Goal: Task Accomplishment & Management: Manage account settings

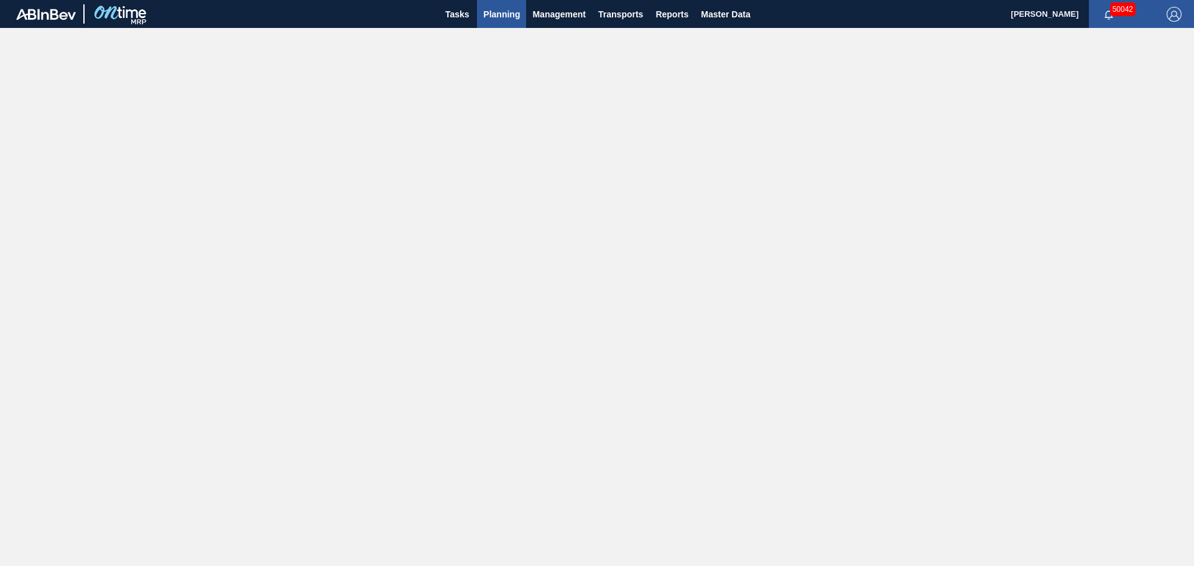
click at [481, 20] on button "Planning" at bounding box center [501, 14] width 49 height 28
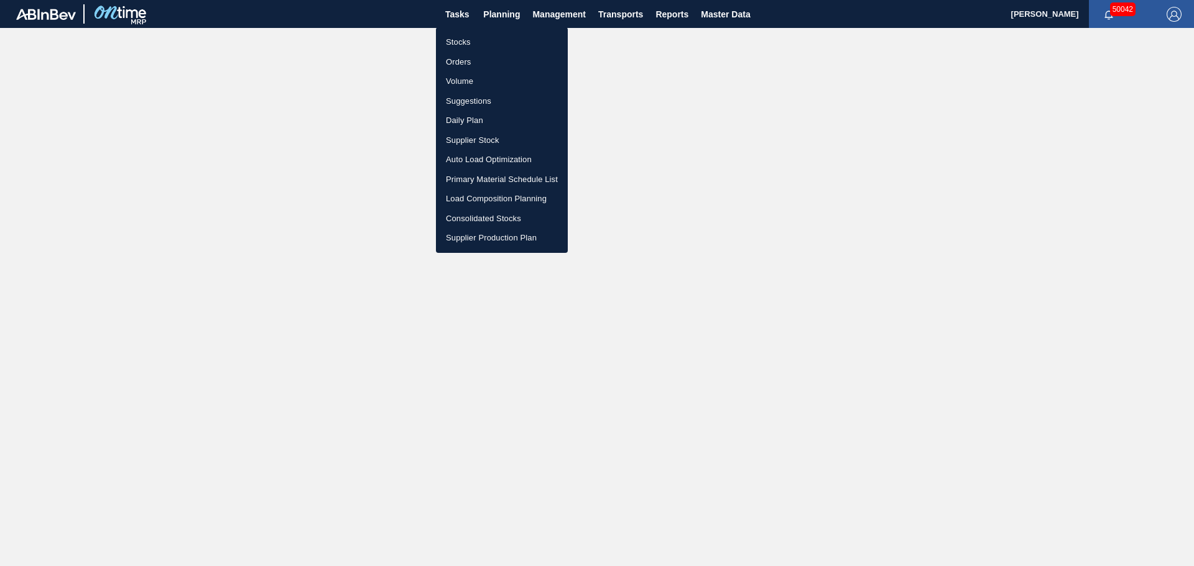
click at [458, 45] on li "Stocks" at bounding box center [502, 42] width 132 height 20
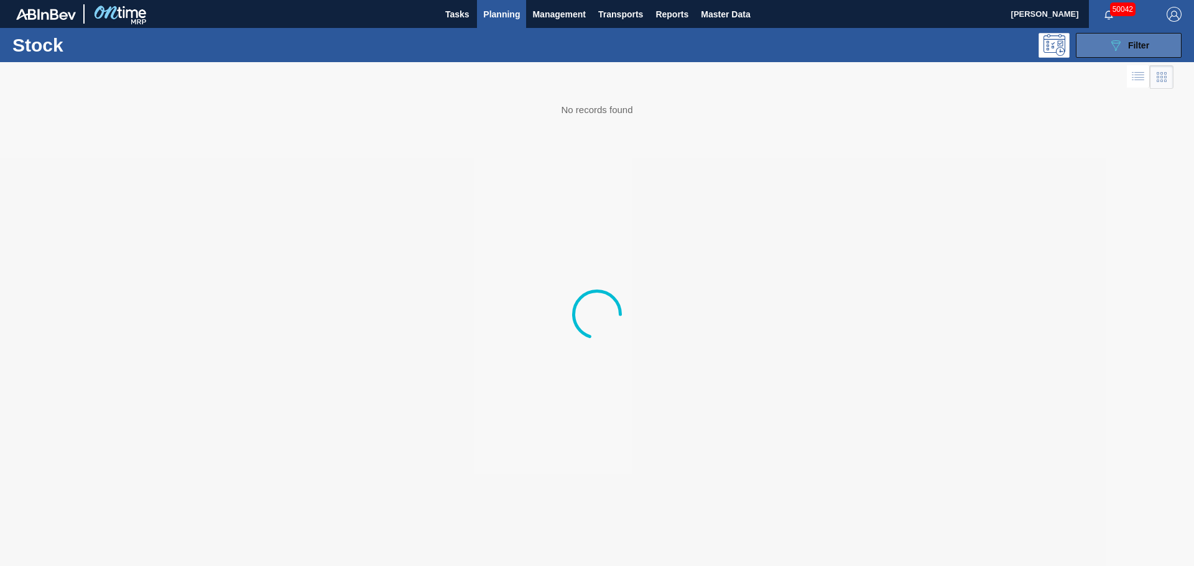
click at [596, 48] on span "Filter" at bounding box center [1138, 45] width 21 height 10
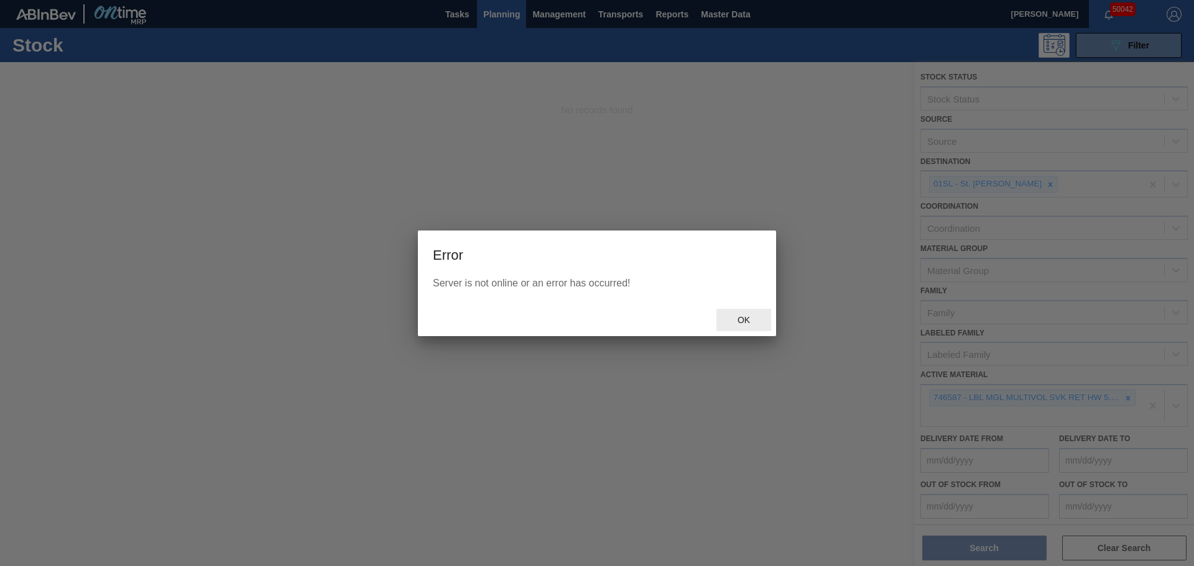
click at [596, 249] on span "Ok" at bounding box center [743, 320] width 32 height 10
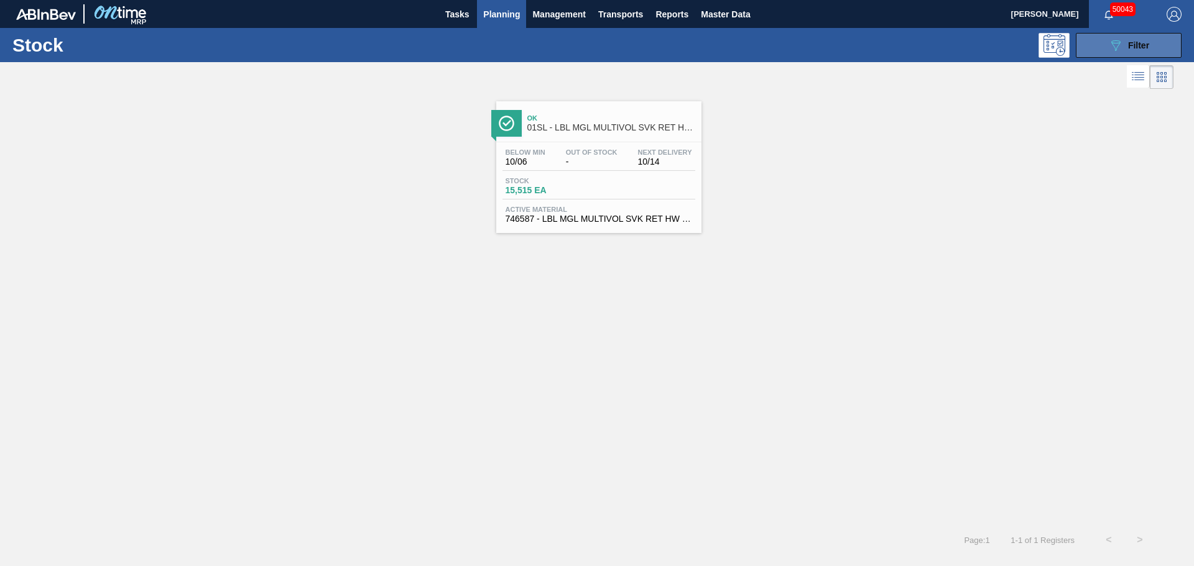
click at [1166, 46] on button "089F7B8B-B2A5-4AFE-B5C0-19BA573D28AC Filter" at bounding box center [1129, 45] width 106 height 25
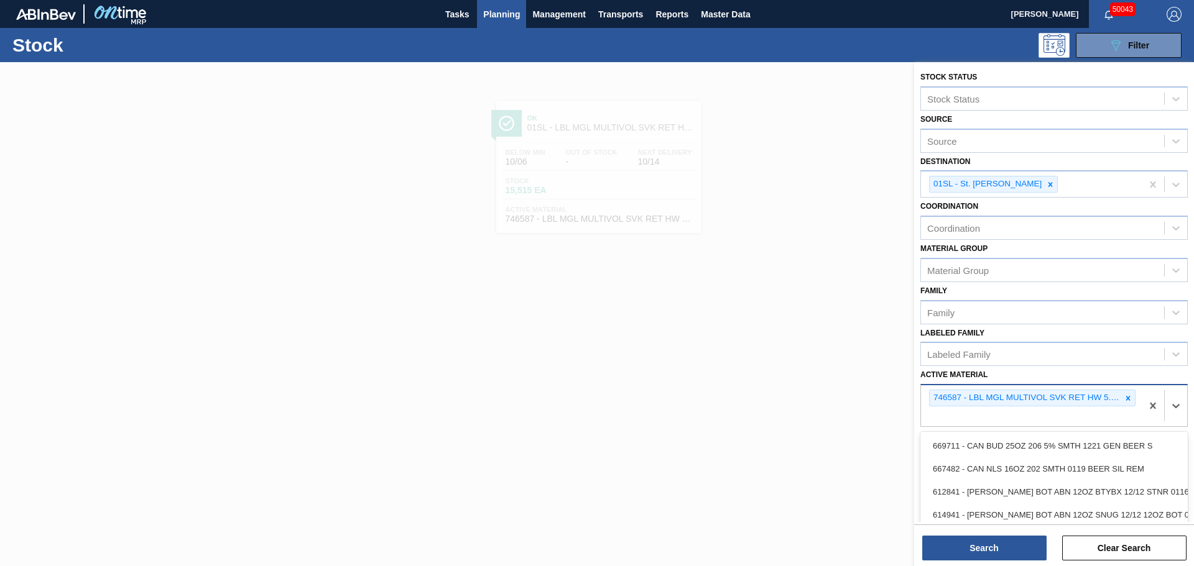
click at [962, 416] on div "746587 - LBL MGL MULTIVOL SVK RET HW 5.0% PPS 051" at bounding box center [1031, 405] width 221 height 41
paste Material "746512"
type Material "746512"
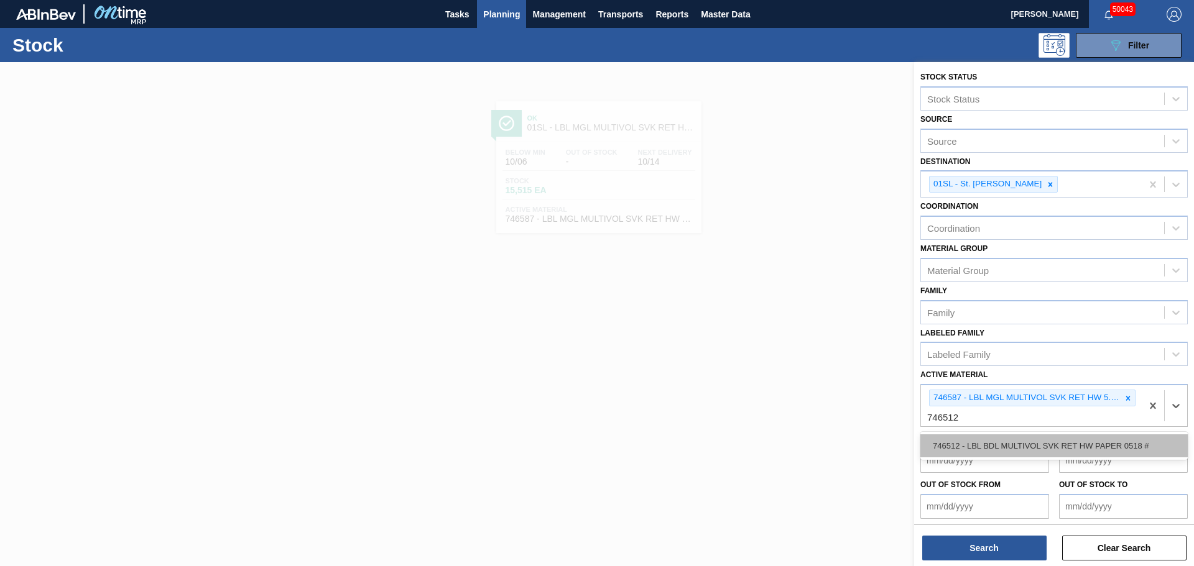
click at [961, 448] on div "746512 - LBL BDL MULTIVOL SVK RET HW PAPER 0518 #" at bounding box center [1053, 446] width 267 height 23
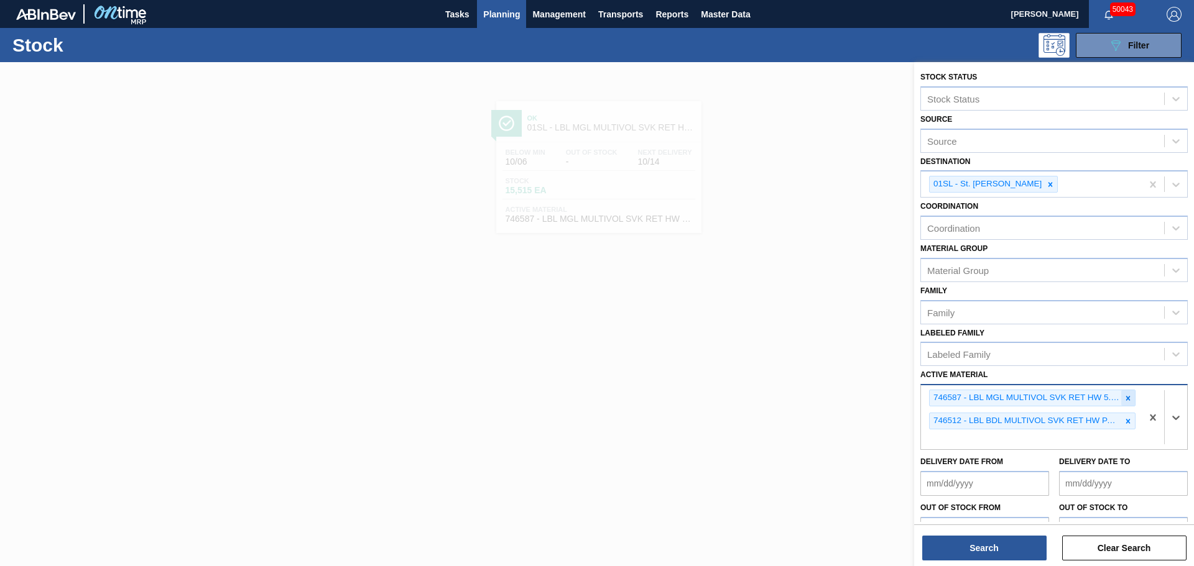
click at [1128, 399] on icon at bounding box center [1127, 398] width 9 height 9
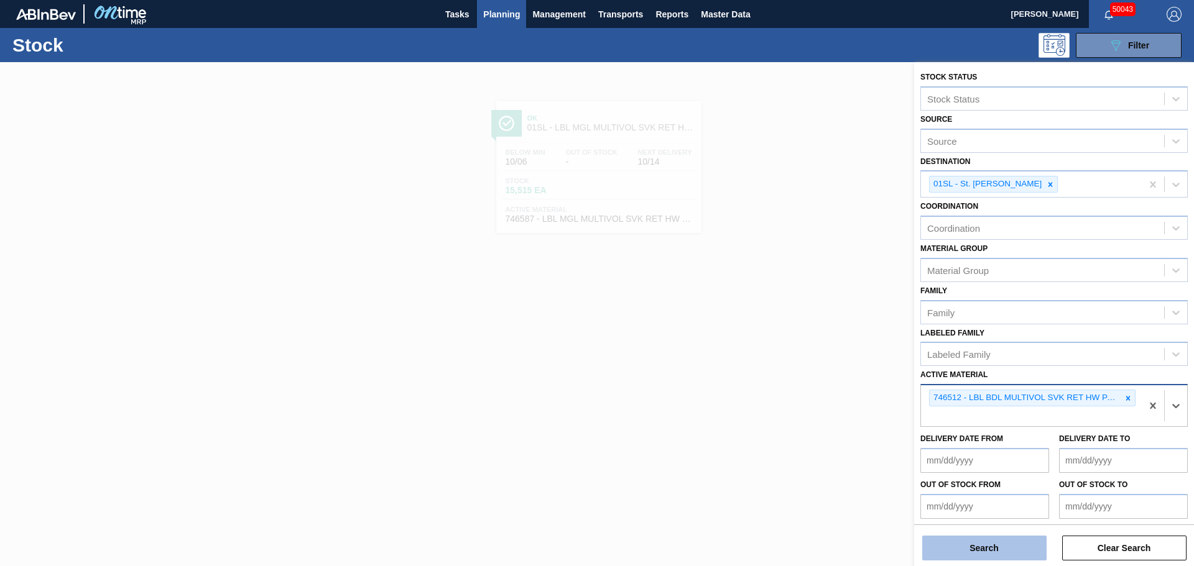
click at [995, 547] on button "Search" at bounding box center [984, 548] width 124 height 25
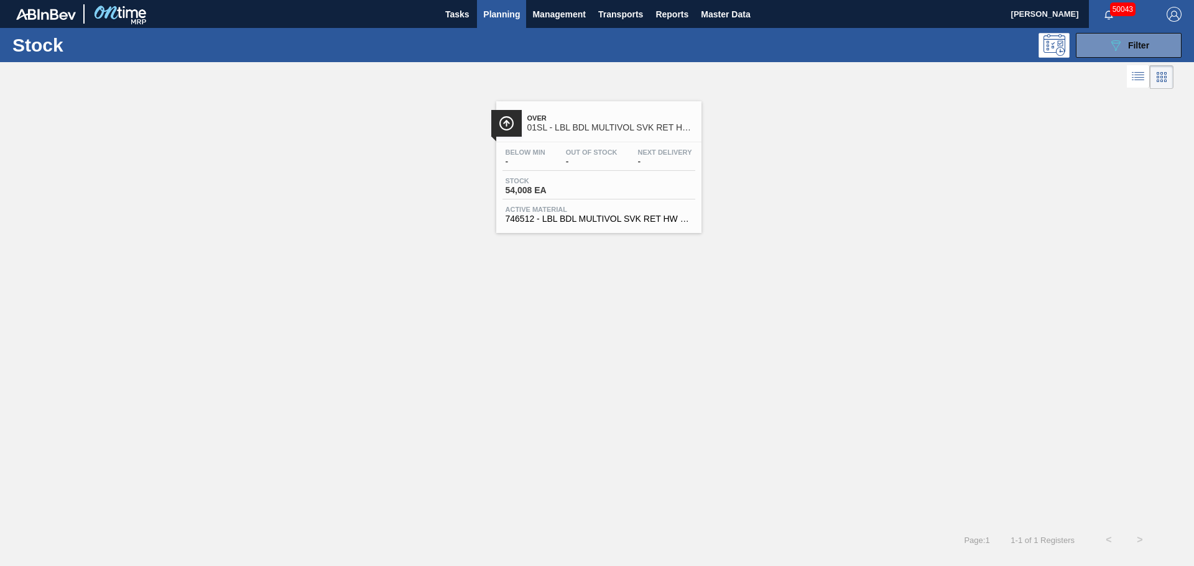
click at [620, 180] on div "Stock 54,008 EA" at bounding box center [598, 188] width 193 height 22
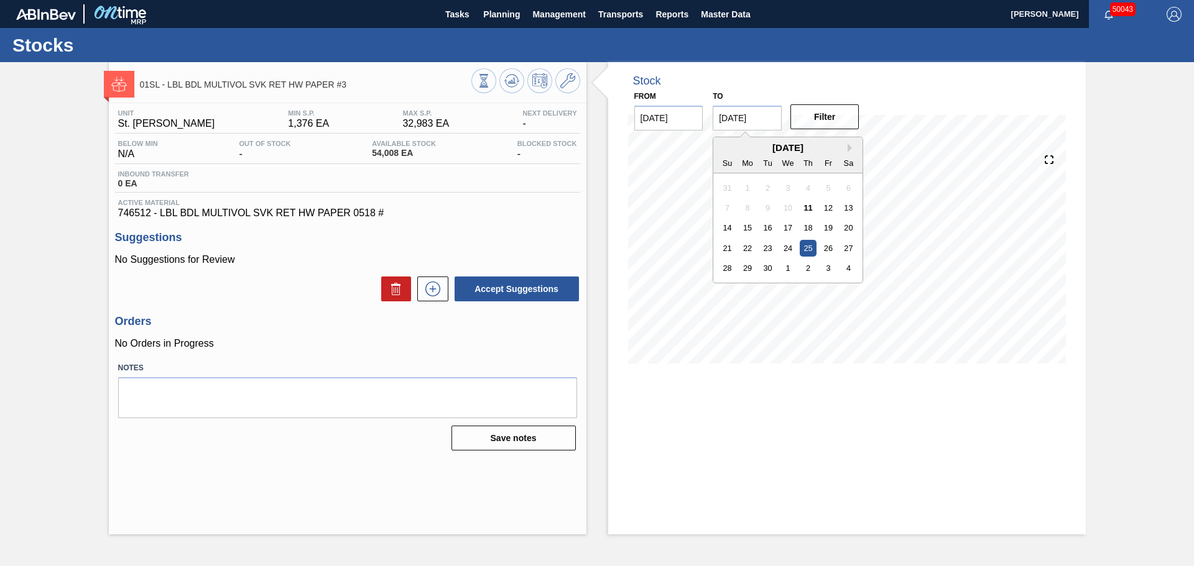
click at [762, 121] on input "09/25/2025" at bounding box center [747, 118] width 69 height 25
click at [847, 144] on button "Next Month" at bounding box center [851, 148] width 9 height 9
click at [805, 267] on div "30" at bounding box center [808, 268] width 17 height 17
type input "10/30/2025"
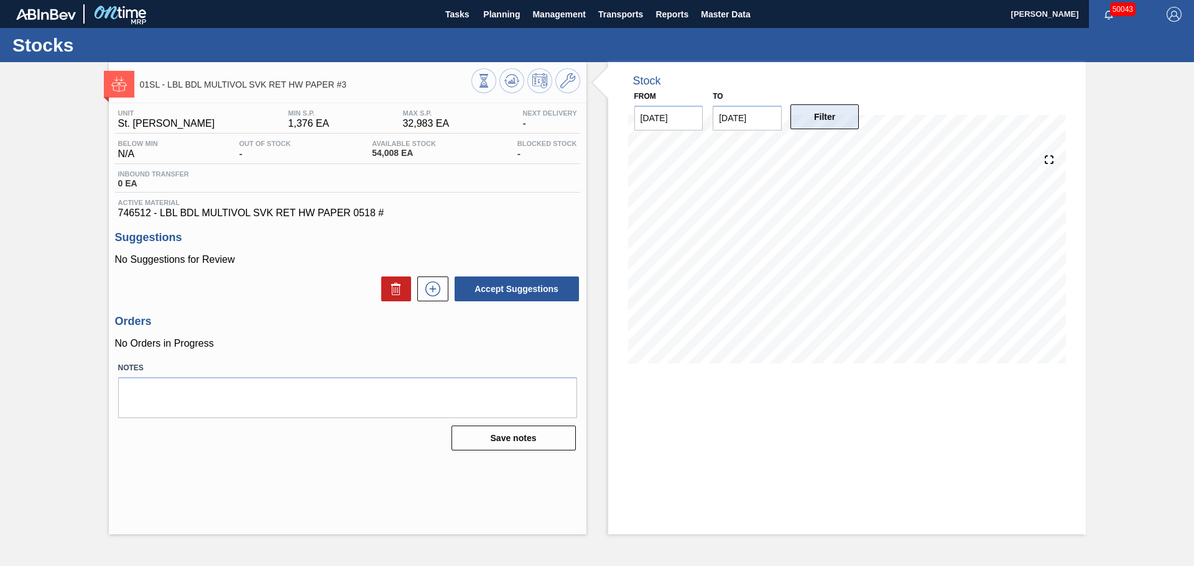
click at [819, 113] on button "Filter" at bounding box center [824, 116] width 69 height 25
click at [502, 17] on span "Planning" at bounding box center [501, 14] width 37 height 15
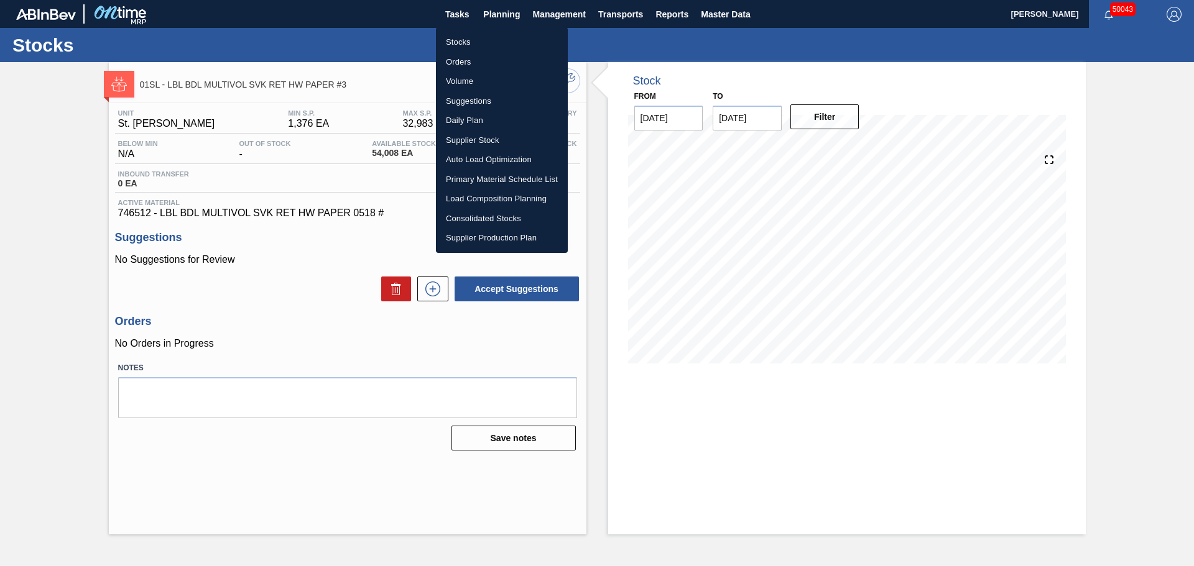
click at [455, 41] on li "Stocks" at bounding box center [502, 42] width 132 height 20
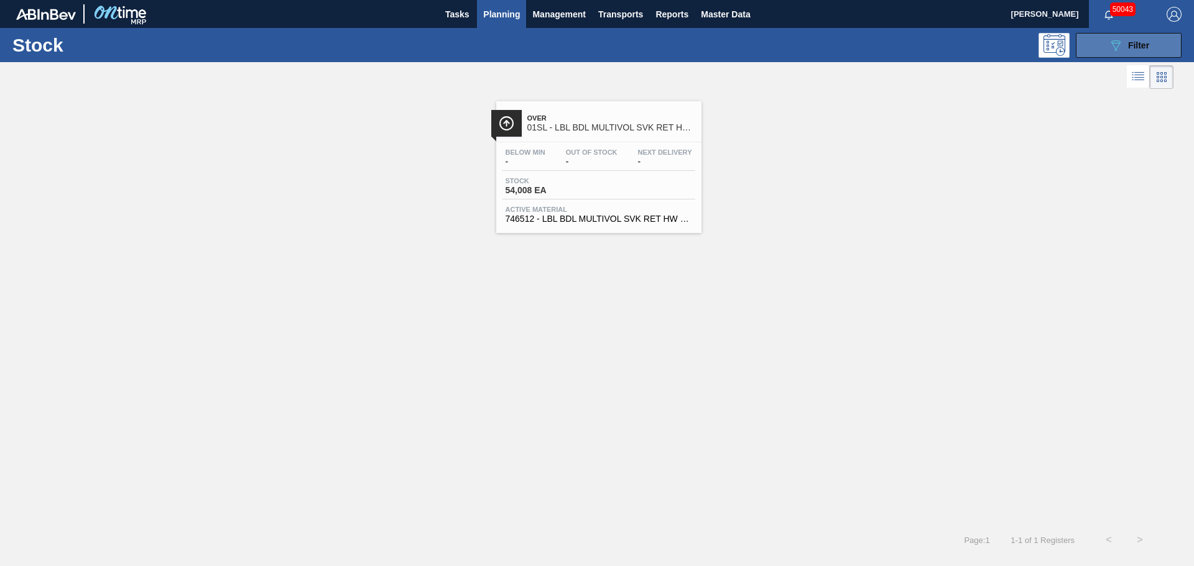
click at [1133, 48] on span "Filter" at bounding box center [1138, 45] width 21 height 10
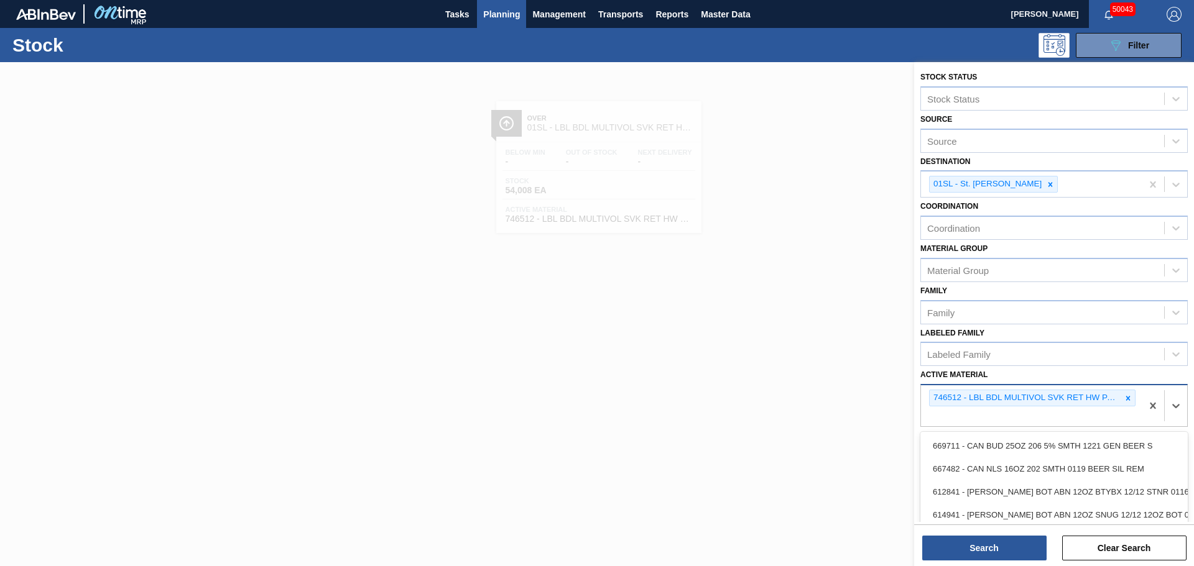
click at [1085, 415] on div "746512 - LBL BDL MULTIVOL SVK RET HW PAPER 0518 #" at bounding box center [1031, 405] width 221 height 41
paste Material "746559"
type Material "746559"
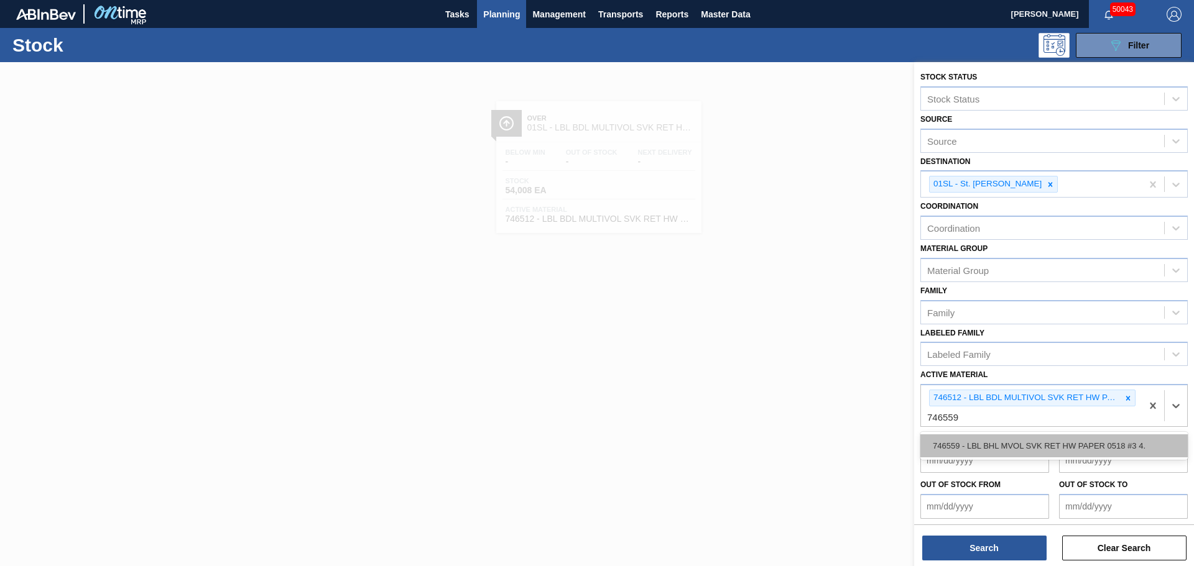
click at [1036, 449] on div "746559 - LBL BHL MVOL SVK RET HW PAPER 0518 #3 4." at bounding box center [1053, 446] width 267 height 23
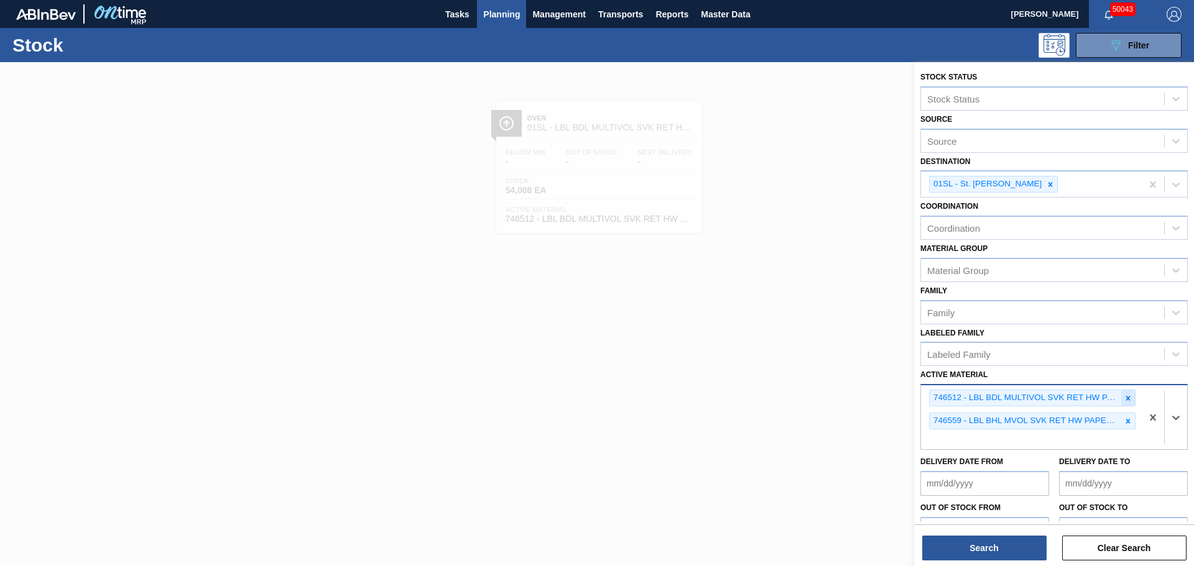
click at [1127, 399] on icon at bounding box center [1127, 398] width 9 height 9
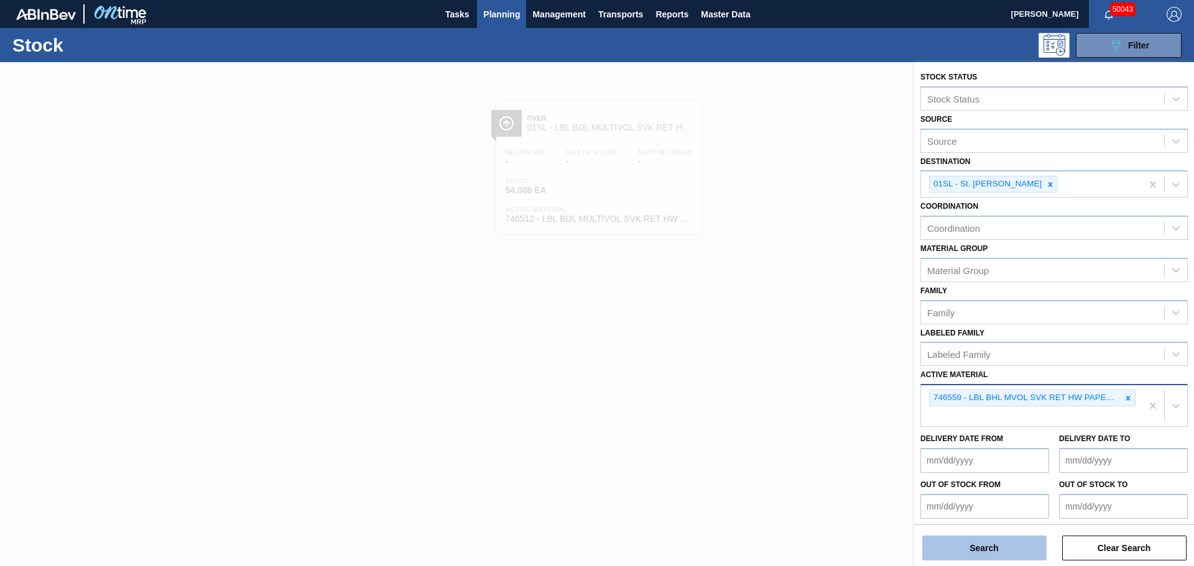
click at [983, 551] on button "Search" at bounding box center [984, 548] width 124 height 25
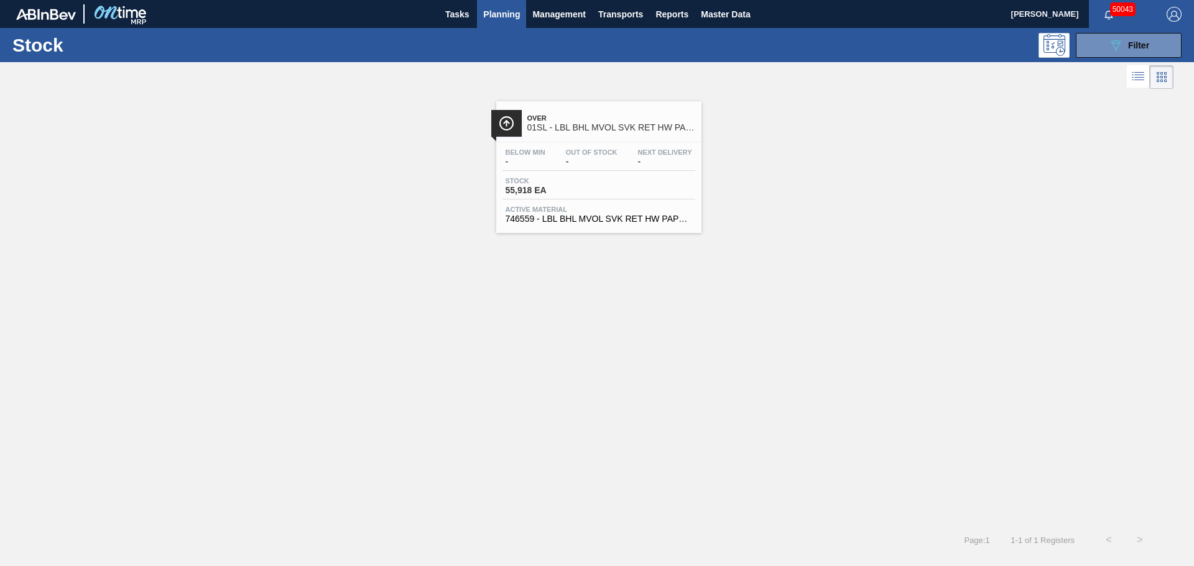
click at [610, 157] on div "Out Of Stock -" at bounding box center [592, 158] width 58 height 18
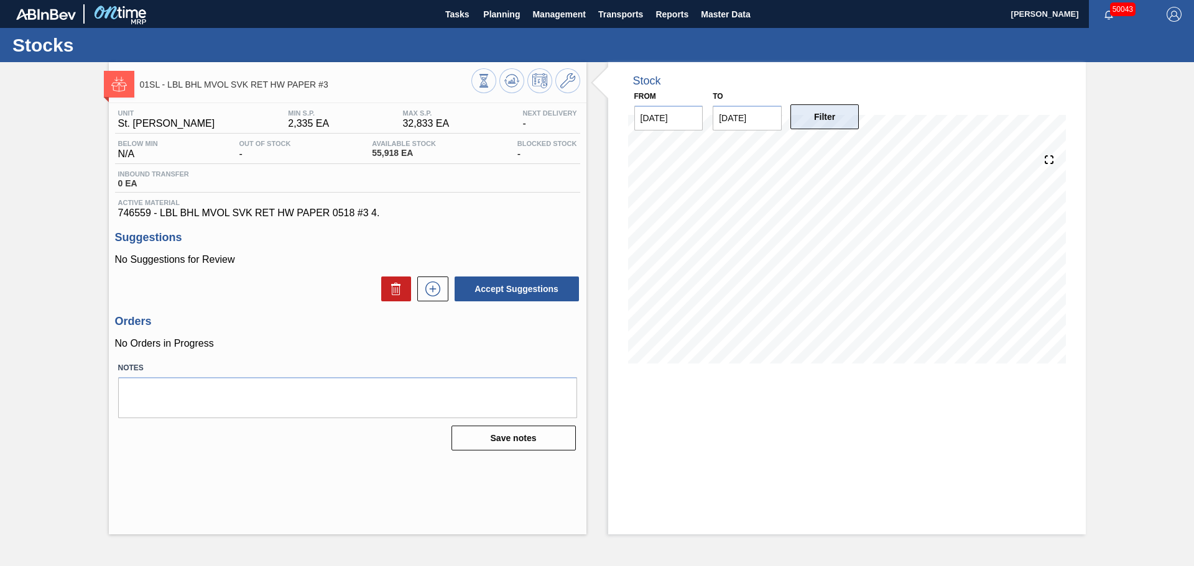
click at [835, 116] on button "Filter" at bounding box center [824, 116] width 69 height 25
click at [504, 16] on span "Planning" at bounding box center [501, 14] width 37 height 15
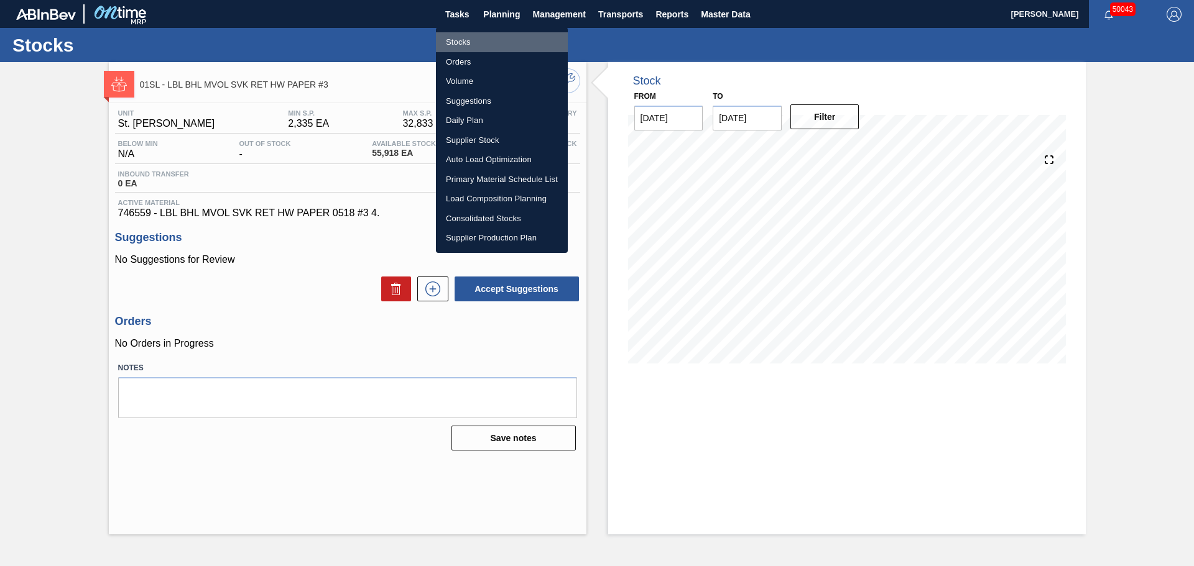
click at [463, 40] on li "Stocks" at bounding box center [502, 42] width 132 height 20
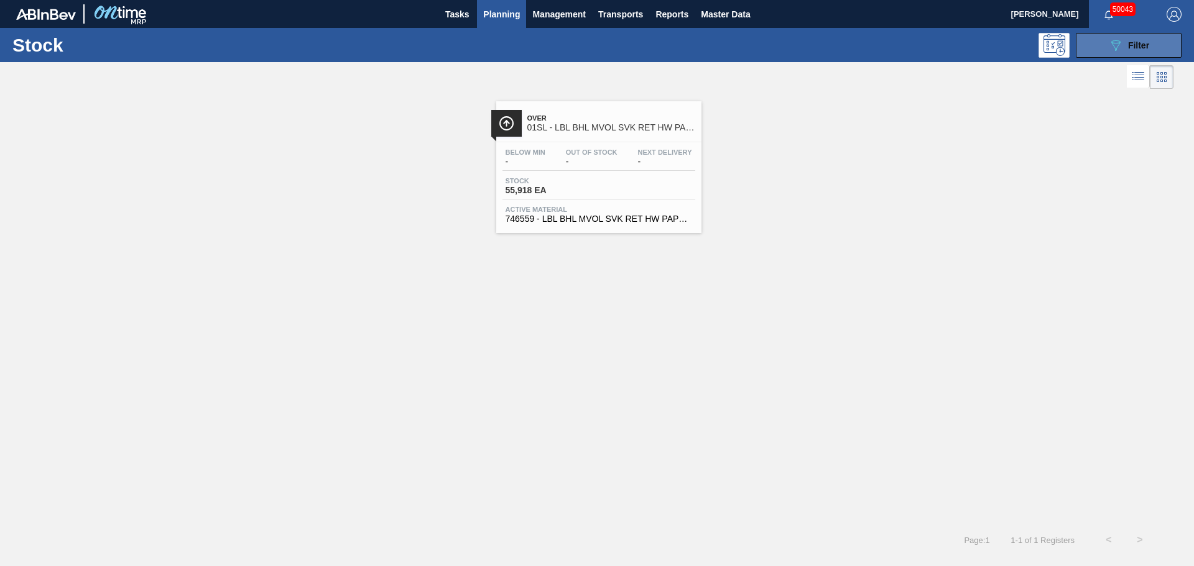
click at [1104, 47] on button "089F7B8B-B2A5-4AFE-B5C0-19BA573D28AC Filter" at bounding box center [1129, 45] width 106 height 25
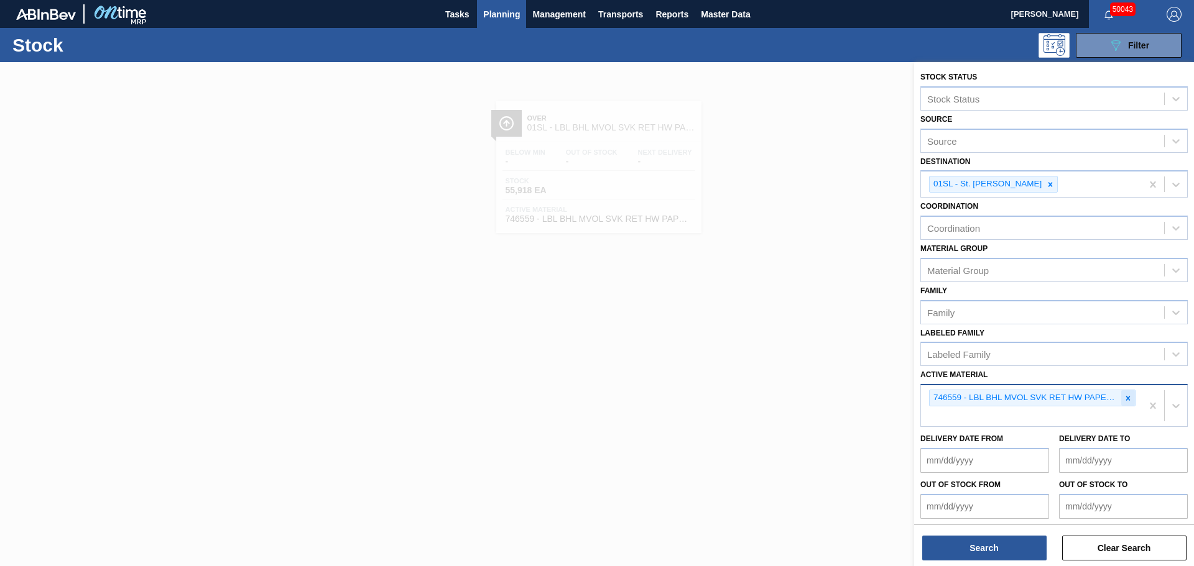
click at [1127, 398] on icon at bounding box center [1128, 398] width 4 height 4
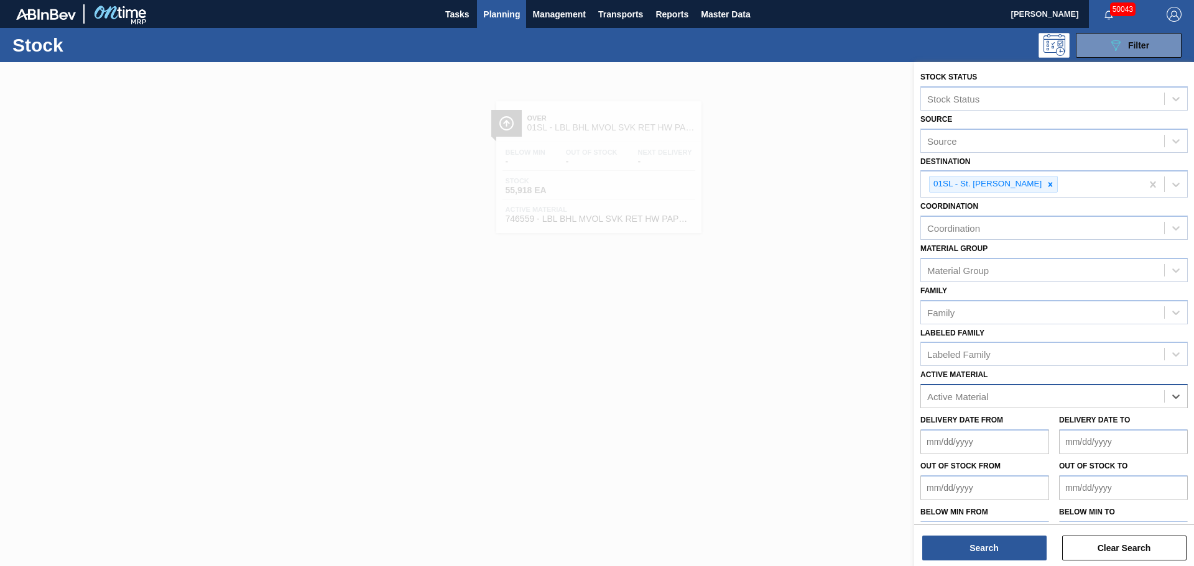
paste Material "746587"
type Material "746587"
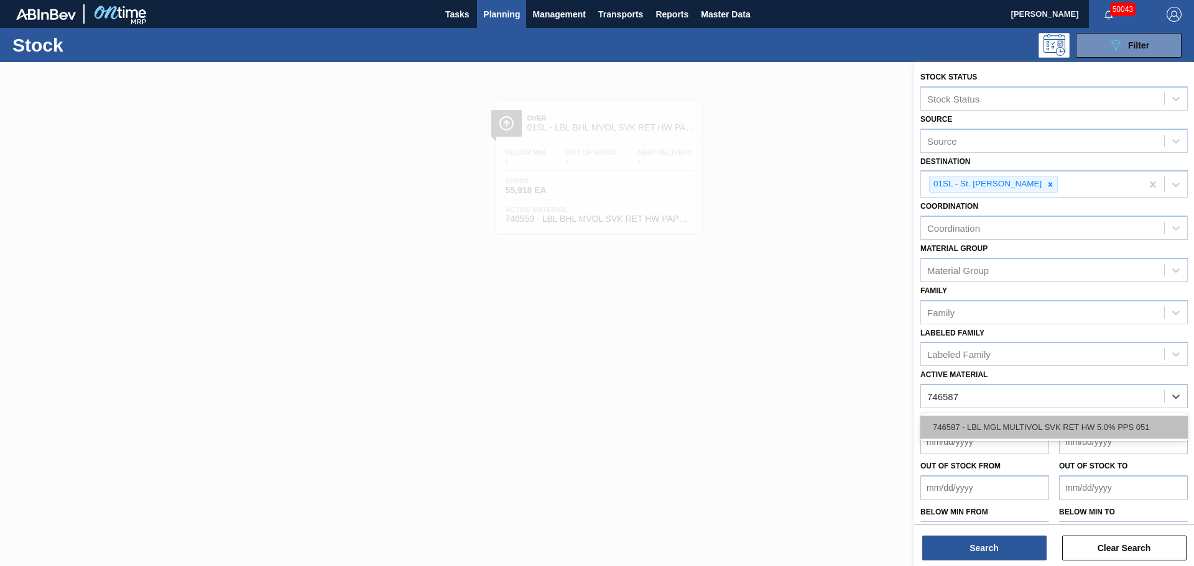
click at [1005, 424] on div "746587 - LBL MGL MULTIVOL SVK RET HW 5.0% PPS 051" at bounding box center [1053, 427] width 267 height 23
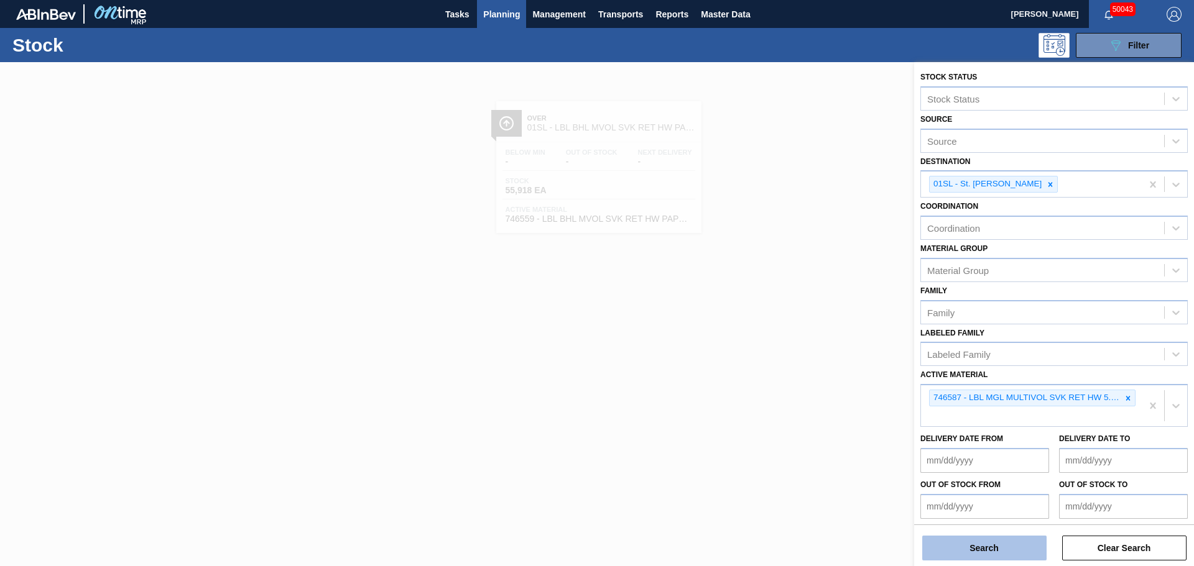
click at [969, 557] on button "Search" at bounding box center [984, 548] width 124 height 25
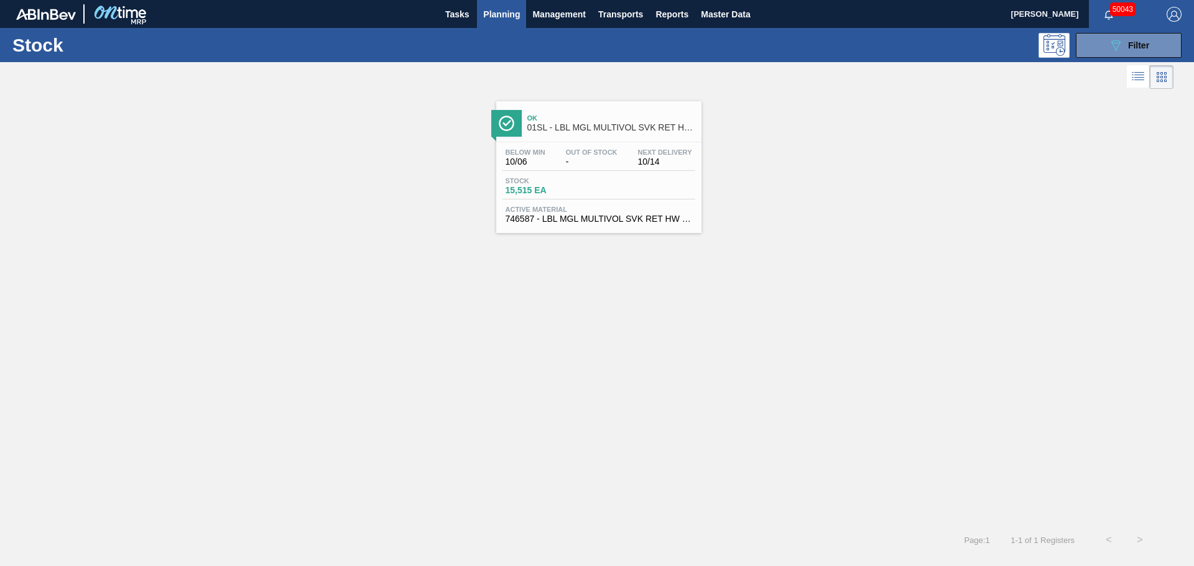
click at [600, 193] on div "Stock 15,515 EA" at bounding box center [598, 188] width 193 height 22
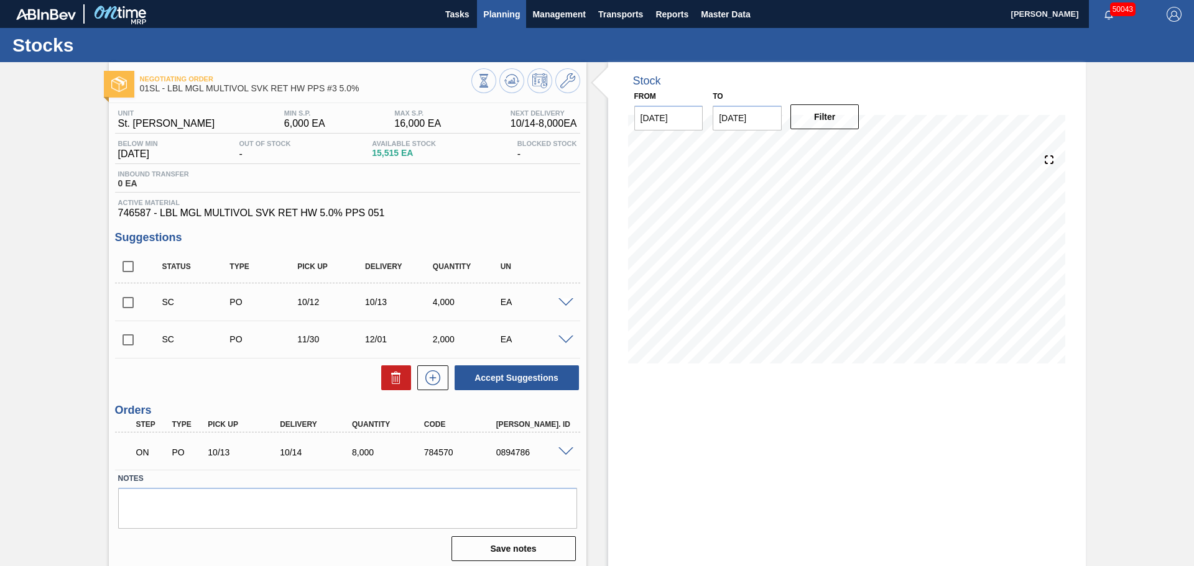
click at [515, 16] on span "Planning" at bounding box center [501, 14] width 37 height 15
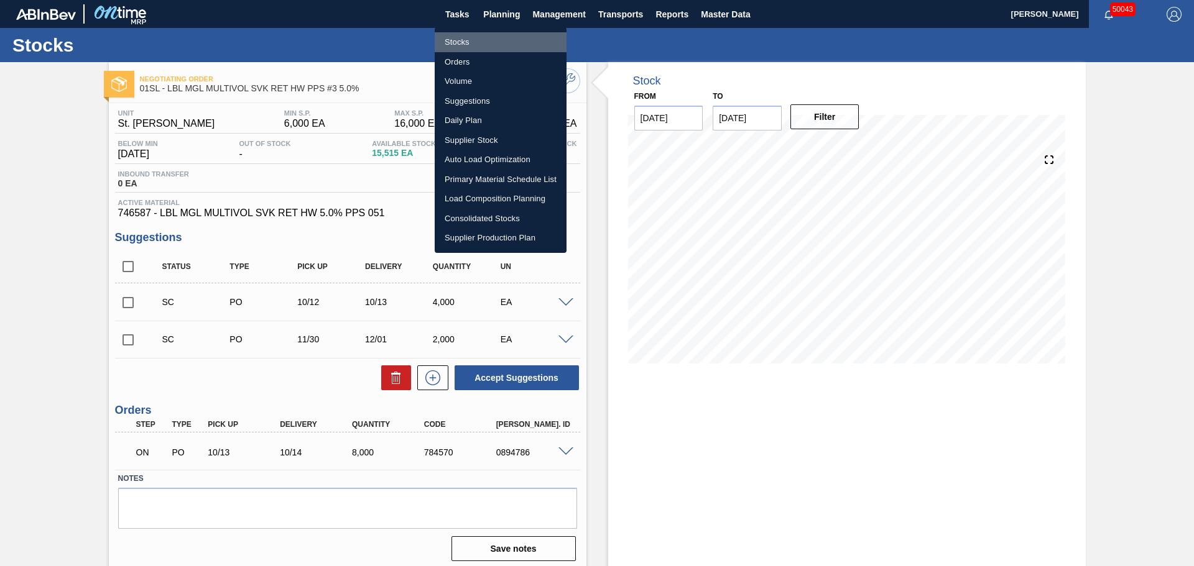
click at [468, 44] on li "Stocks" at bounding box center [501, 42] width 132 height 20
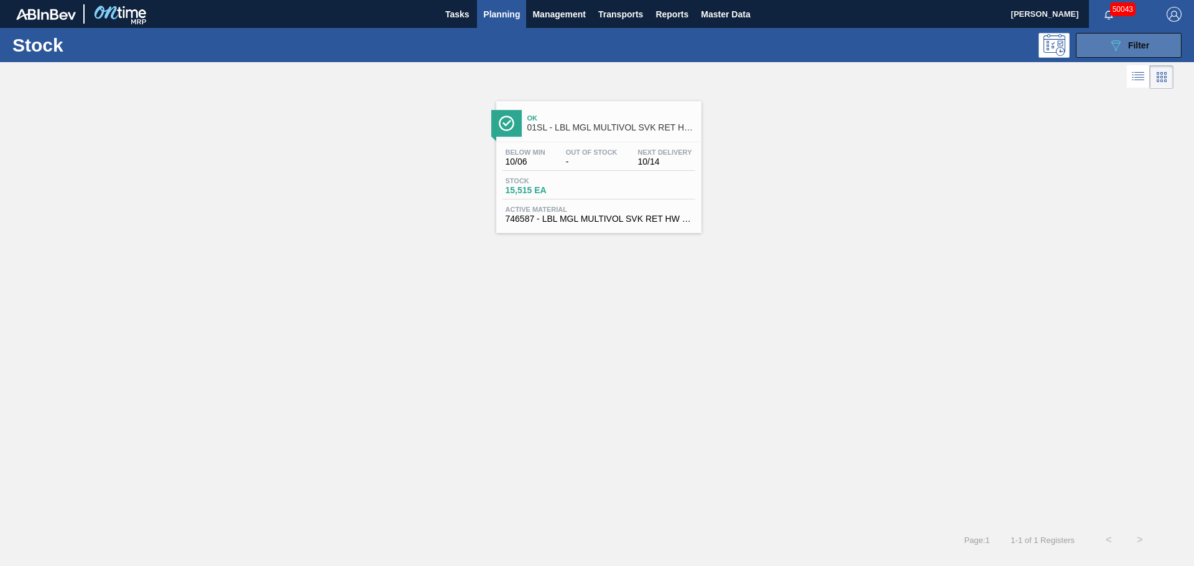
click at [1145, 52] on div "089F7B8B-B2A5-4AFE-B5C0-19BA573D28AC Filter" at bounding box center [1128, 45] width 41 height 15
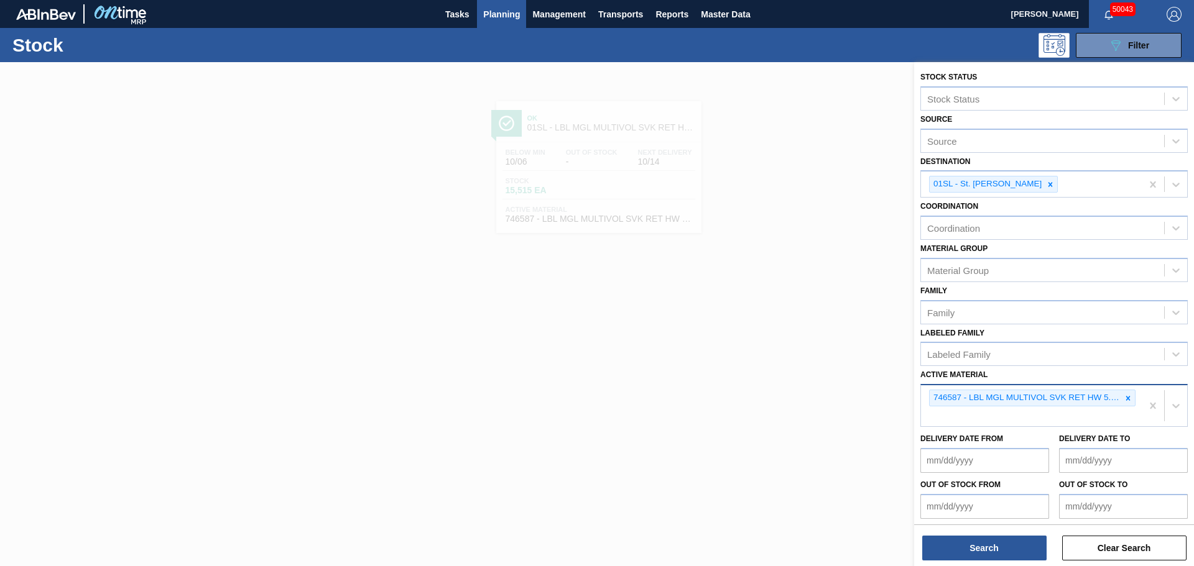
click at [962, 415] on div "746587 - LBL MGL MULTIVOL SVK RET HW 5.0% PPS 051" at bounding box center [1031, 405] width 221 height 41
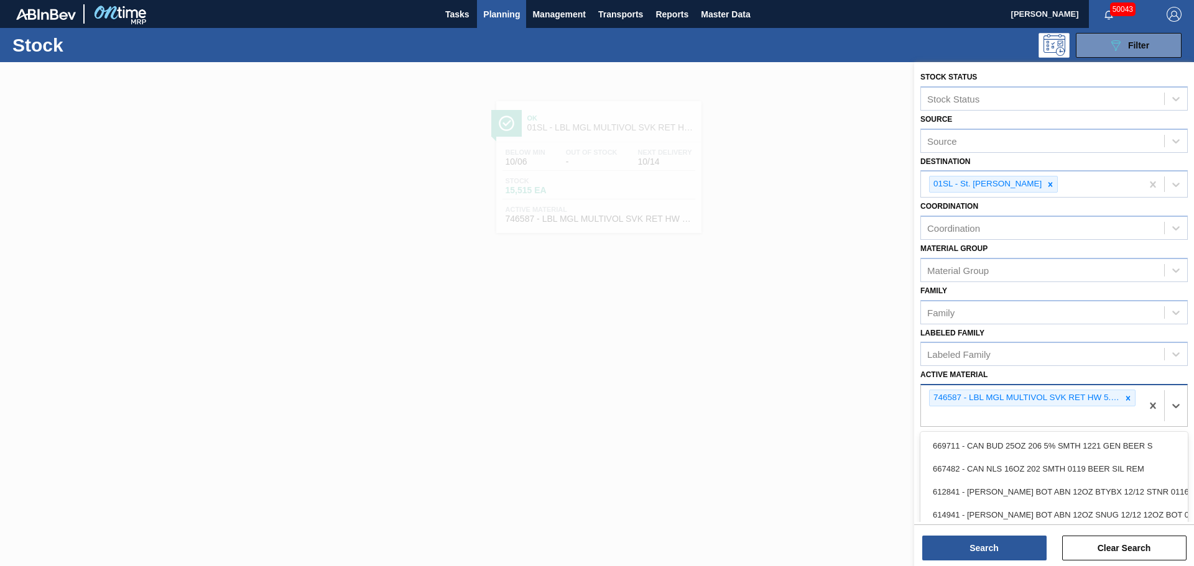
paste Material "746931"
type Material "746931"
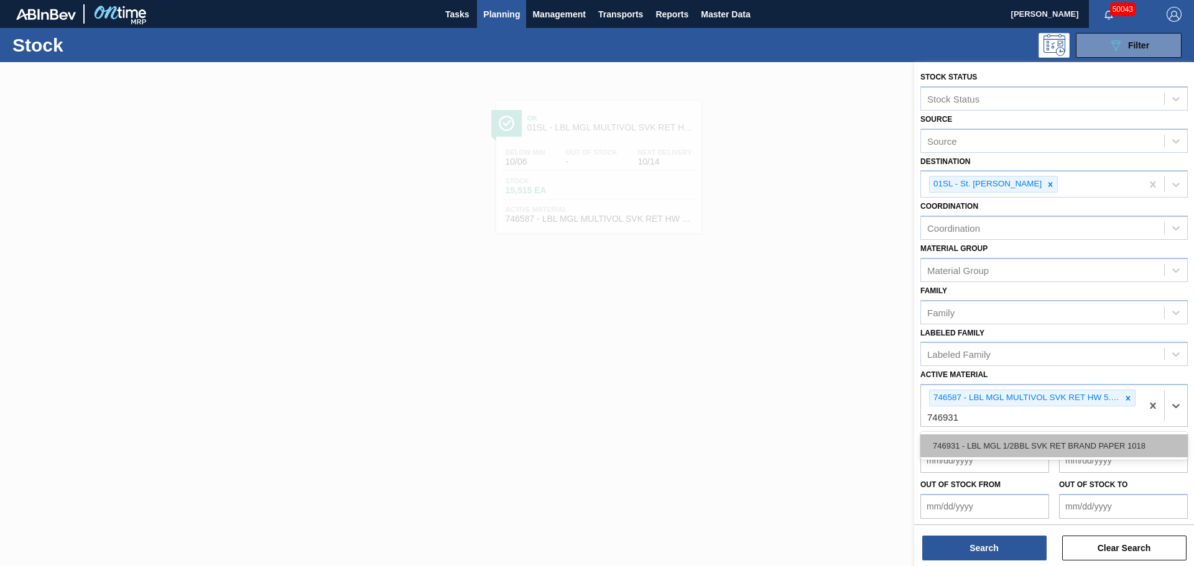
click at [965, 457] on div "746931 - LBL MGL 1/2BBL SVK RET BRAND PAPER 1018" at bounding box center [1053, 446] width 267 height 23
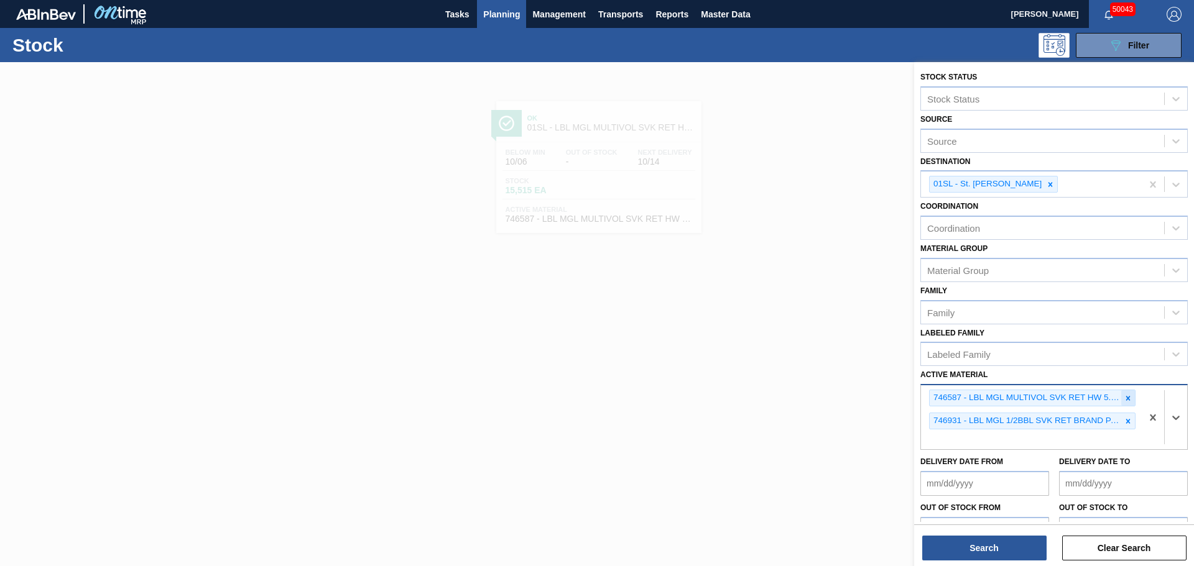
click at [1126, 396] on icon at bounding box center [1127, 398] width 9 height 9
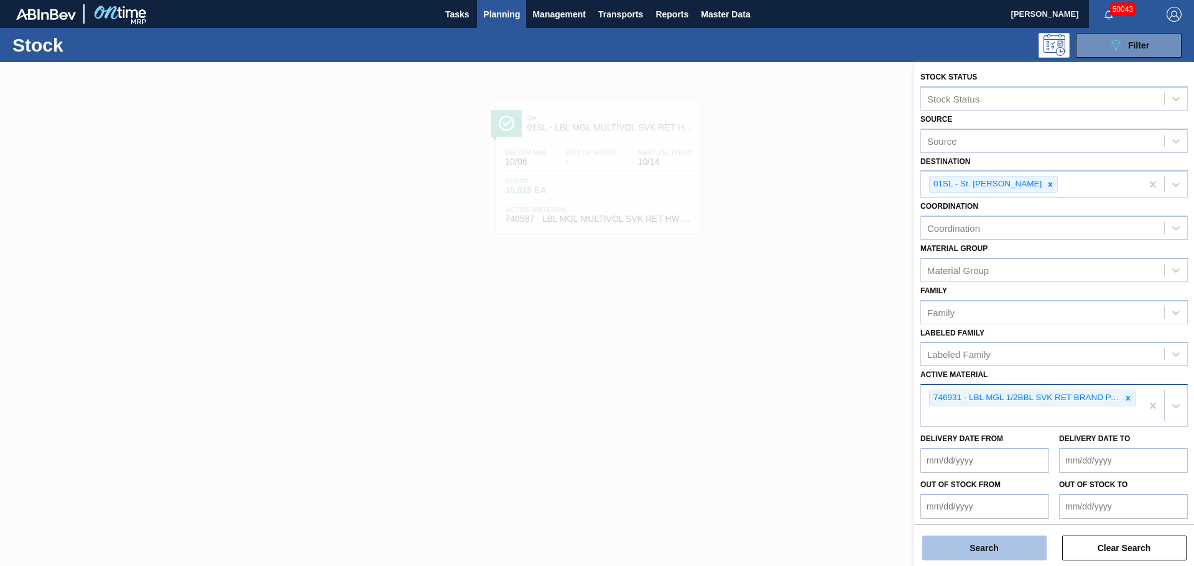
click at [978, 550] on button "Search" at bounding box center [984, 548] width 124 height 25
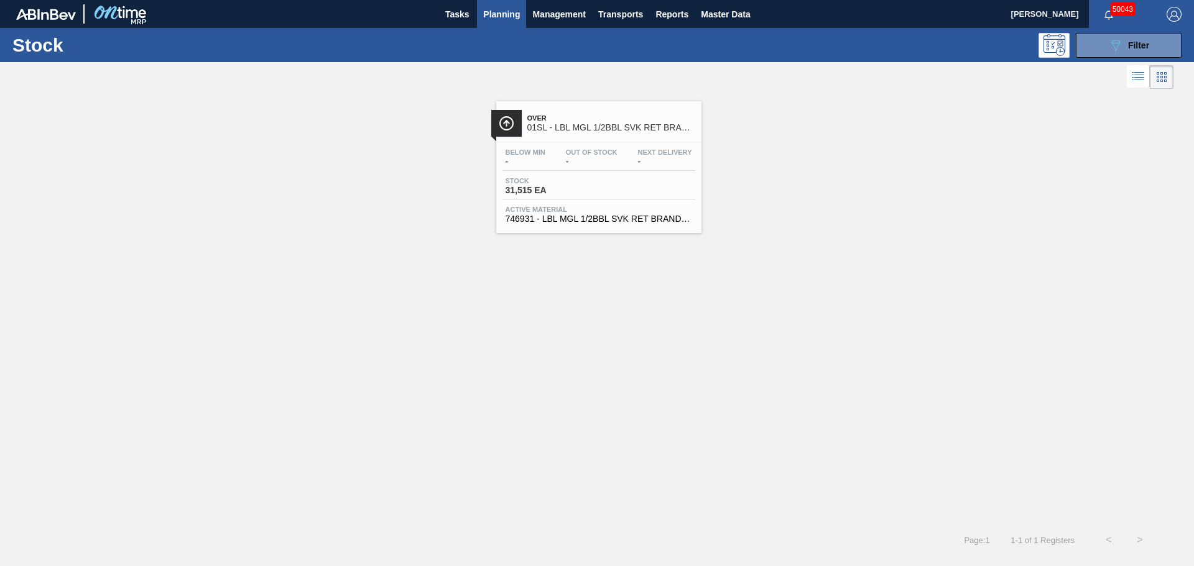
click at [578, 187] on span "31,515 EA" at bounding box center [548, 190] width 87 height 9
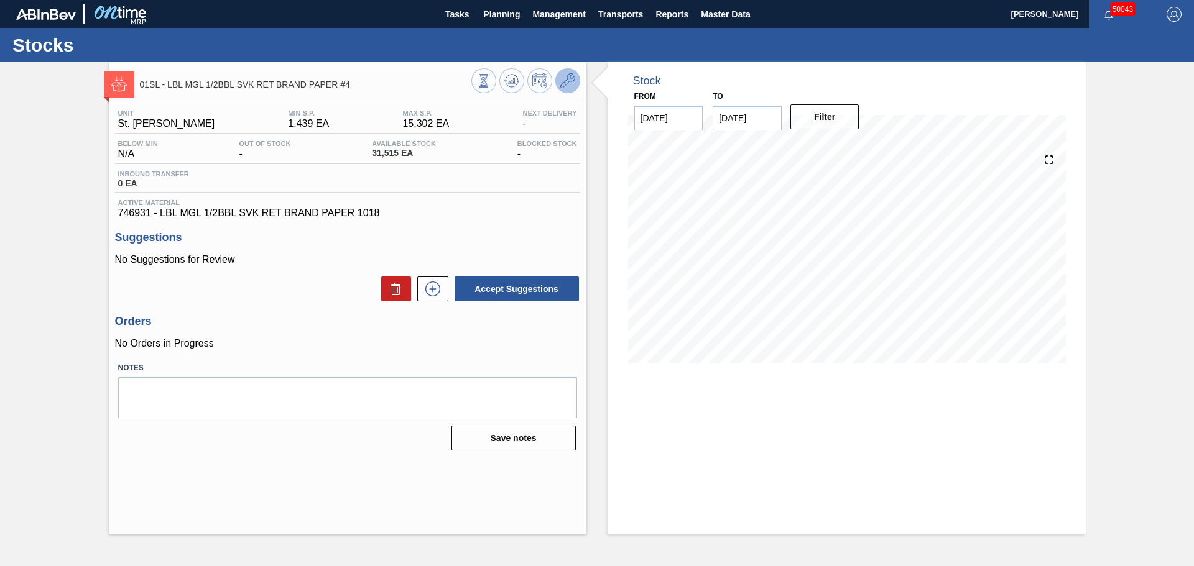
click at [563, 88] on icon at bounding box center [567, 80] width 15 height 15
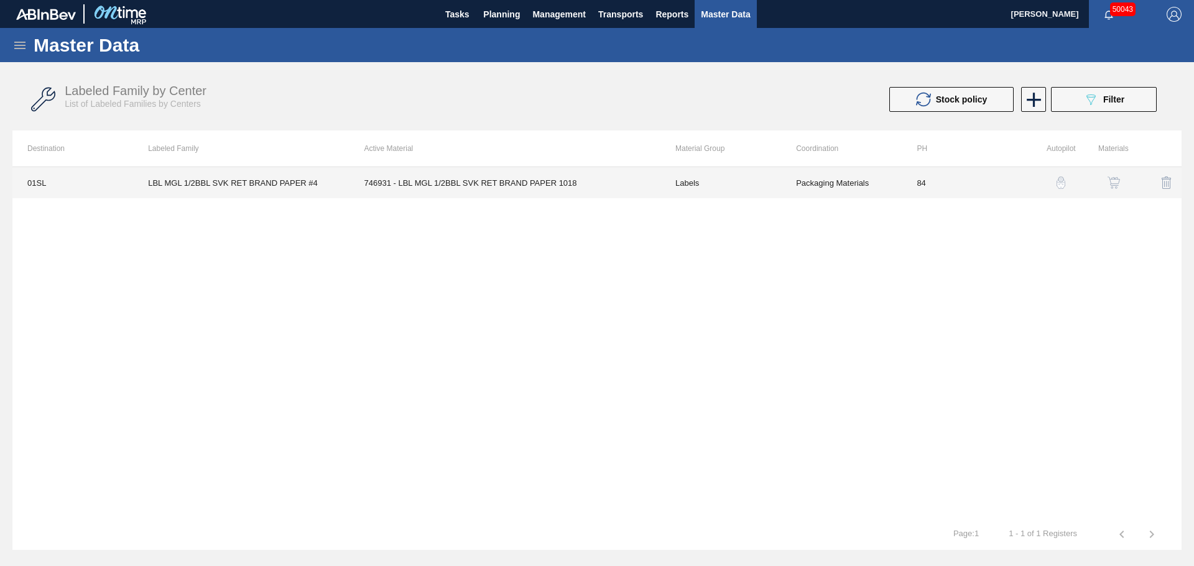
click at [478, 184] on td "746931 - LBL MGL 1/2BBL SVK RET BRAND PAPER 1018" at bounding box center [504, 182] width 311 height 31
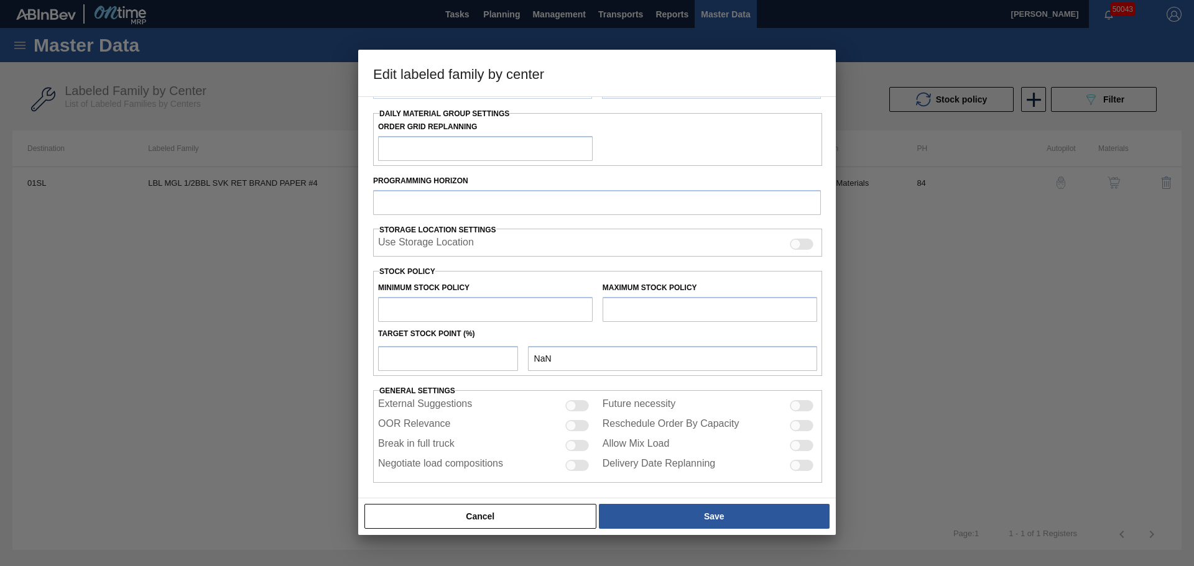
type input "Labels"
type input "Keg Labels"
type input "LBL MGL 1/2BBL SVK RET BRAND PAPER #4"
type input "01SL - St. [PERSON_NAME]"
type input "84"
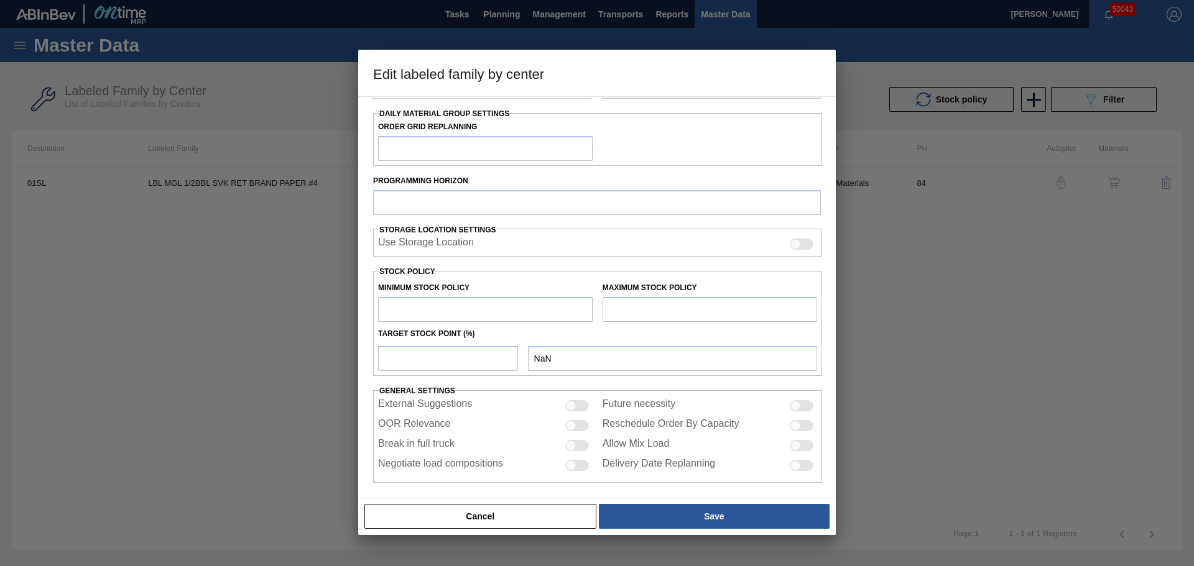
type input "1,439"
type input "15,301.5"
type input "50"
type input "8,370"
checkbox input "true"
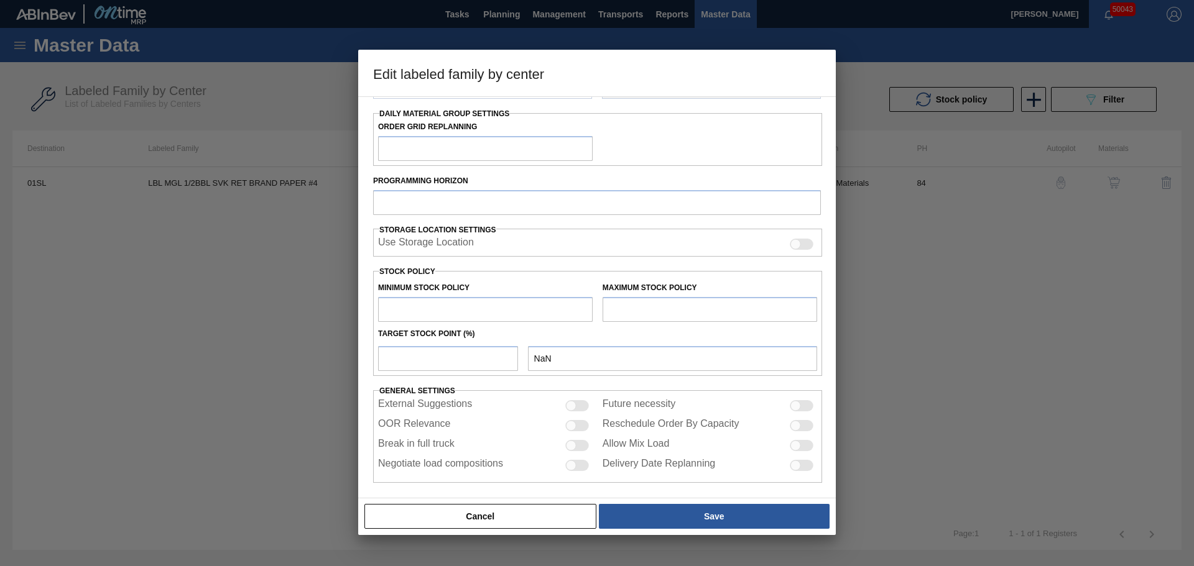
checkbox input "true"
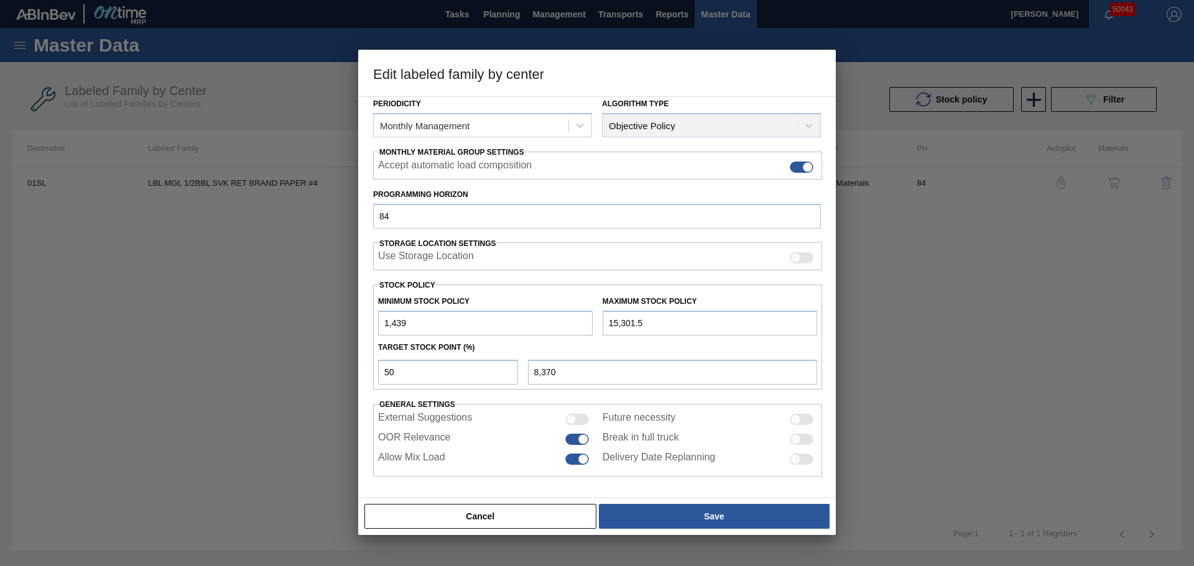
scroll to position [151, 0]
drag, startPoint x: 648, startPoint y: 325, endPoint x: 559, endPoint y: 318, distance: 89.2
click at [559, 318] on div "Minimum Stock Policy 1,439 Maximum Stock Policy 15,301.5" at bounding box center [597, 313] width 449 height 46
type input "1"
type input "720"
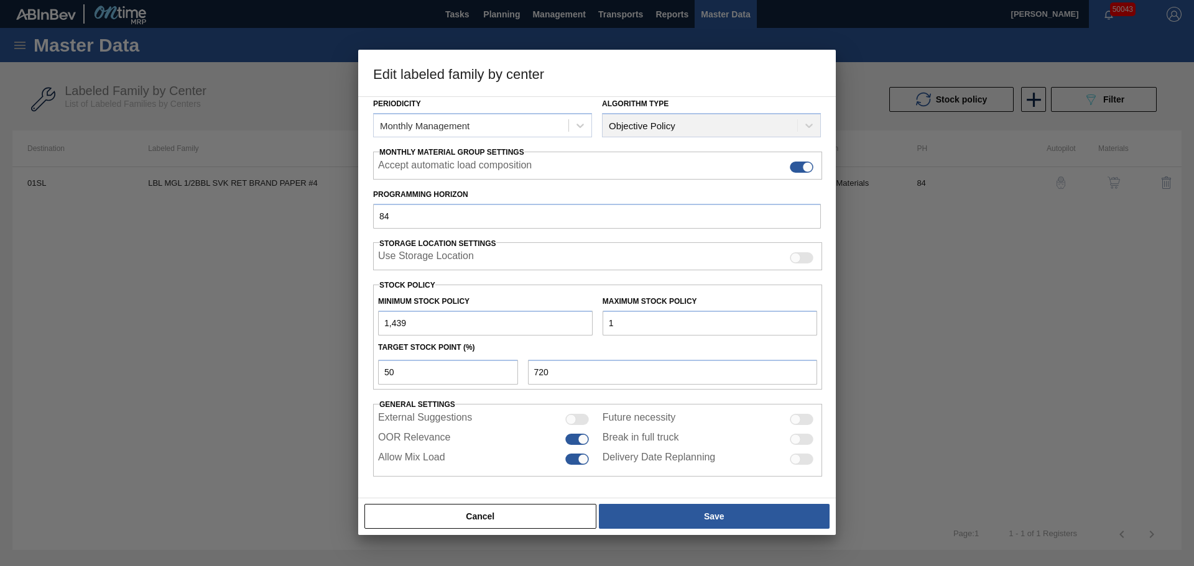
type input "16"
type input "728"
type input "160"
type input "800"
type input "1,600"
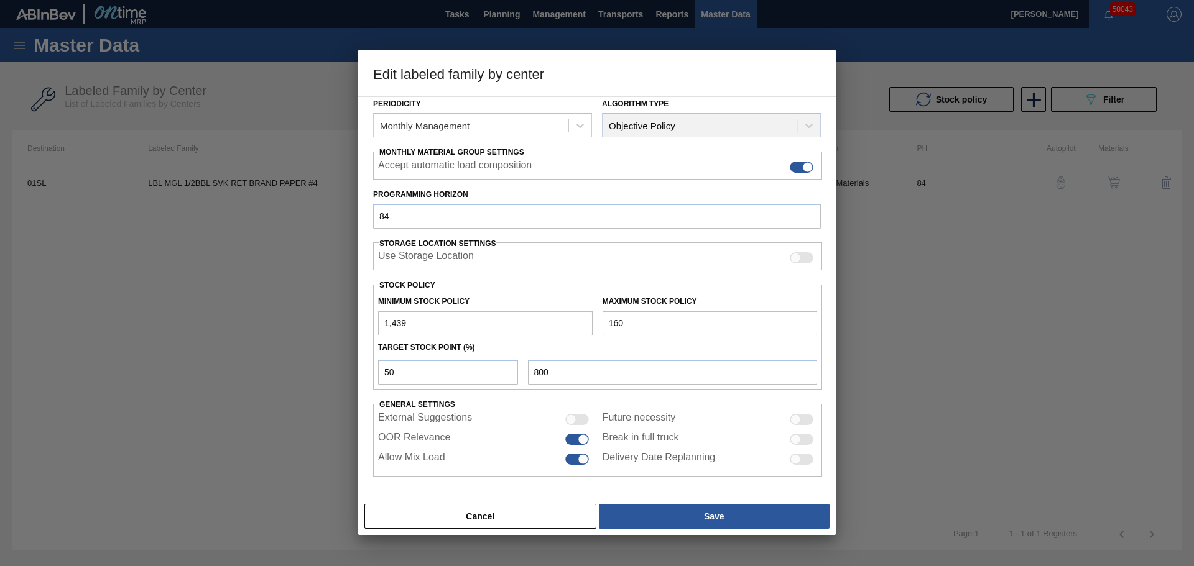
type input "1,520"
type input "16,000"
type input "8,720"
type input "160,000"
type input "80,720"
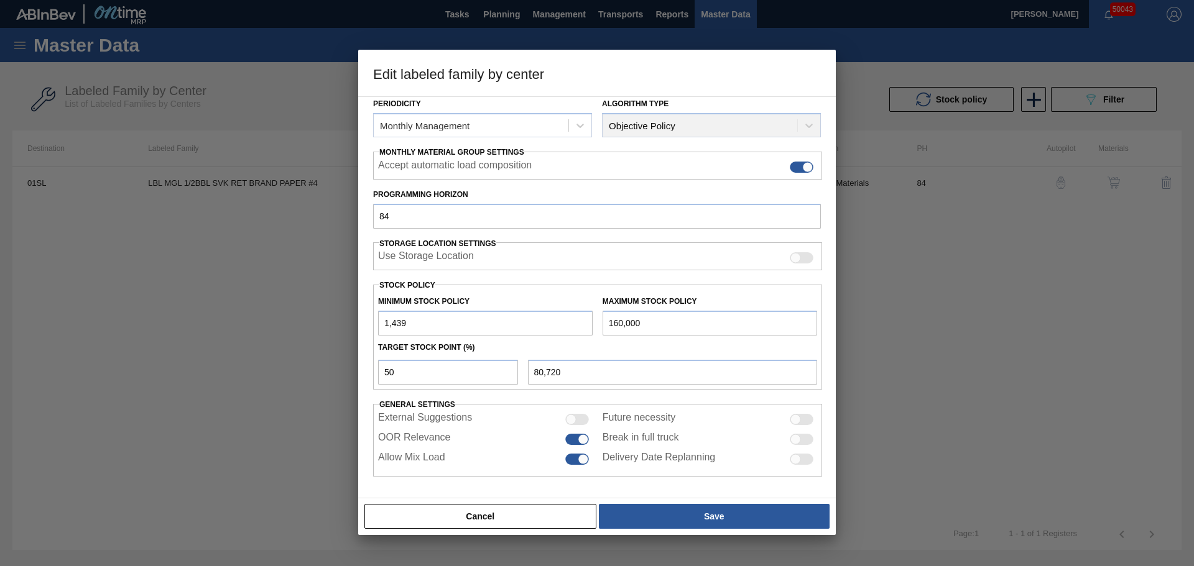
type input "16,000"
type input "8,720"
type input "16,000"
drag, startPoint x: 433, startPoint y: 323, endPoint x: 358, endPoint y: 327, distance: 75.3
click at [358, 327] on div "Edit labeled family by center Material Group Labels Family Keg Labels Labeled F…" at bounding box center [597, 283] width 1194 height 566
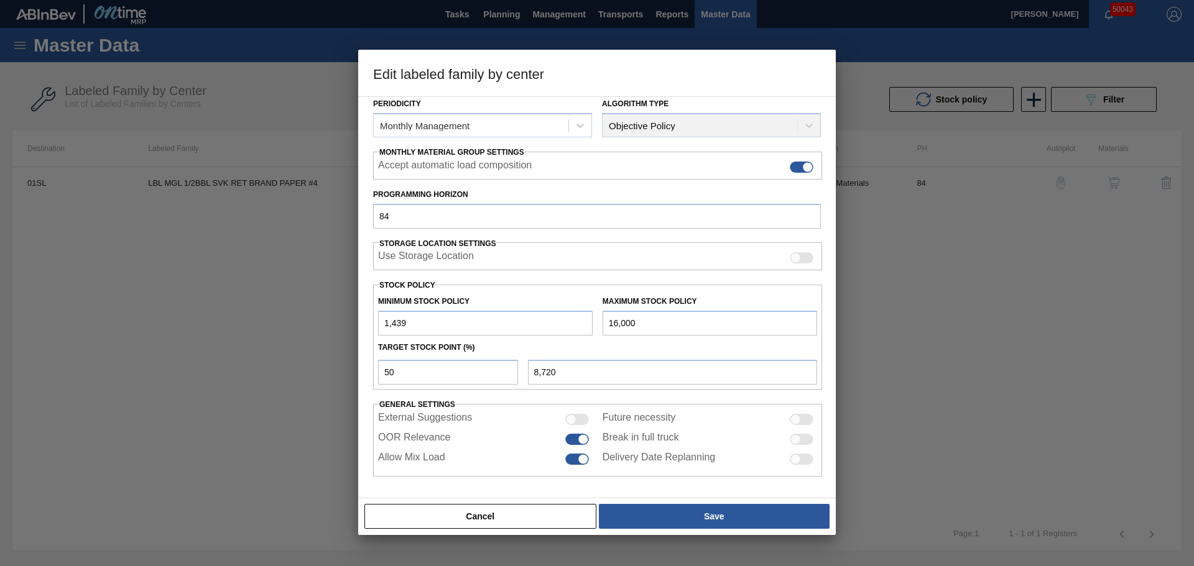
type input "2"
type input "8,001"
type input "20"
type input "8,010"
type input "200"
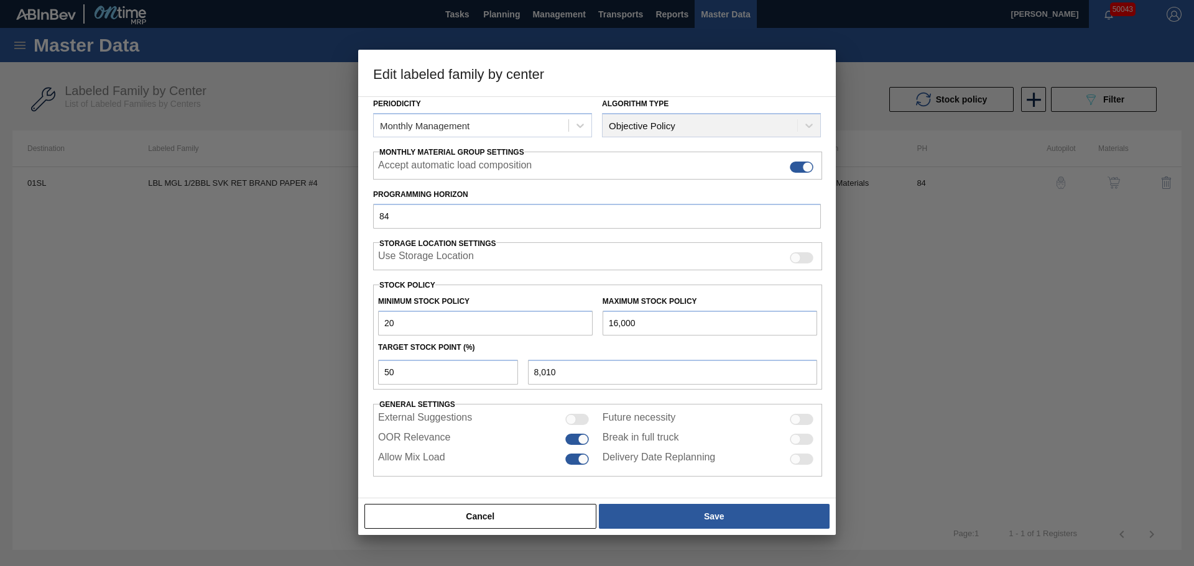
type input "8,100"
type input "2,000"
type input "9,000"
type input "2,000"
click at [469, 279] on div "Material Group Labels Family Keg Labels Labeled Family LBL MGL 1/2BBL SVK RET B…" at bounding box center [597, 211] width 448 height 531
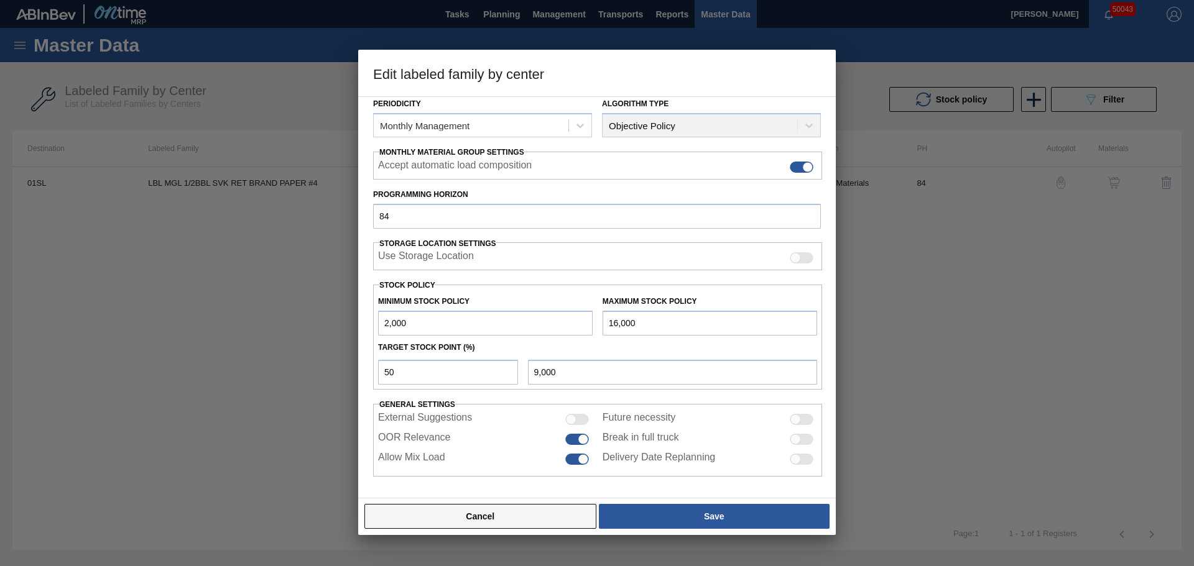
click at [535, 520] on button "Cancel" at bounding box center [480, 516] width 232 height 25
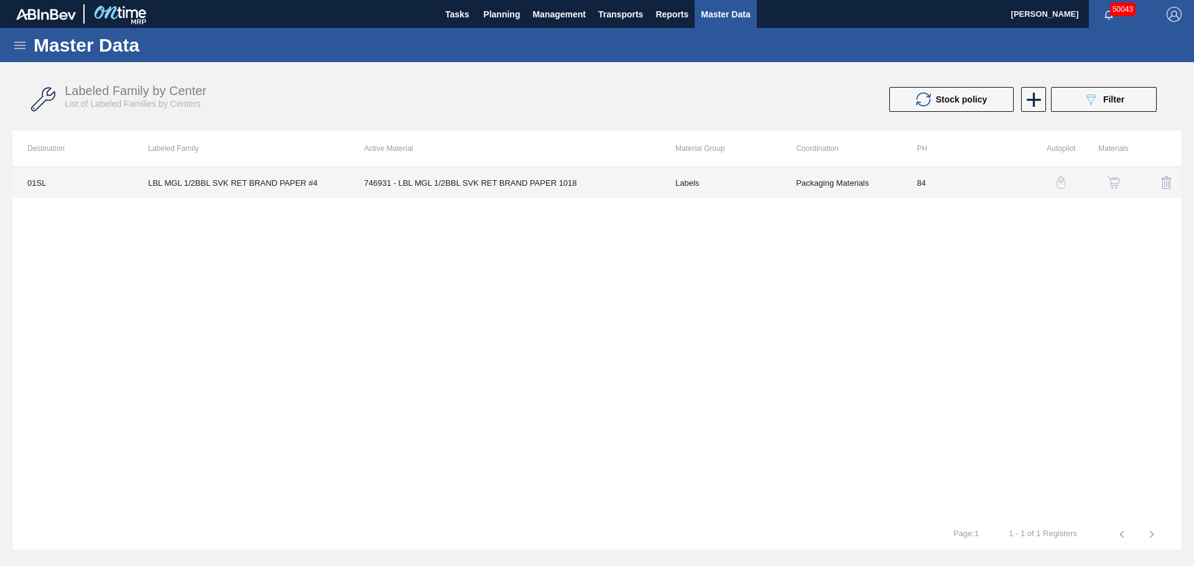
click at [499, 193] on td "746931 - LBL MGL 1/2BBL SVK RET BRAND PAPER 1018" at bounding box center [504, 182] width 311 height 31
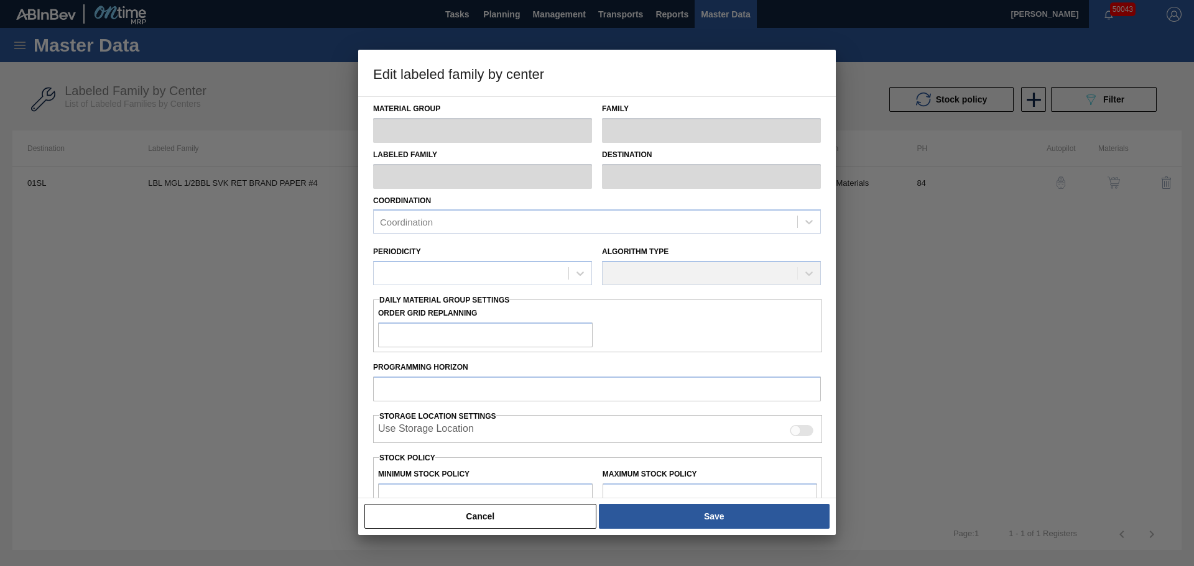
type input "Labels"
type input "Keg Labels"
type input "LBL MGL 1/2BBL SVK RET BRAND PAPER #4"
type input "01SL - St. [PERSON_NAME]"
type input "84"
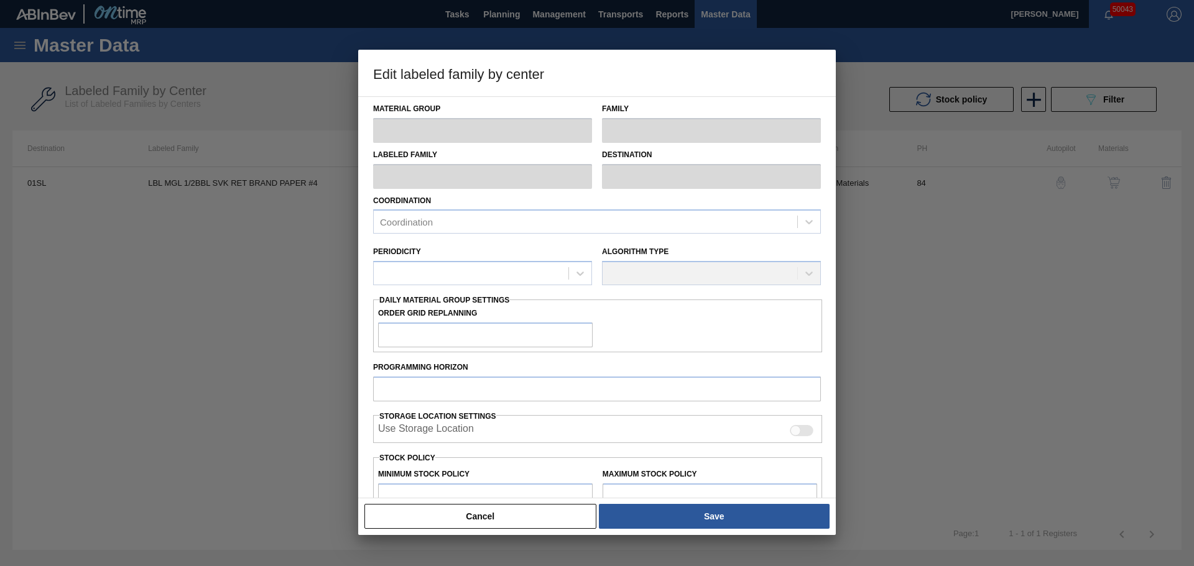
type input "1,439"
type input "15,301.5"
type input "50"
type input "8,370"
checkbox input "true"
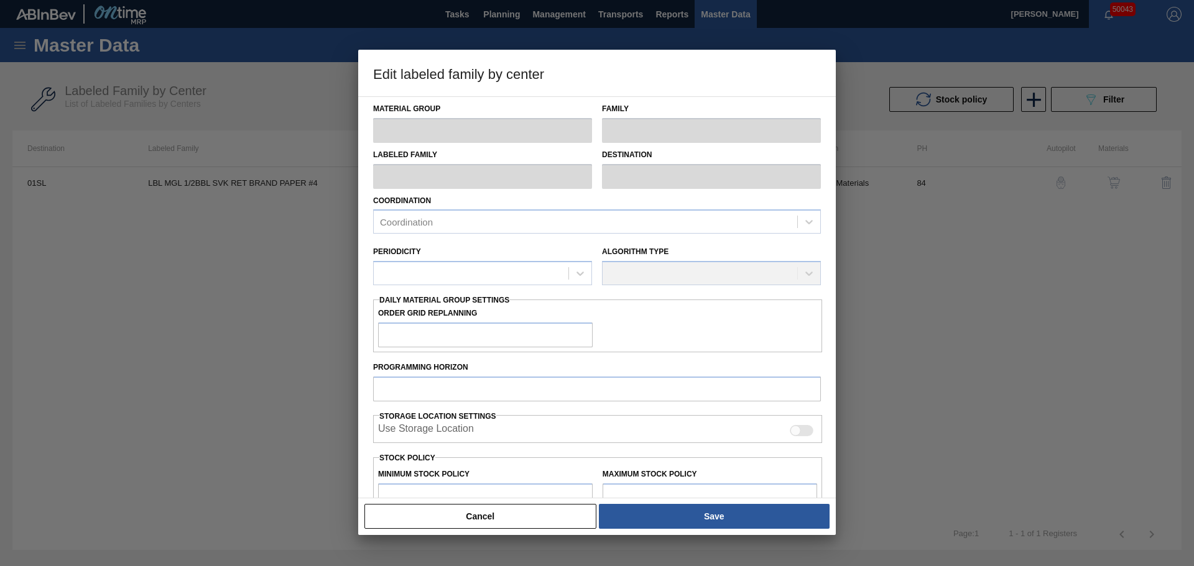
checkbox input "true"
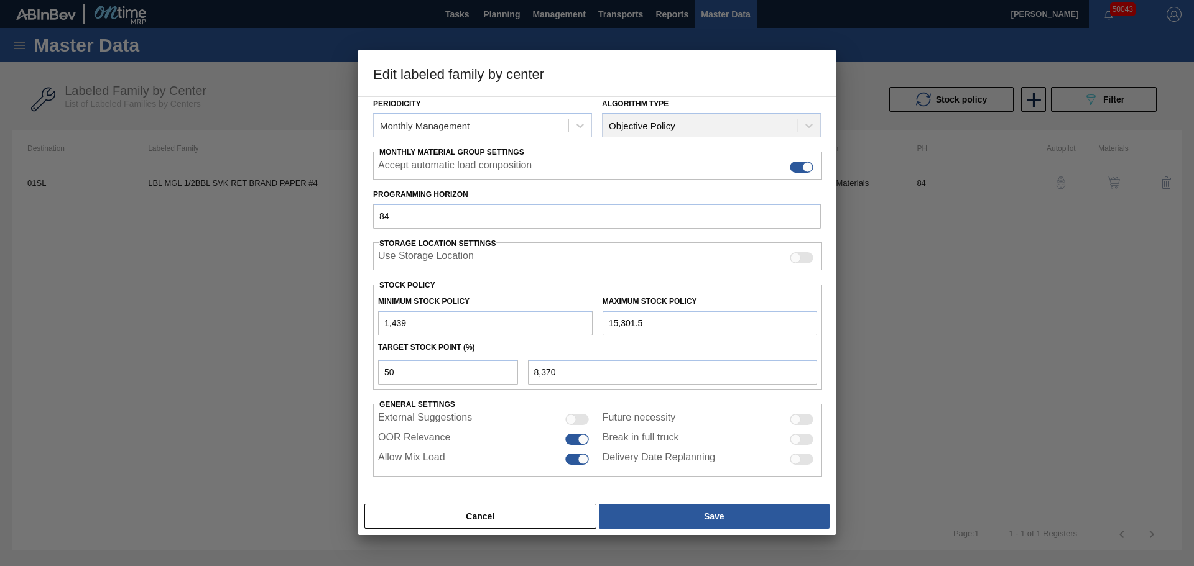
drag, startPoint x: 658, startPoint y: 323, endPoint x: 590, endPoint y: 326, distance: 67.8
click at [590, 326] on div "Minimum Stock Policy 1,439 Maximum Stock Policy 15,301.5" at bounding box center [597, 313] width 449 height 46
type input "1"
type input "720"
type input "16"
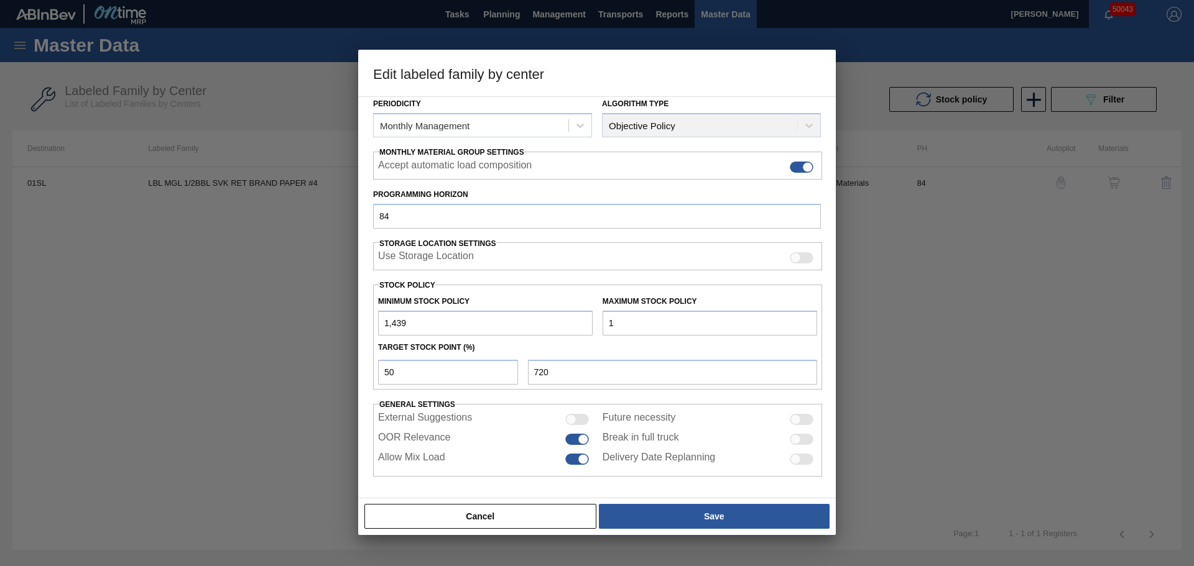
type input "728"
type input "160"
type input "800"
type input "1,600"
type input "1,520"
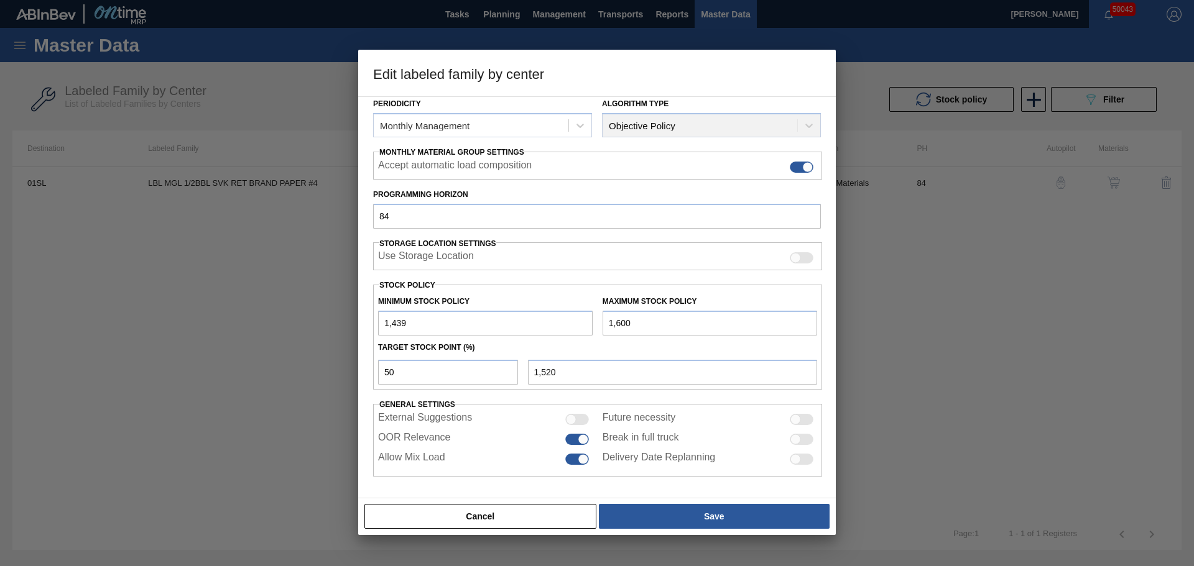
type input "16,000"
type input "8,720"
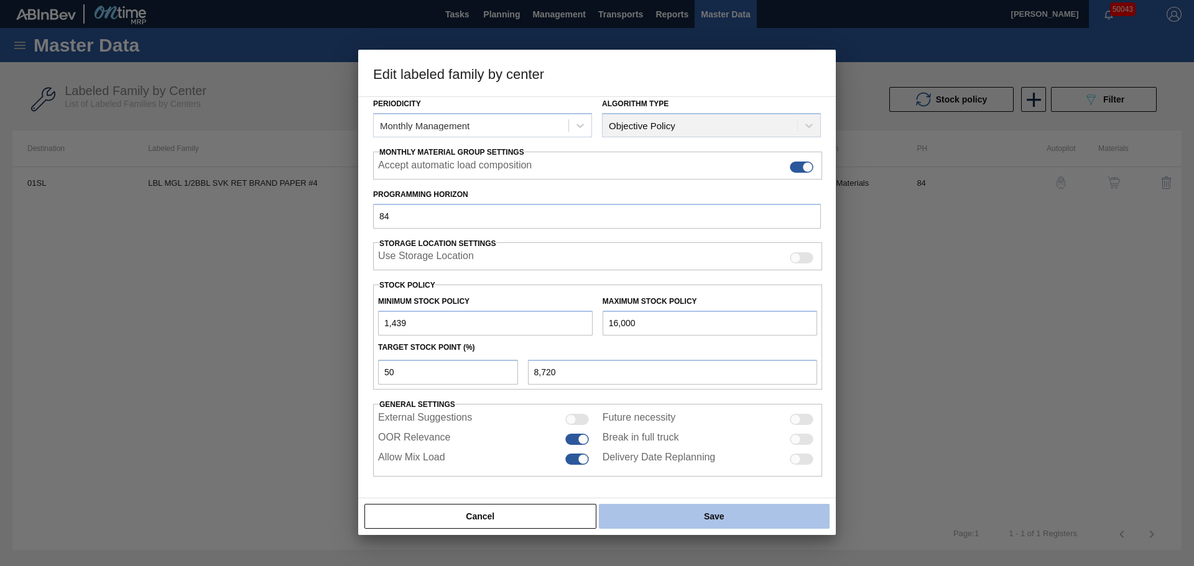
type input "16,000"
click at [708, 512] on button "Save" at bounding box center [714, 516] width 231 height 25
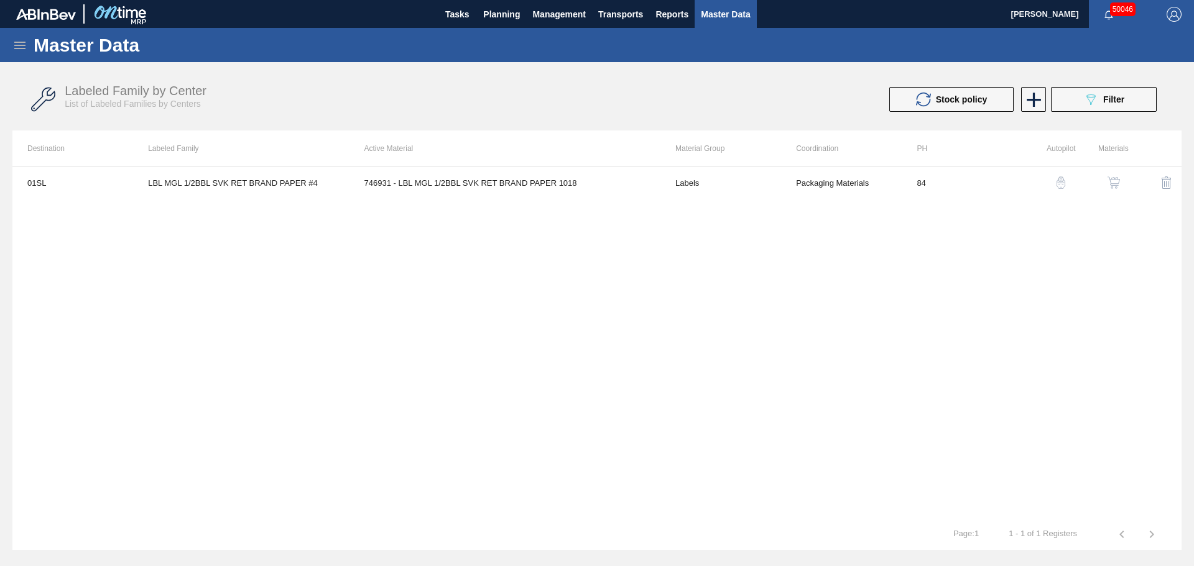
drag, startPoint x: 603, startPoint y: 99, endPoint x: 603, endPoint y: 113, distance: 13.7
click at [603, 99] on div "Labeled Family by Center List of Labeled Families by Centers" at bounding box center [341, 96] width 553 height 25
click at [353, 265] on div "01SL LBL MGL 1/2BBL SVK RET BRAND PAPER #4 746931 - LBL MGL 1/2BBL SVK RET BRAN…" at bounding box center [596, 343] width 1169 height 353
click at [489, 14] on span "Planning" at bounding box center [501, 14] width 37 height 15
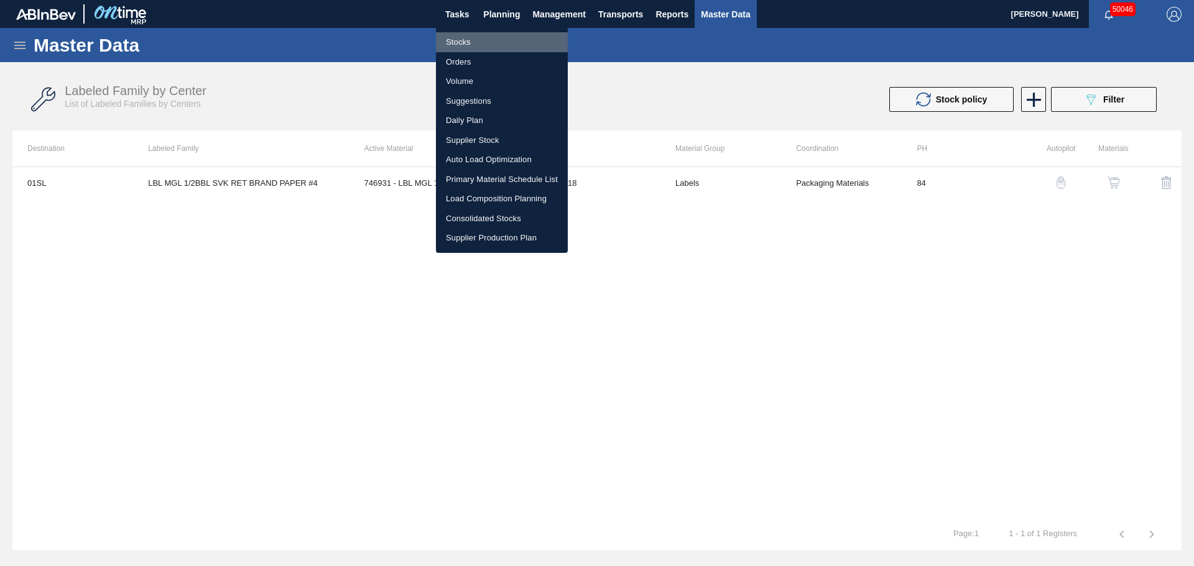
drag, startPoint x: 453, startPoint y: 42, endPoint x: 106, endPoint y: 112, distance: 353.2
click at [453, 42] on li "Stocks" at bounding box center [502, 42] width 132 height 20
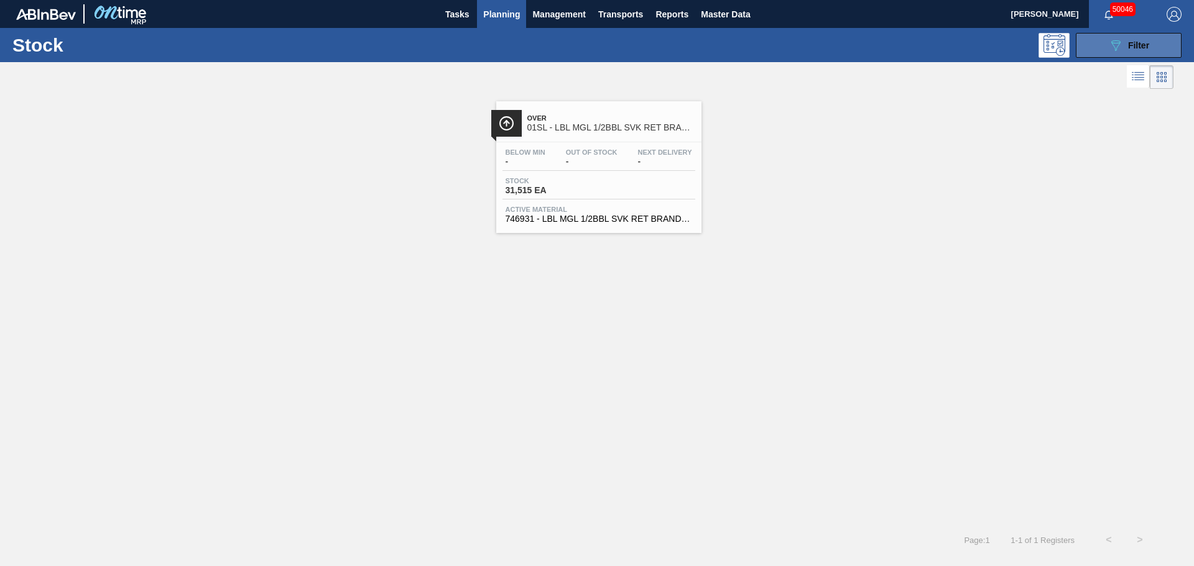
click at [1103, 45] on button "089F7B8B-B2A5-4AFE-B5C0-19BA573D28AC Filter" at bounding box center [1129, 45] width 106 height 25
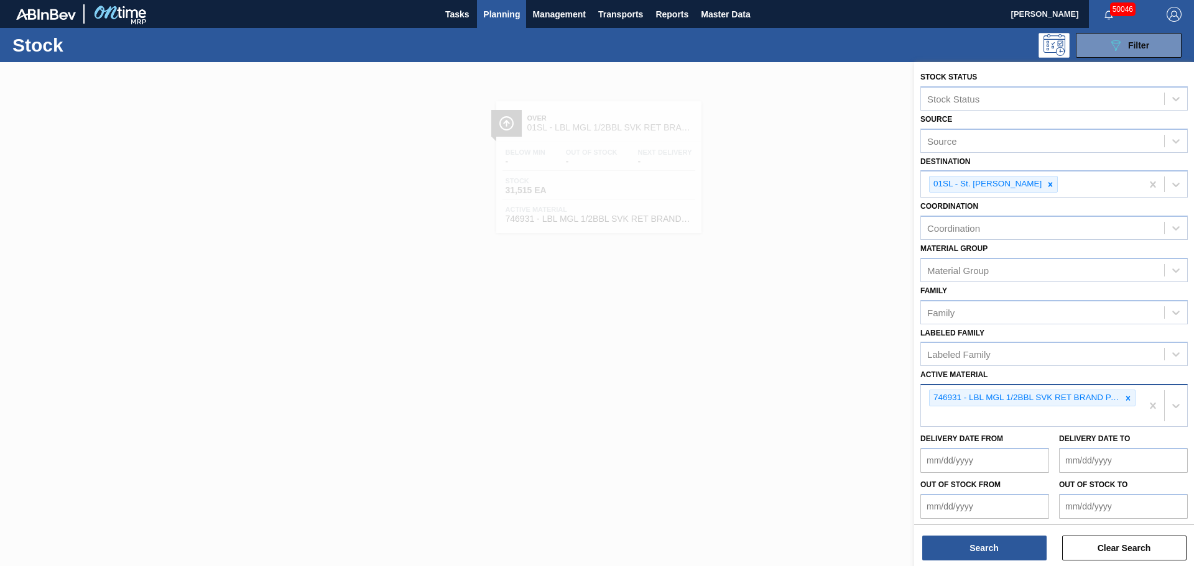
click at [995, 415] on div "746931 - LBL MGL 1/2BBL SVK RET BRAND PAPER 1018" at bounding box center [1031, 405] width 221 height 41
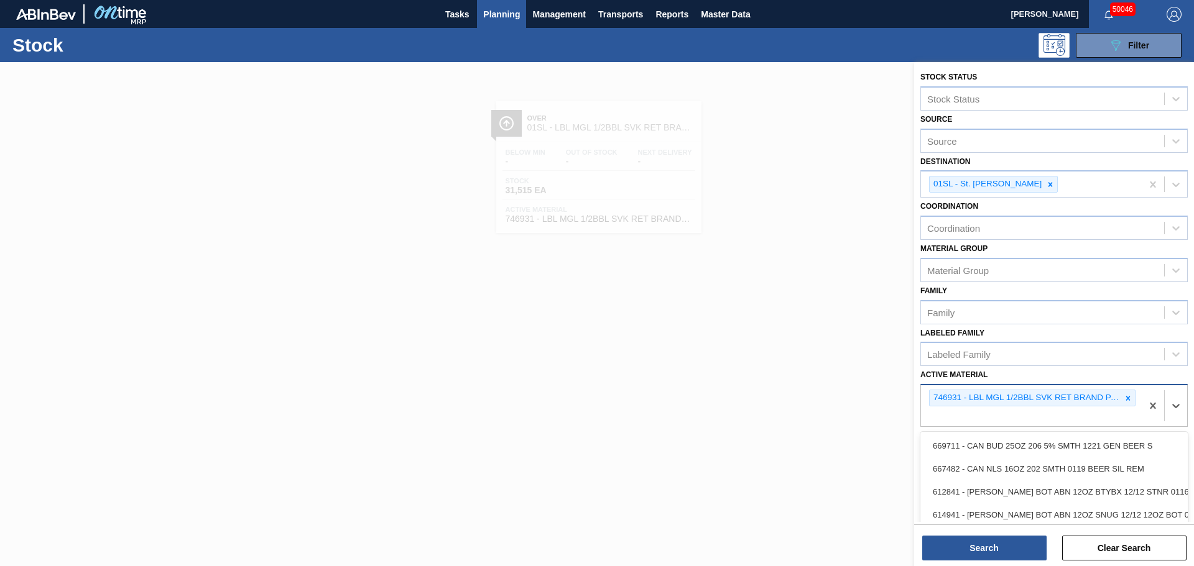
paste Material "746512"
type Material "746512"
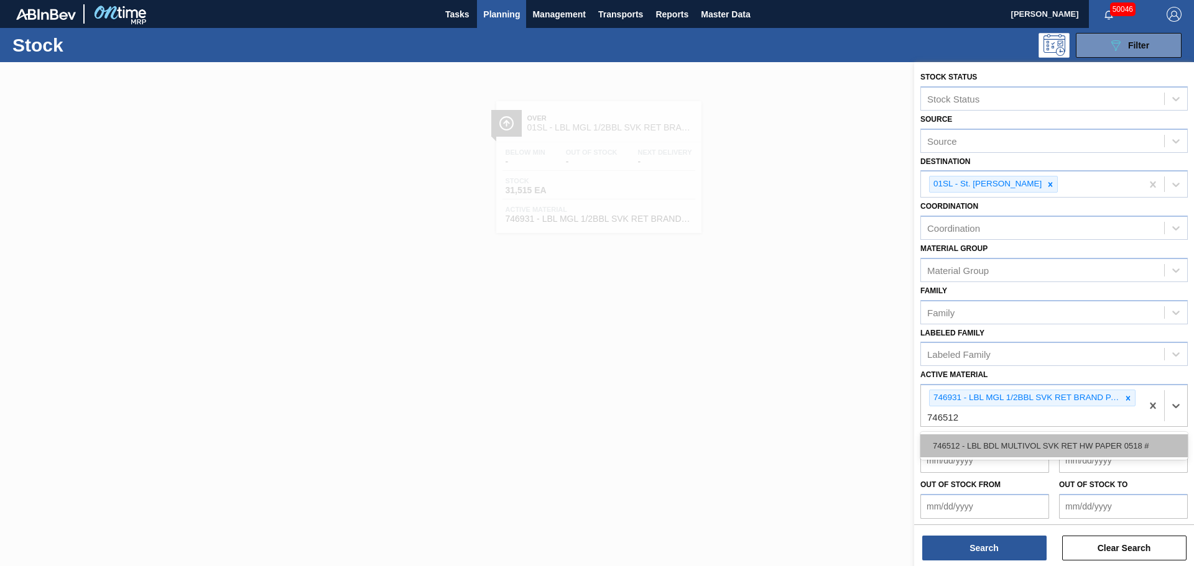
click at [960, 451] on div "746512 - LBL BDL MULTIVOL SVK RET HW PAPER 0518 #" at bounding box center [1053, 446] width 267 height 23
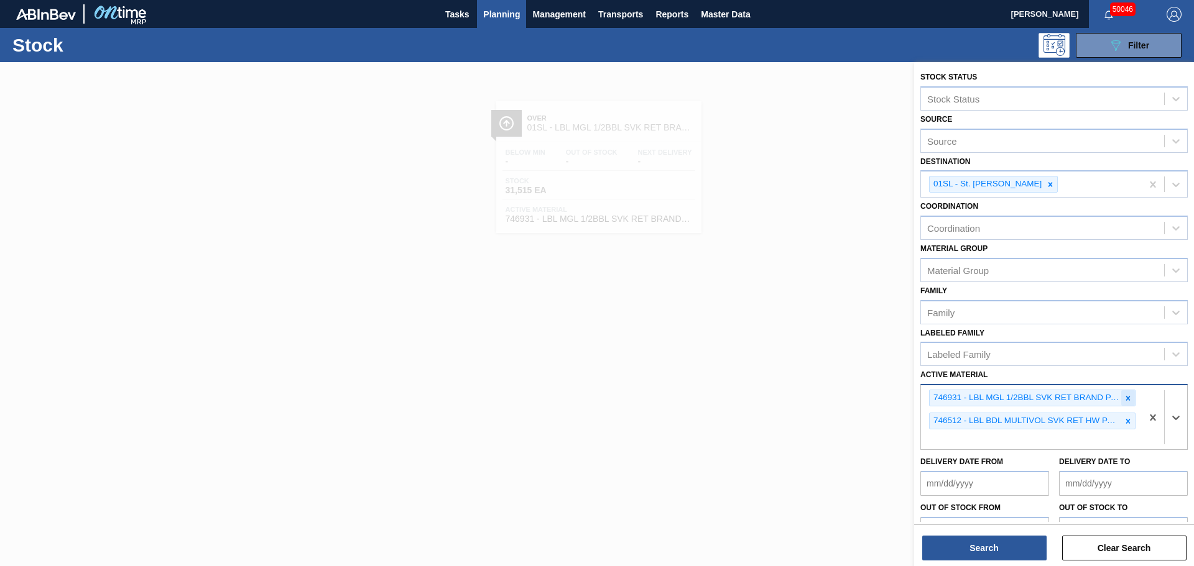
click at [1128, 400] on icon at bounding box center [1128, 398] width 4 height 4
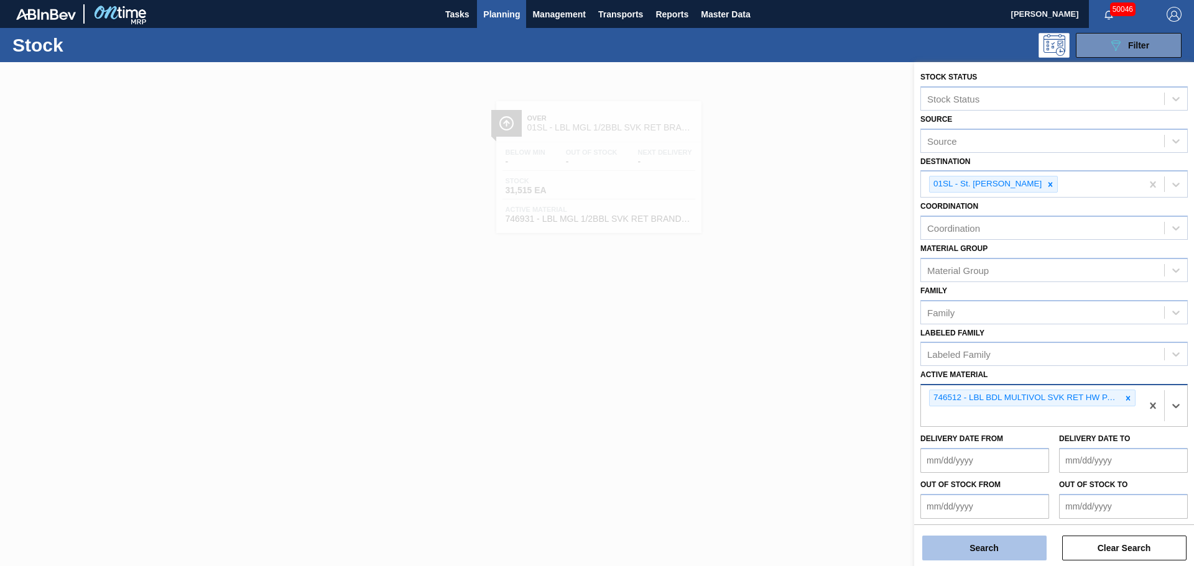
click at [999, 549] on button "Search" at bounding box center [984, 548] width 124 height 25
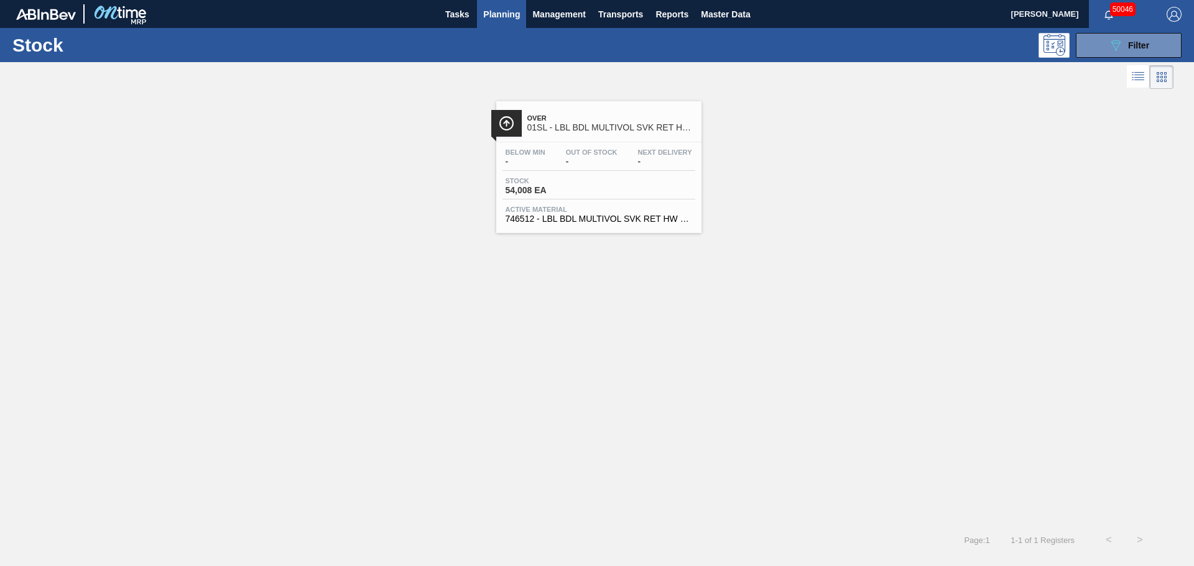
click at [548, 191] on span "54,008 EA" at bounding box center [548, 190] width 87 height 9
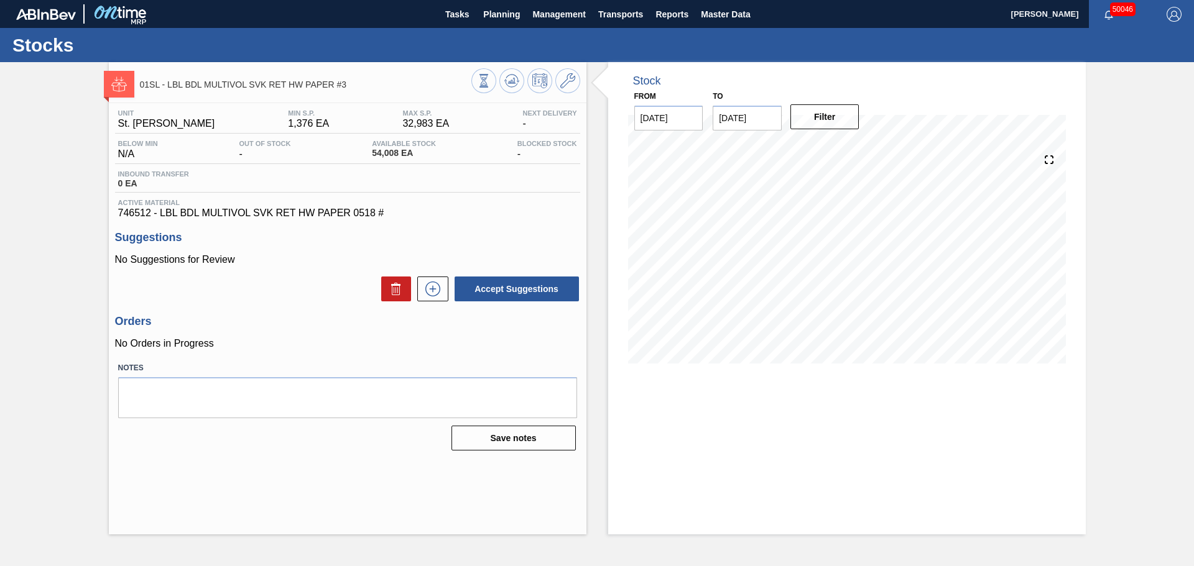
click at [151, 209] on span "746512 - LBL BDL MULTIVOL SVK RET HW PAPER 0518 #" at bounding box center [347, 213] width 459 height 11
drag, startPoint x: 150, startPoint y: 213, endPoint x: 119, endPoint y: 215, distance: 31.1
click at [119, 215] on span "746512 - LBL BDL MULTIVOL SVK RET HW PAPER 0518 #" at bounding box center [347, 213] width 459 height 11
copy span "746512"
click at [297, 187] on div "Inbound Transfer 0 EA" at bounding box center [347, 181] width 465 height 22
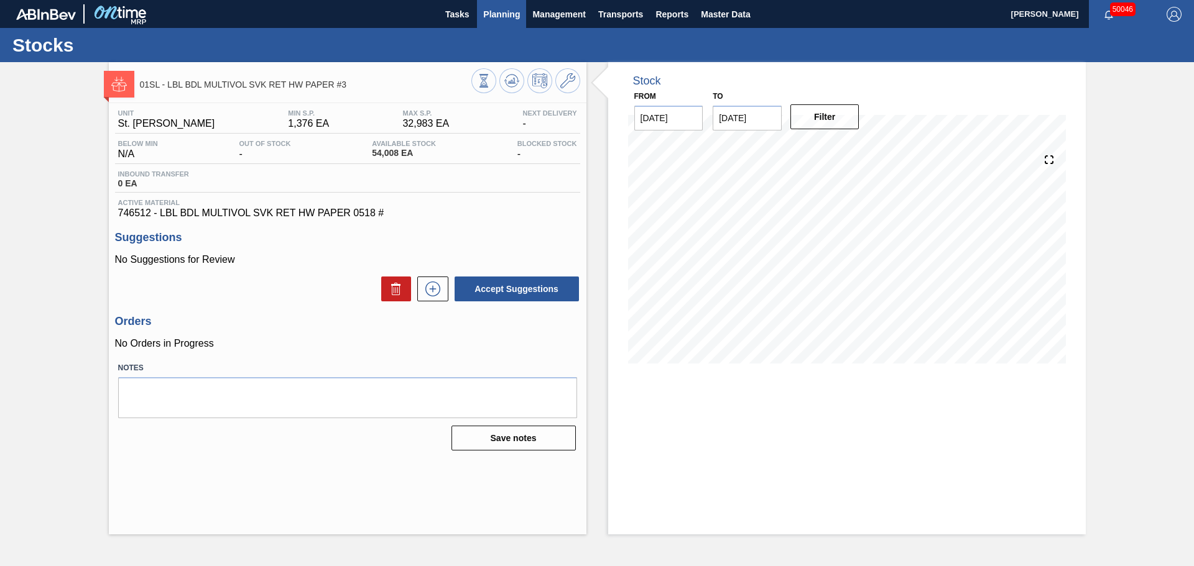
click at [516, 13] on span "Planning" at bounding box center [501, 14] width 37 height 15
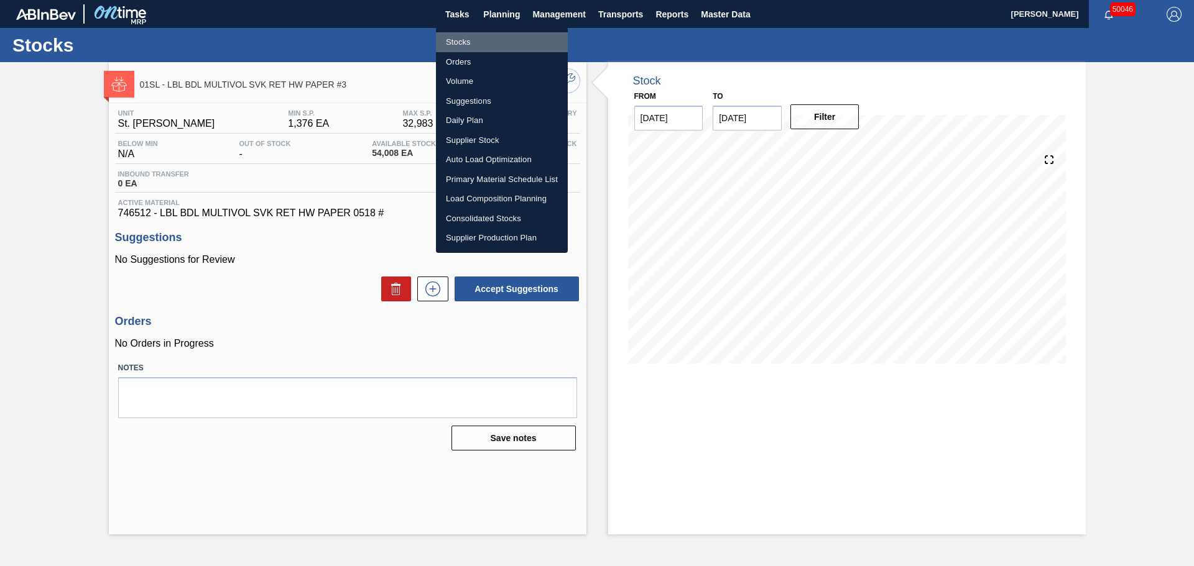
click at [461, 41] on li "Stocks" at bounding box center [502, 42] width 132 height 20
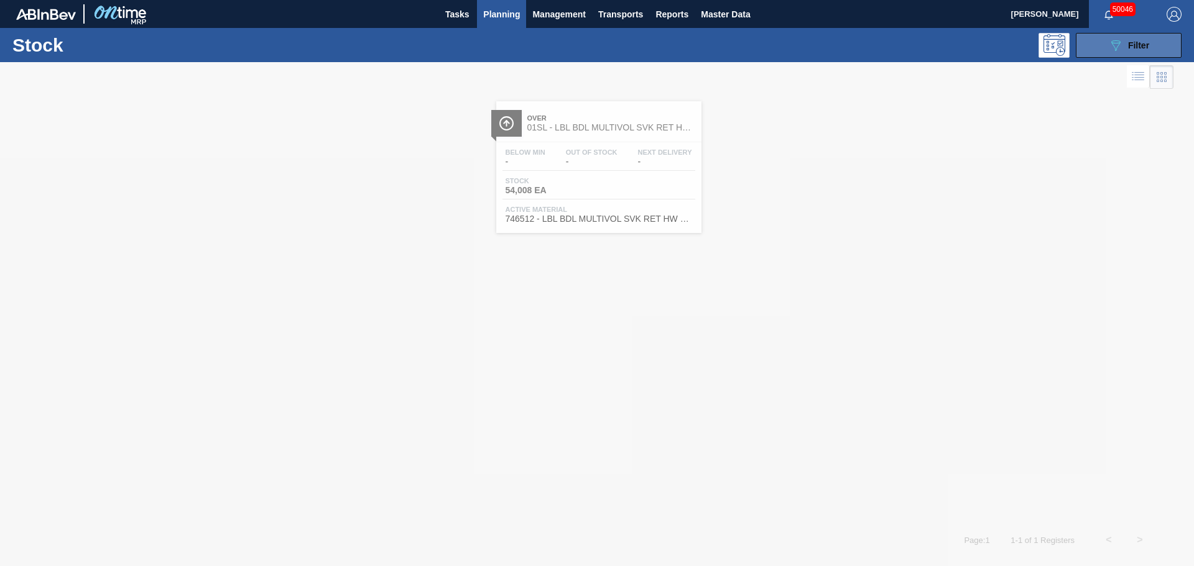
click at [1106, 44] on button "089F7B8B-B2A5-4AFE-B5C0-19BA573D28AC Filter" at bounding box center [1129, 45] width 106 height 25
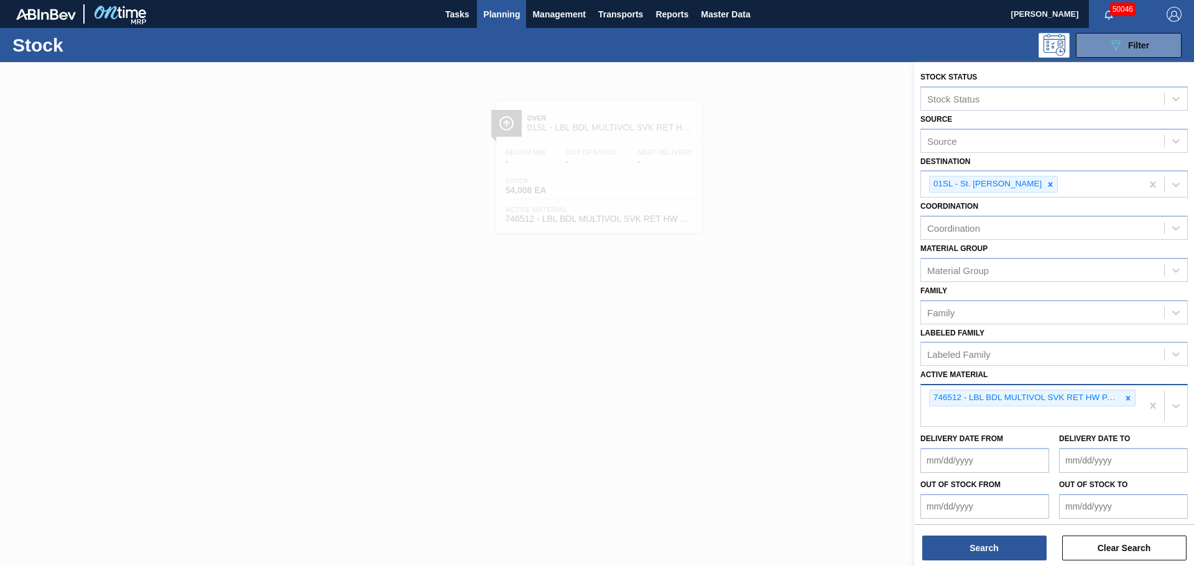
click at [941, 417] on div "746512 - LBL BDL MULTIVOL SVK RET HW PAPER 0518 #" at bounding box center [1031, 405] width 221 height 41
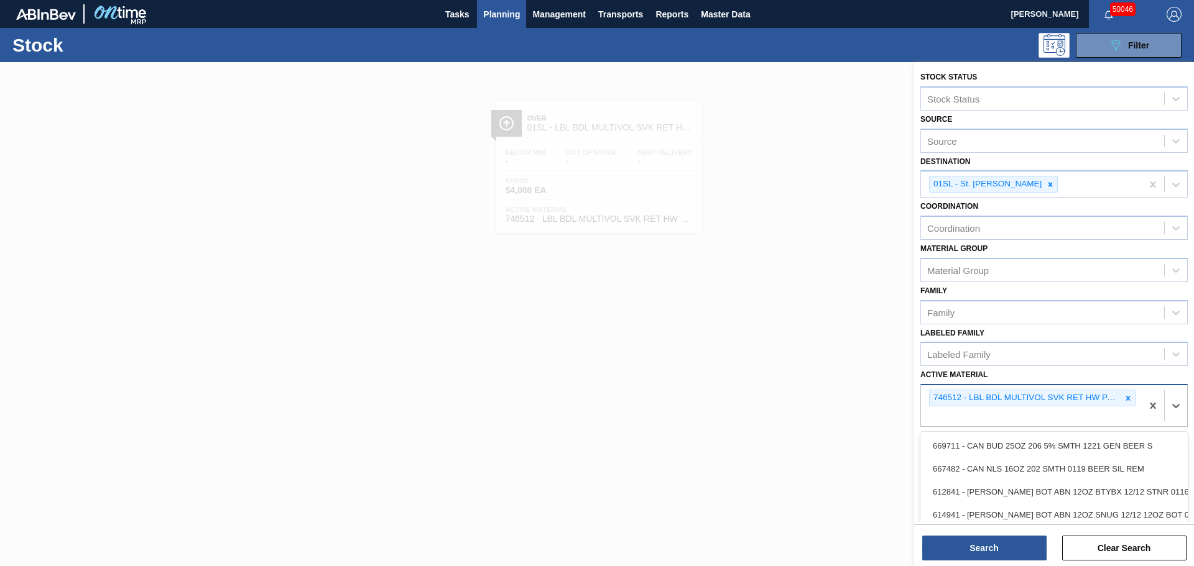
paste Material "746559"
type Material "746559"
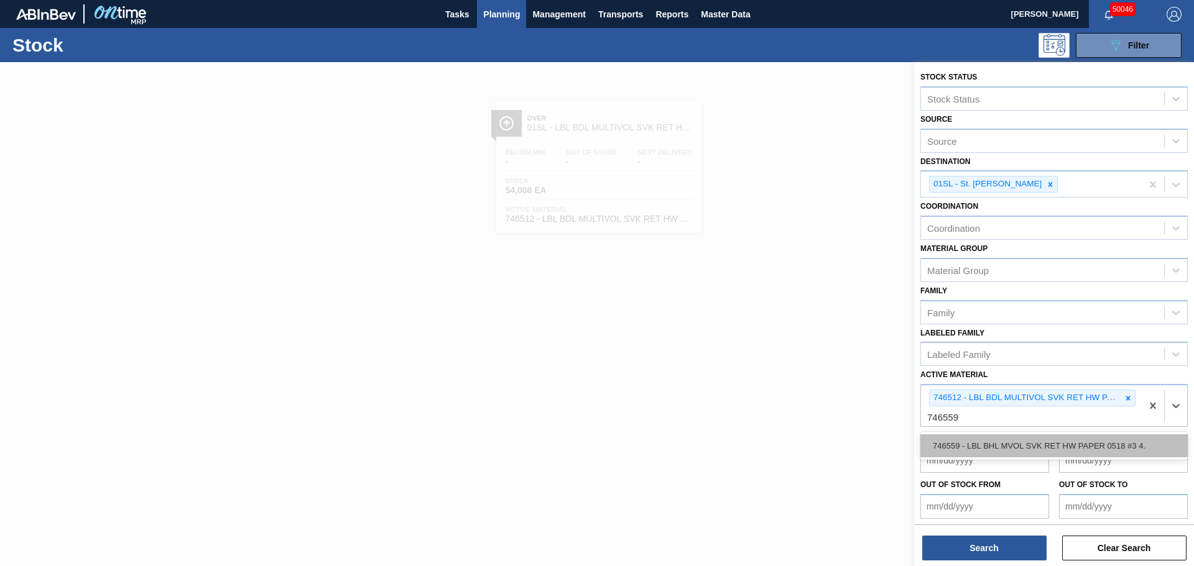
click at [995, 448] on div "746559 - LBL BHL MVOL SVK RET HW PAPER 0518 #3 4." at bounding box center [1053, 446] width 267 height 23
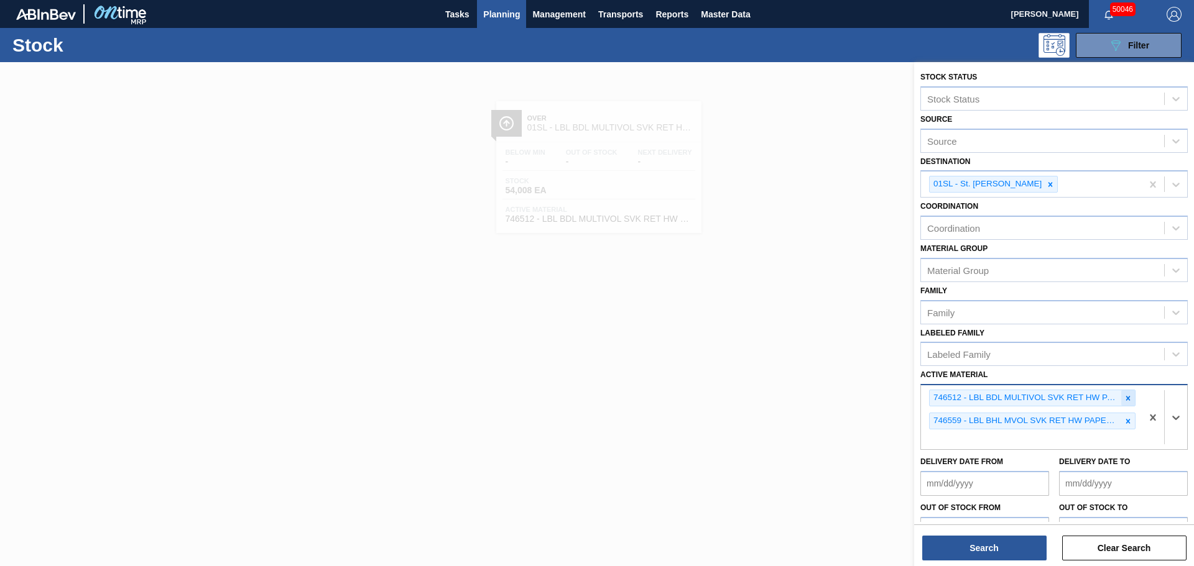
click at [1124, 399] on icon at bounding box center [1127, 398] width 9 height 9
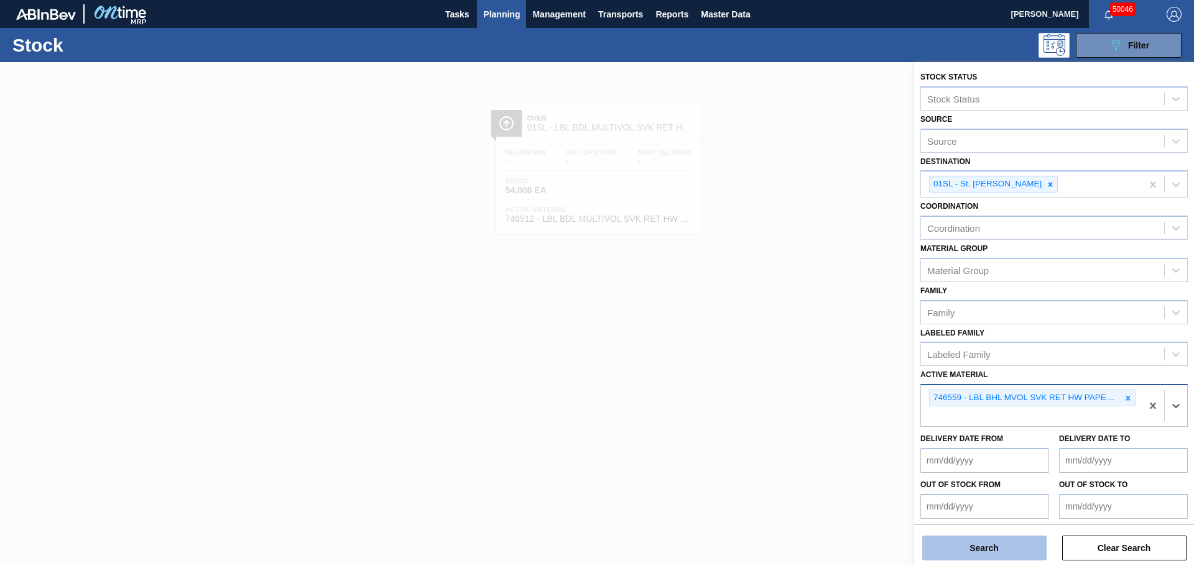
click at [996, 547] on button "Search" at bounding box center [984, 548] width 124 height 25
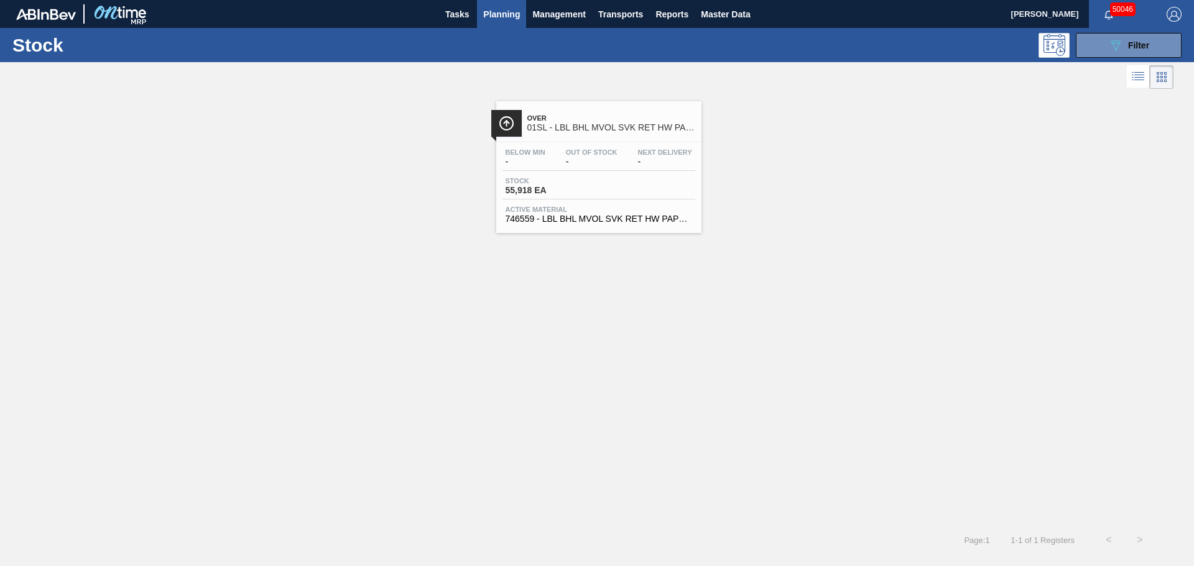
click at [616, 184] on div "Stock 55,918 EA" at bounding box center [598, 188] width 193 height 22
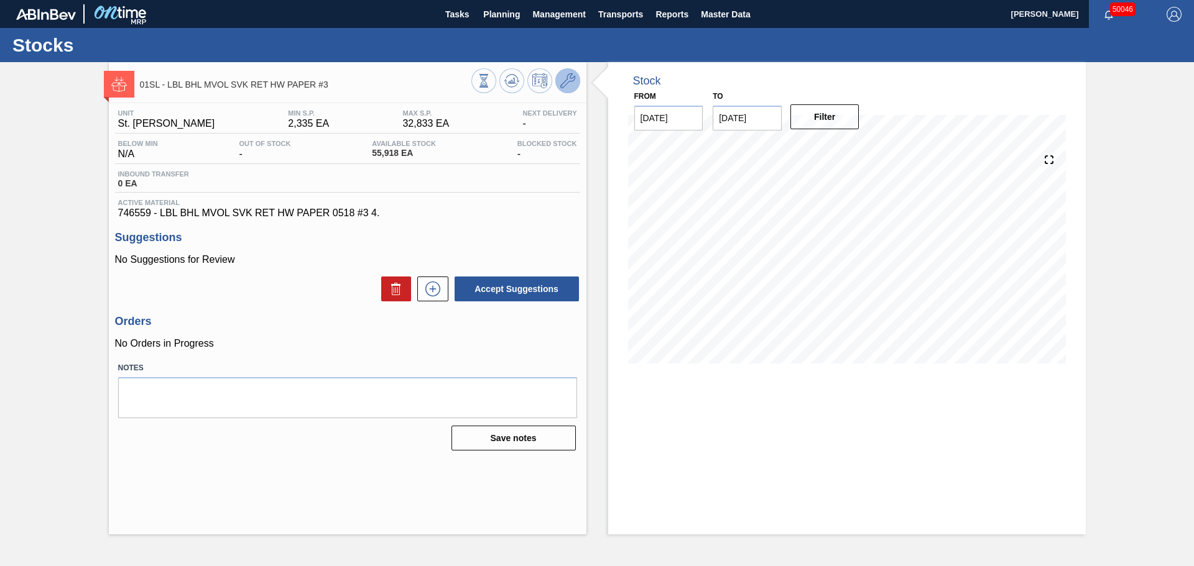
click at [569, 86] on icon at bounding box center [567, 80] width 15 height 15
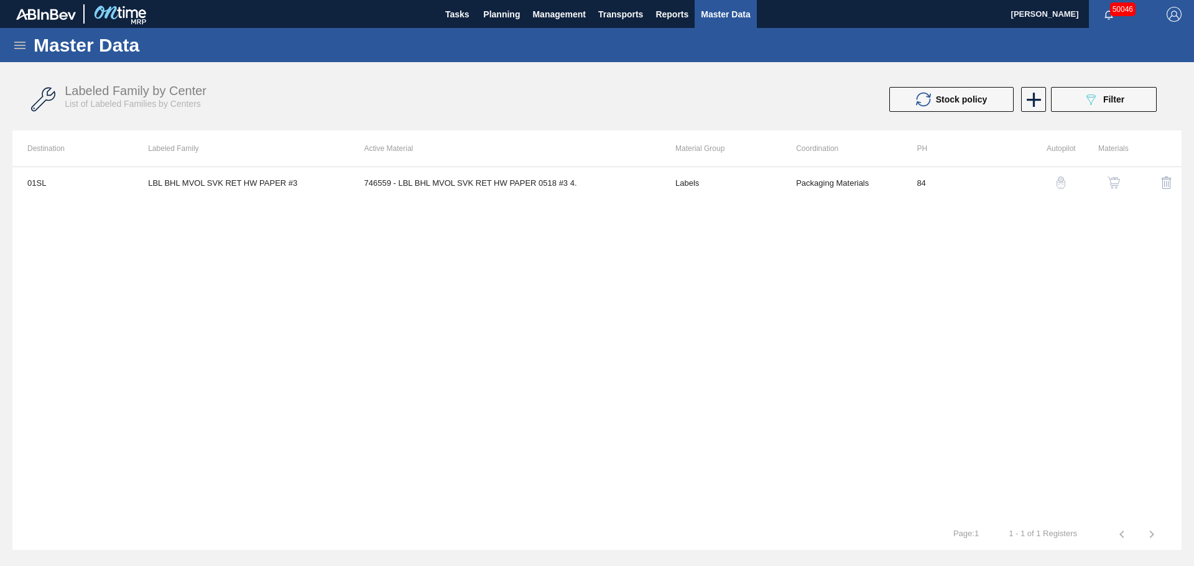
click at [498, 189] on td "746559 - LBL BHL MVOL SVK RET HW PAPER 0518 #3 4." at bounding box center [504, 182] width 311 height 31
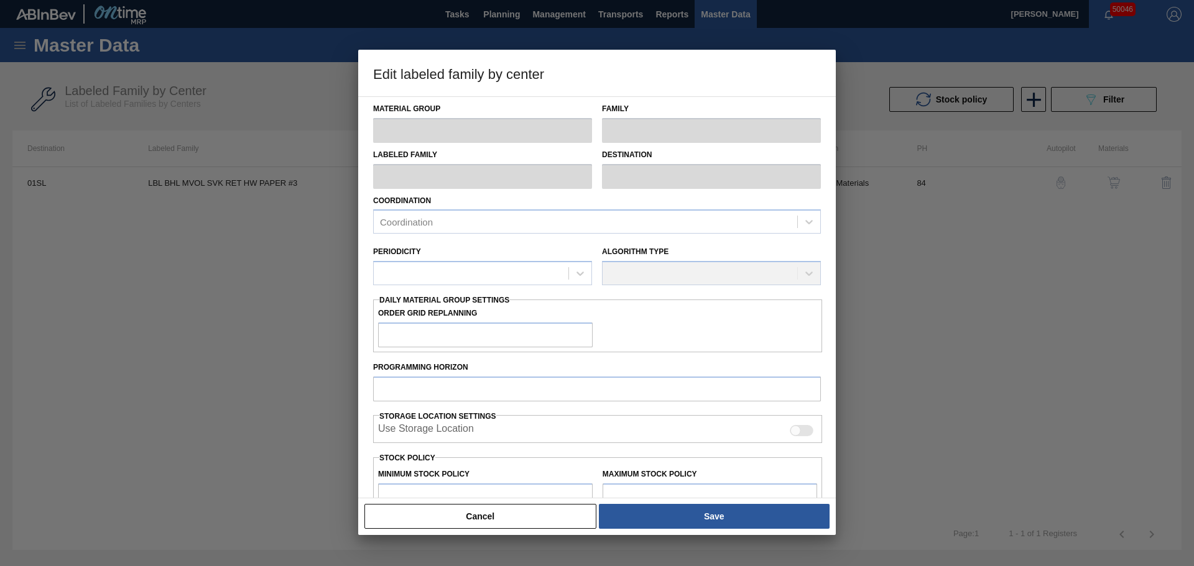
type input "Labels"
type input "Keg Labels"
type input "LBL BHL MVOL SVK RET HW PAPER #3"
type input "01SL - St. [PERSON_NAME]"
type input "84"
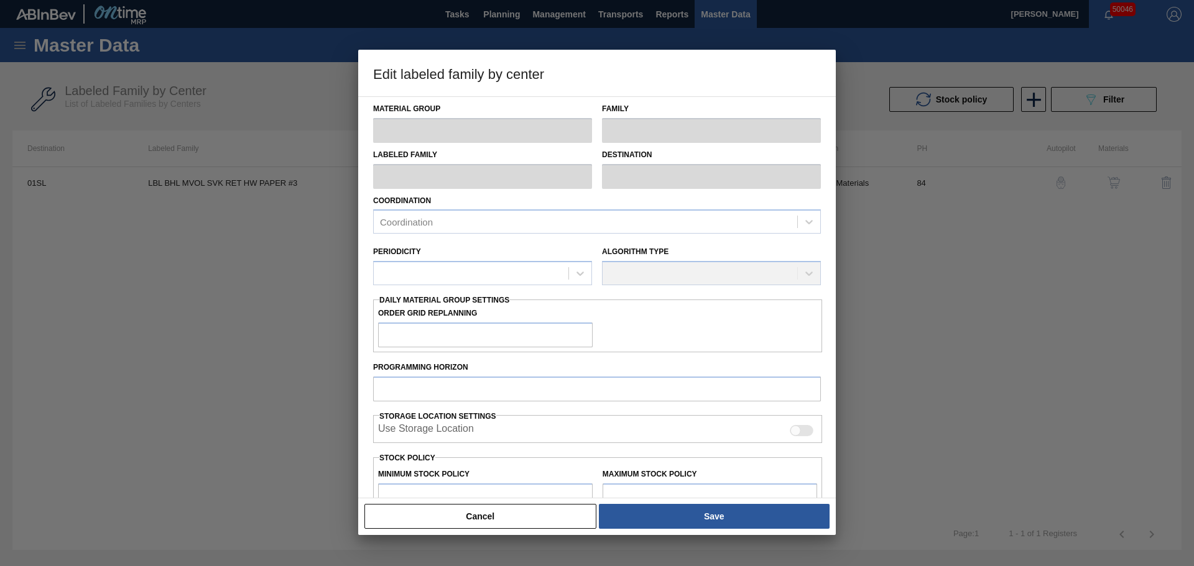
type input "2,335"
type input "32,832.5"
type input "50"
type input "17,584"
checkbox input "true"
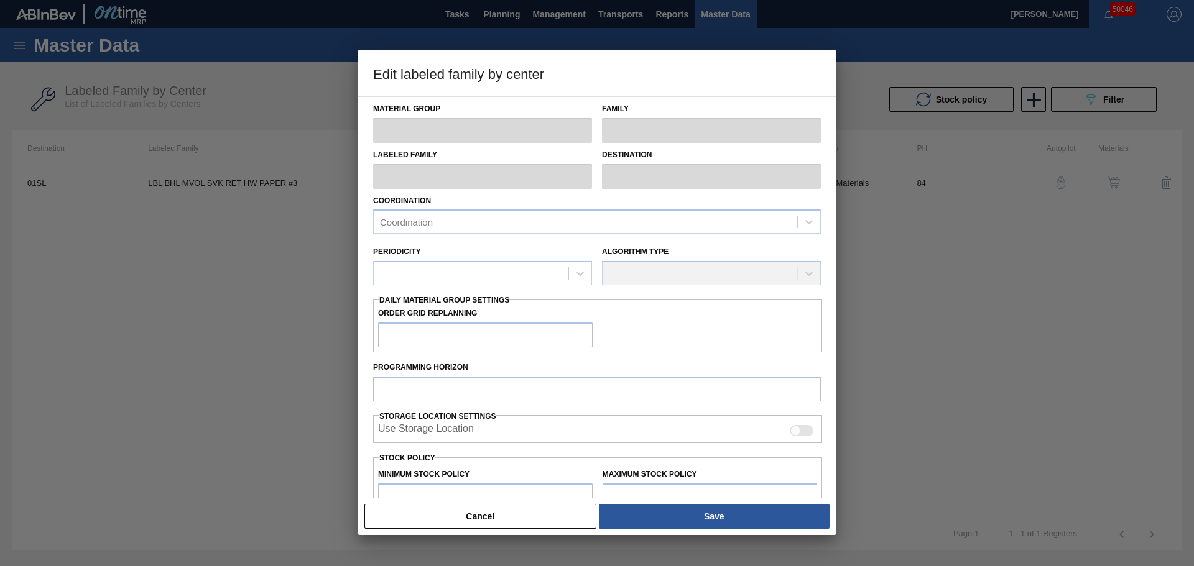
checkbox input "true"
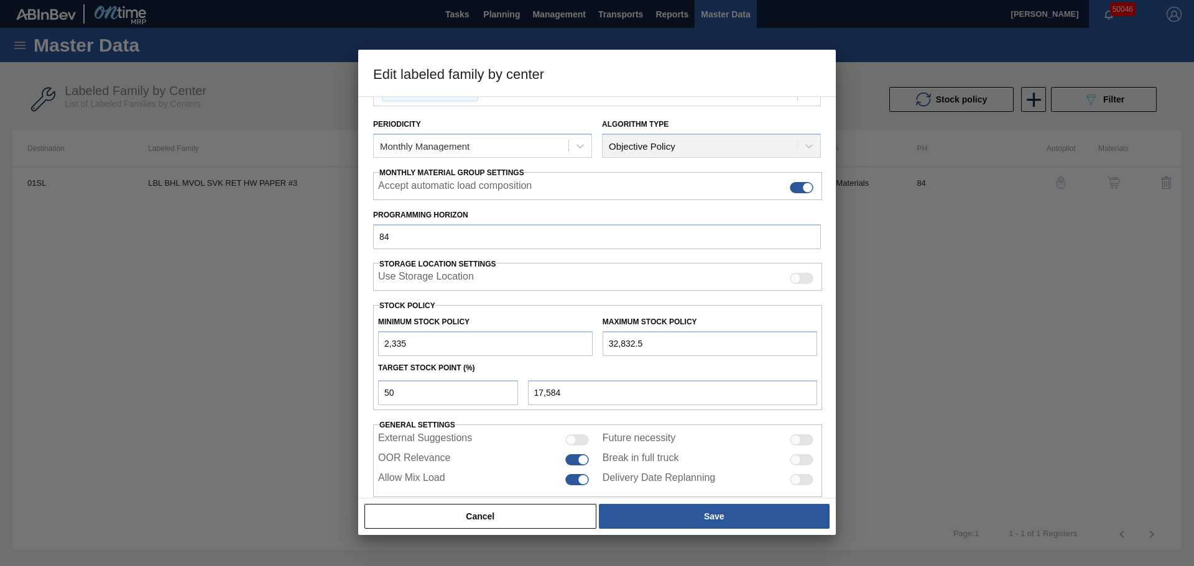
scroll to position [151, 0]
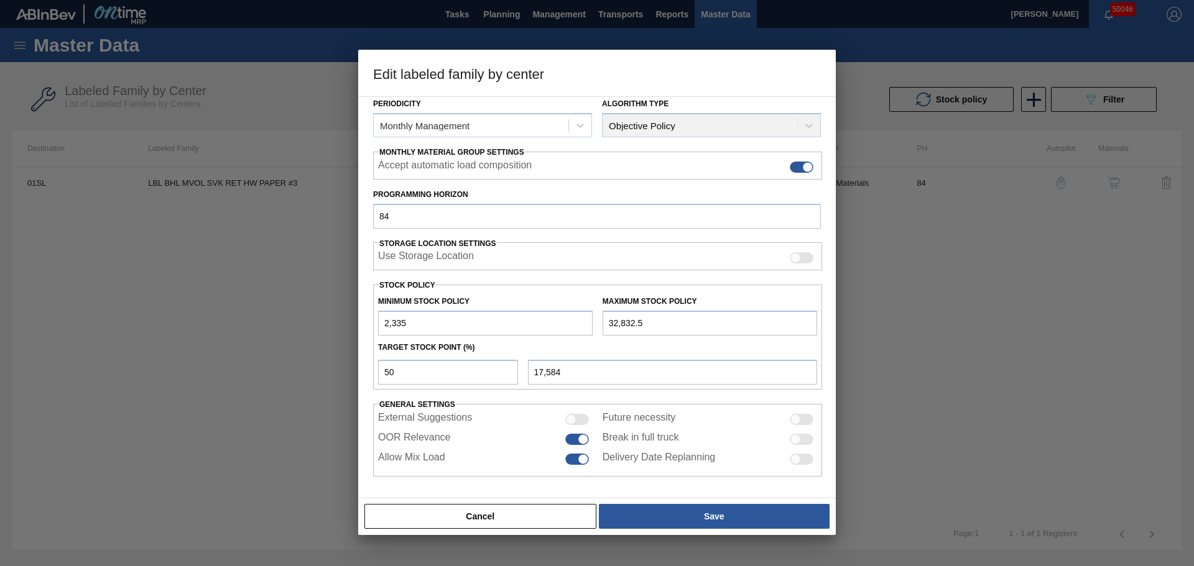
click at [479, 325] on input "2,335" at bounding box center [485, 323] width 215 height 25
drag, startPoint x: 427, startPoint y: 372, endPoint x: 358, endPoint y: 372, distance: 69.6
click at [358, 372] on div "Edit labeled family by center Material Group Labels Family Keg Labels Labeled F…" at bounding box center [597, 283] width 1194 height 566
click at [685, 70] on h3 "Edit labeled family by center" at bounding box center [596, 73] width 477 height 47
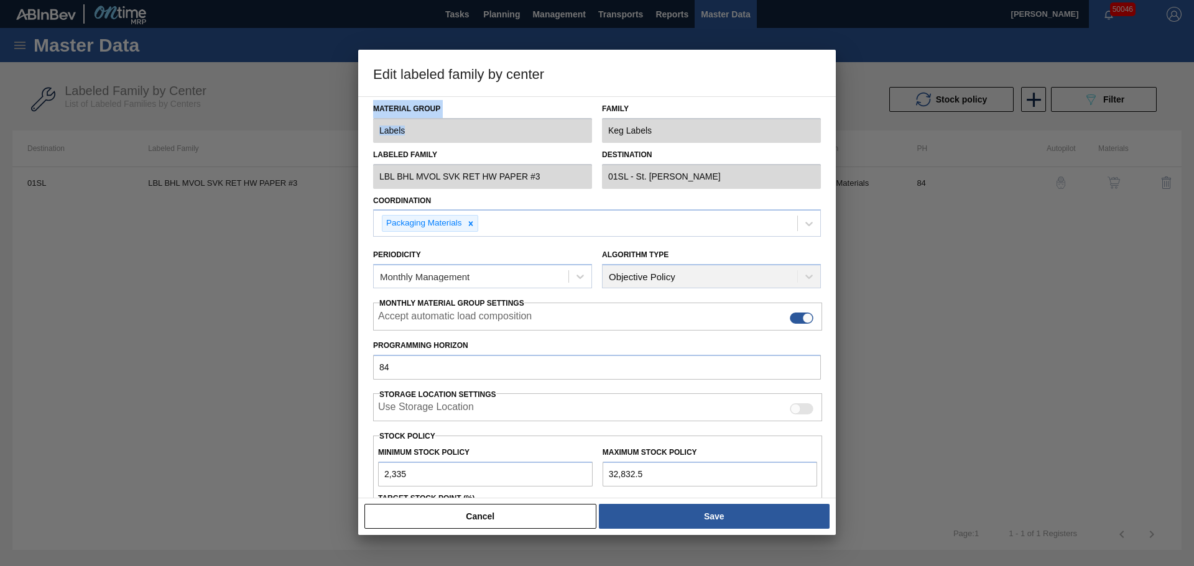
click at [698, 121] on div "Edit labeled family by center Material Group Labels Family Keg Labels Labeled F…" at bounding box center [596, 293] width 477 height 486
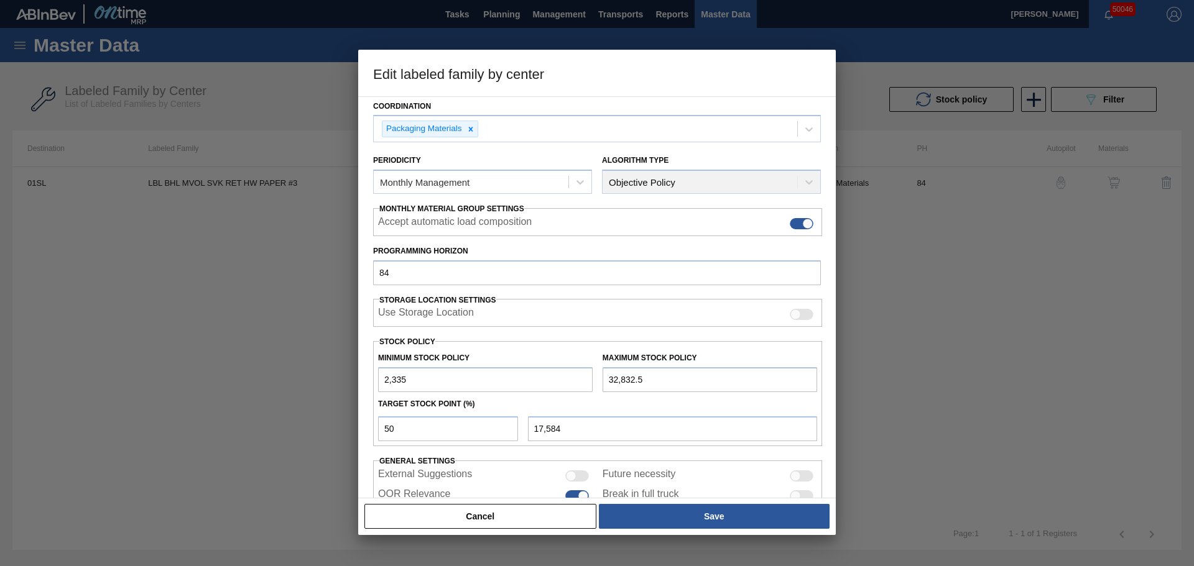
scroll to position [151, 0]
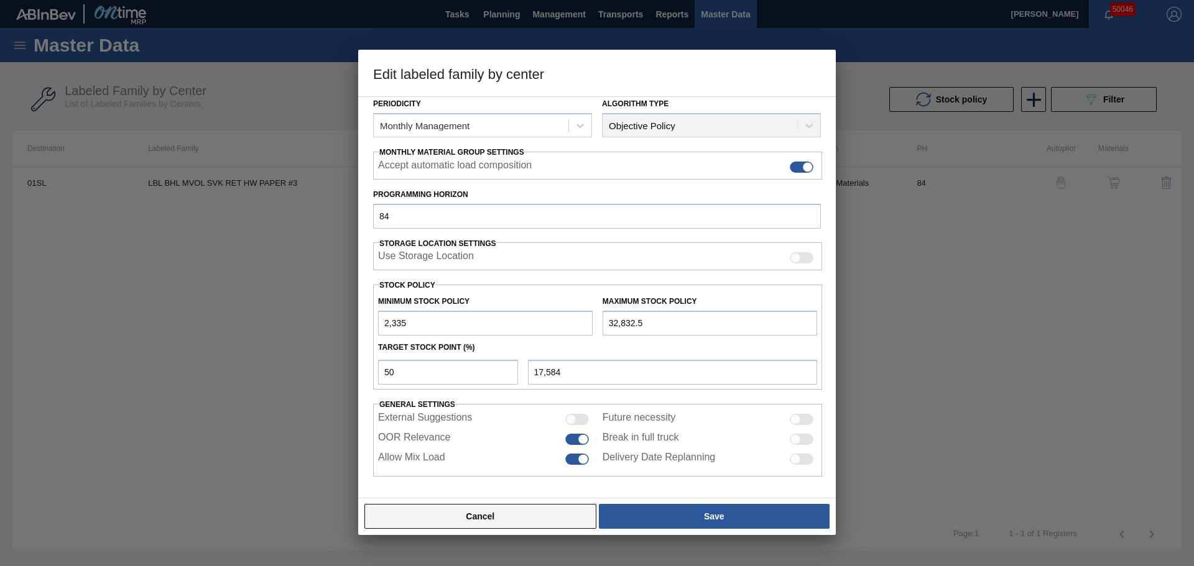
click at [512, 510] on button "Cancel" at bounding box center [480, 516] width 232 height 25
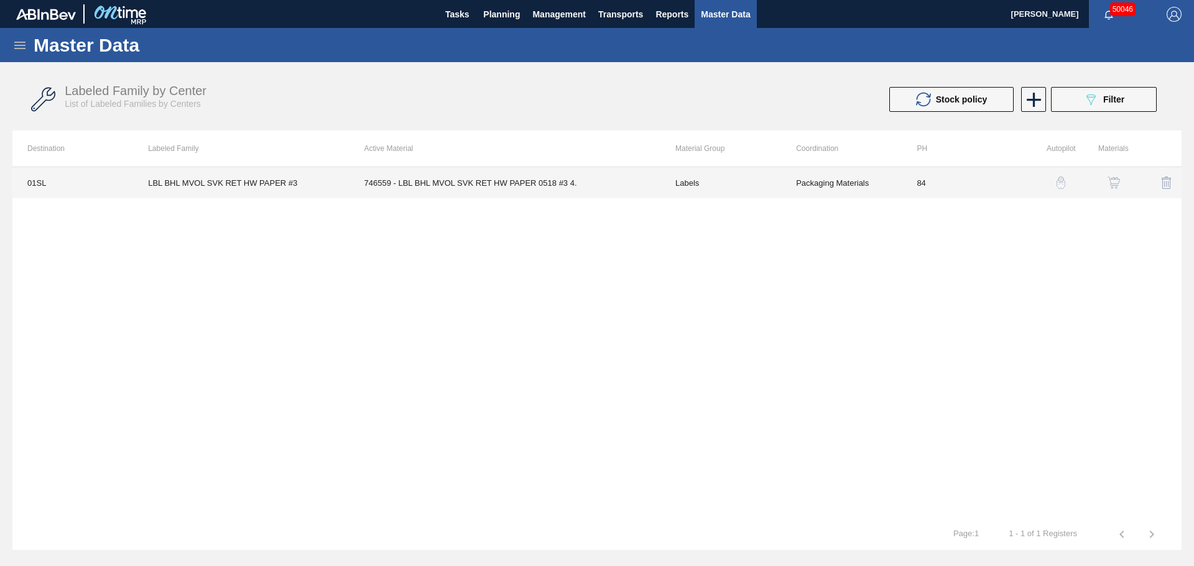
click at [484, 181] on td "746559 - LBL BHL MVOL SVK RET HW PAPER 0518 #3 4." at bounding box center [504, 182] width 311 height 31
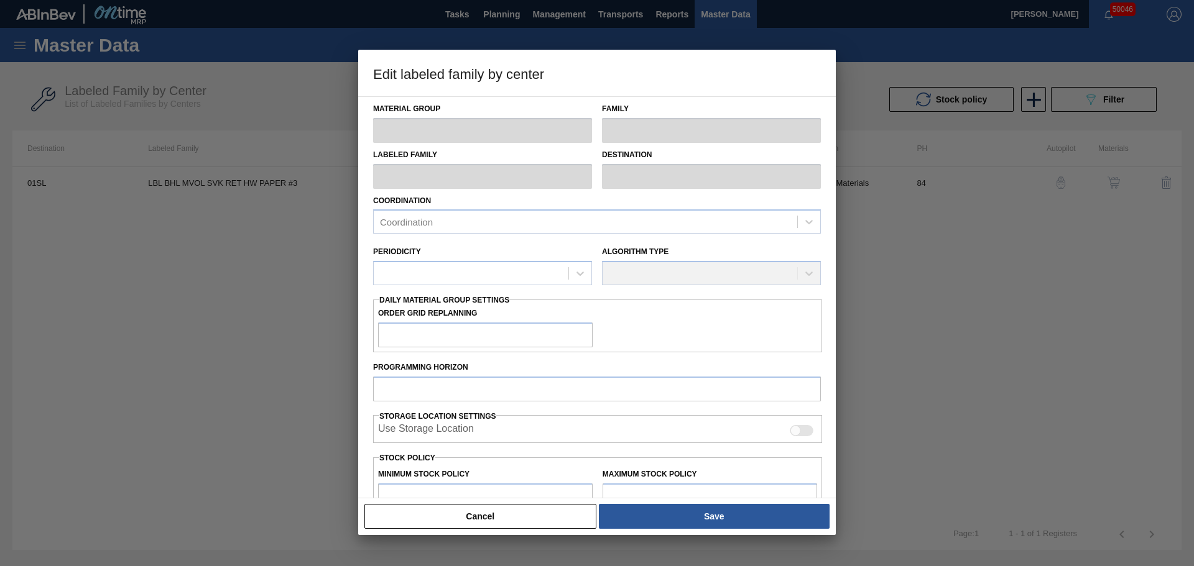
type input "Labels"
type input "Keg Labels"
type input "LBL BHL MVOL SVK RET HW PAPER #3"
type input "01SL - St. [PERSON_NAME]"
type input "84"
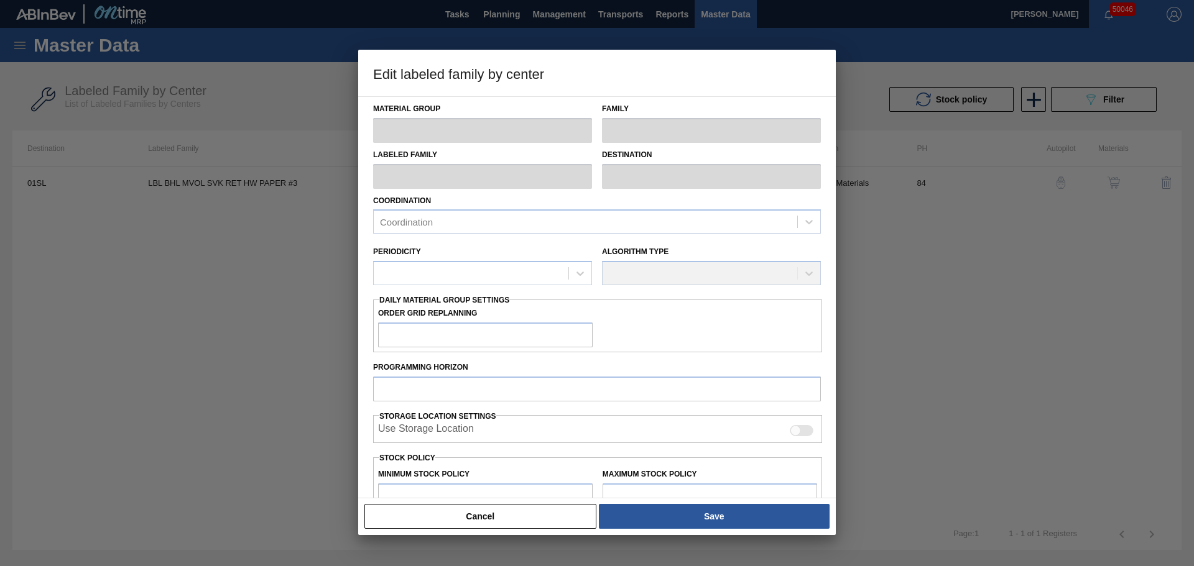
type input "2,335"
type input "32,832.5"
type input "50"
type input "17,584"
checkbox input "true"
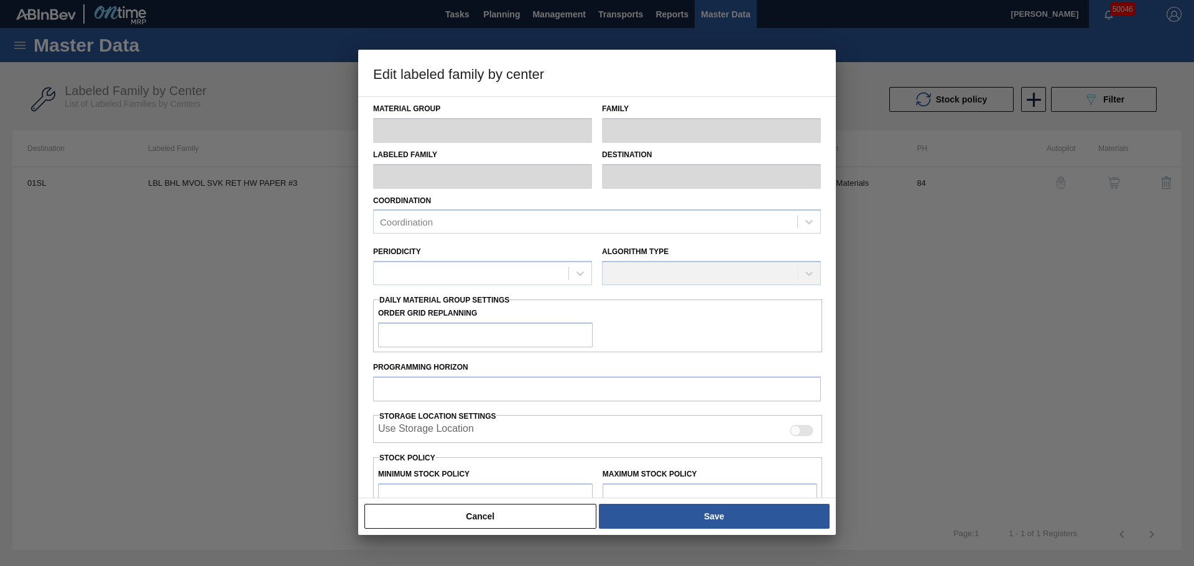
checkbox input "true"
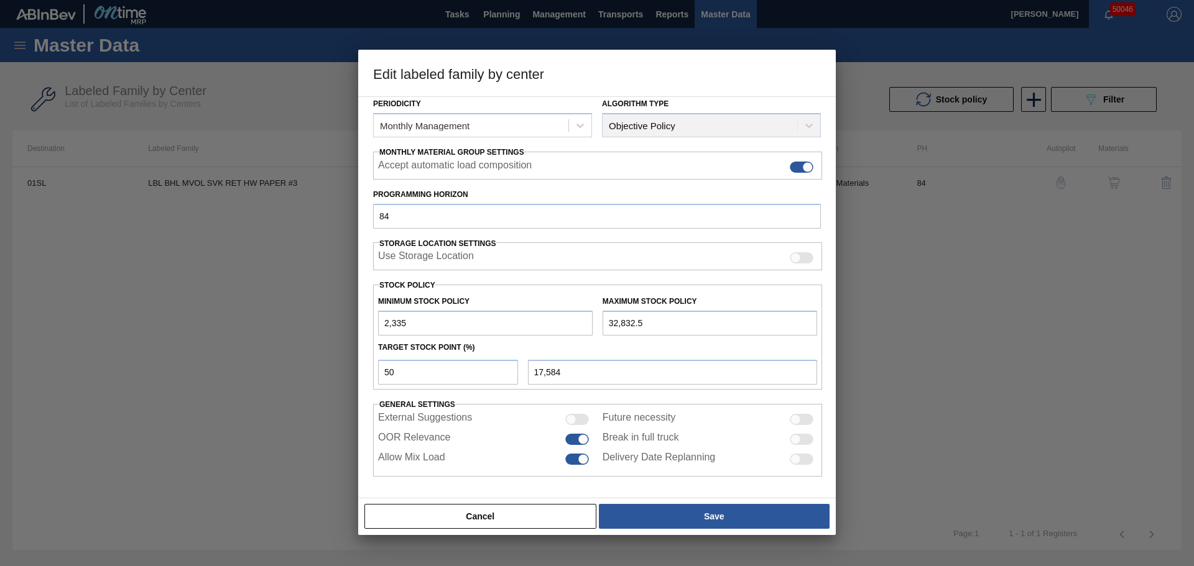
click at [656, 329] on input "32,832.5" at bounding box center [709, 323] width 215 height 25
click at [646, 321] on input "32,832" at bounding box center [709, 323] width 215 height 25
drag, startPoint x: 667, startPoint y: 325, endPoint x: 590, endPoint y: 322, distance: 76.5
click at [590, 322] on div "Minimum Stock Policy 2,335 Maximum Stock Policy 32,832" at bounding box center [597, 313] width 449 height 46
type input "4"
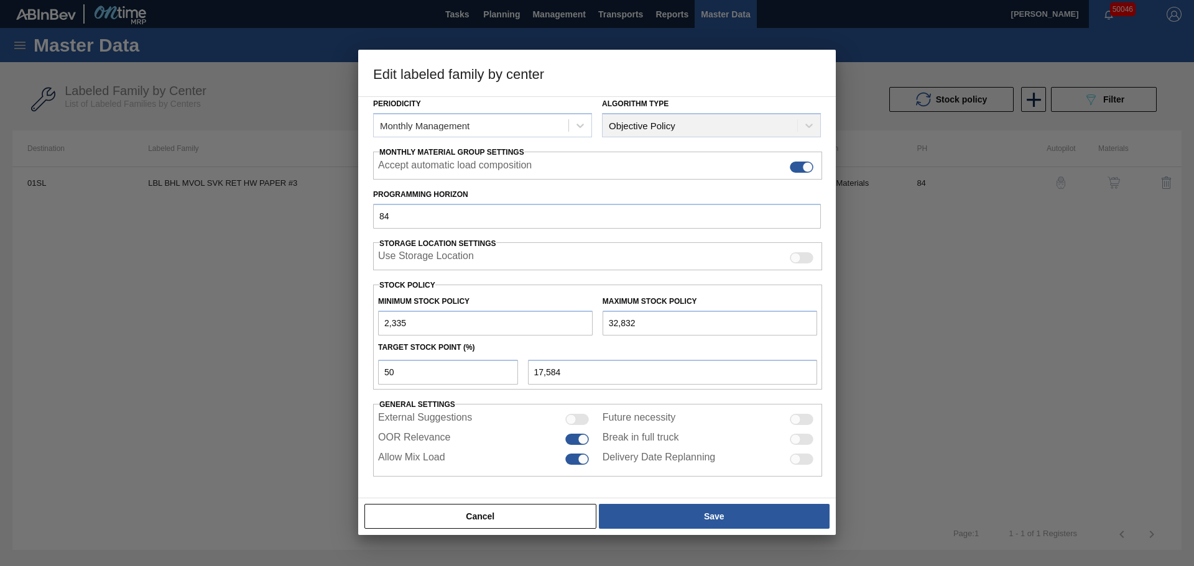
type input "1,170"
type input "40"
type input "1,188"
type input "400"
type input "1,368"
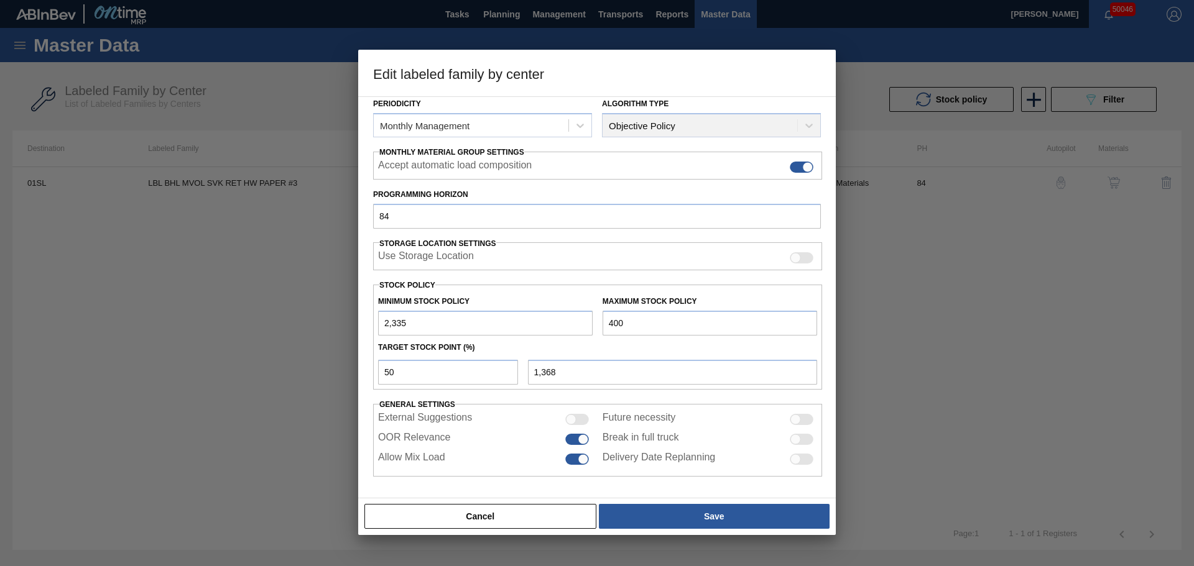
type input "4,000"
type input "3,168"
type input "40,000"
type input "21,168"
type input "40,000"
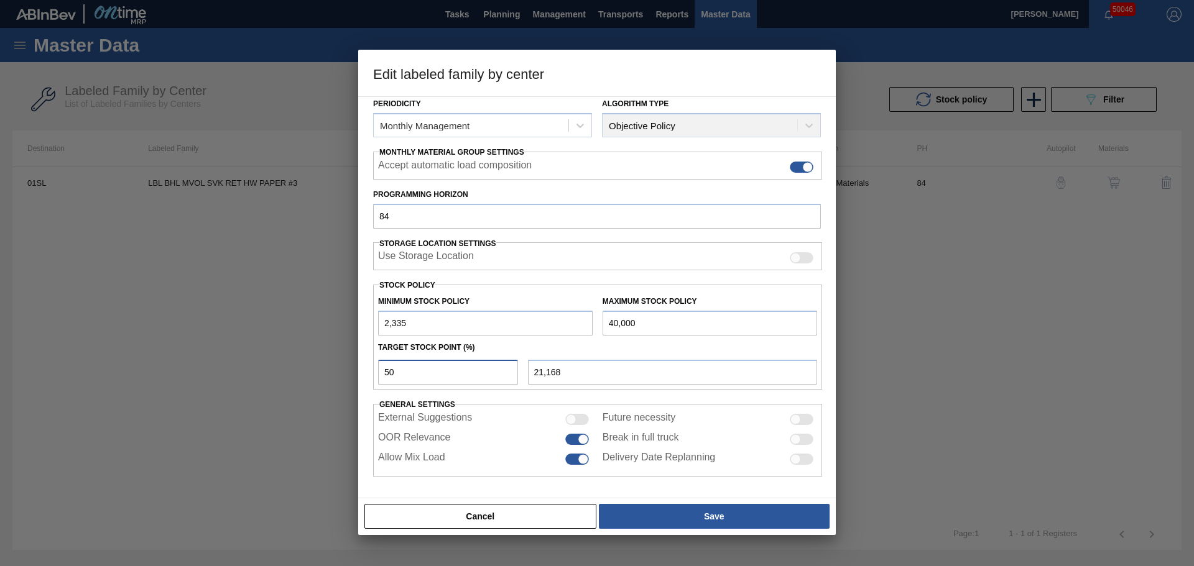
click at [430, 370] on input "50" at bounding box center [448, 372] width 140 height 25
click at [583, 377] on input "21,168" at bounding box center [672, 372] width 289 height 25
click at [471, 317] on input "2,335" at bounding box center [485, 323] width 215 height 25
click at [401, 373] on input "50" at bounding box center [448, 372] width 140 height 25
drag, startPoint x: 426, startPoint y: 377, endPoint x: 367, endPoint y: 376, distance: 59.1
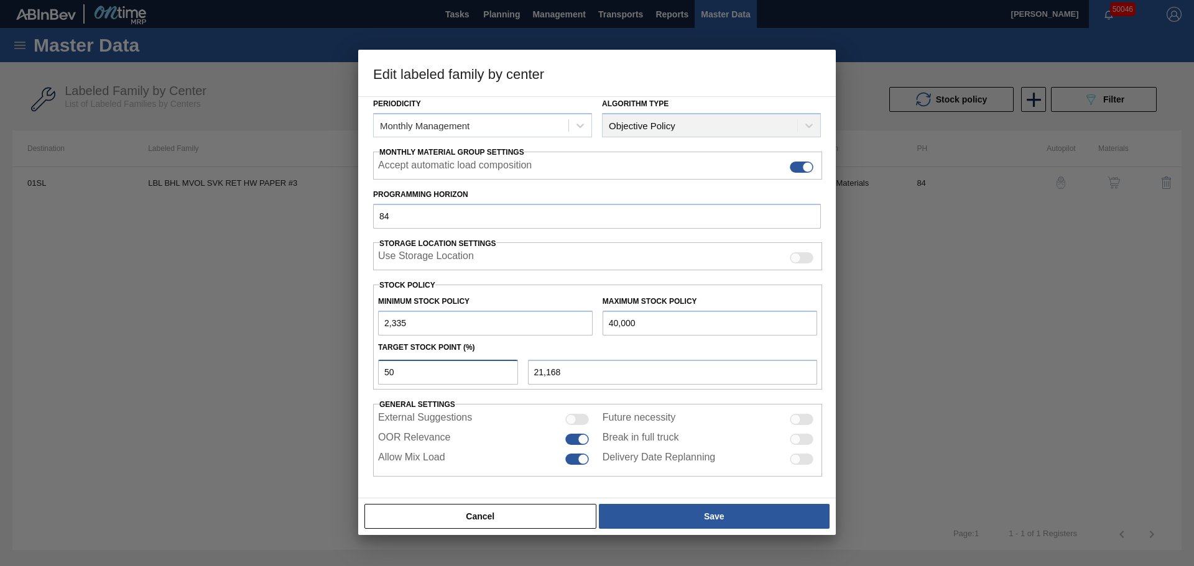
click at [367, 376] on div "Material Group Labels Family Keg Labels Labeled Family LBL BHL MVOL SVK RET HW …" at bounding box center [596, 297] width 477 height 402
type input "6"
type input "4,595"
type input "60"
type input "24,934"
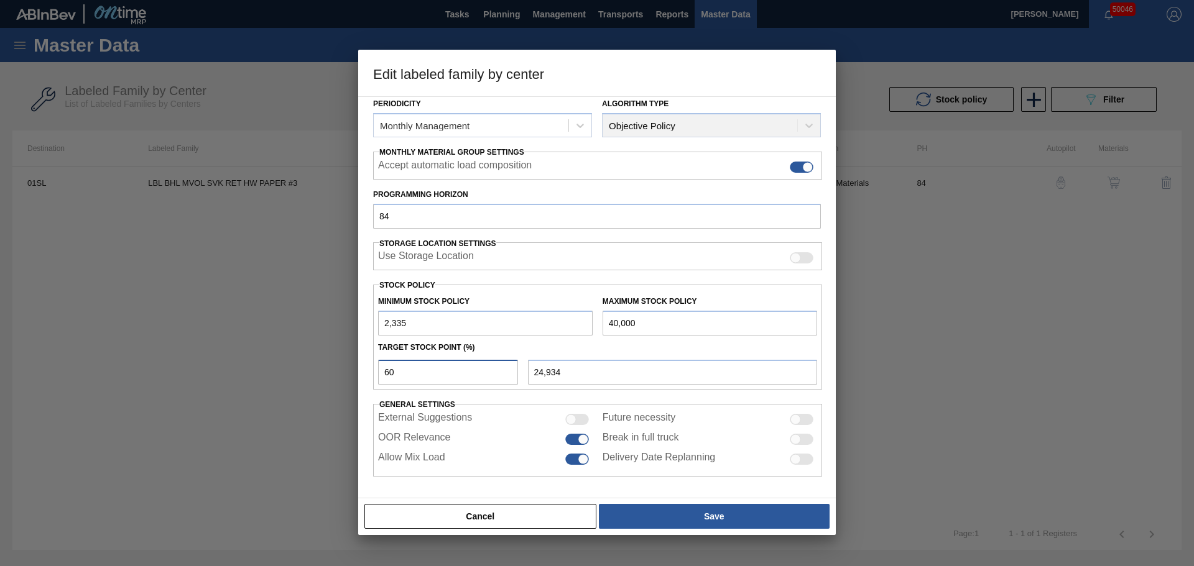
type input "6"
type input "4,595"
type input "2,335"
type input "7"
type input "4,972"
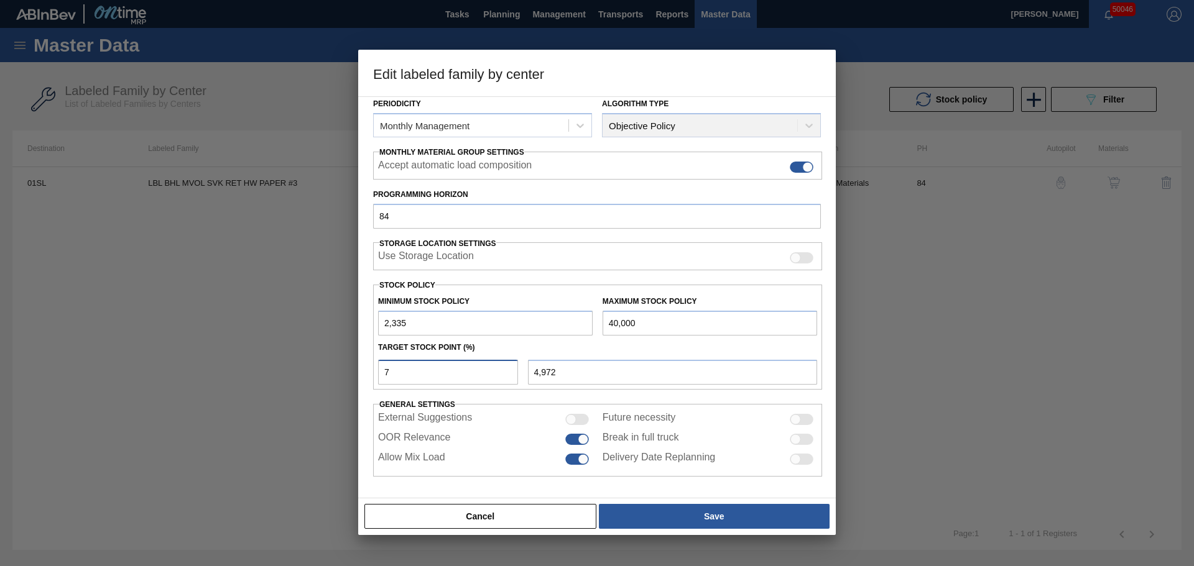
type input "70"
type input "28,701"
type input "7"
type input "4,972"
type input "2,335"
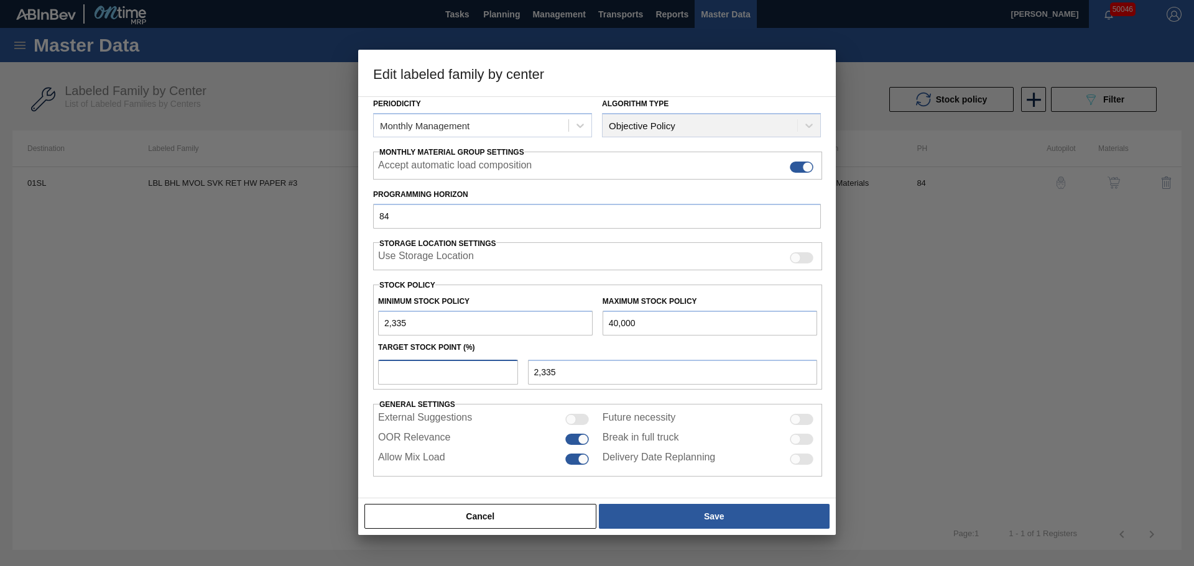
type input "8"
type input "5,348"
type input "80"
type input "32,467"
type input "80"
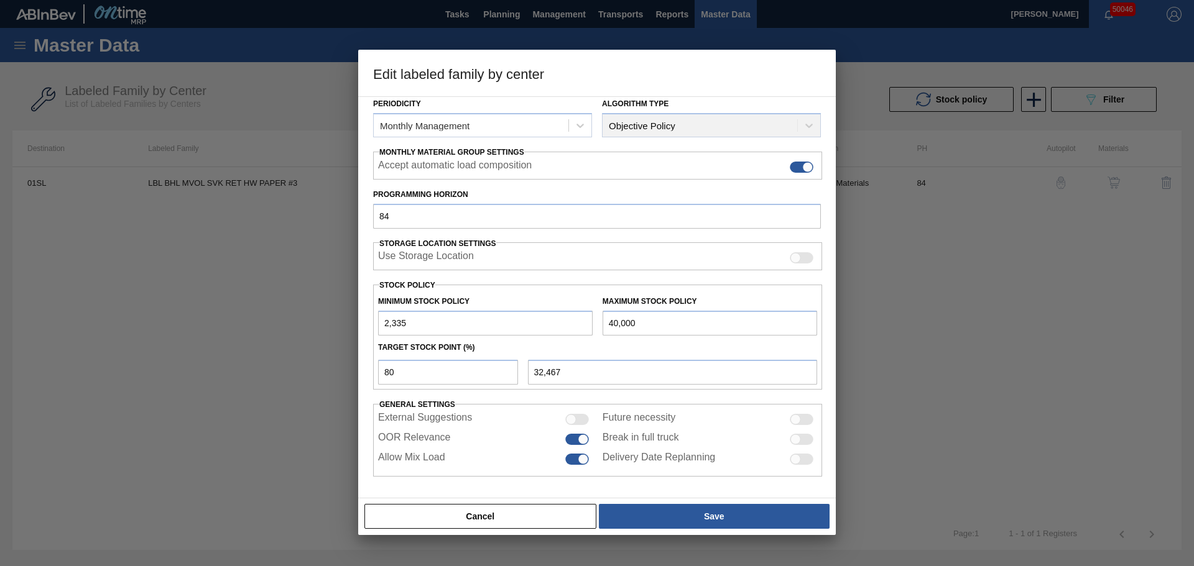
drag, startPoint x: 395, startPoint y: 322, endPoint x: 365, endPoint y: 319, distance: 30.6
click at [365, 319] on div "Material Group Labels Family Keg Labels Labeled Family LBL BHL MVOL SVK RET HW …" at bounding box center [596, 297] width 477 height 402
type input "6"
type input "32,001"
type input "60"
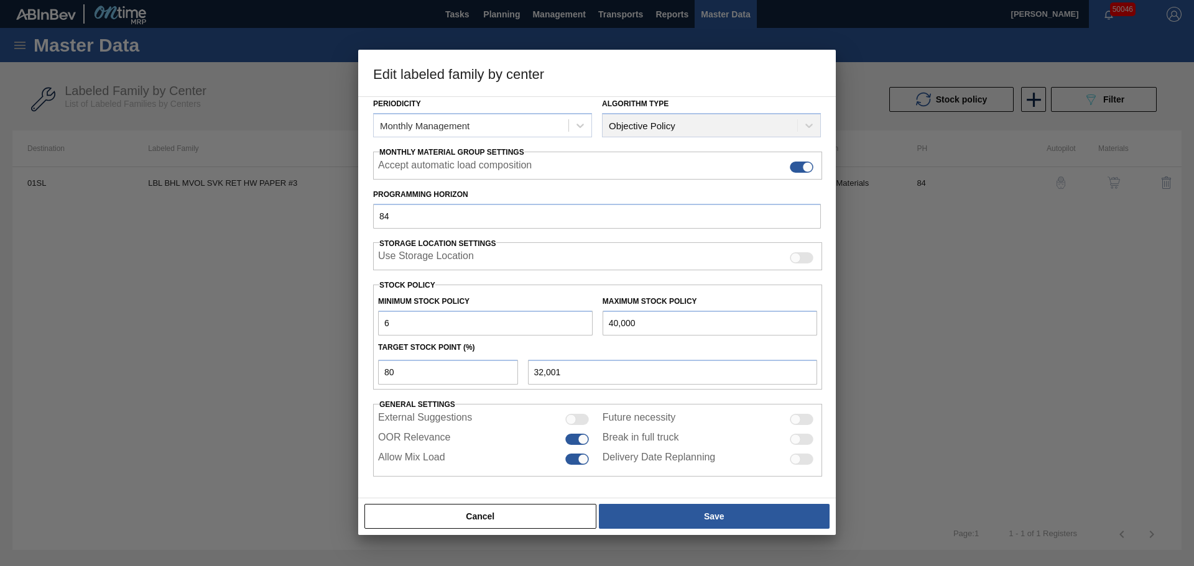
type input "32,012"
type input "600"
type input "32,120"
type input "6,000"
type input "33,200"
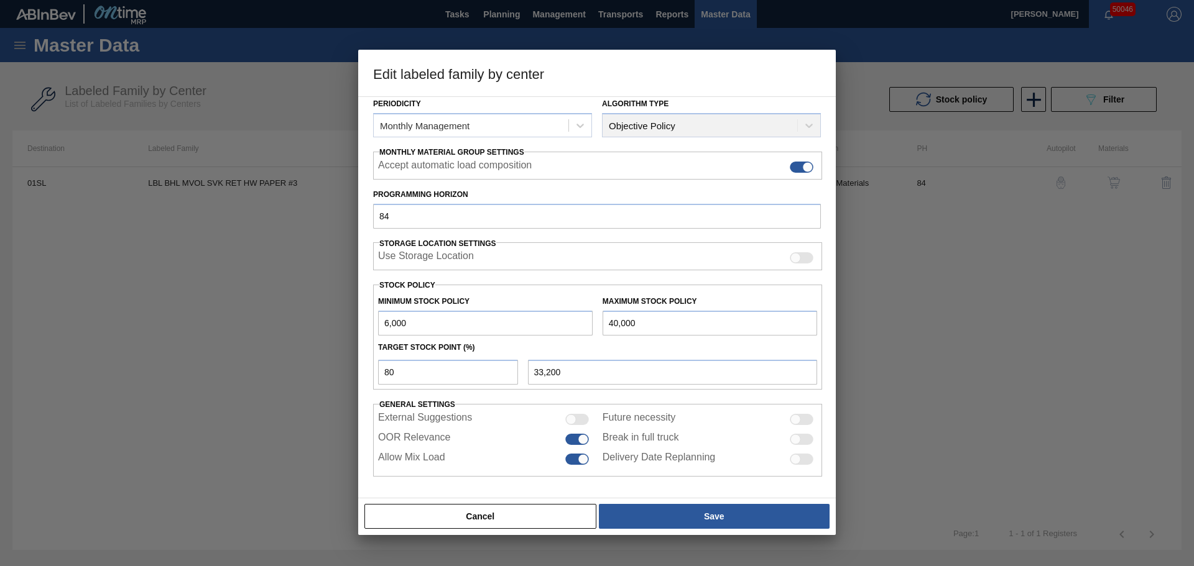
type input "6,000"
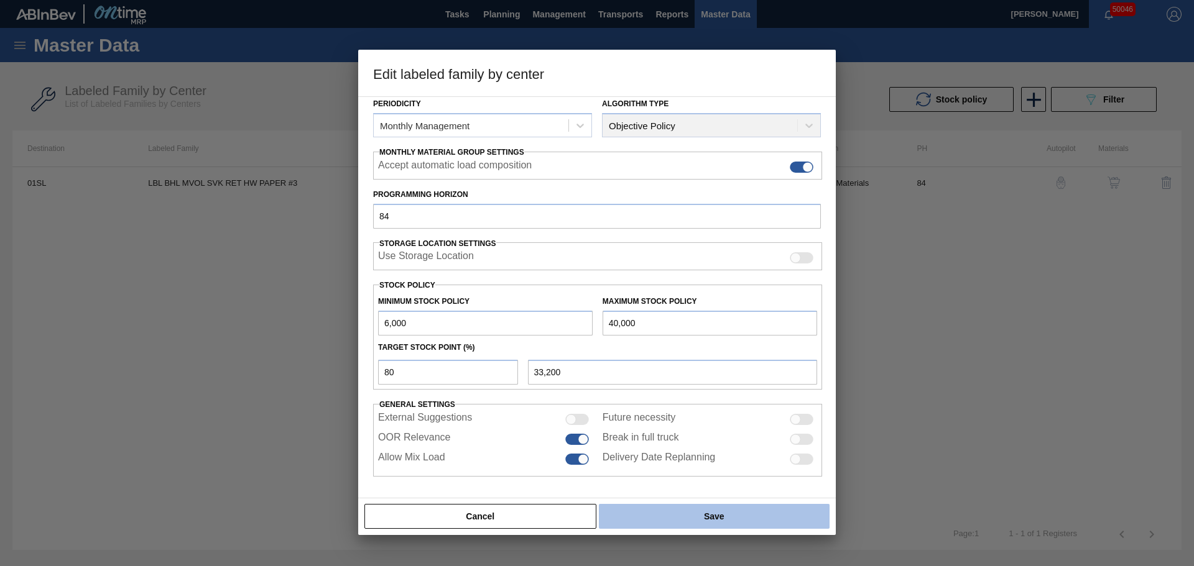
click at [735, 519] on button "Save" at bounding box center [714, 516] width 231 height 25
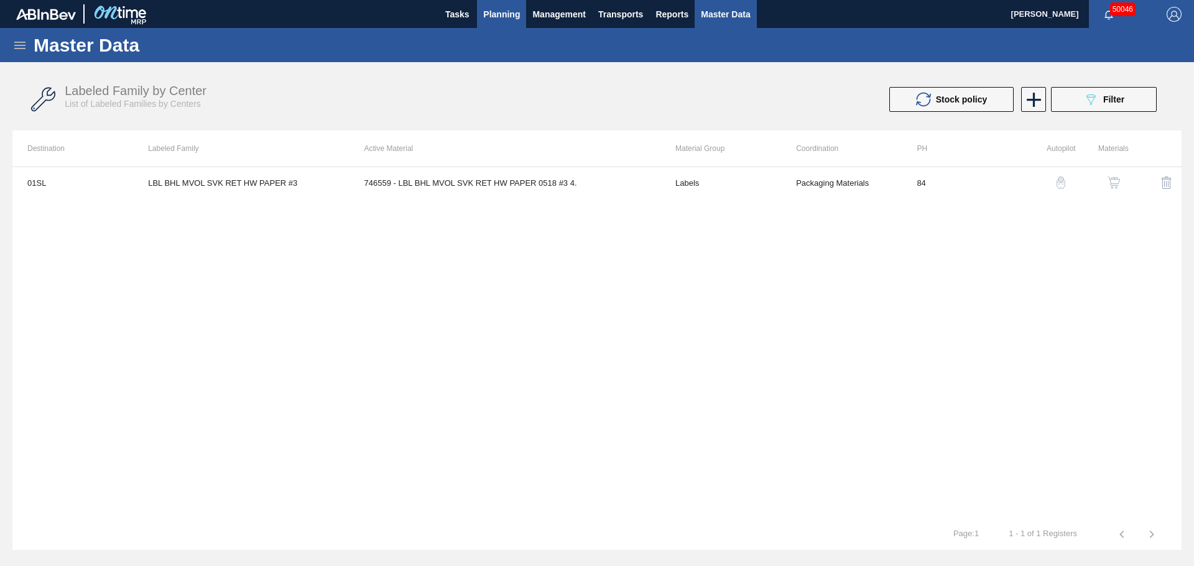
click at [509, 18] on span "Planning" at bounding box center [501, 14] width 37 height 15
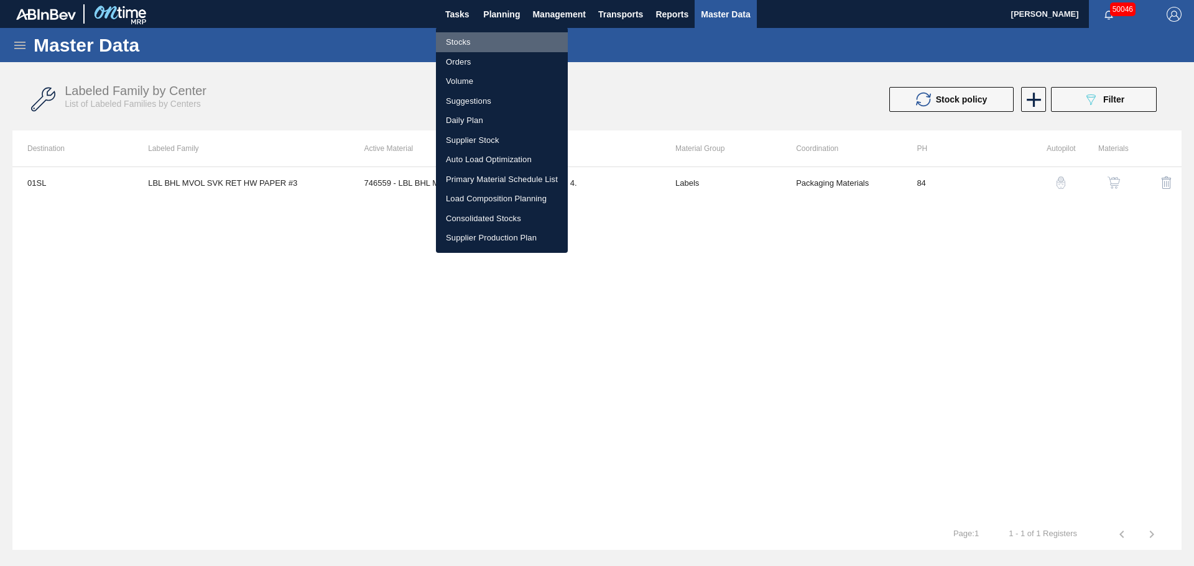
click at [469, 41] on li "Stocks" at bounding box center [502, 42] width 132 height 20
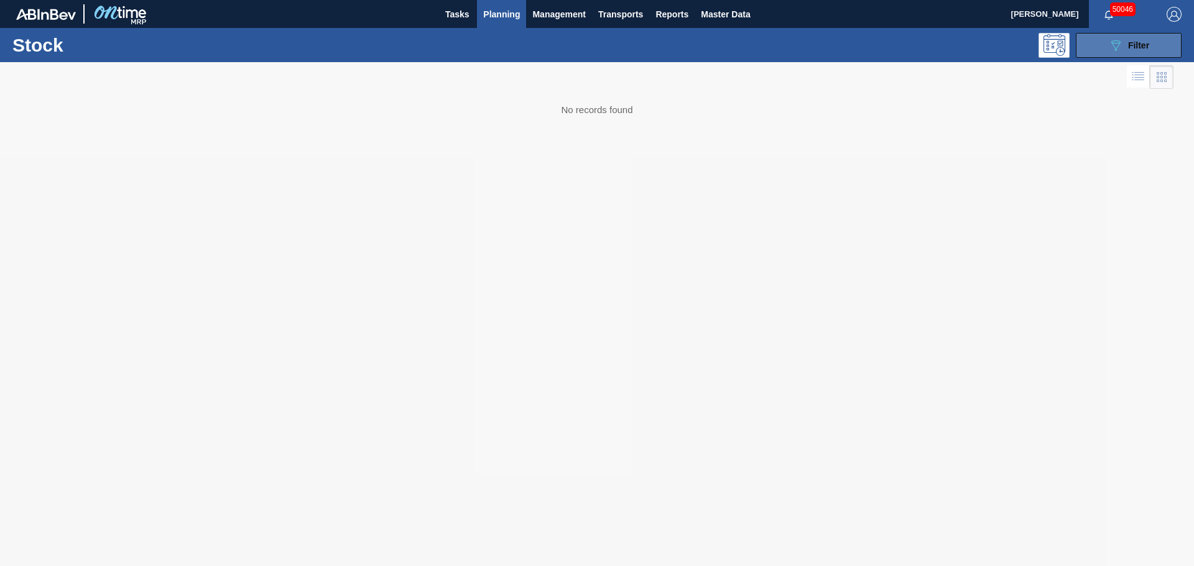
click at [1132, 42] on span "Filter" at bounding box center [1138, 45] width 21 height 10
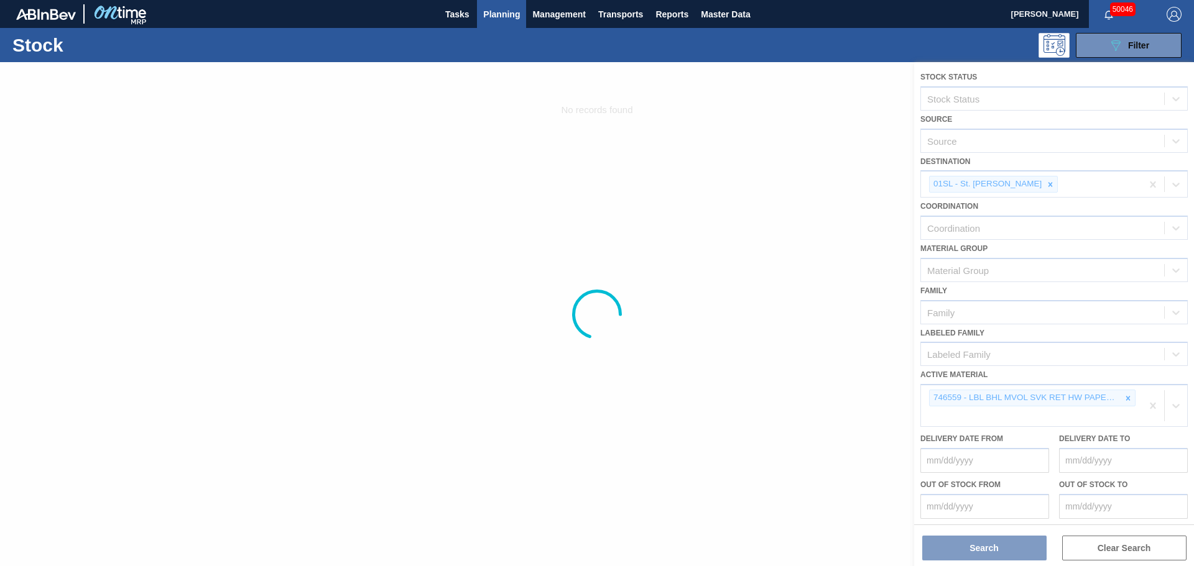
click at [969, 415] on div at bounding box center [597, 314] width 1194 height 504
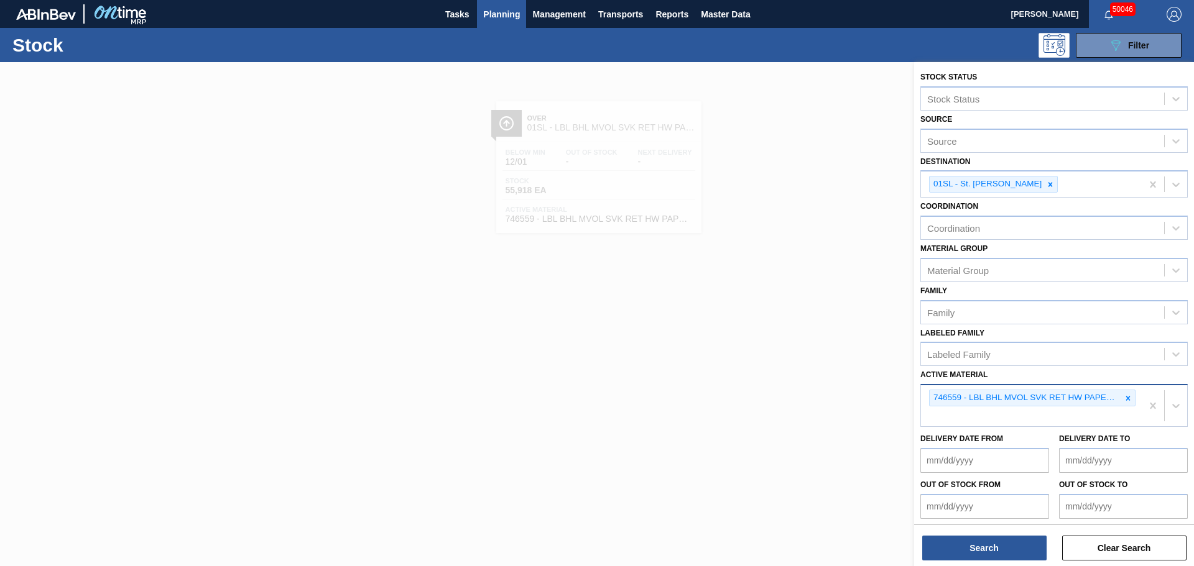
click at [972, 417] on div "746559 - LBL BHL MVOL SVK RET HW PAPER 0518 #3 4." at bounding box center [1031, 405] width 221 height 41
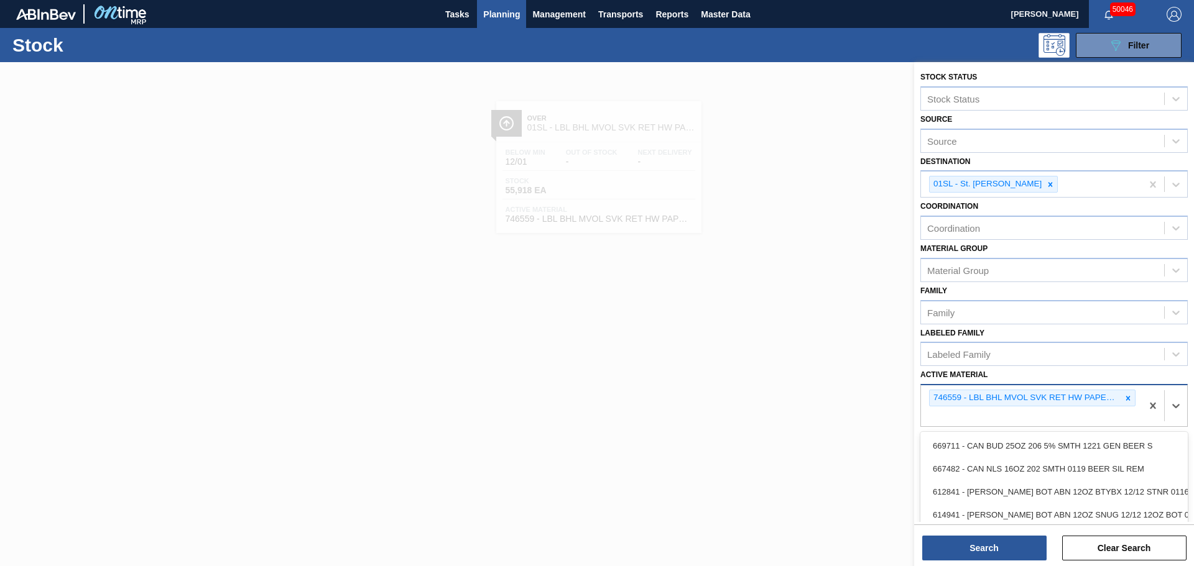
paste Material "746512"
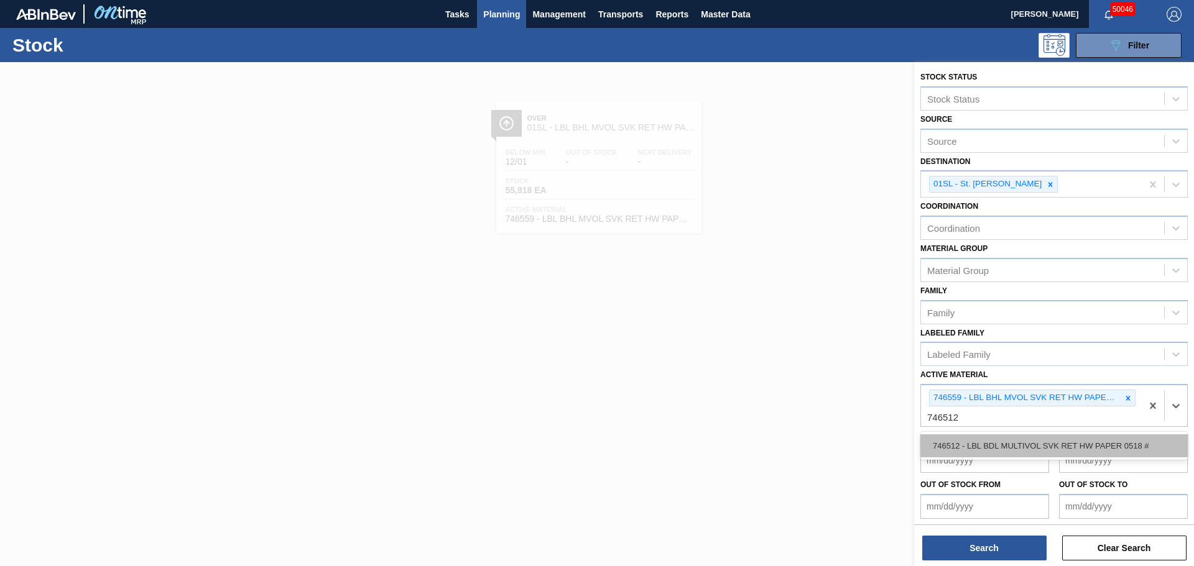
type Material "746512"
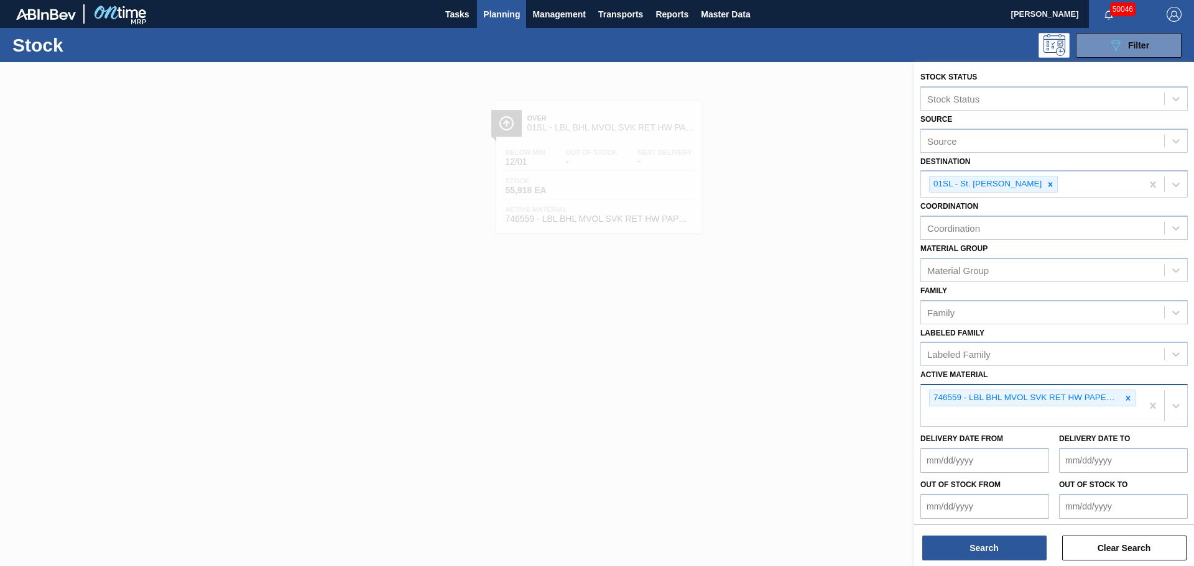
click at [974, 413] on div "746559 - LBL BHL MVOL SVK RET HW PAPER 0518 #3 4." at bounding box center [1031, 405] width 221 height 41
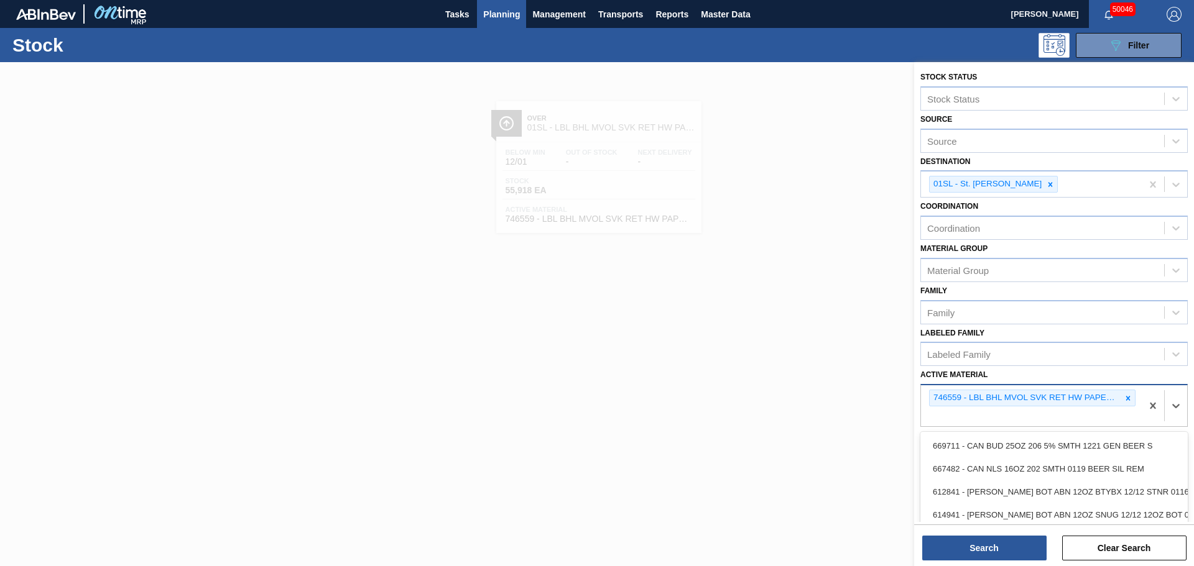
paste Material "747773"
type Material "747773"
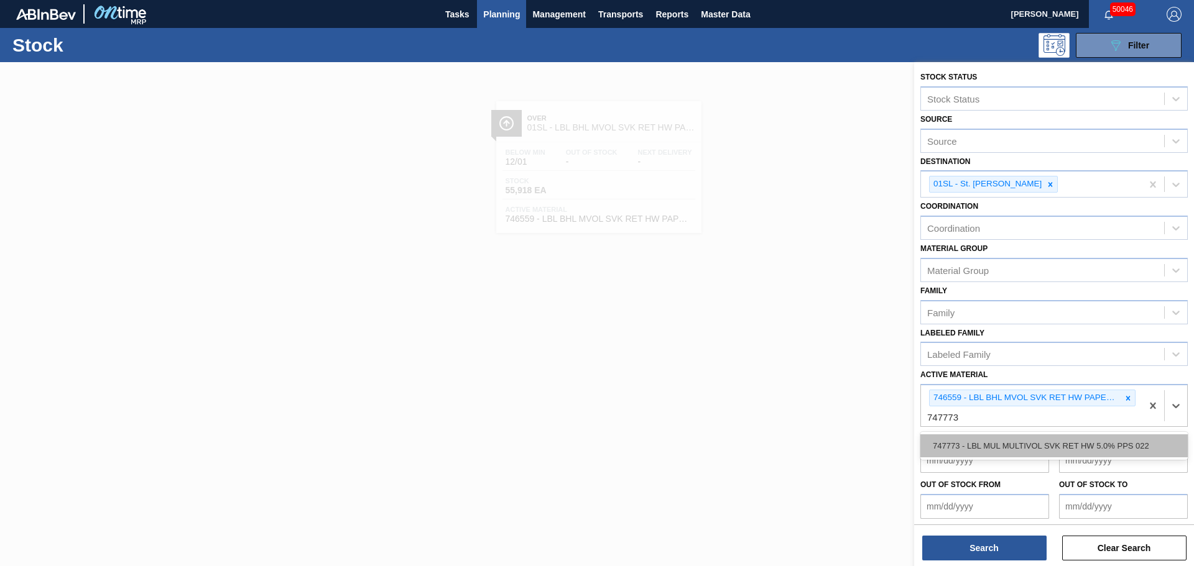
click at [1007, 451] on div "747773 - LBL MUL MULTIVOL SVK RET HW 5.0% PPS 022" at bounding box center [1053, 446] width 267 height 23
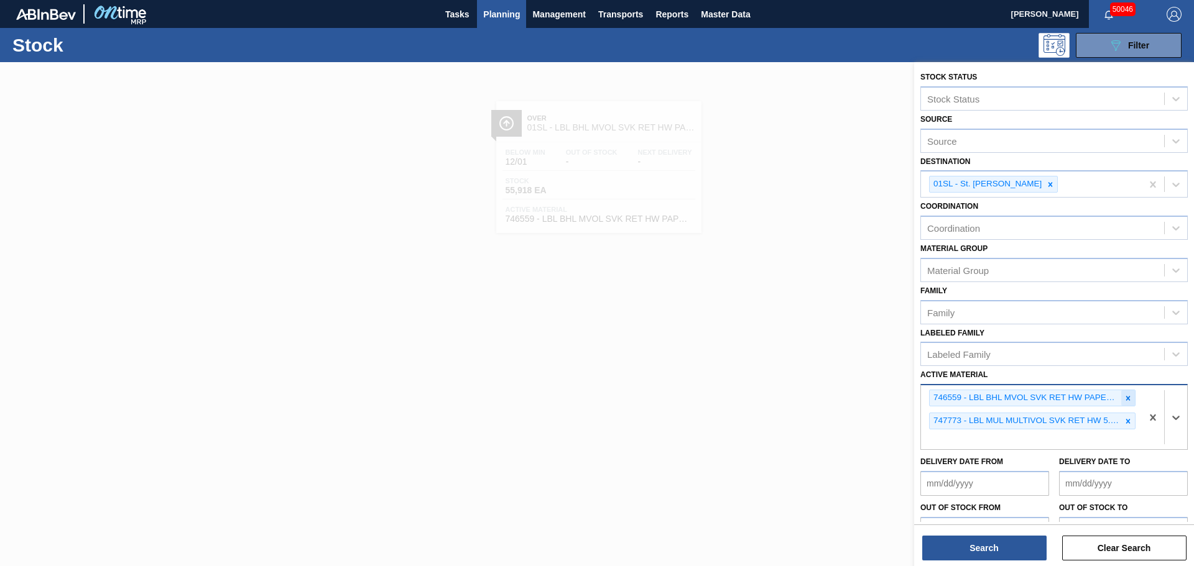
click at [1128, 400] on icon at bounding box center [1128, 398] width 4 height 4
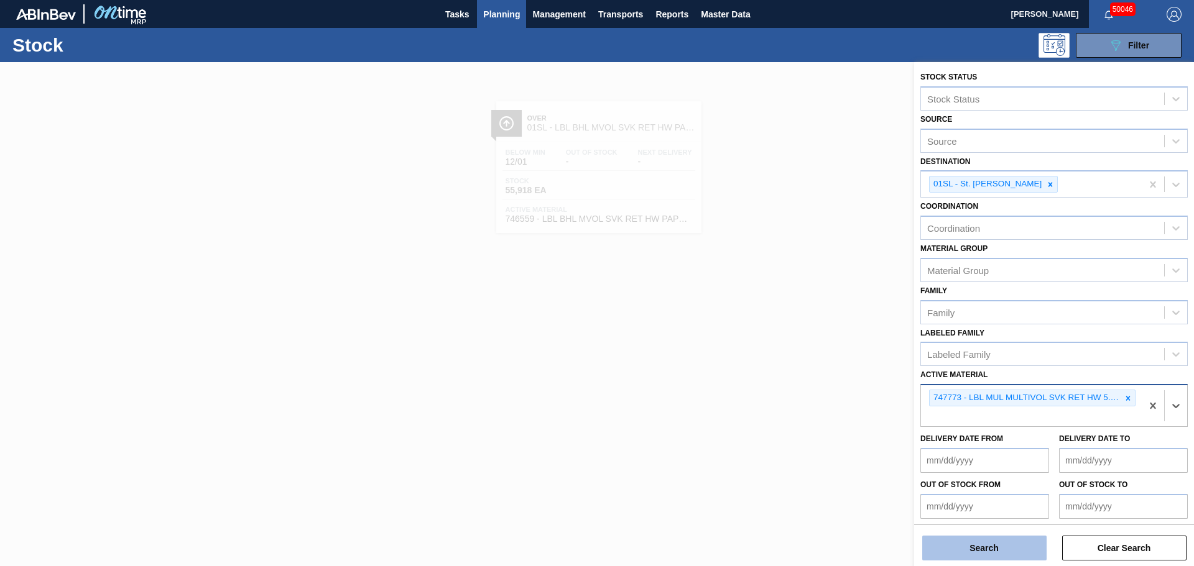
click at [980, 550] on button "Search" at bounding box center [984, 548] width 124 height 25
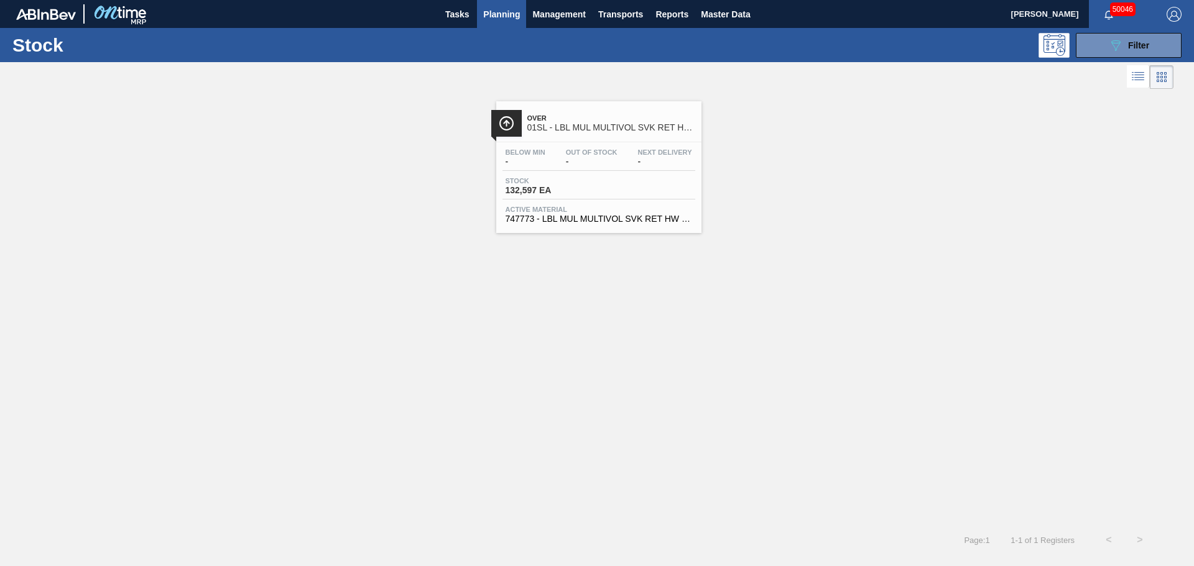
click at [559, 162] on div "Below Min - Out Of Stock - Next Delivery -" at bounding box center [598, 160] width 193 height 22
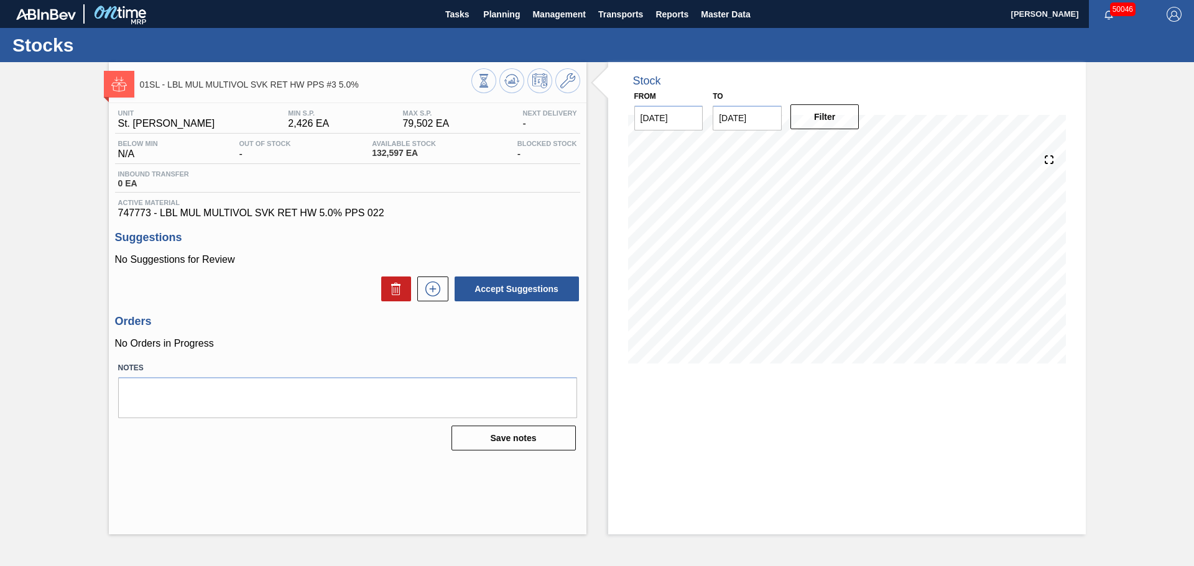
click at [436, 122] on span "79,502 EA" at bounding box center [425, 123] width 47 height 11
click at [566, 83] on icon at bounding box center [567, 80] width 15 height 15
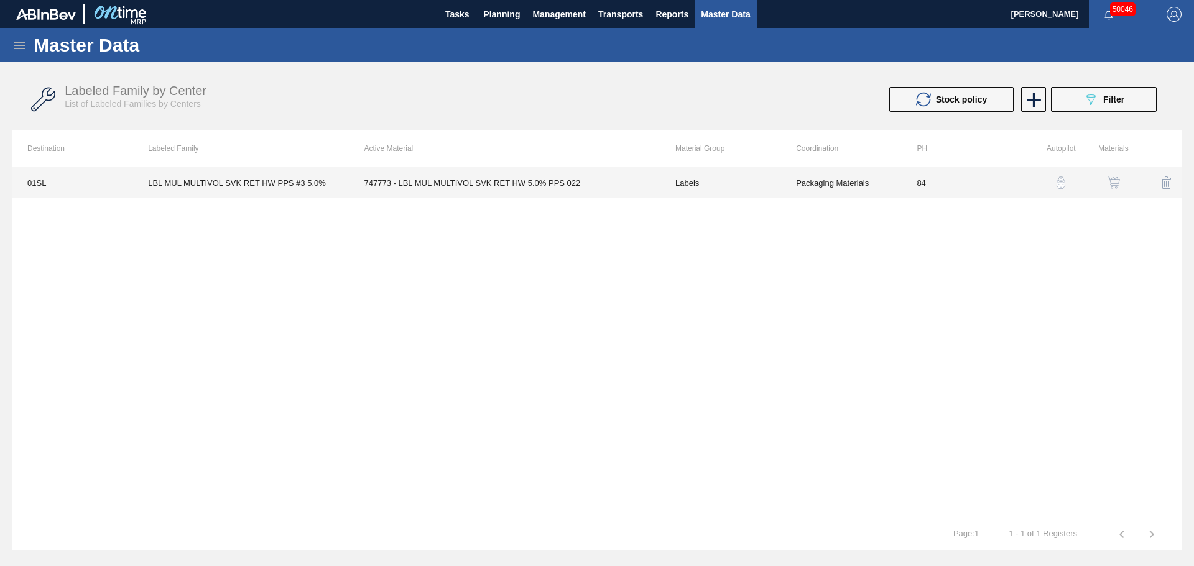
click at [463, 188] on td "747773 - LBL MUL MULTIVOL SVK RET HW 5.0% PPS 022" at bounding box center [504, 182] width 311 height 31
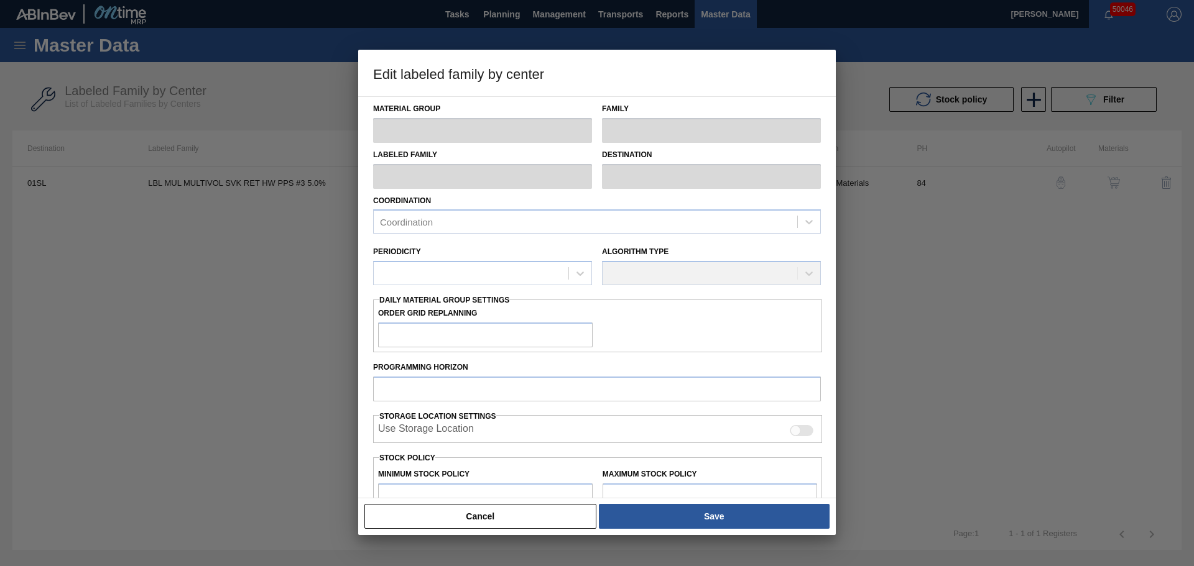
type input "Labels"
type input "Keg Labels"
type input "LBL MUL MULTIVOL SVK RET HW PPS #3 5.0%"
type input "01SL - St. [PERSON_NAME]"
type input "84"
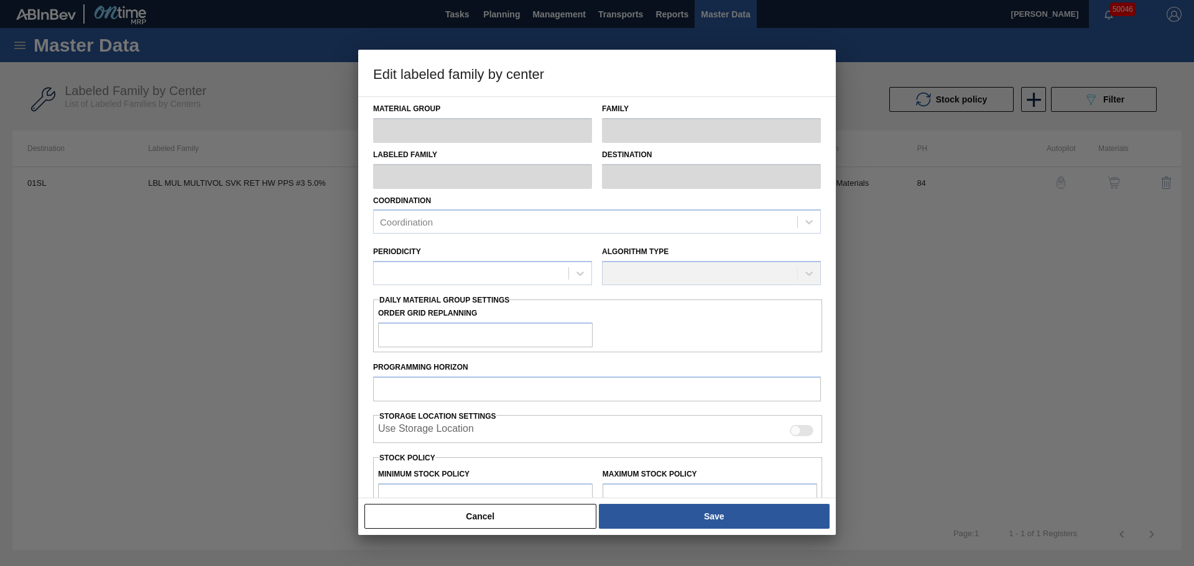
type input "2,426"
type input "79,501.5"
type input "50"
type input "40,964"
checkbox input "true"
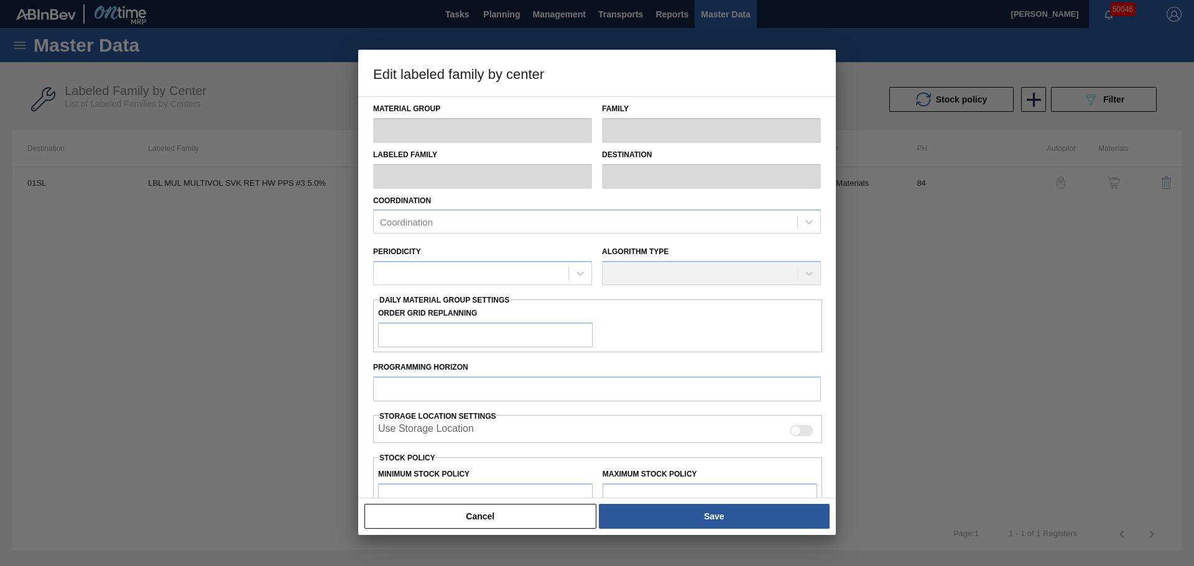
checkbox input "true"
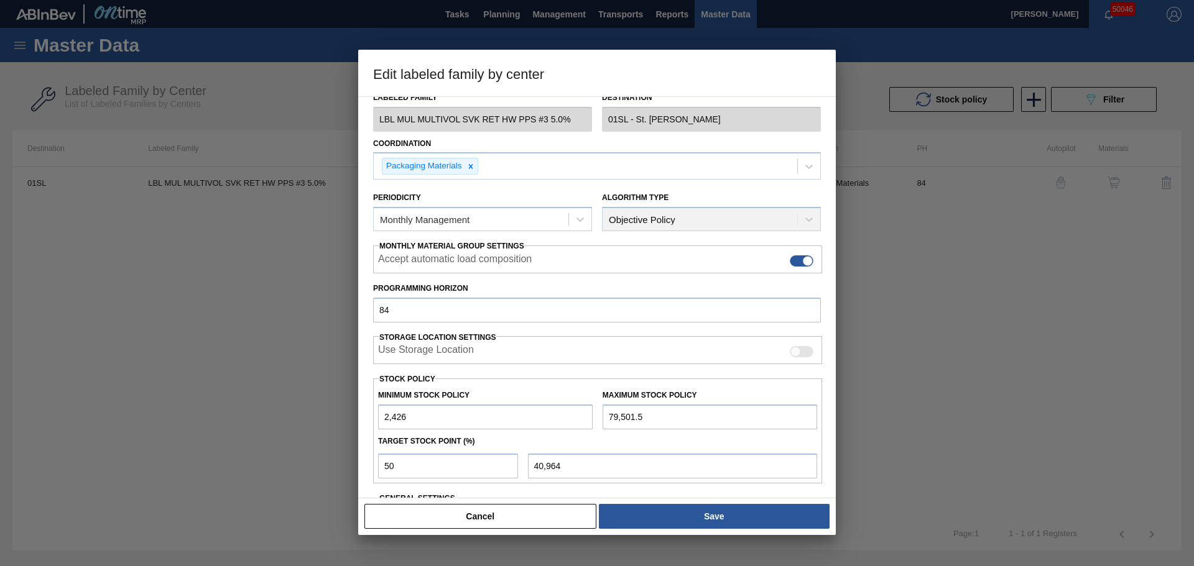
scroll to position [151, 0]
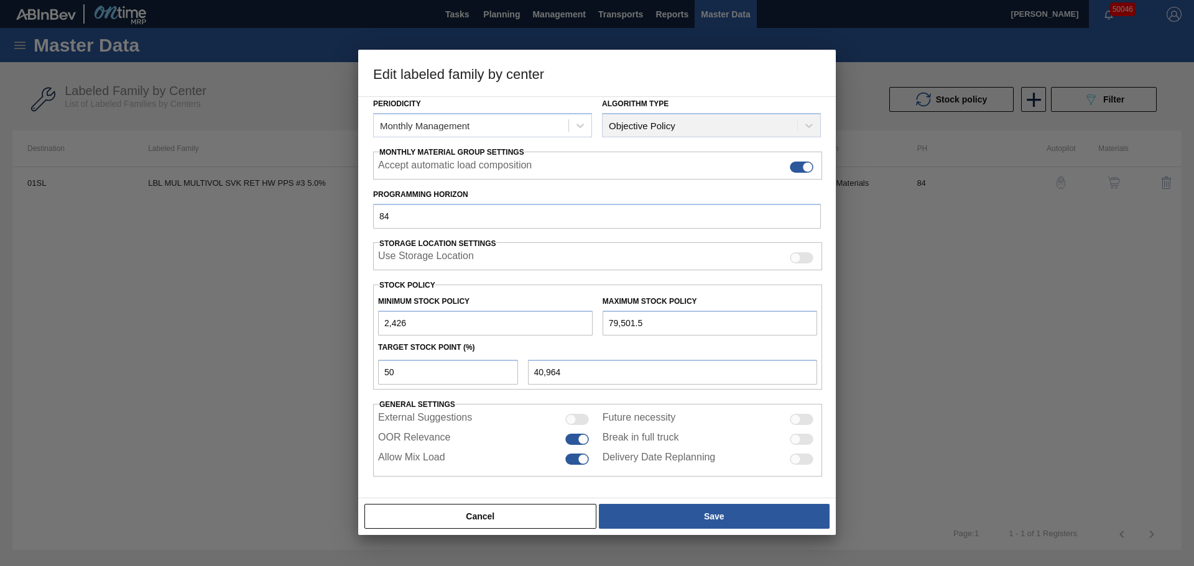
drag, startPoint x: 671, startPoint y: 326, endPoint x: 579, endPoint y: 331, distance: 92.2
click at [579, 331] on div "Minimum Stock Policy 2,426 Maximum Stock Policy 79,501.5" at bounding box center [597, 313] width 449 height 46
type input "79,501"
click at [673, 323] on input "79,501" at bounding box center [709, 323] width 215 height 25
click at [650, 326] on input "79,501" at bounding box center [709, 323] width 215 height 25
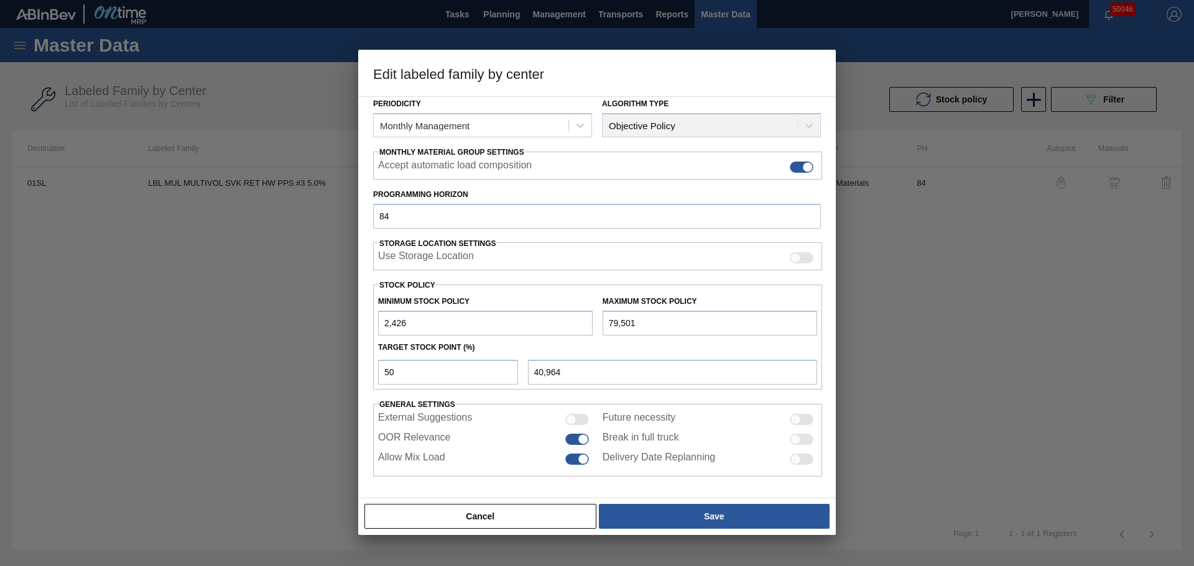
drag, startPoint x: 653, startPoint y: 323, endPoint x: 596, endPoint y: 324, distance: 57.2
click at [596, 324] on div "Minimum Stock Policy 2,426 Maximum Stock Policy 79,501" at bounding box center [597, 313] width 449 height 46
drag, startPoint x: 463, startPoint y: 318, endPoint x: 333, endPoint y: 308, distance: 130.9
click at [354, 318] on div "Edit labeled family by center Material Group Labels Family Keg Labels Labeled F…" at bounding box center [597, 283] width 1194 height 566
type input "1"
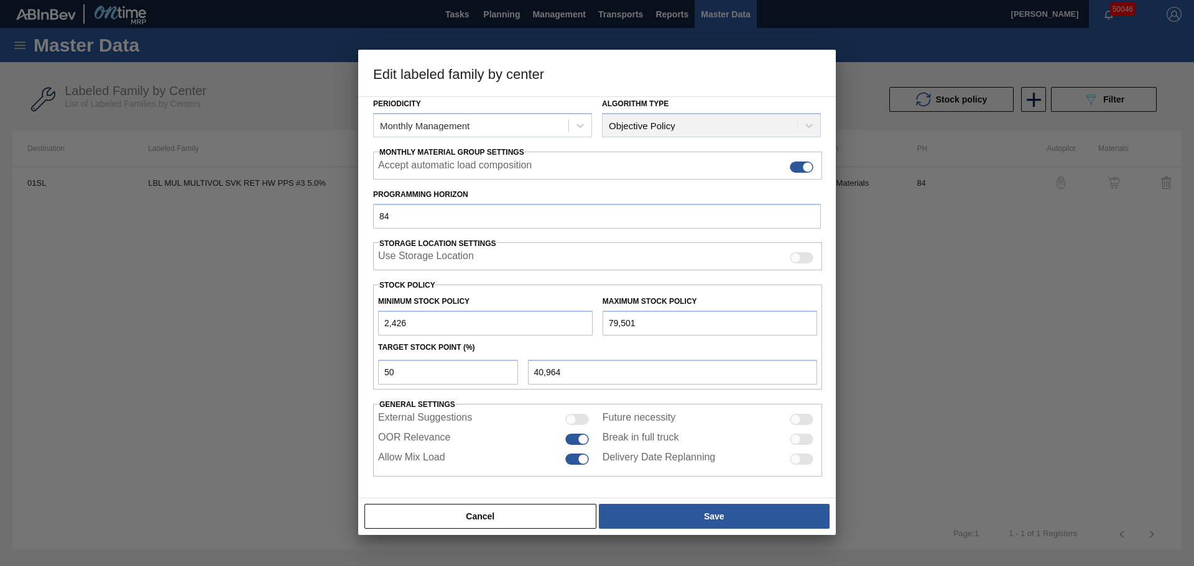
type input "39,751"
type input "16"
type input "39,759"
type input "160"
type input "39,831"
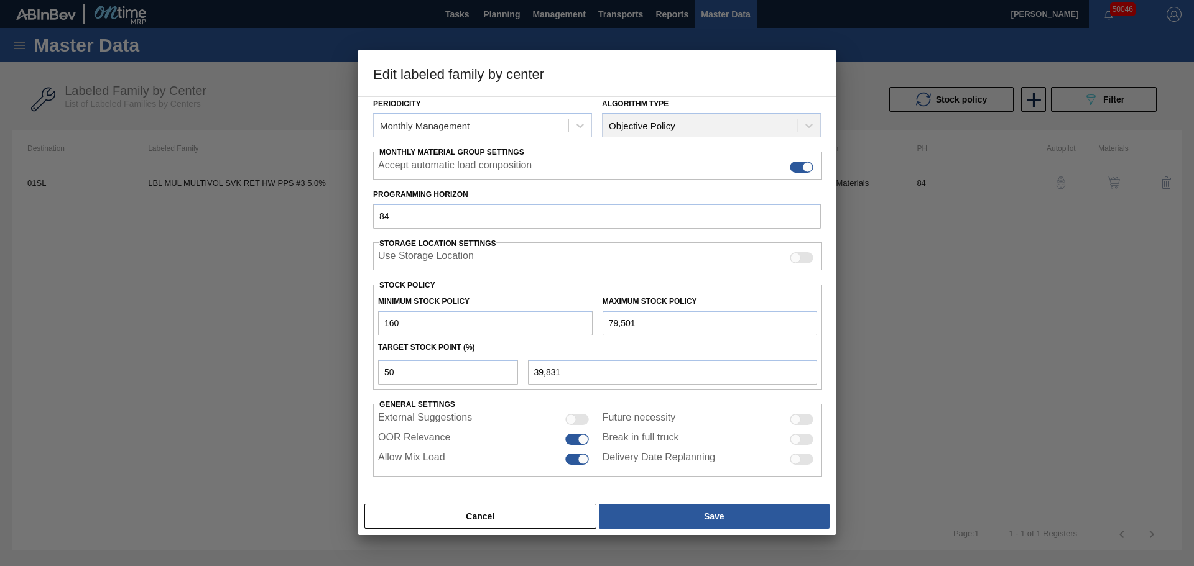
type input "1,600"
type input "40,551"
type input "16,000"
type input "47,751"
type input "16,000"
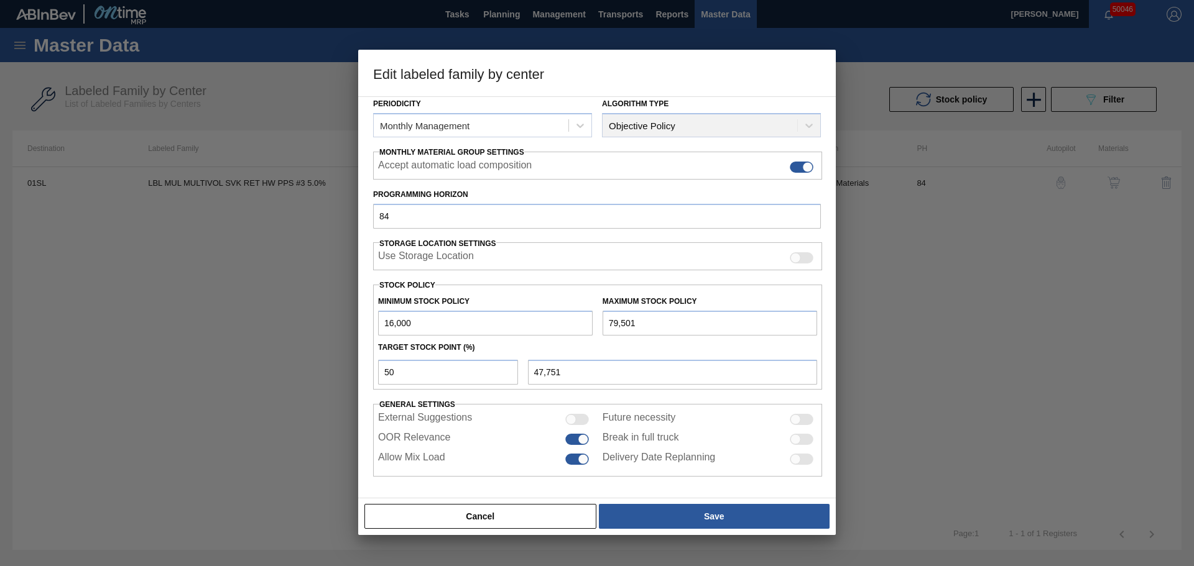
drag, startPoint x: 650, startPoint y: 323, endPoint x: 580, endPoint y: 318, distance: 70.4
click at [580, 318] on div "Minimum Stock Policy 16,000 Maximum Stock Policy 79,501" at bounding box center [597, 313] width 449 height 46
paste input "87,500"
type input "87,500"
type input "51,750"
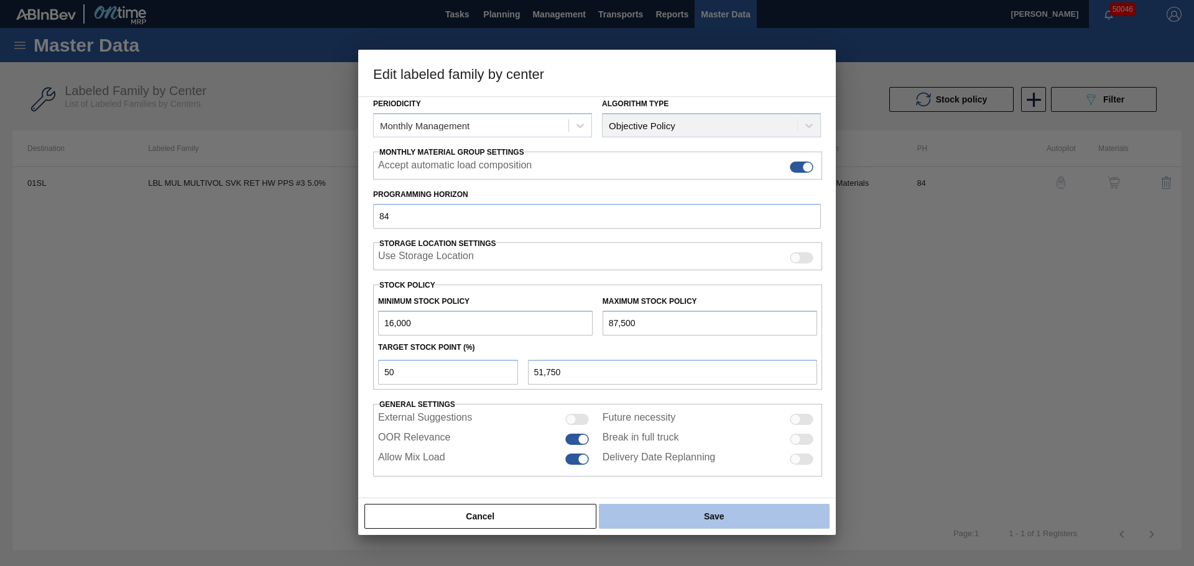
type input "87,500"
click at [632, 515] on button "Save" at bounding box center [714, 516] width 231 height 25
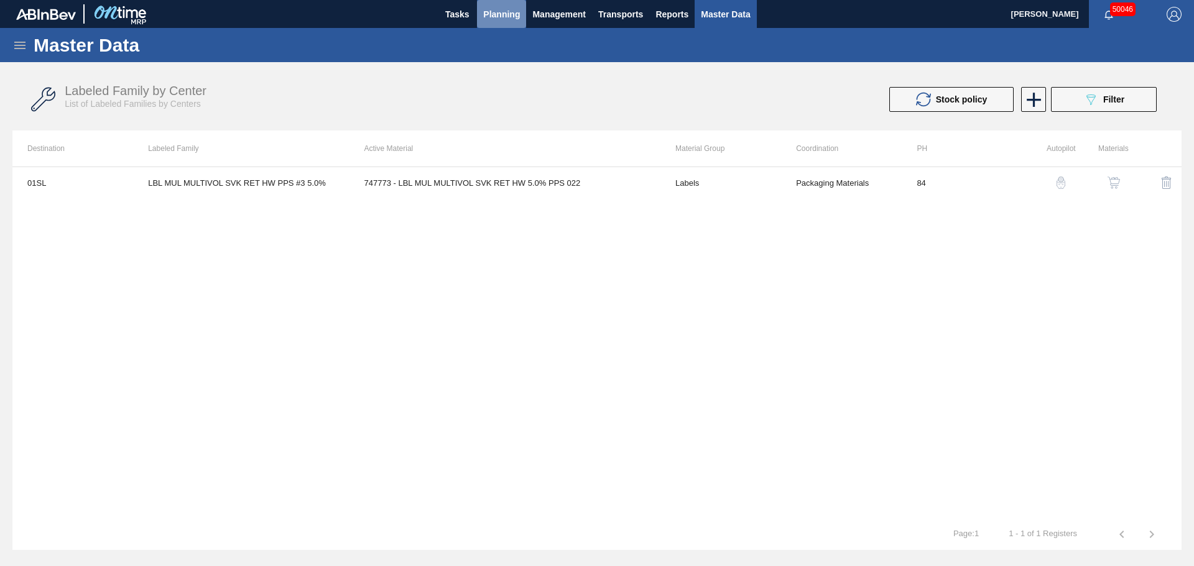
click at [501, 11] on span "Planning" at bounding box center [501, 14] width 37 height 15
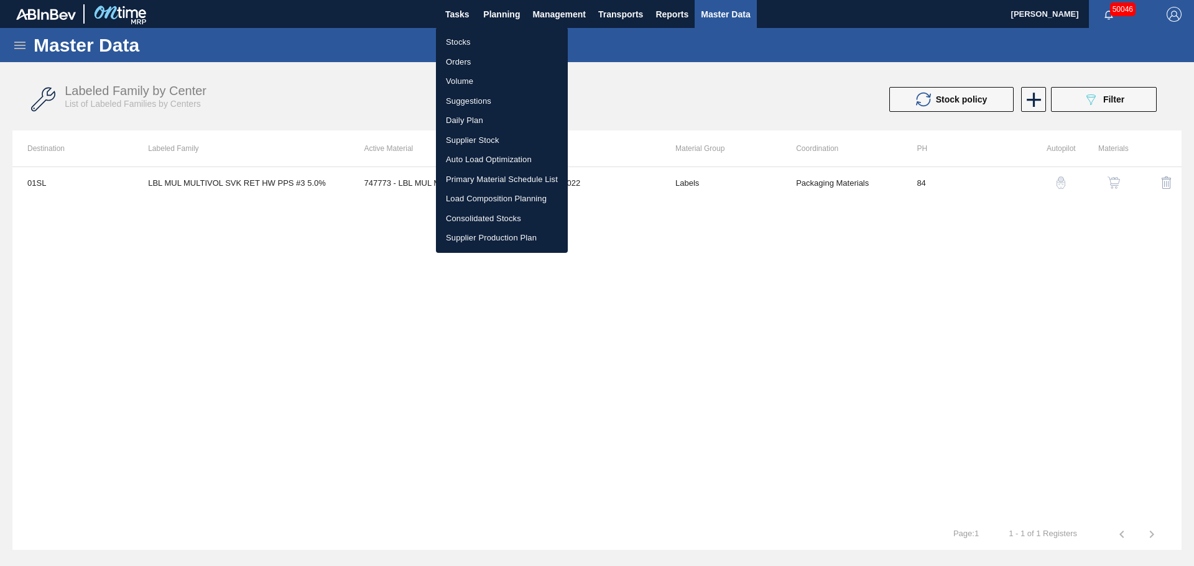
drag, startPoint x: 466, startPoint y: 36, endPoint x: 1151, endPoint y: 69, distance: 686.0
click at [466, 36] on li "Stocks" at bounding box center [502, 42] width 132 height 20
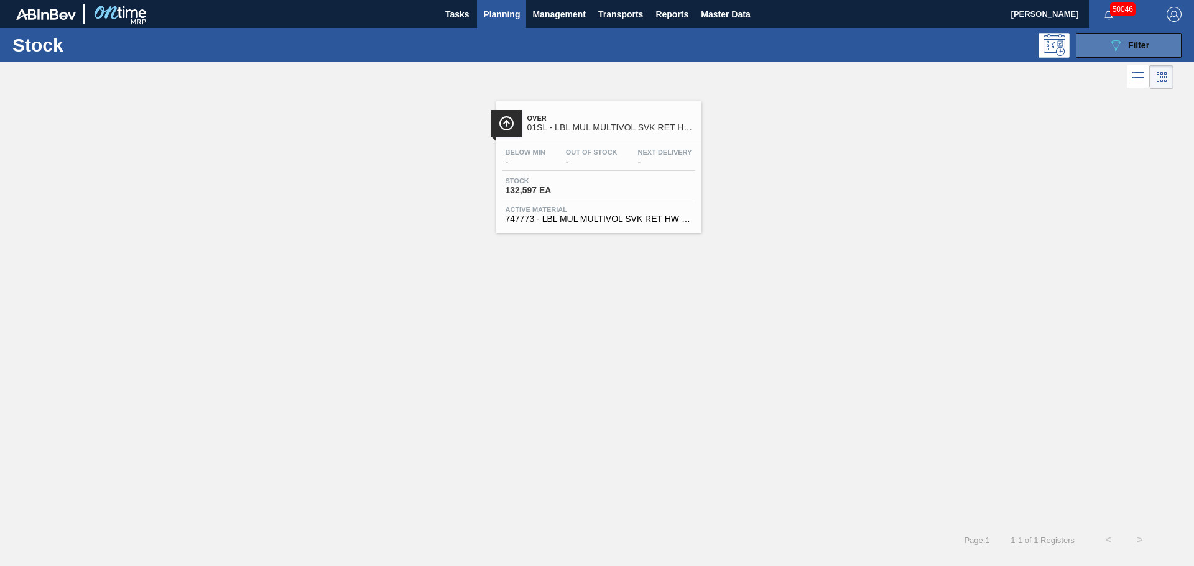
click at [1119, 44] on icon "089F7B8B-B2A5-4AFE-B5C0-19BA573D28AC" at bounding box center [1115, 45] width 15 height 15
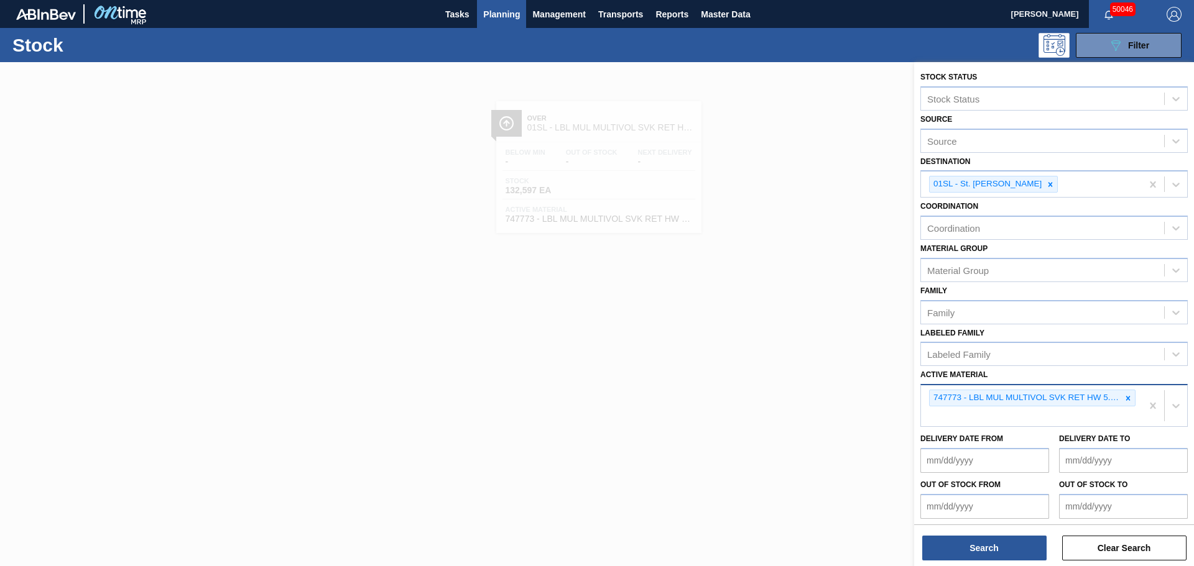
click at [970, 411] on div "747773 - LBL MUL MULTIVOL SVK RET HW 5.0% PPS 022" at bounding box center [1031, 405] width 221 height 41
paste Material "747776"
type Material "747776"
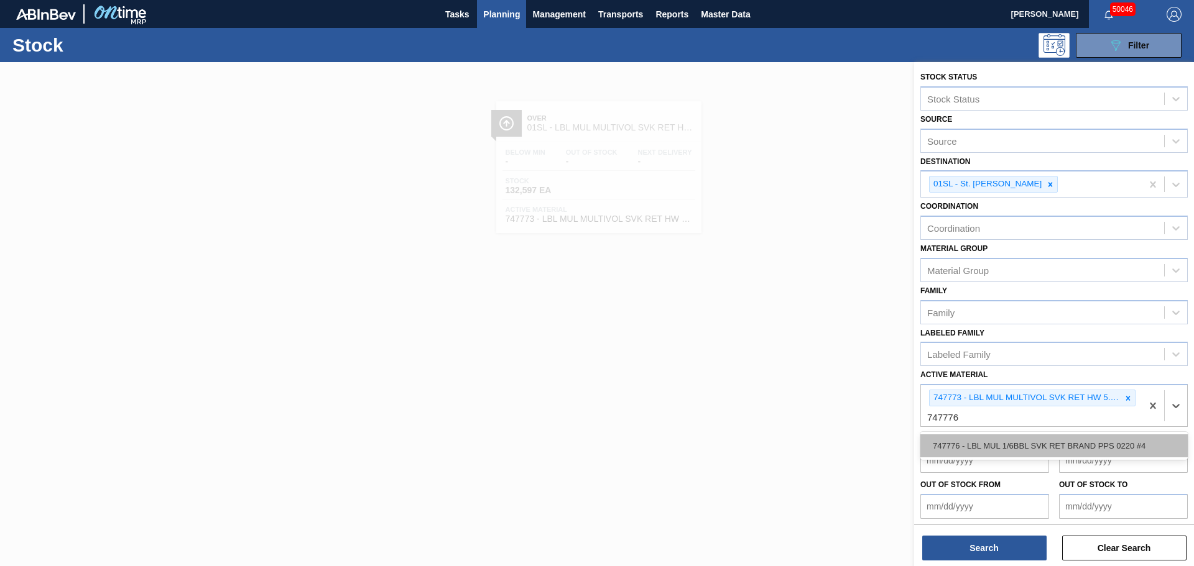
click at [972, 447] on div "747776 - LBL MUL 1/6BBL SVK RET BRAND PPS 0220 #4" at bounding box center [1053, 446] width 267 height 23
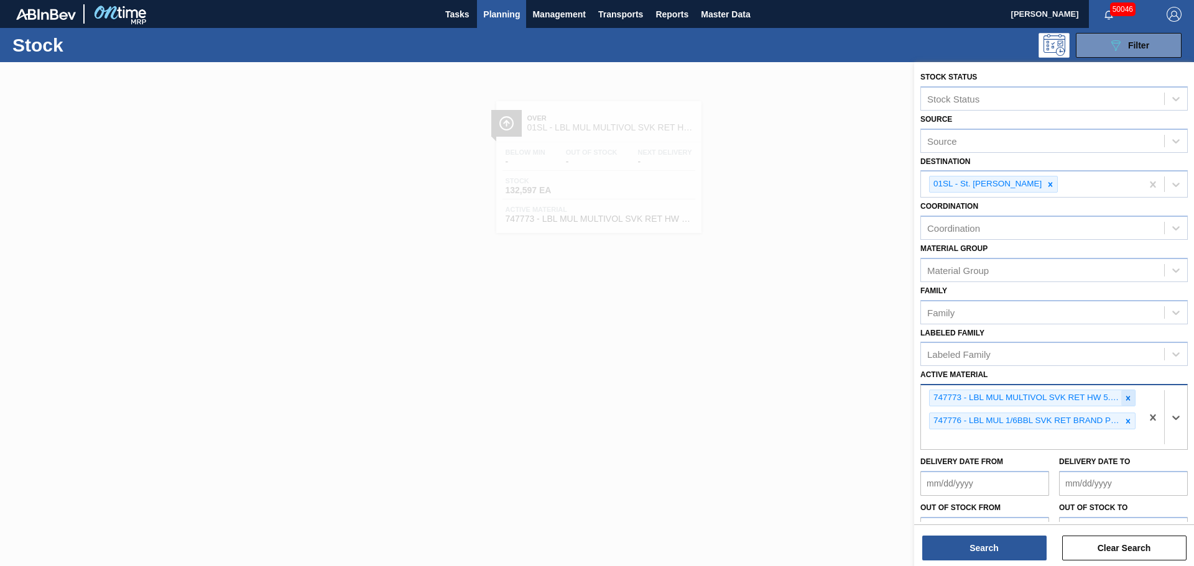
click at [1126, 397] on icon at bounding box center [1128, 398] width 4 height 4
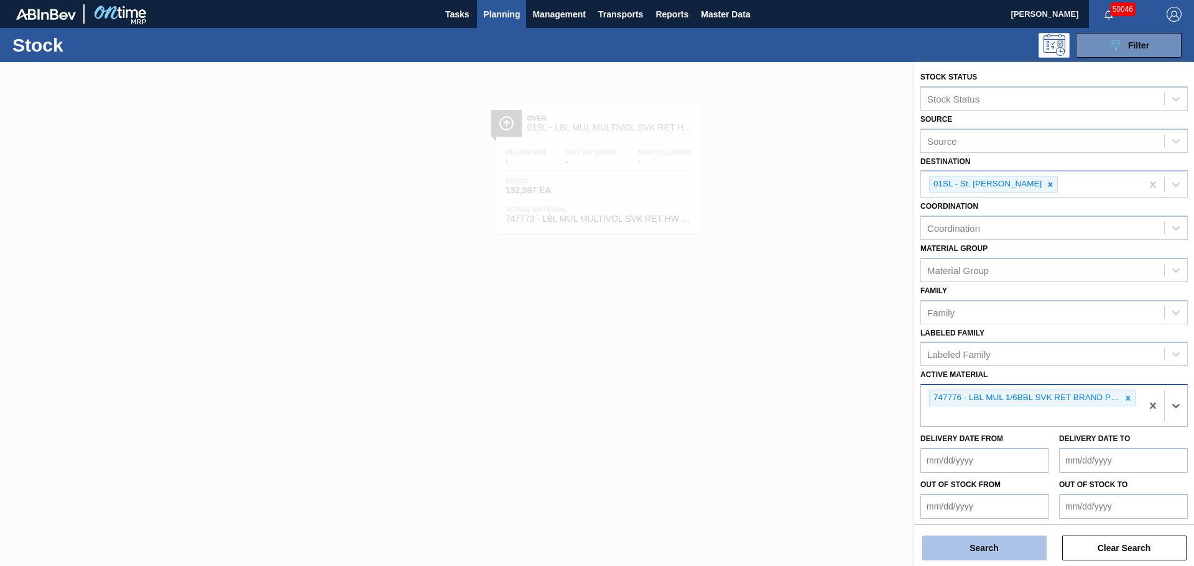
click at [999, 550] on button "Search" at bounding box center [984, 548] width 124 height 25
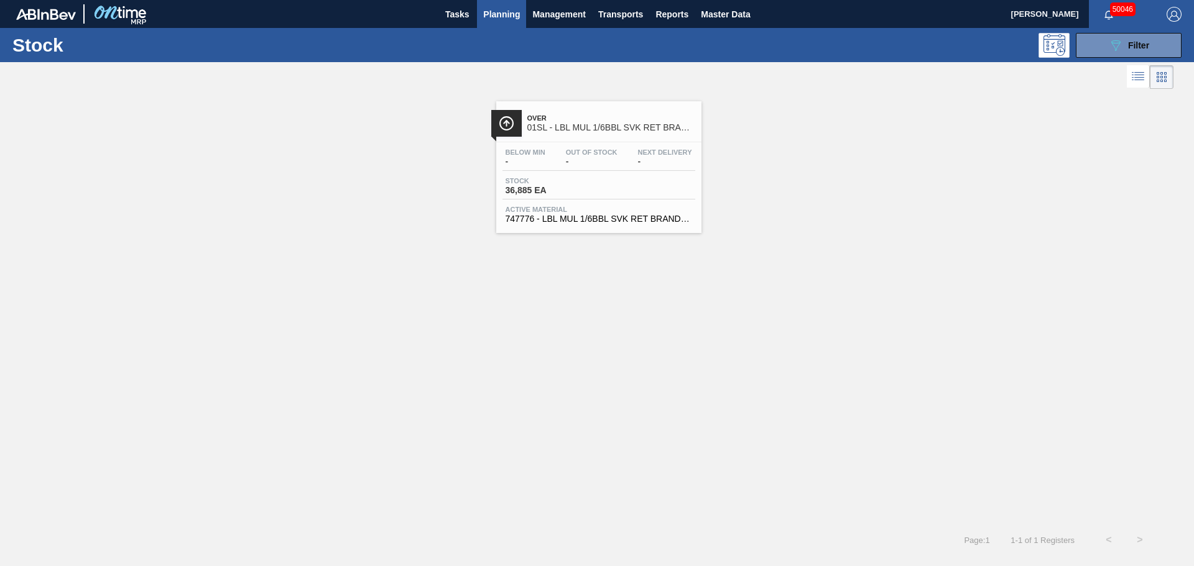
click at [641, 171] on div "Below Min - Out Of Stock - Next Delivery - Stock 36,885 EA Active Material 7477…" at bounding box center [598, 184] width 205 height 85
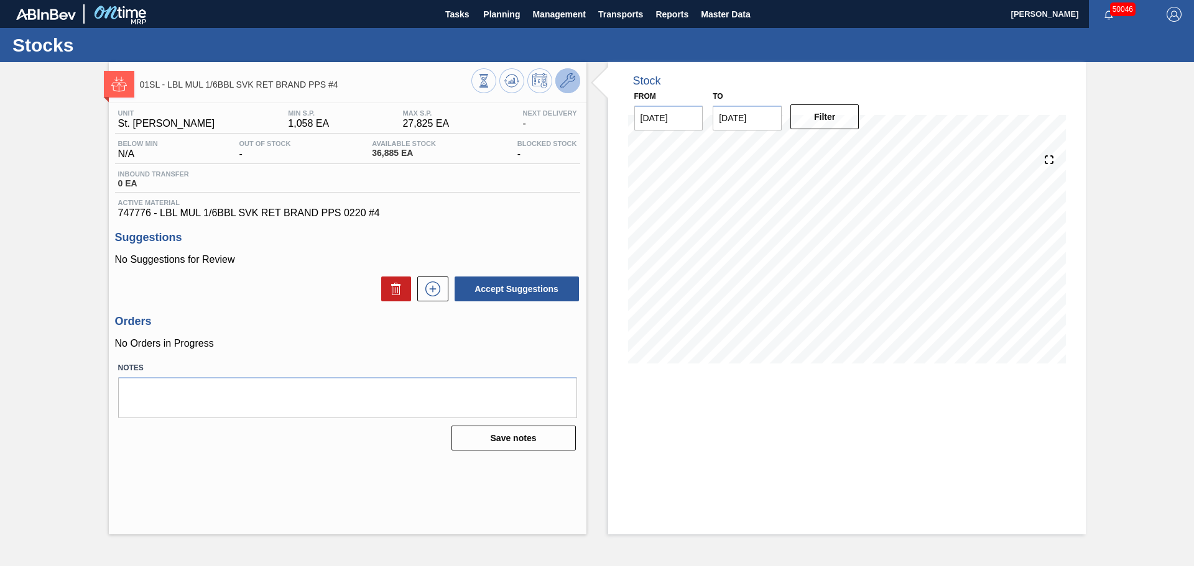
click at [570, 82] on icon at bounding box center [567, 80] width 15 height 15
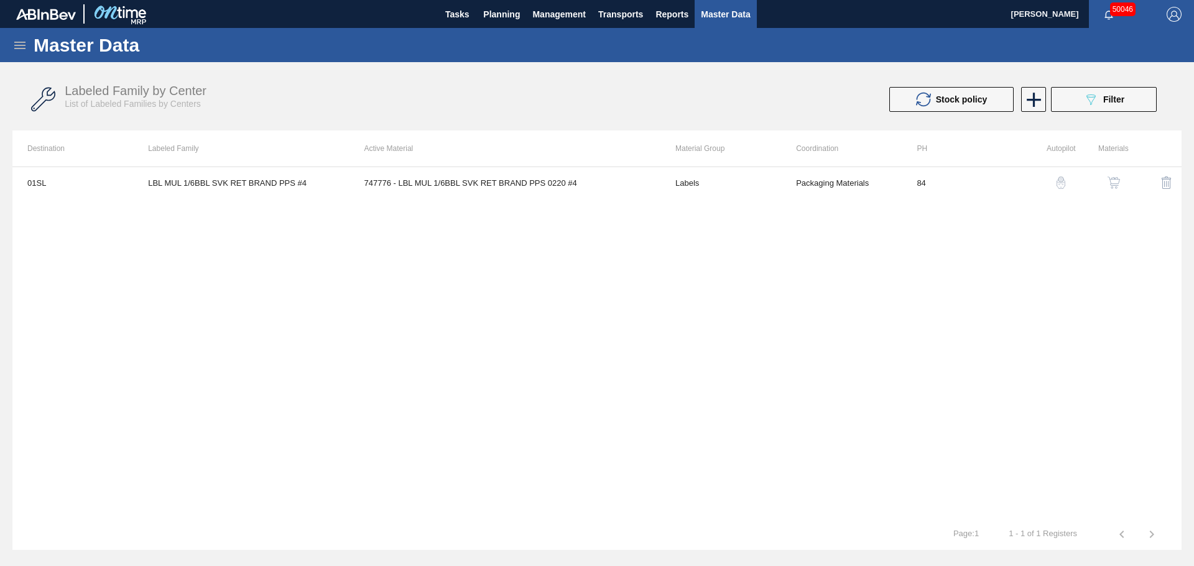
click at [517, 193] on td "747776 - LBL MUL 1/6BBL SVK RET BRAND PPS 0220 #4" at bounding box center [504, 182] width 311 height 31
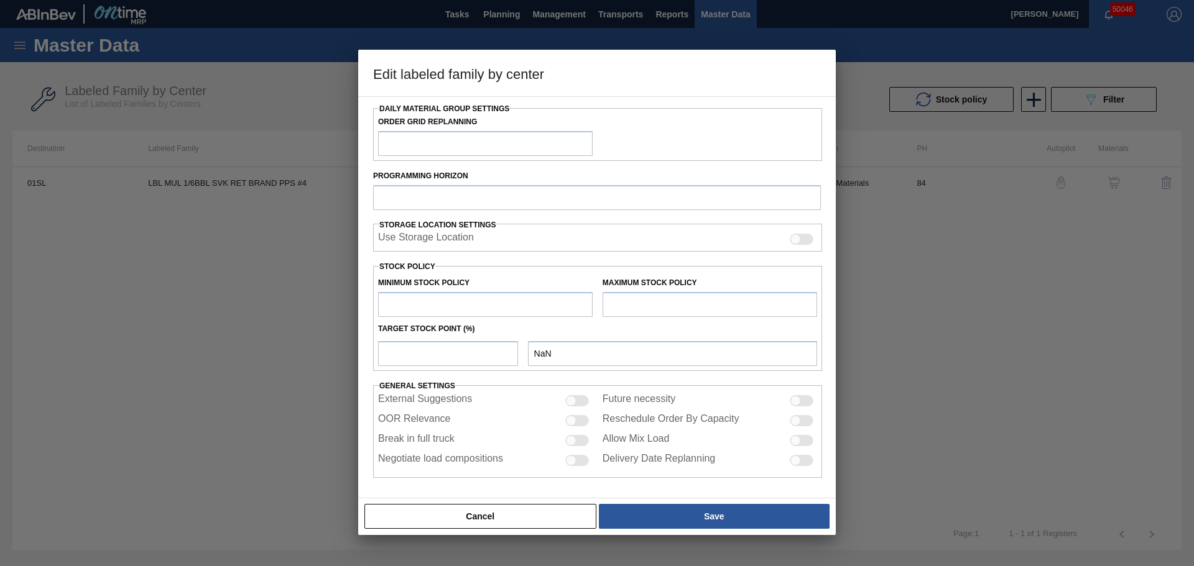
type input "Labels"
type input "Keg Labels"
type input "LBL MUL 1/6BBL SVK RET BRAND PPS #4"
type input "01SL - St. [PERSON_NAME]"
type input "84"
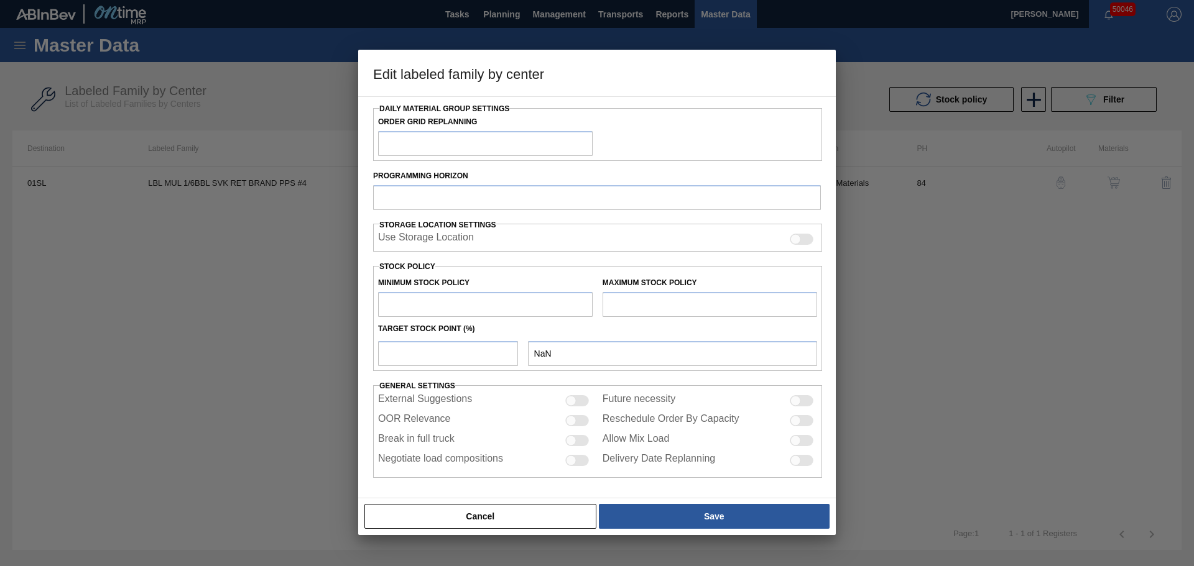
type input "1,058"
type input "27,825"
type input "50"
type input "14,442"
checkbox input "true"
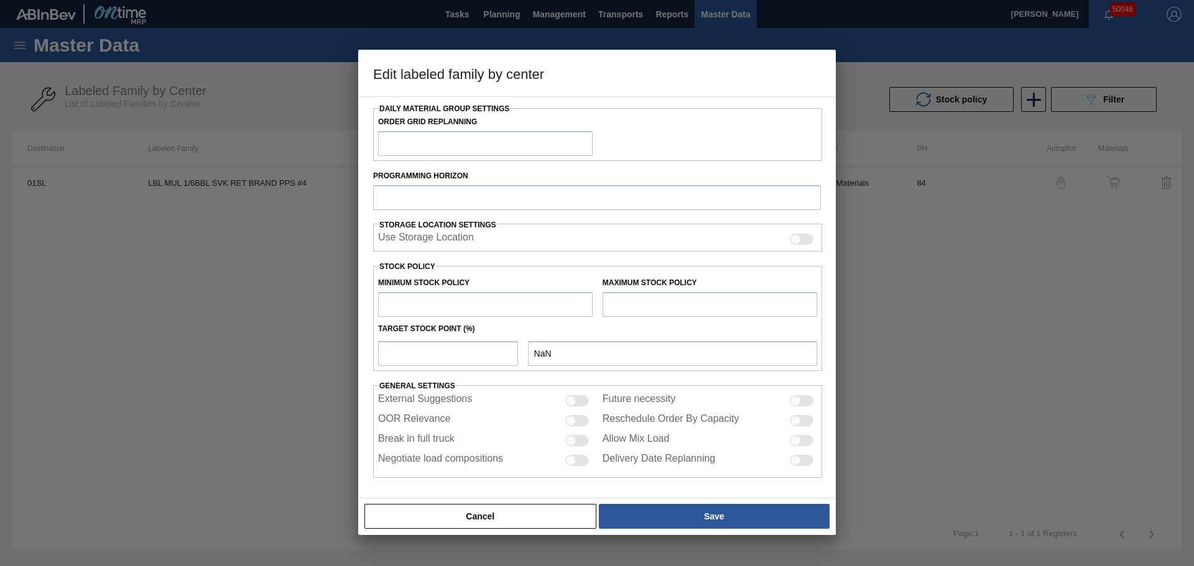
checkbox input "true"
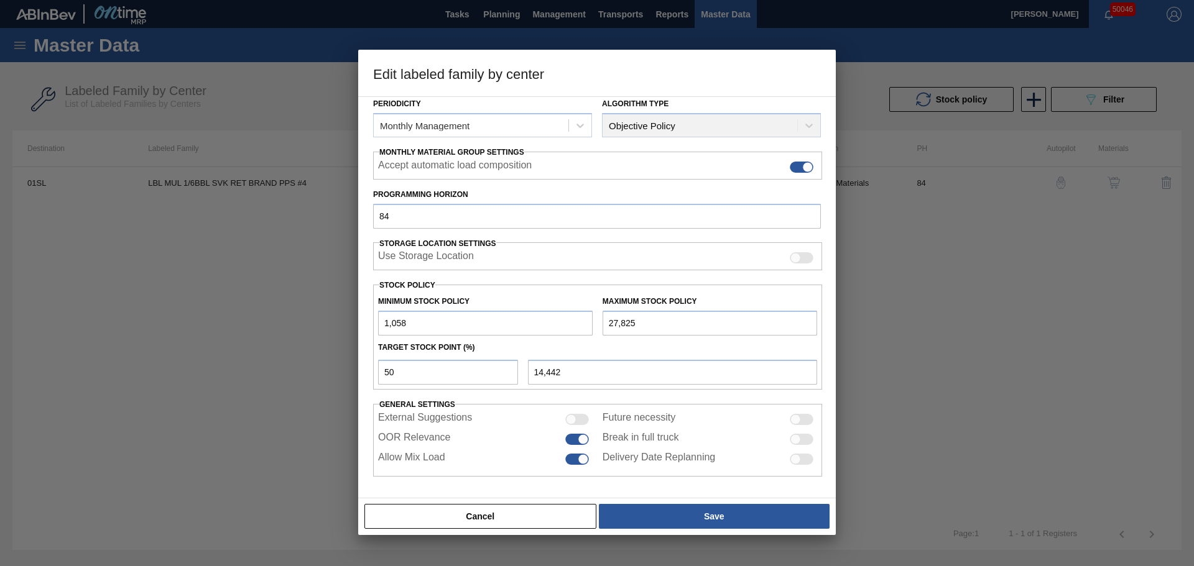
drag, startPoint x: 453, startPoint y: 327, endPoint x: 367, endPoint y: 335, distance: 85.6
click at [367, 335] on div "Material Group Labels Family Keg Labels Labeled Family LBL MUL 1/6BBL SVK RET B…" at bounding box center [596, 297] width 477 height 402
type input "4"
type input "13,915"
type input "40"
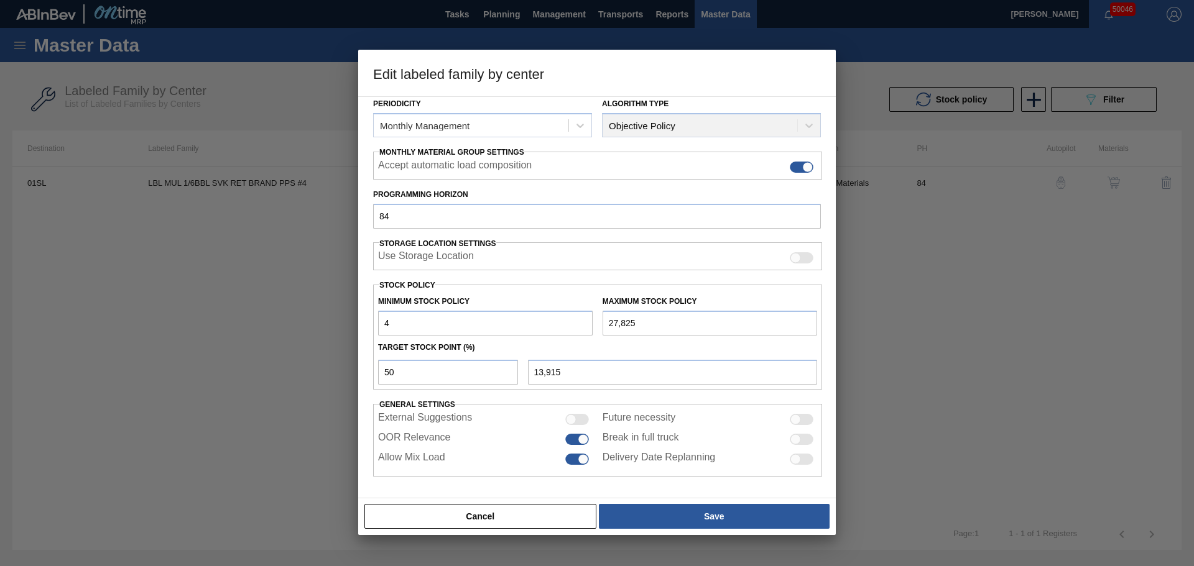
type input "13,933"
type input "400"
type input "14,113"
type input "4,000"
type input "15,913"
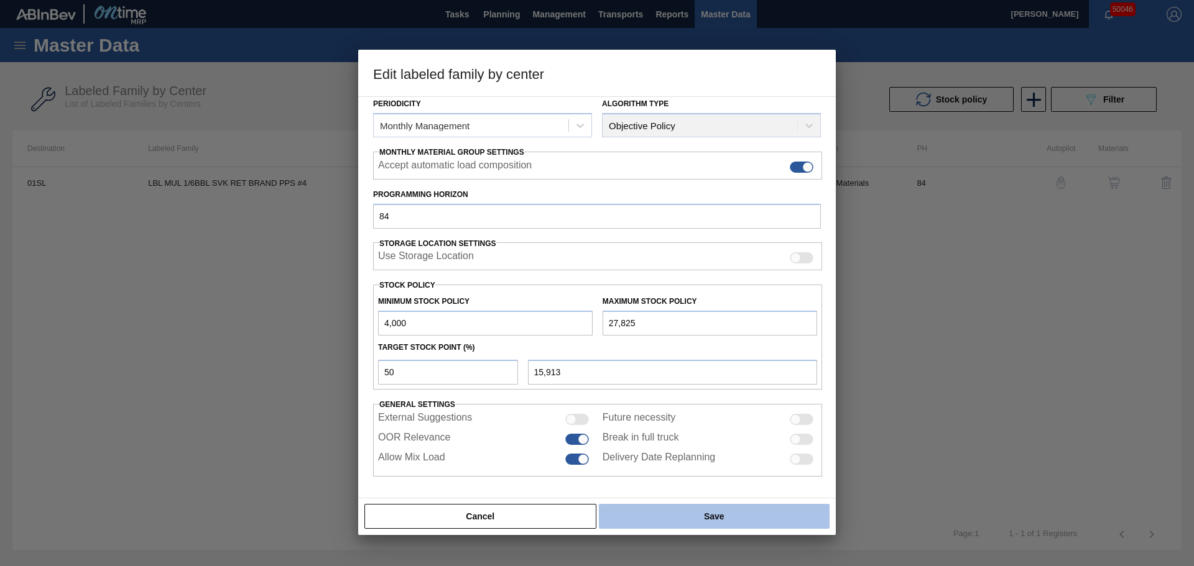
type input "4,000"
click at [649, 514] on button "Save" at bounding box center [714, 516] width 231 height 25
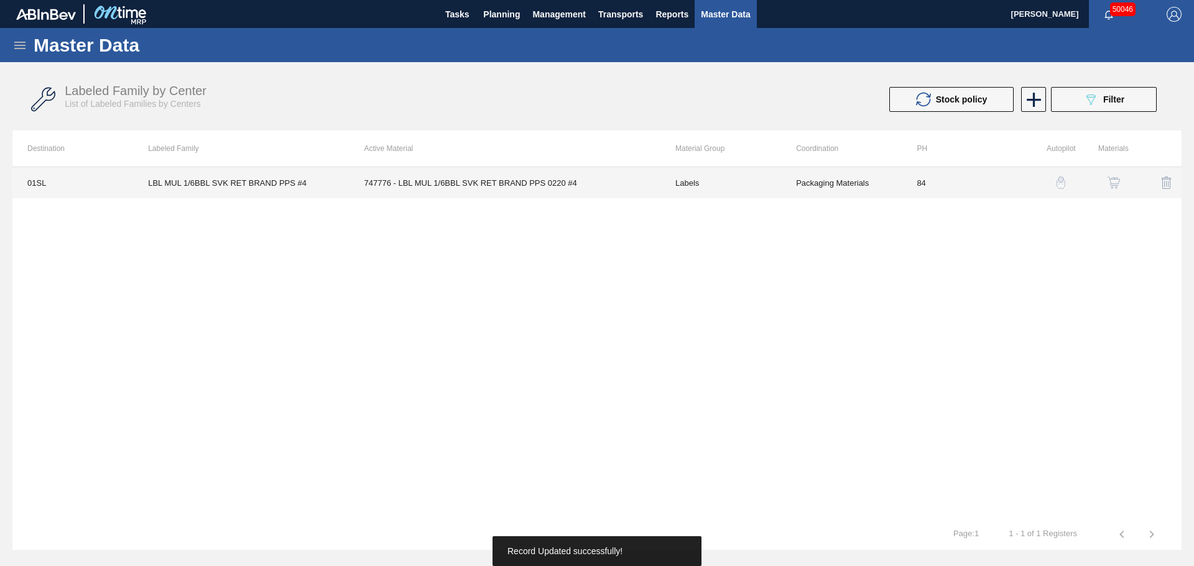
click at [431, 188] on td "747776 - LBL MUL 1/6BBL SVK RET BRAND PPS 0220 #4" at bounding box center [504, 182] width 311 height 31
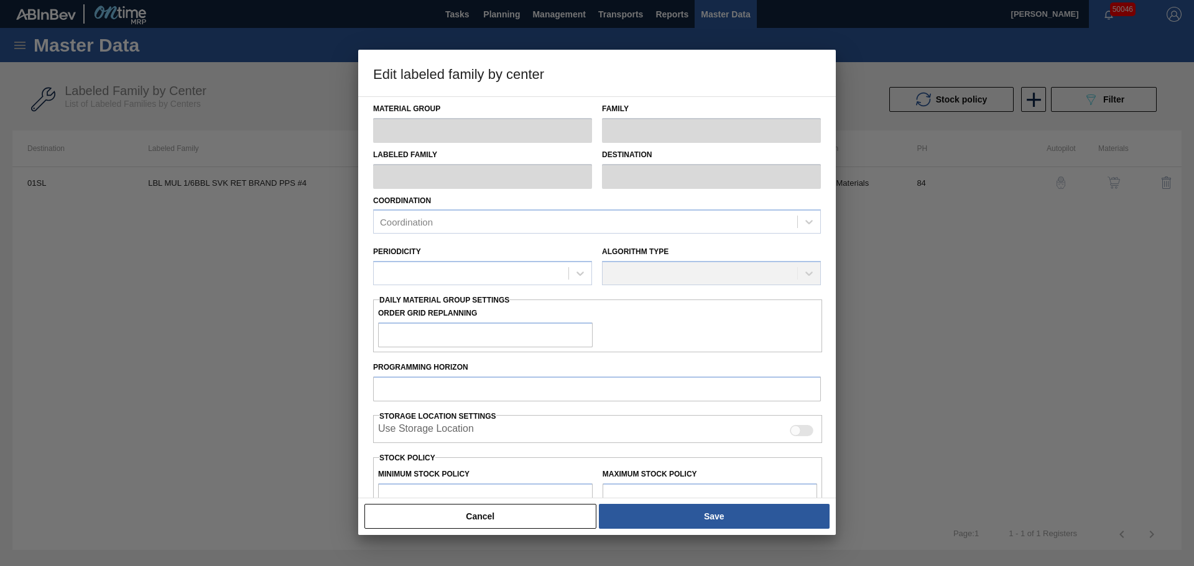
type input "Labels"
type input "Keg Labels"
type input "LBL MUL 1/6BBL SVK RET BRAND PPS #4"
type input "01SL - St. [PERSON_NAME]"
type input "84"
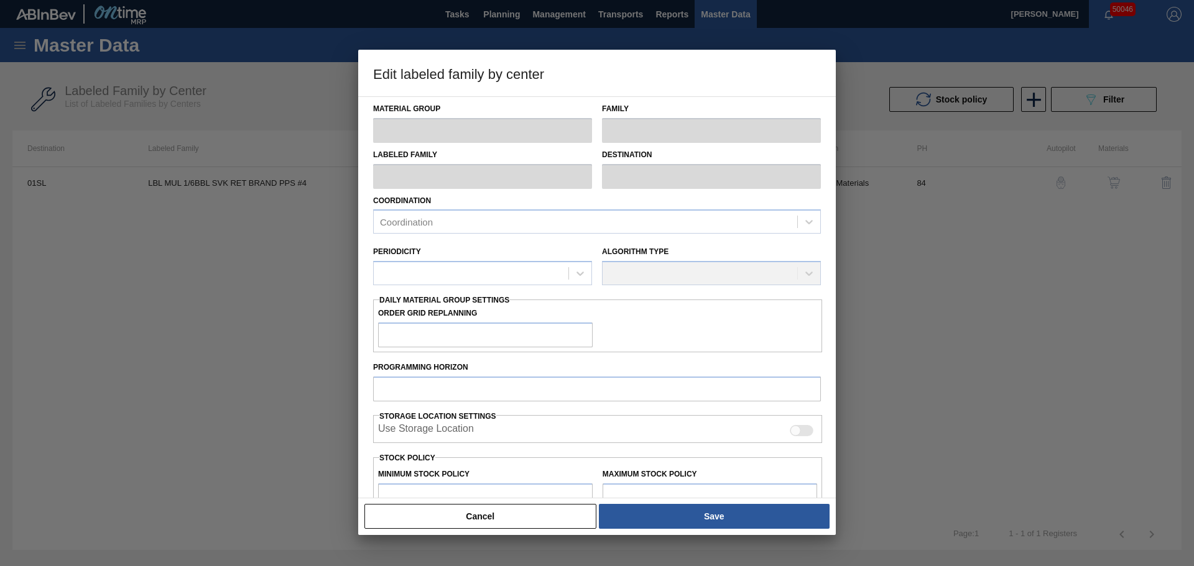
type input "4,000"
type input "27,825"
type input "50"
type input "15,913"
checkbox input "true"
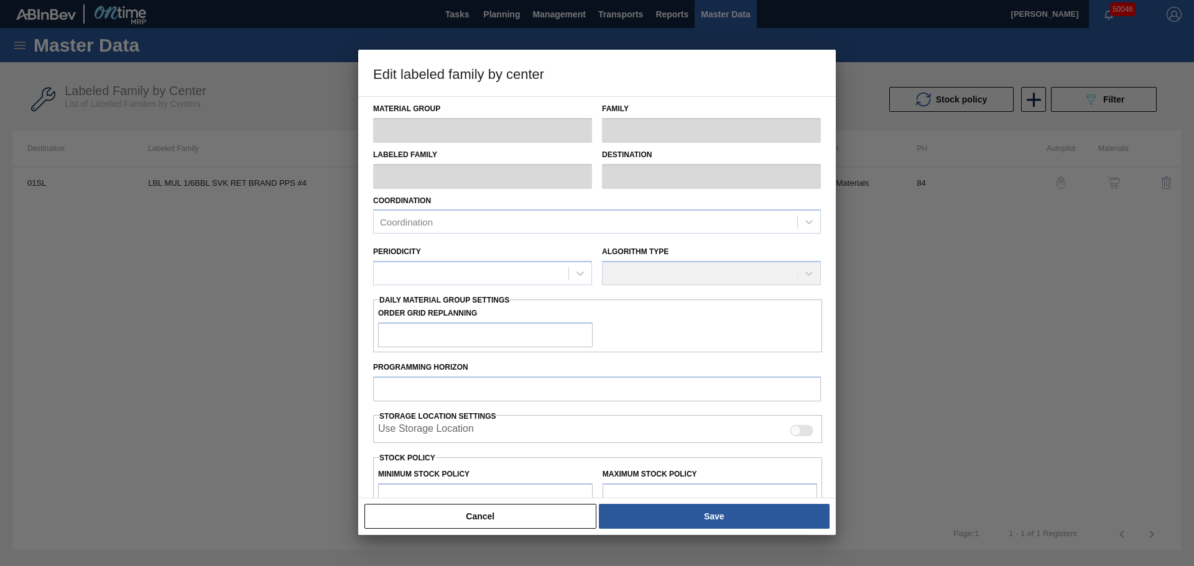
checkbox input "true"
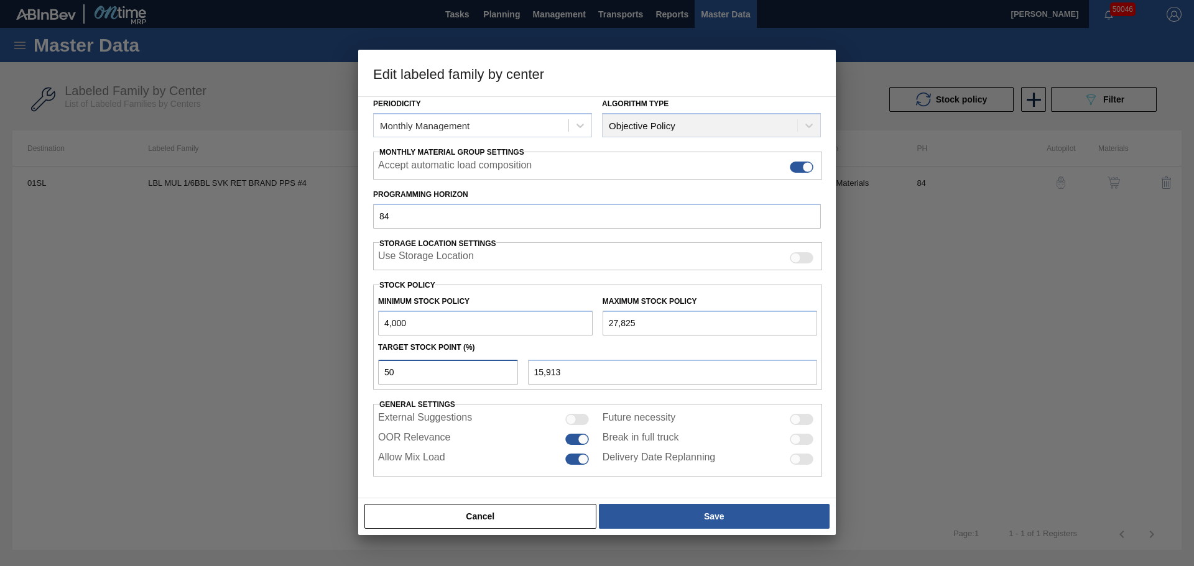
drag, startPoint x: 399, startPoint y: 372, endPoint x: 390, endPoint y: 371, distance: 8.2
click at [390, 371] on input "50" at bounding box center [448, 372] width 140 height 25
type input "55"
type input "17,104"
type input "55"
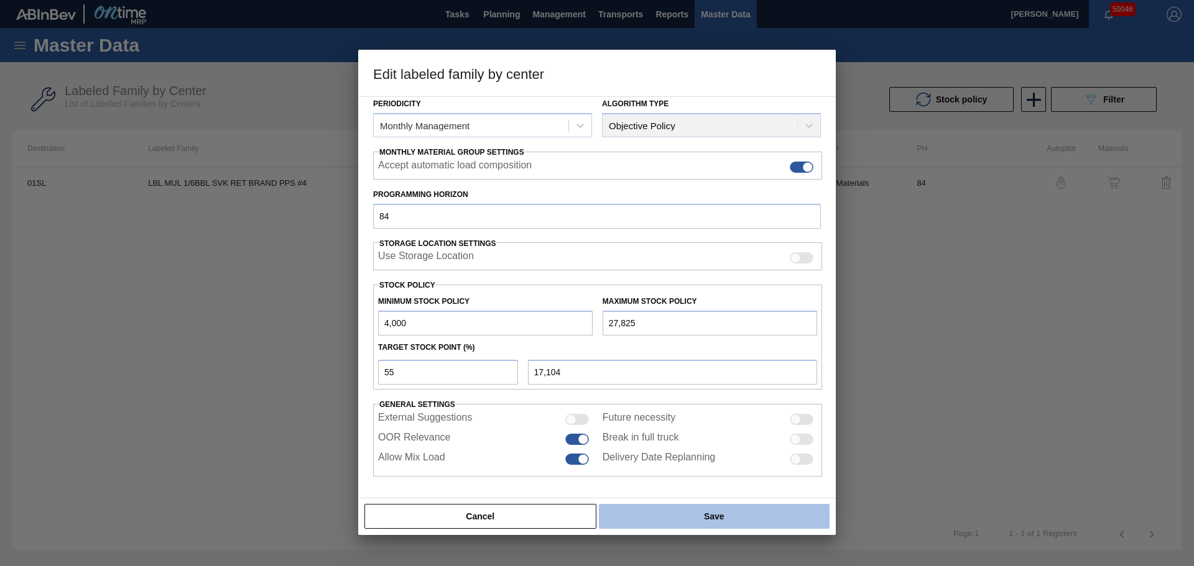
click at [642, 510] on button "Save" at bounding box center [714, 516] width 231 height 25
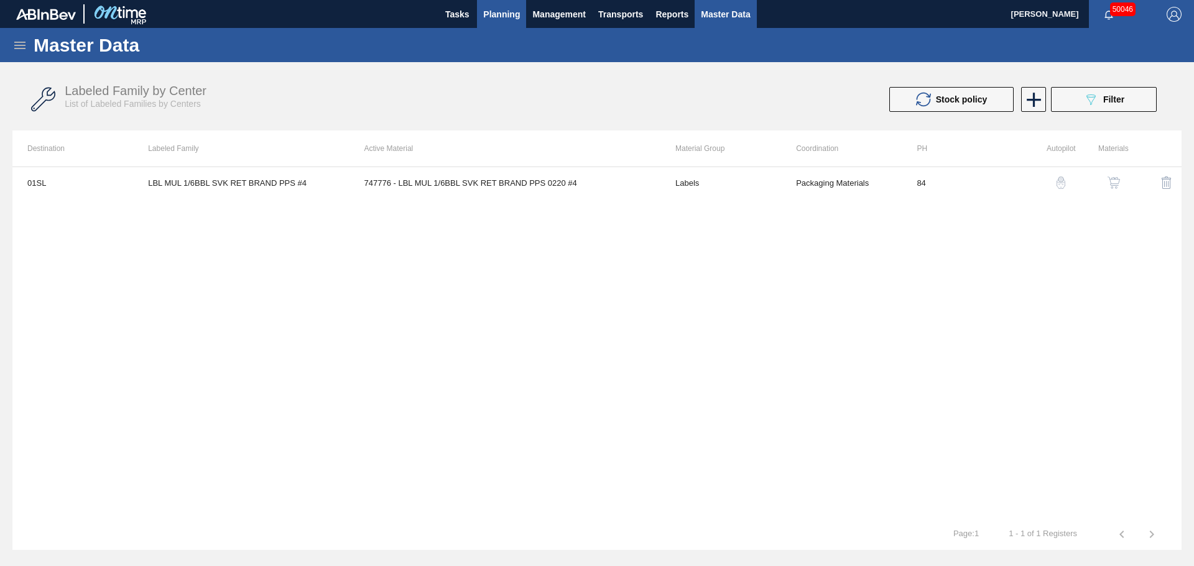
click at [499, 13] on span "Planning" at bounding box center [501, 14] width 37 height 15
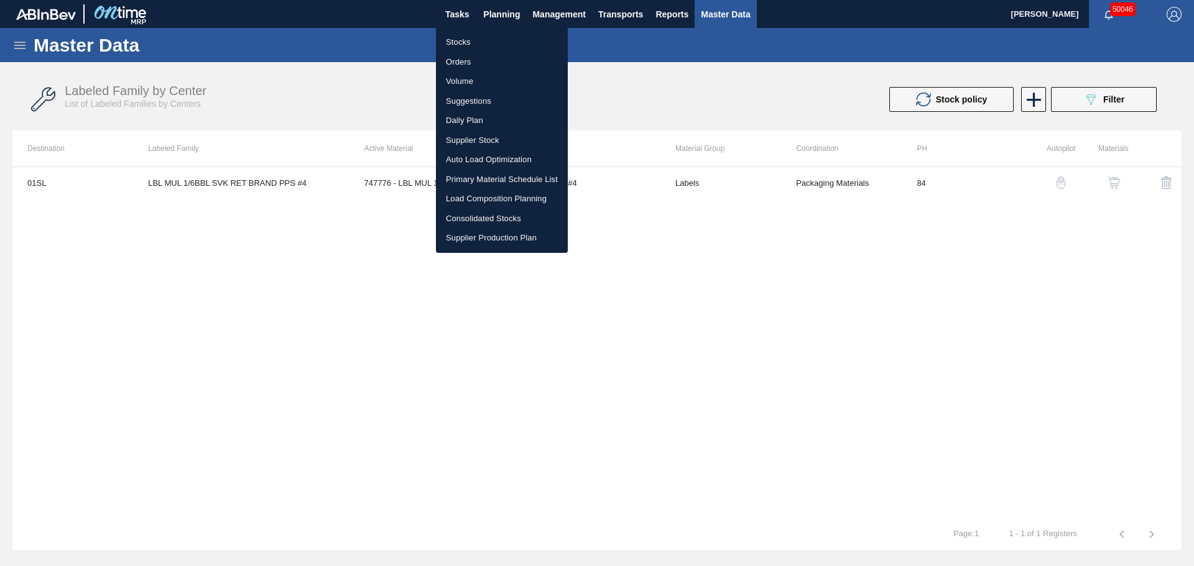
drag, startPoint x: 466, startPoint y: 35, endPoint x: 220, endPoint y: 29, distance: 245.7
click at [465, 35] on li "Stocks" at bounding box center [502, 42] width 132 height 20
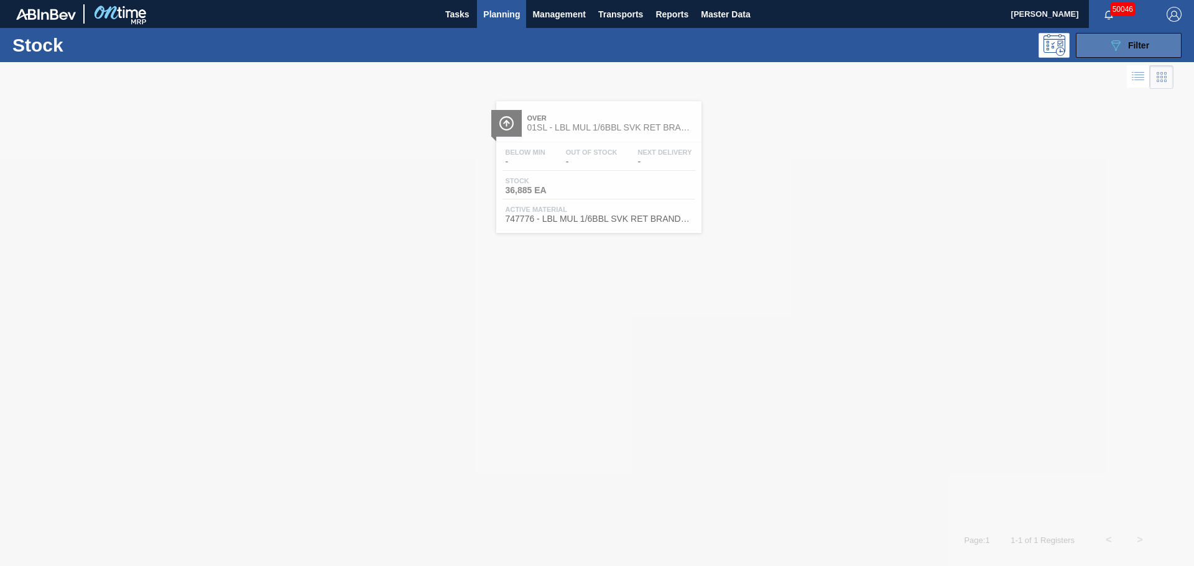
click at [1125, 42] on div "089F7B8B-B2A5-4AFE-B5C0-19BA573D28AC Filter" at bounding box center [1128, 45] width 41 height 15
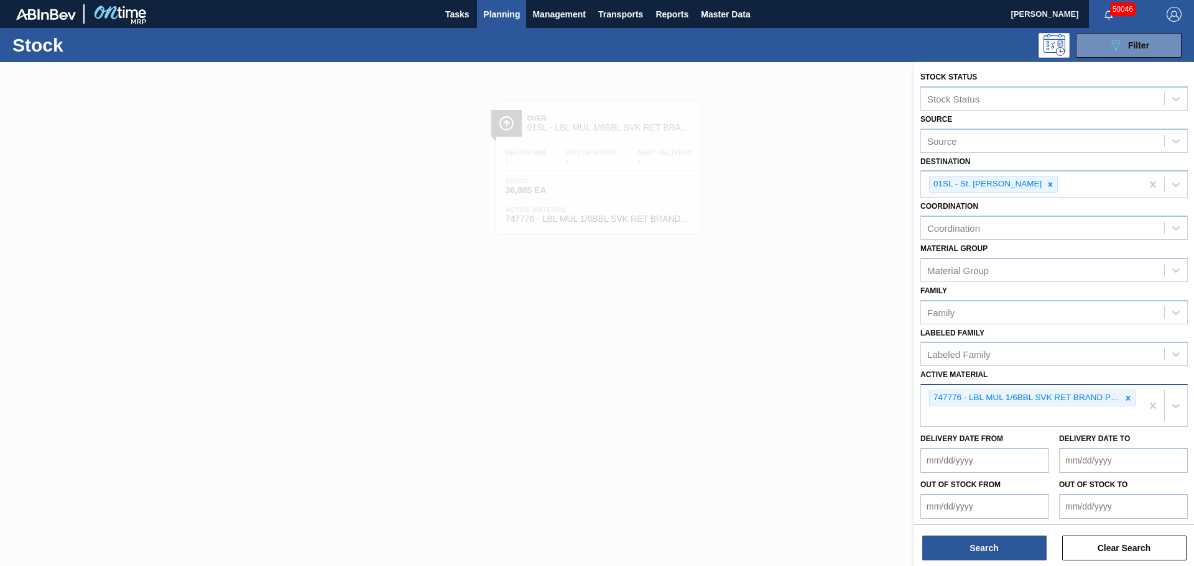
click at [992, 411] on div "747776 - LBL MUL 1/6BBL SVK RET BRAND PPS 0220 #4" at bounding box center [1031, 405] width 221 height 41
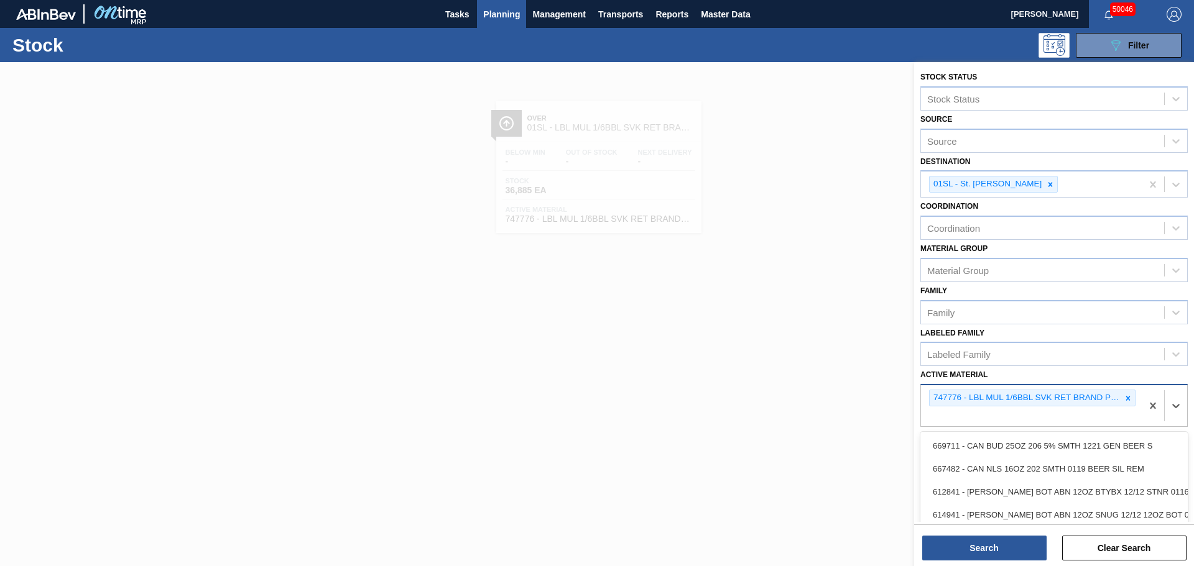
paste Material "749091"
type Material "749091"
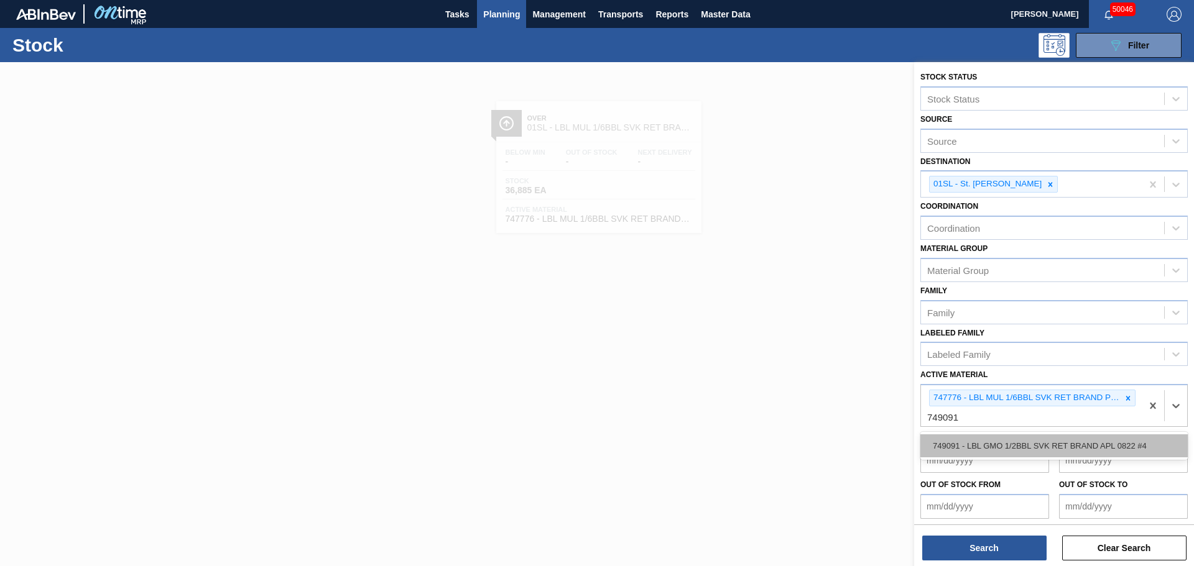
click at [979, 438] on div "749091 - LBL GMO 1/2BBL SVK RET BRAND APL 0822 #4" at bounding box center [1053, 446] width 267 height 23
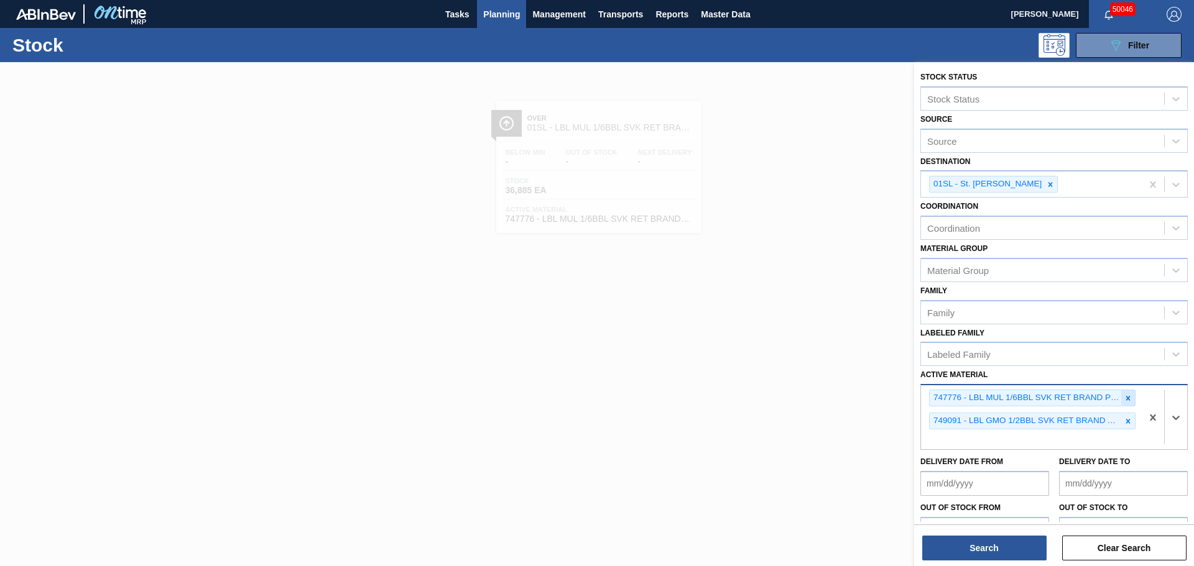
click at [1126, 399] on icon at bounding box center [1128, 398] width 4 height 4
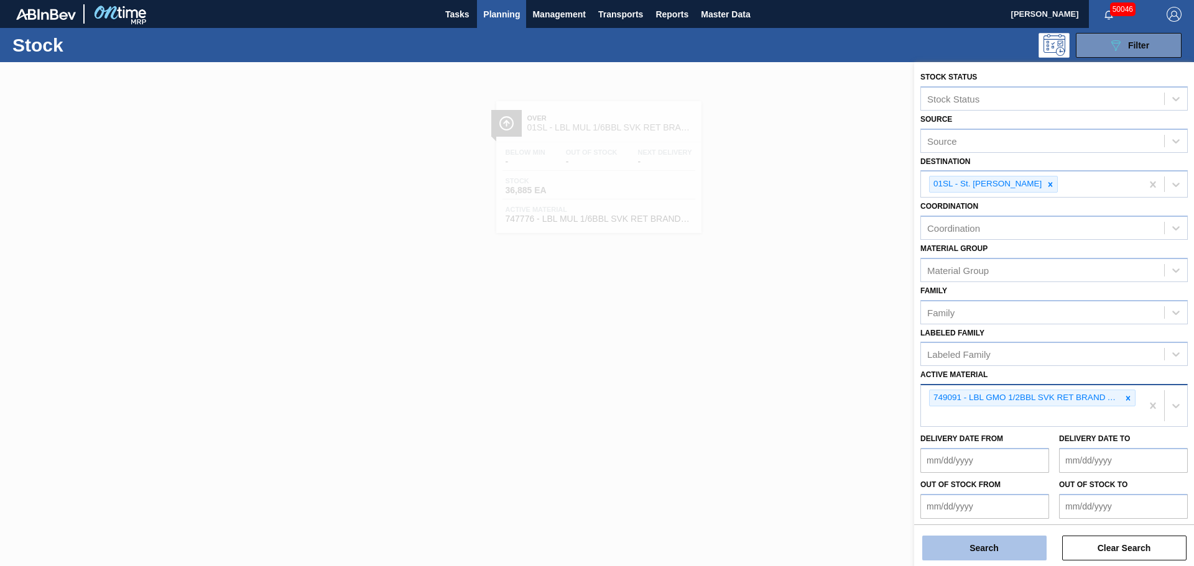
click at [963, 547] on button "Search" at bounding box center [984, 548] width 124 height 25
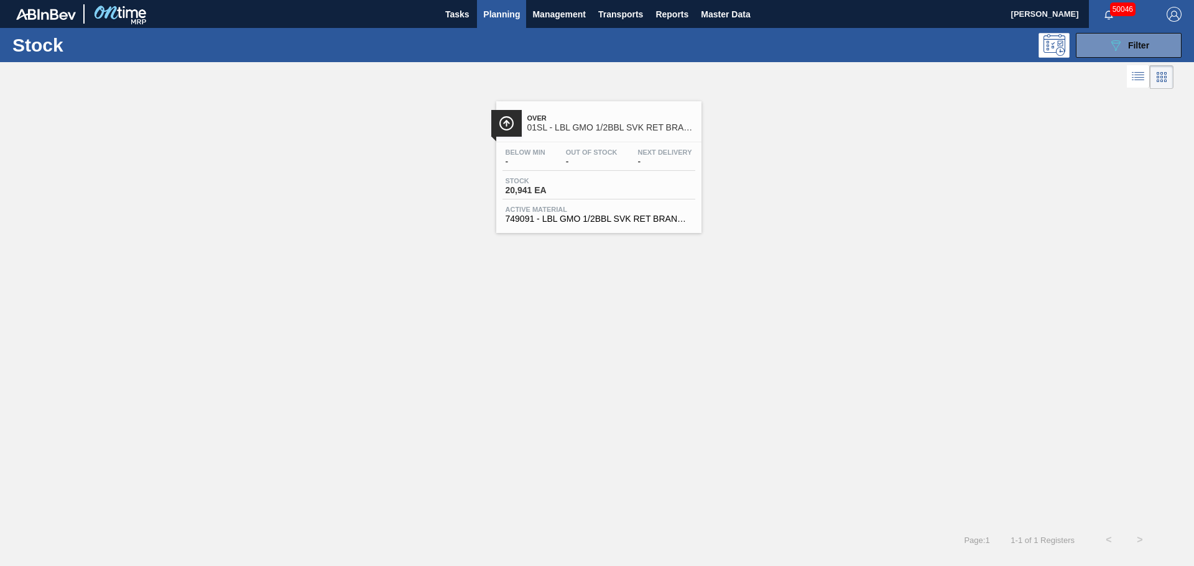
click at [626, 188] on div "Stock 20,941 EA" at bounding box center [598, 188] width 193 height 22
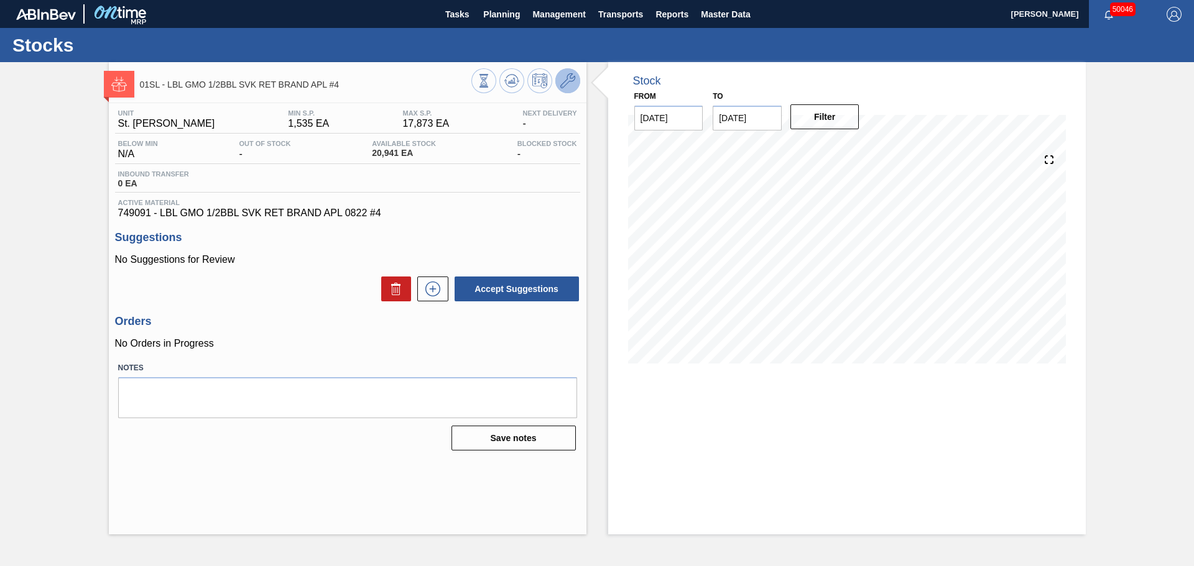
click at [571, 85] on icon at bounding box center [567, 80] width 15 height 15
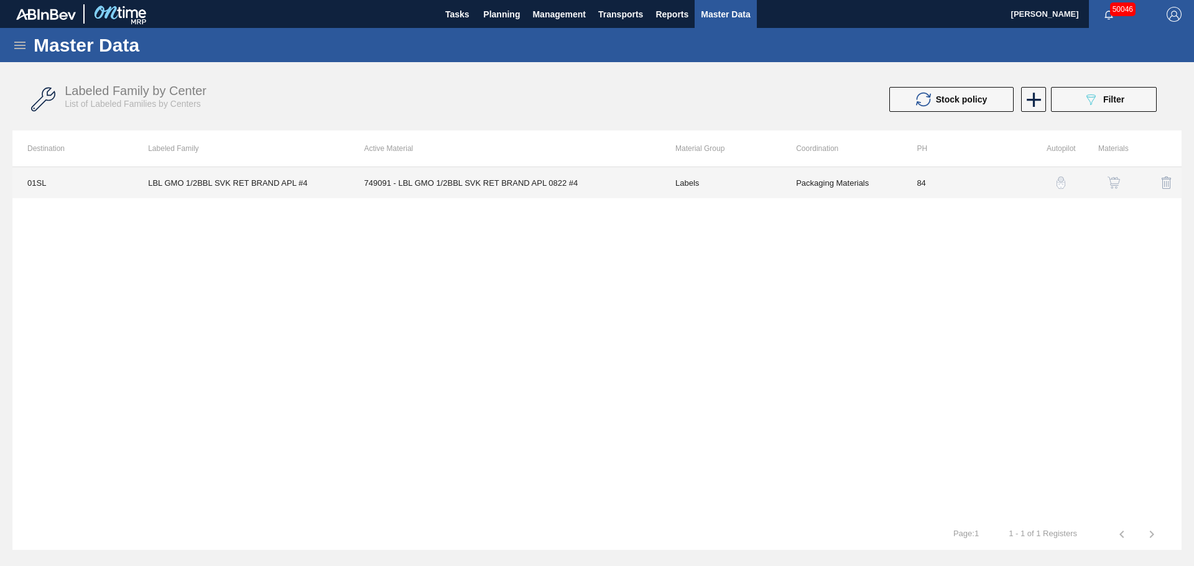
click at [417, 178] on td "749091 - LBL GMO 1/2BBL SVK RET BRAND APL 0822 #4" at bounding box center [504, 182] width 311 height 31
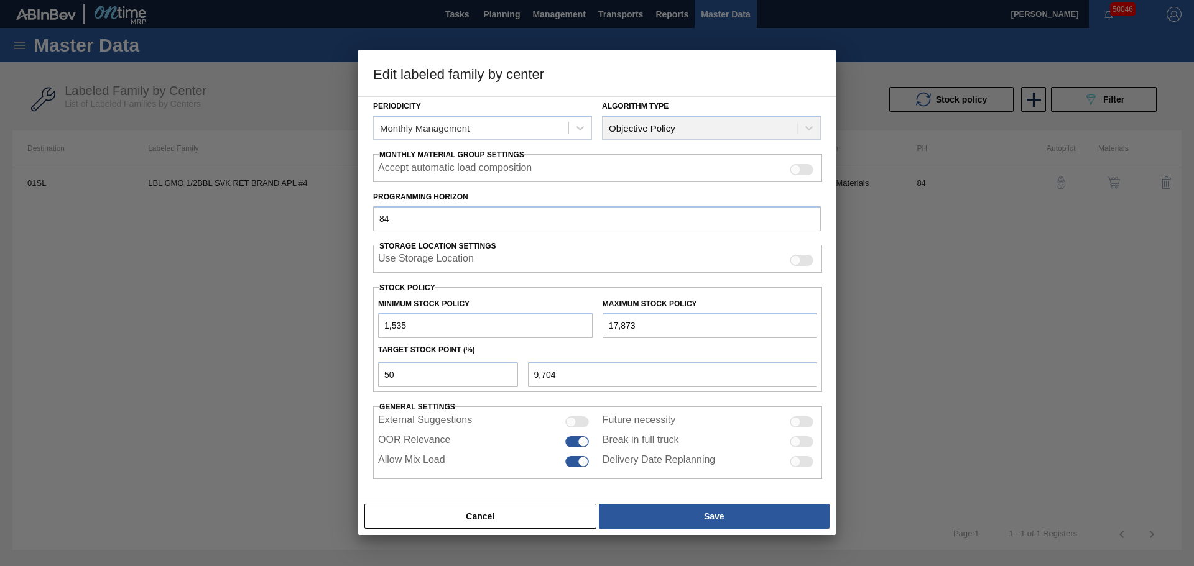
scroll to position [151, 0]
drag, startPoint x: 425, startPoint y: 318, endPoint x: 298, endPoint y: 320, distance: 127.5
click at [298, 320] on div "Edit labeled family by center Material Group Labels Family Keg Labels Labeled F…" at bounding box center [597, 283] width 1194 height 566
click at [734, 395] on div "Material Group Labels Family Keg Labels Labeled Family LBL GMO 1/2BBL SVK RET B…" at bounding box center [597, 211] width 448 height 531
drag, startPoint x: 554, startPoint y: 375, endPoint x: 510, endPoint y: 377, distance: 44.2
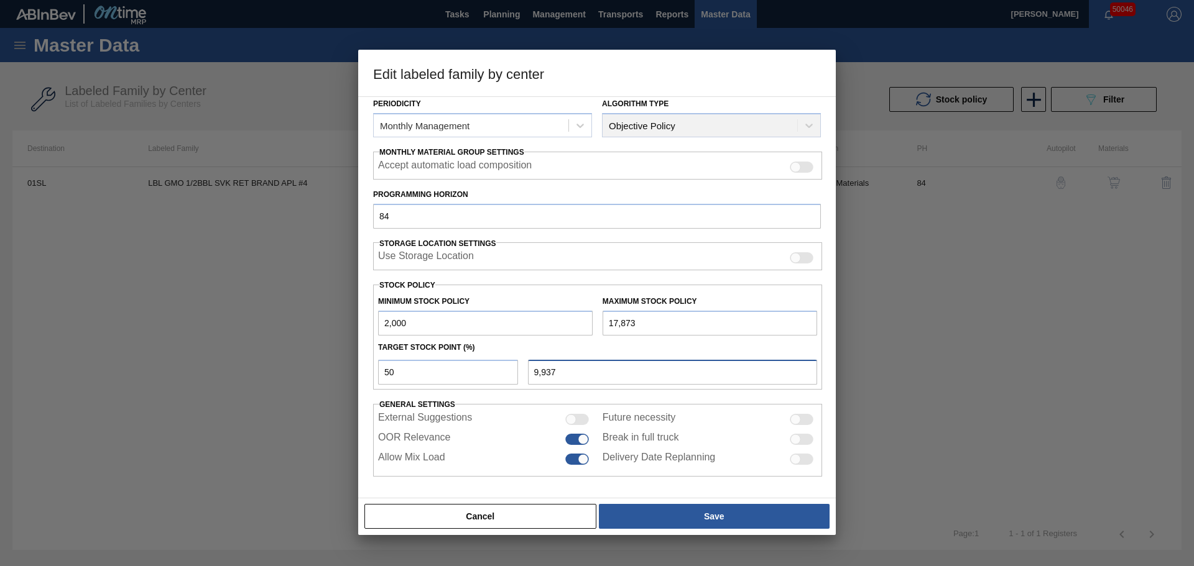
click at [510, 377] on div "50 9,937" at bounding box center [597, 371] width 449 height 28
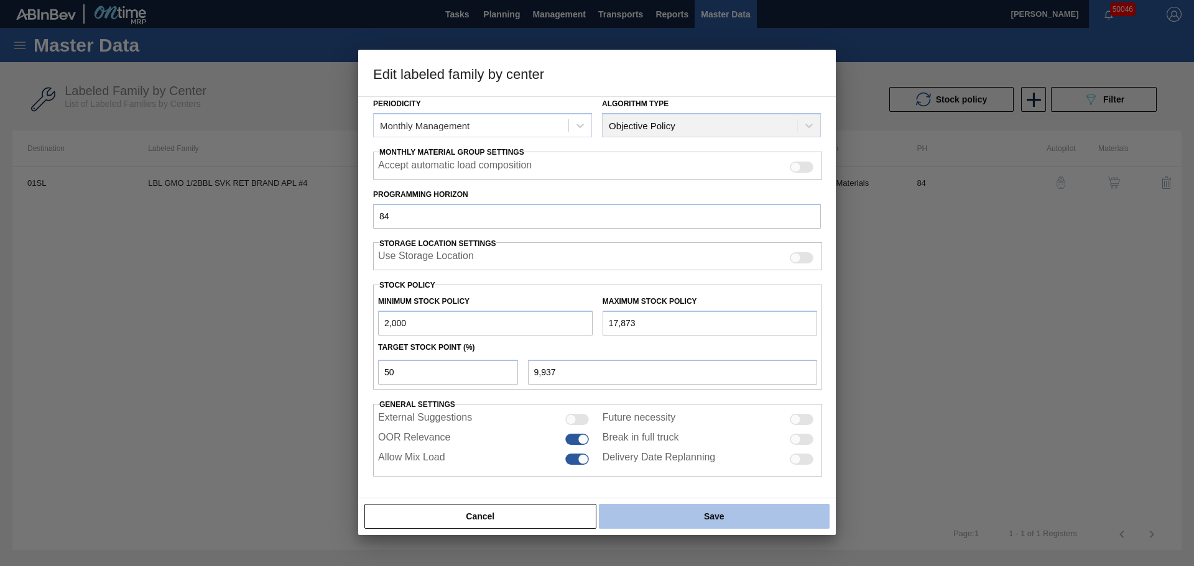
click at [762, 519] on button "Save" at bounding box center [714, 516] width 231 height 25
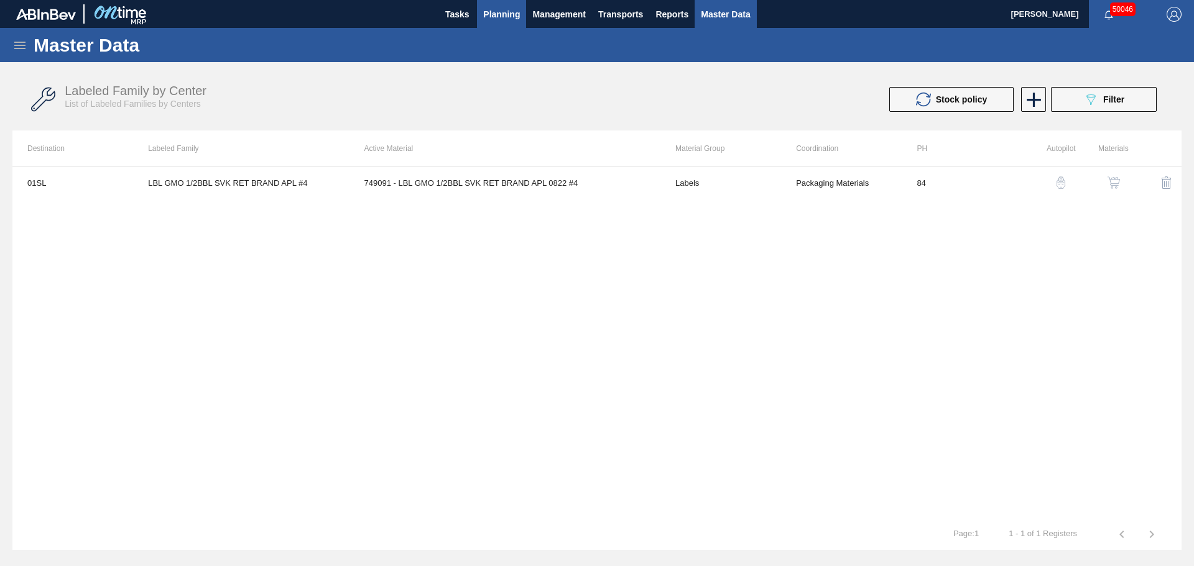
click at [499, 9] on span "Planning" at bounding box center [501, 14] width 37 height 15
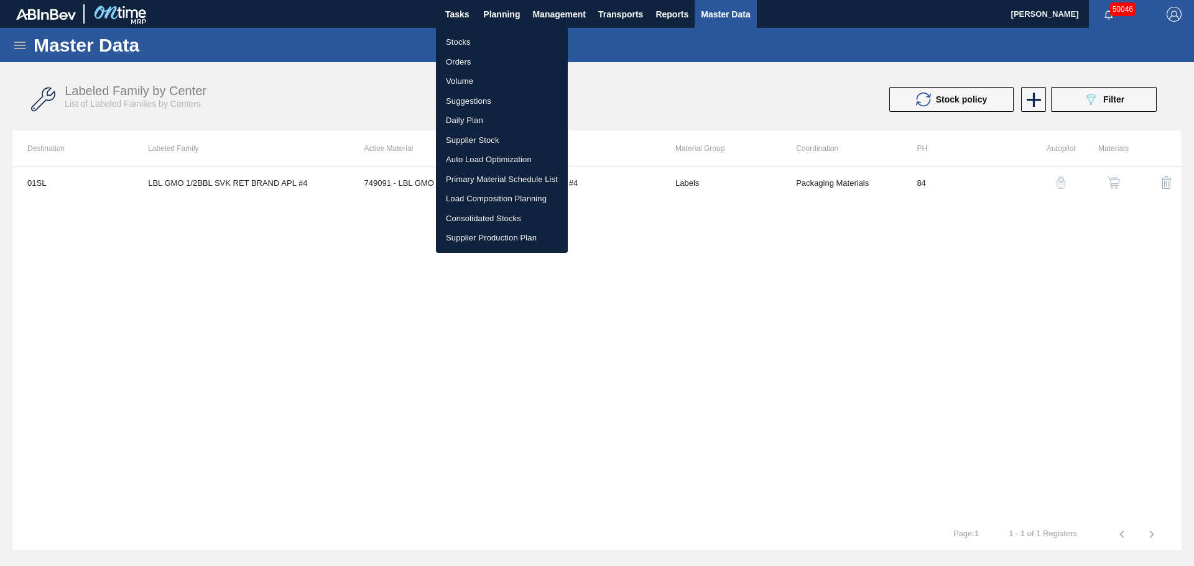
drag, startPoint x: 454, startPoint y: 41, endPoint x: 448, endPoint y: 27, distance: 15.4
click at [454, 41] on li "Stocks" at bounding box center [502, 42] width 132 height 20
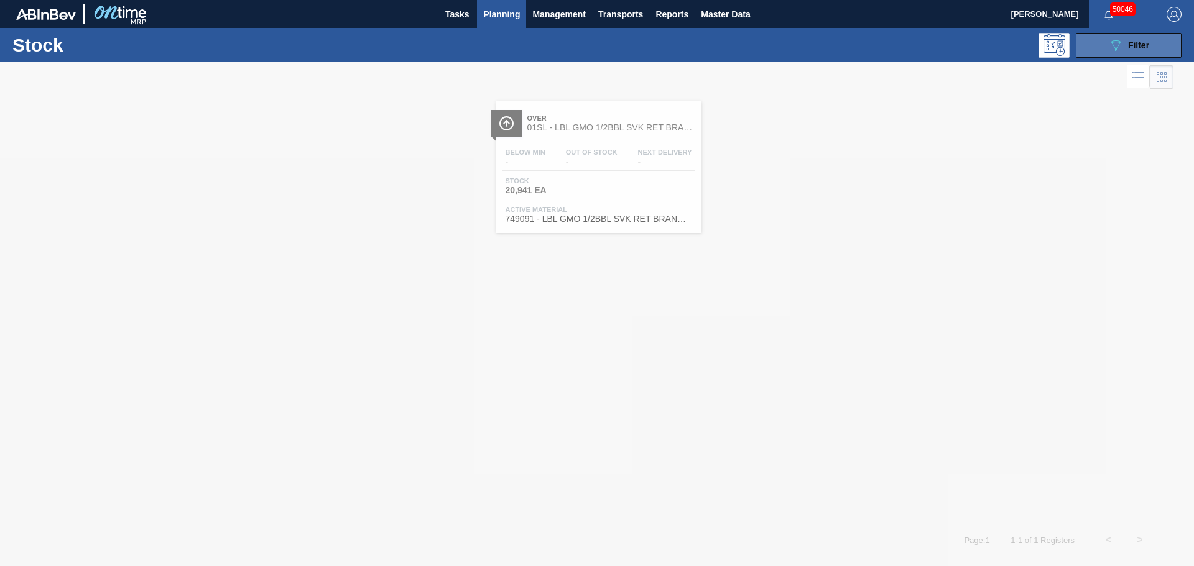
click at [1114, 41] on icon "089F7B8B-B2A5-4AFE-B5C0-19BA573D28AC" at bounding box center [1115, 45] width 15 height 15
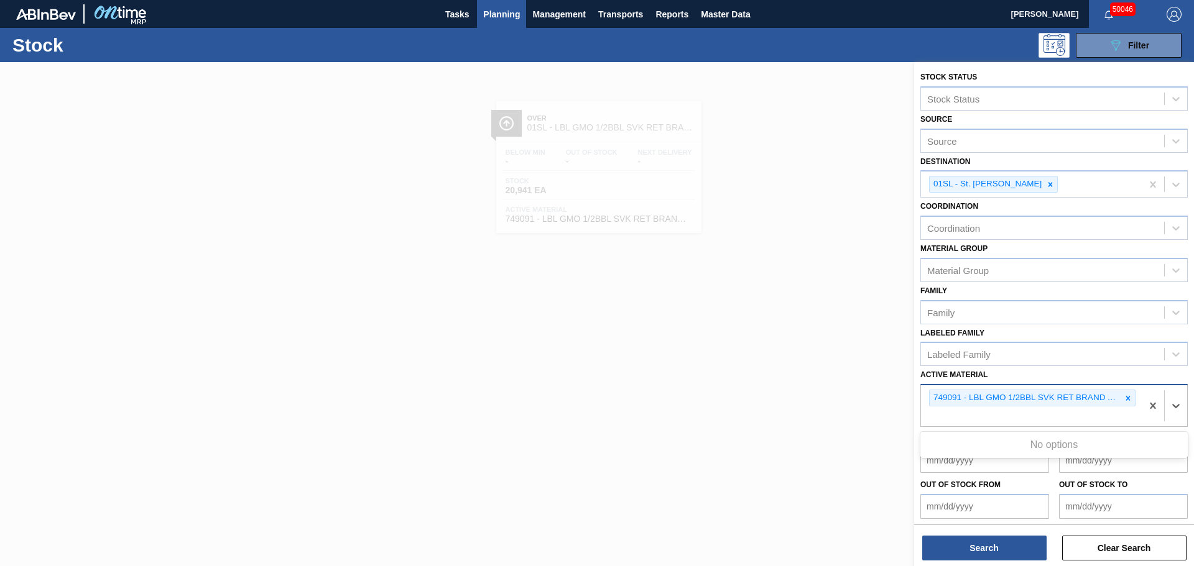
click at [968, 415] on div "749091 - LBL GMO 1/2BBL SVK RET BRAND APL 0822 #4" at bounding box center [1031, 405] width 221 height 41
paste Material "744502"
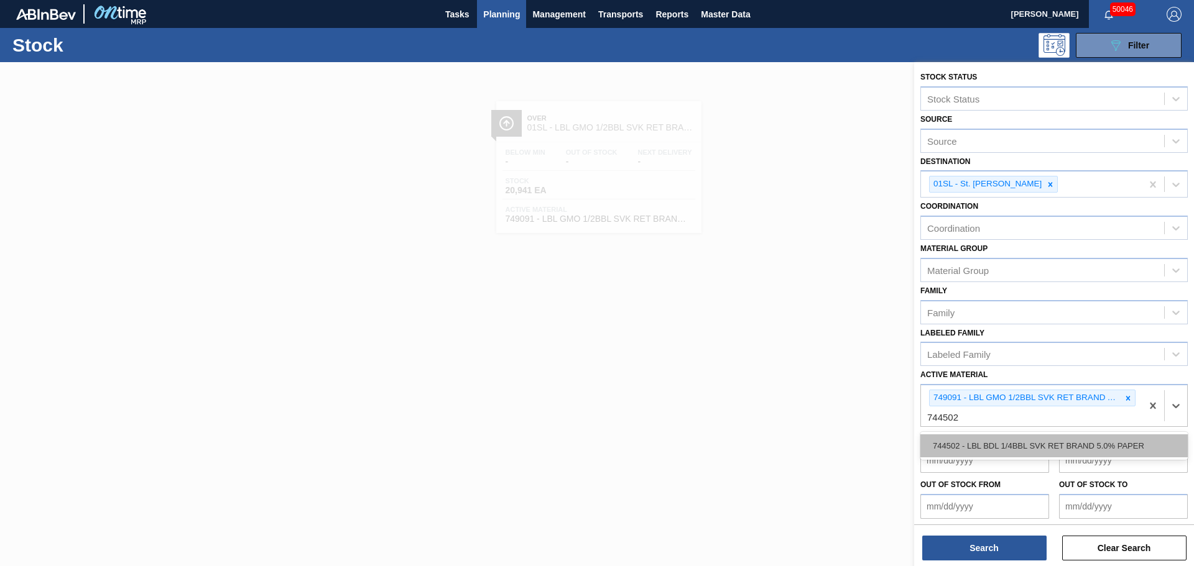
click at [955, 443] on div "744502 - LBL BDL 1/4BBL SVK RET BRAND 5.0% PAPER" at bounding box center [1053, 446] width 267 height 23
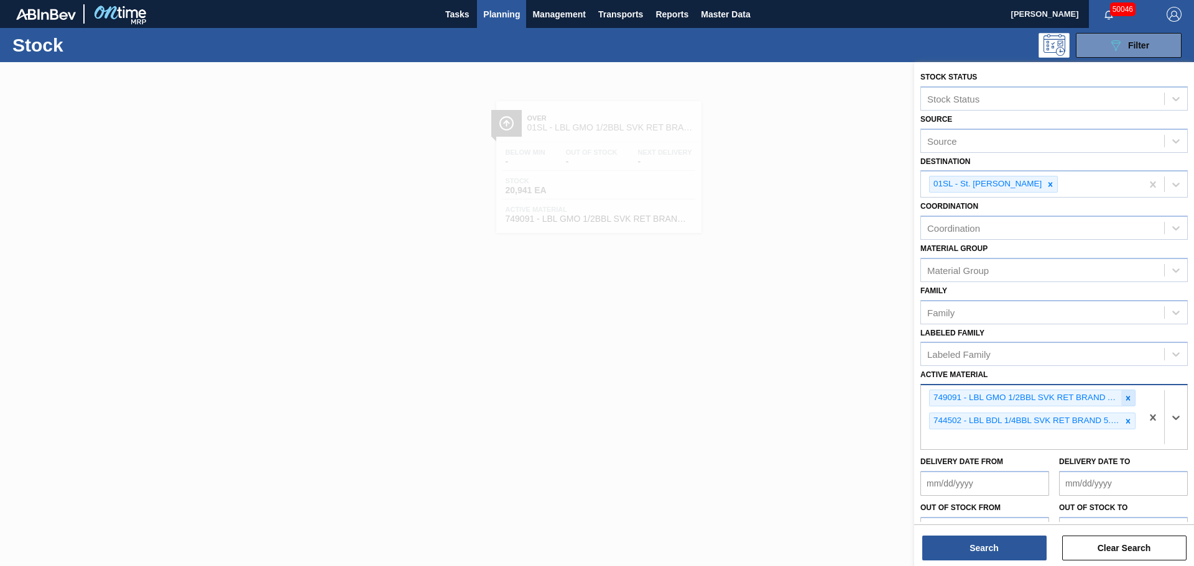
click at [1124, 396] on icon at bounding box center [1127, 398] width 9 height 9
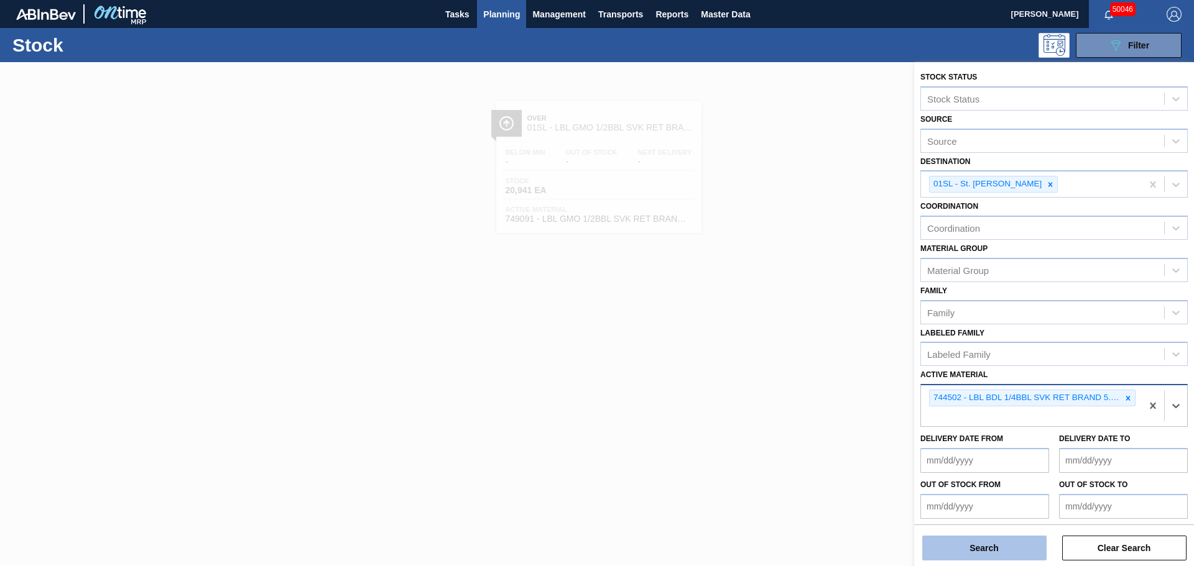
click at [1007, 545] on button "Search" at bounding box center [984, 548] width 124 height 25
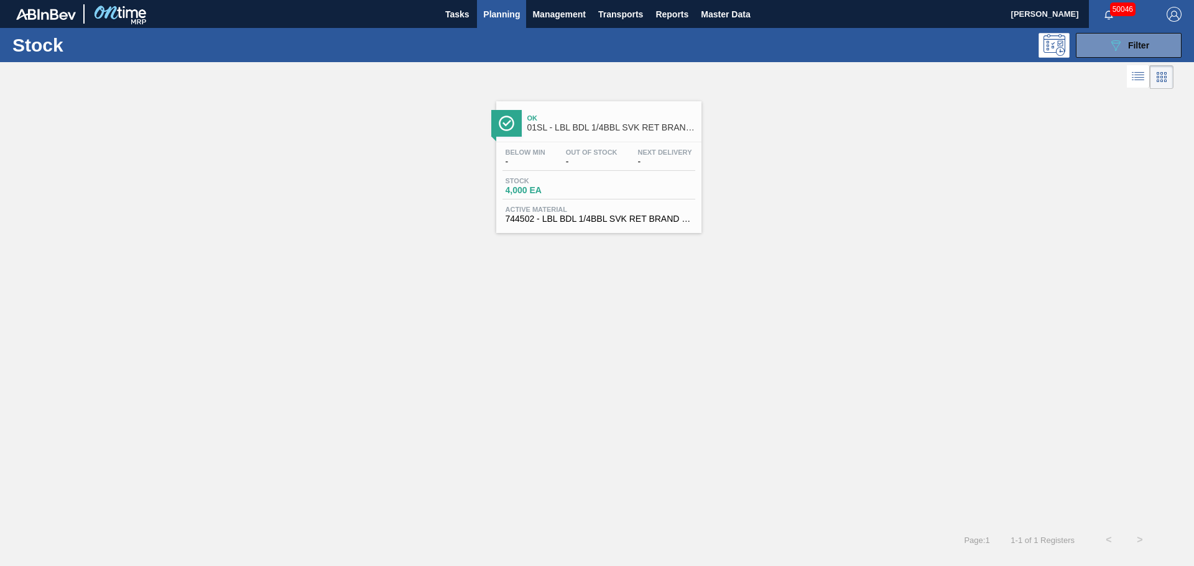
click at [622, 178] on div "Stock 4,000 EA" at bounding box center [598, 188] width 193 height 22
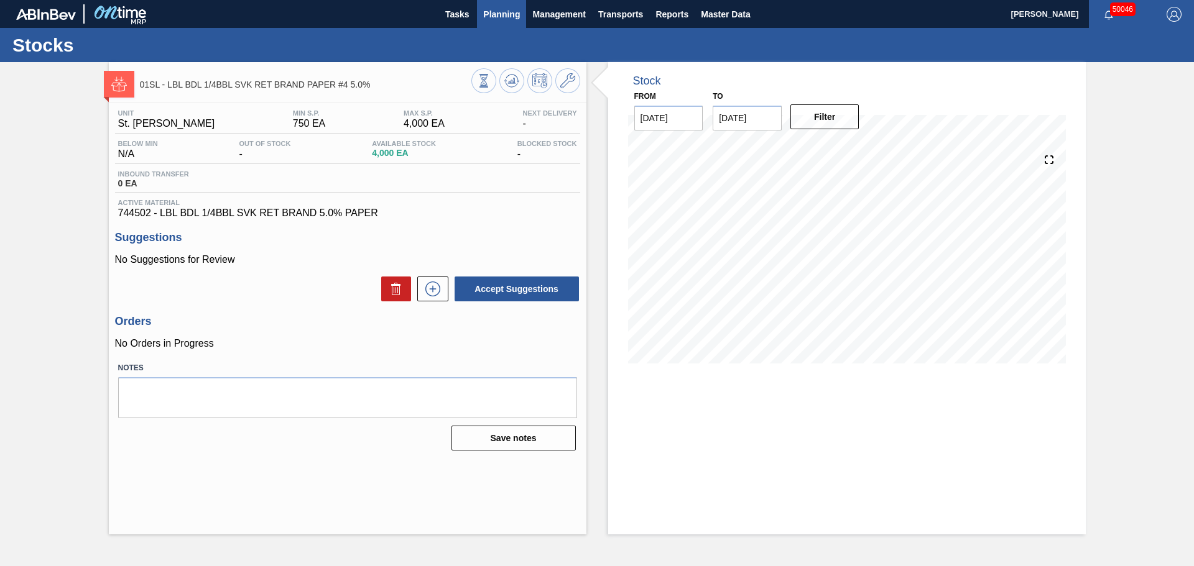
click at [504, 17] on span "Planning" at bounding box center [501, 14] width 37 height 15
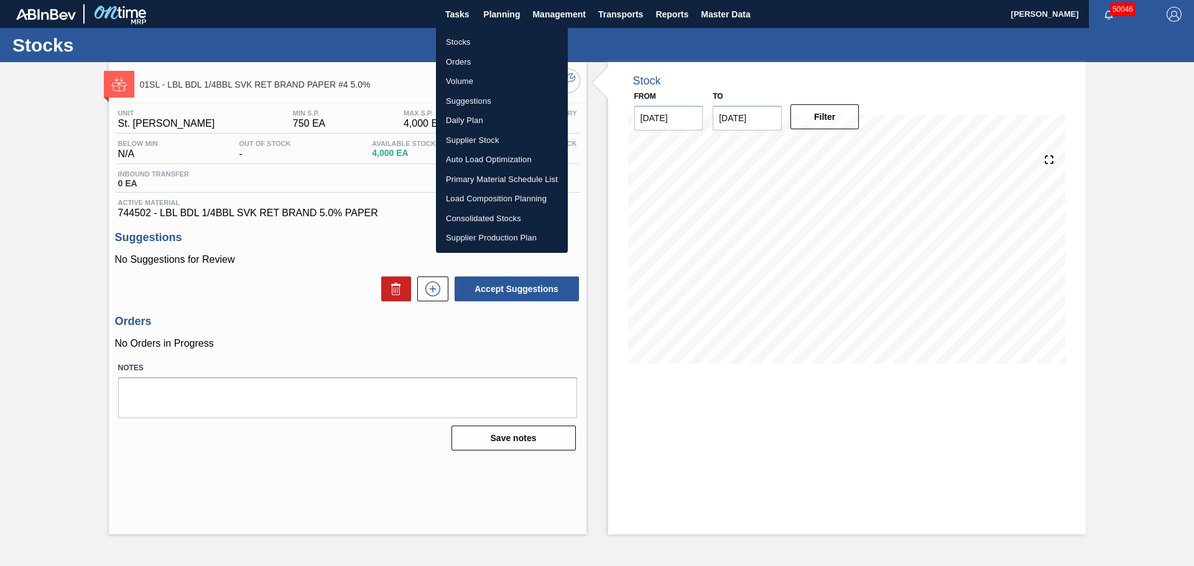
click at [466, 39] on li "Stocks" at bounding box center [502, 42] width 132 height 20
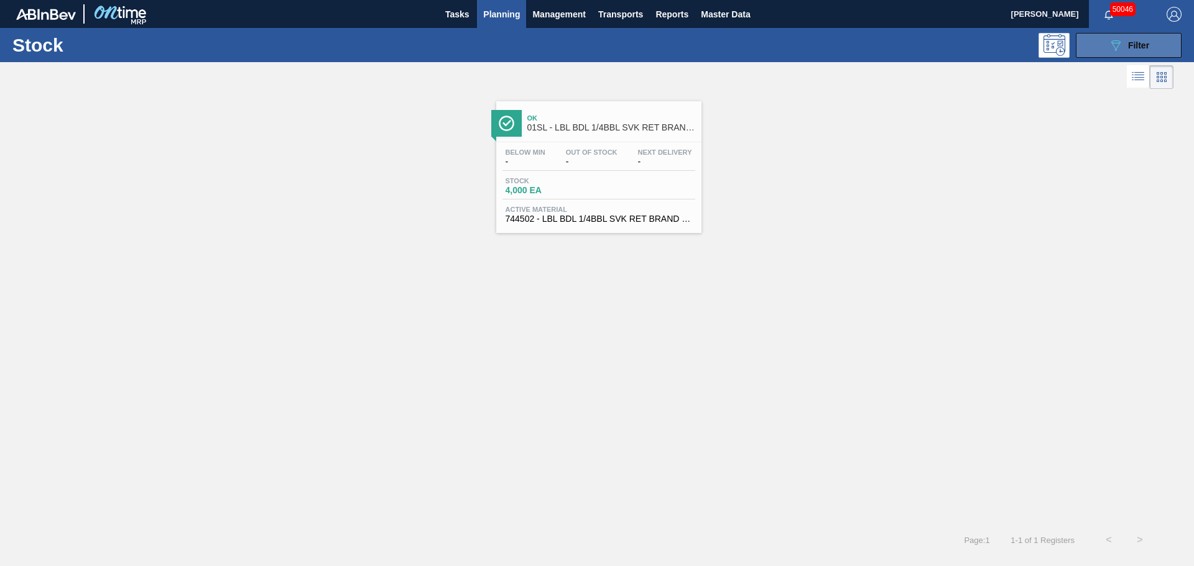
click at [1135, 55] on button "089F7B8B-B2A5-4AFE-B5C0-19BA573D28AC Filter" at bounding box center [1129, 45] width 106 height 25
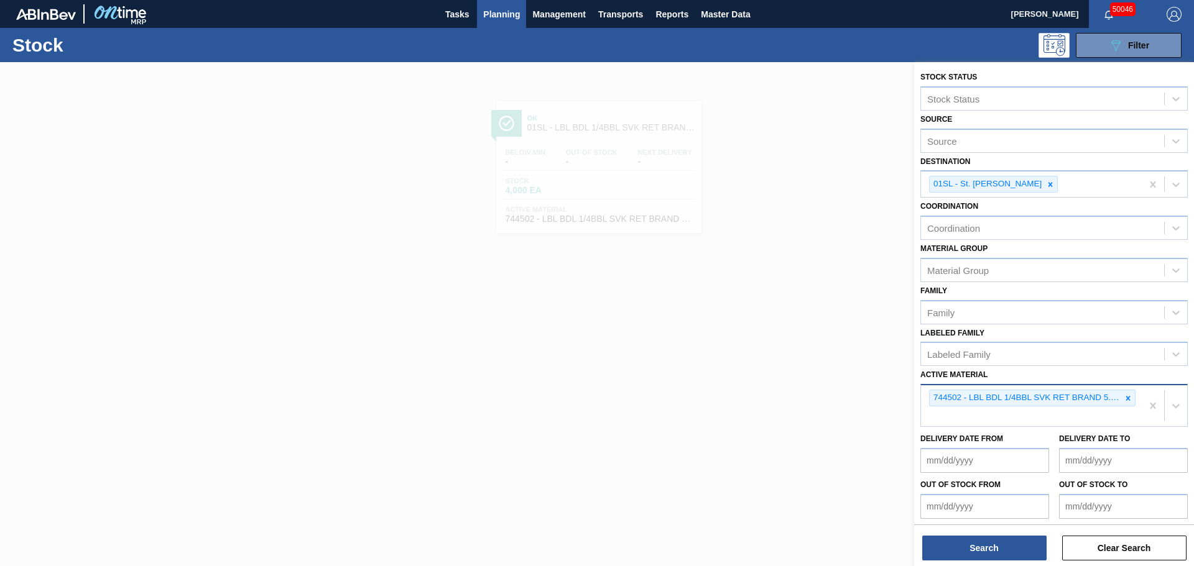
click at [943, 421] on div "744502 - LBL BDL 1/4BBL SVK RET BRAND 5.0% PAPER" at bounding box center [1031, 405] width 221 height 41
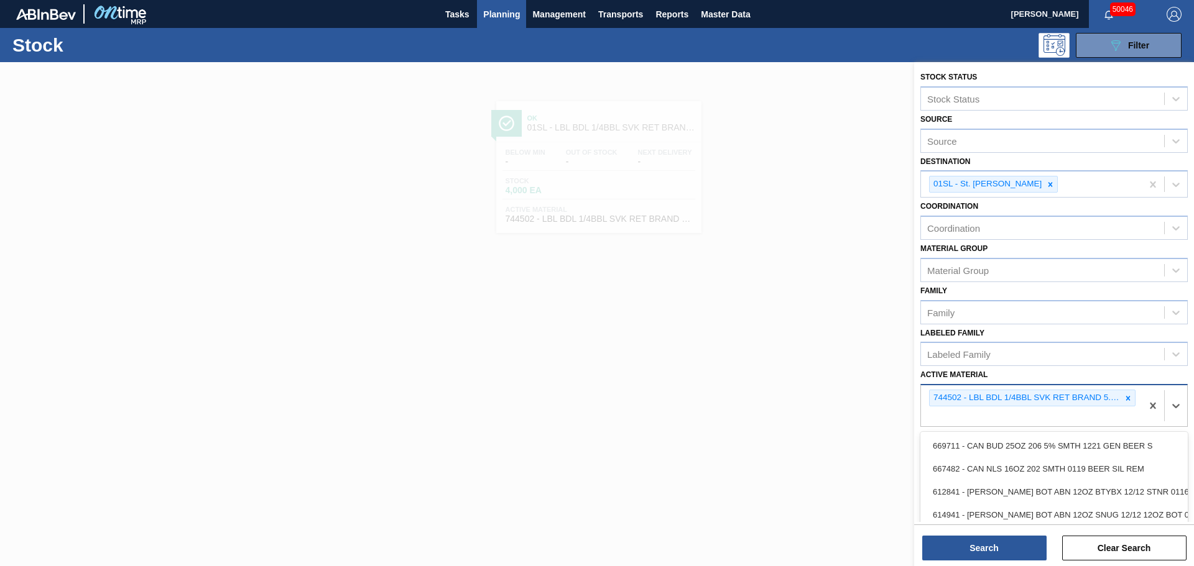
paste Material "744650"
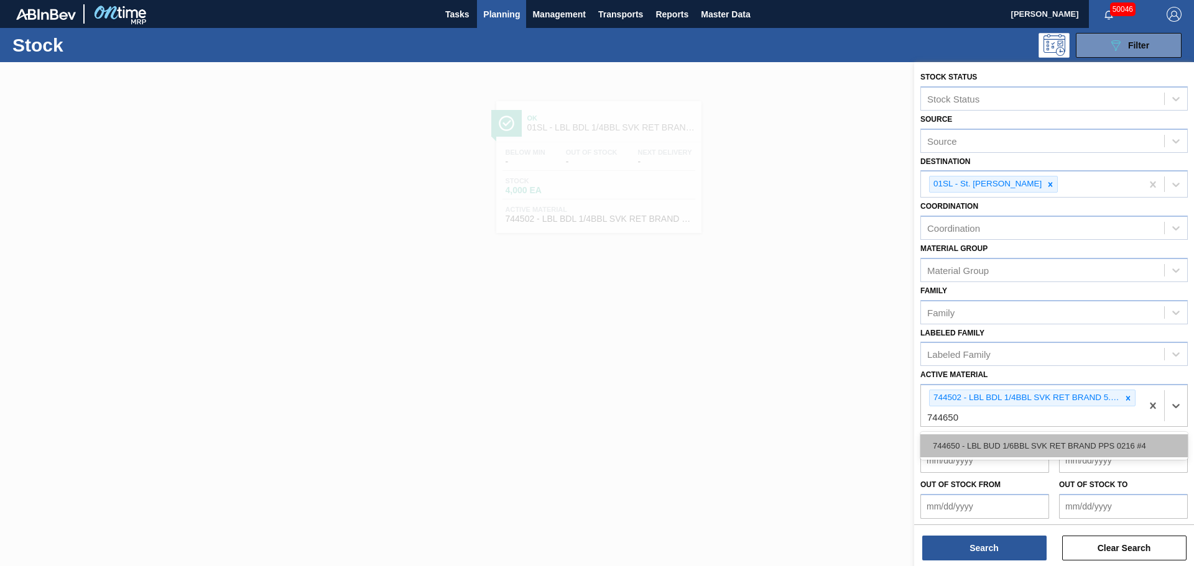
click at [1004, 451] on div "744650 - LBL BUD 1/6BBL SVK RET BRAND PPS 0216 #4" at bounding box center [1053, 446] width 267 height 23
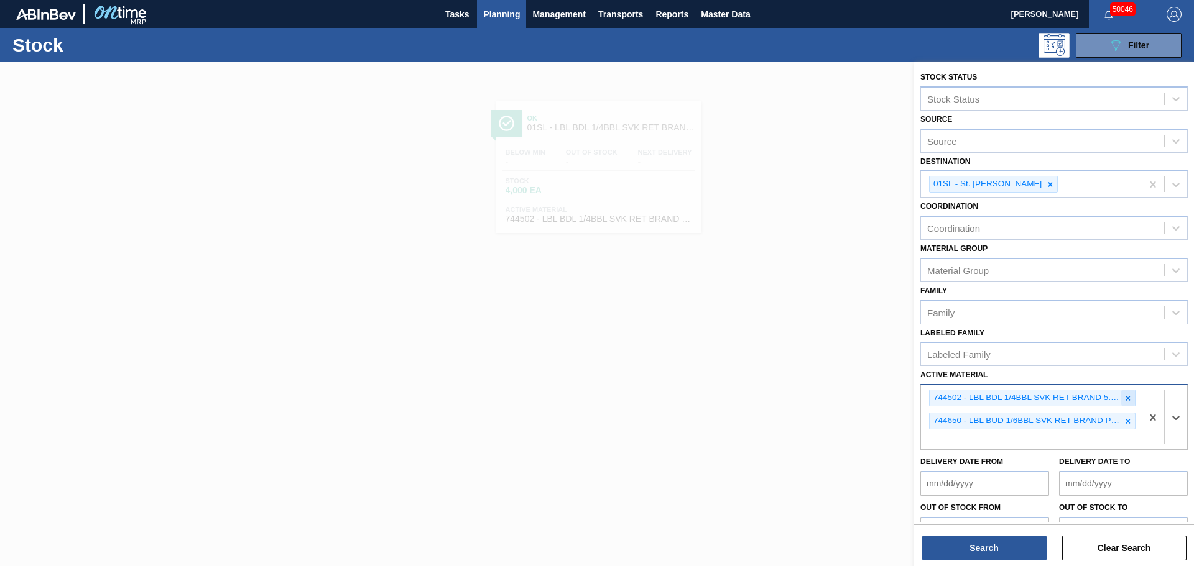
click at [1128, 398] on icon at bounding box center [1127, 398] width 9 height 9
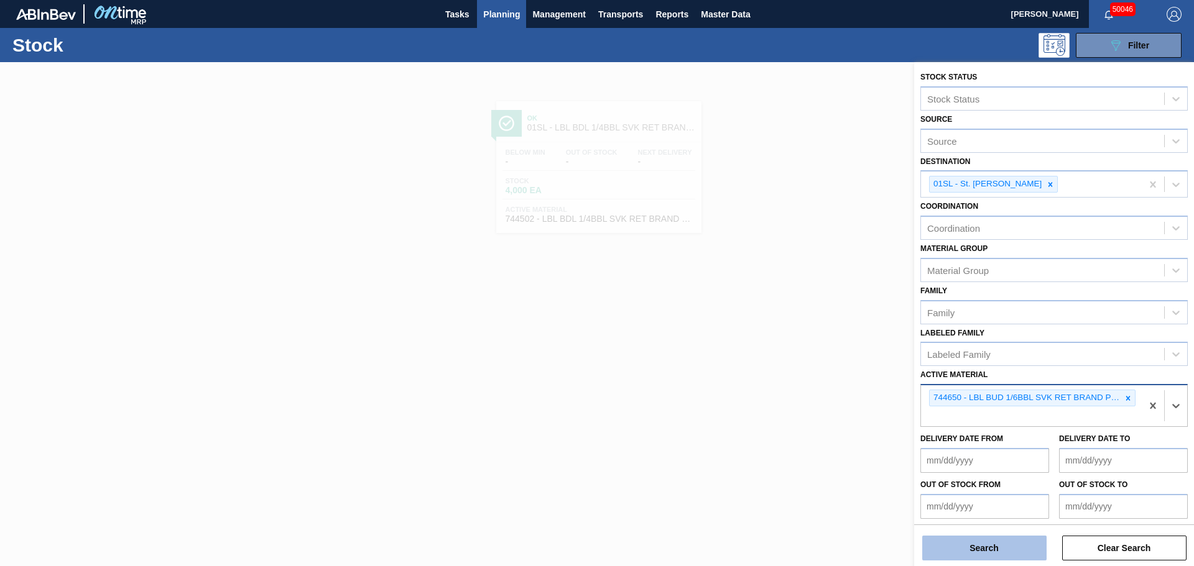
click at [974, 545] on button "Search" at bounding box center [984, 548] width 124 height 25
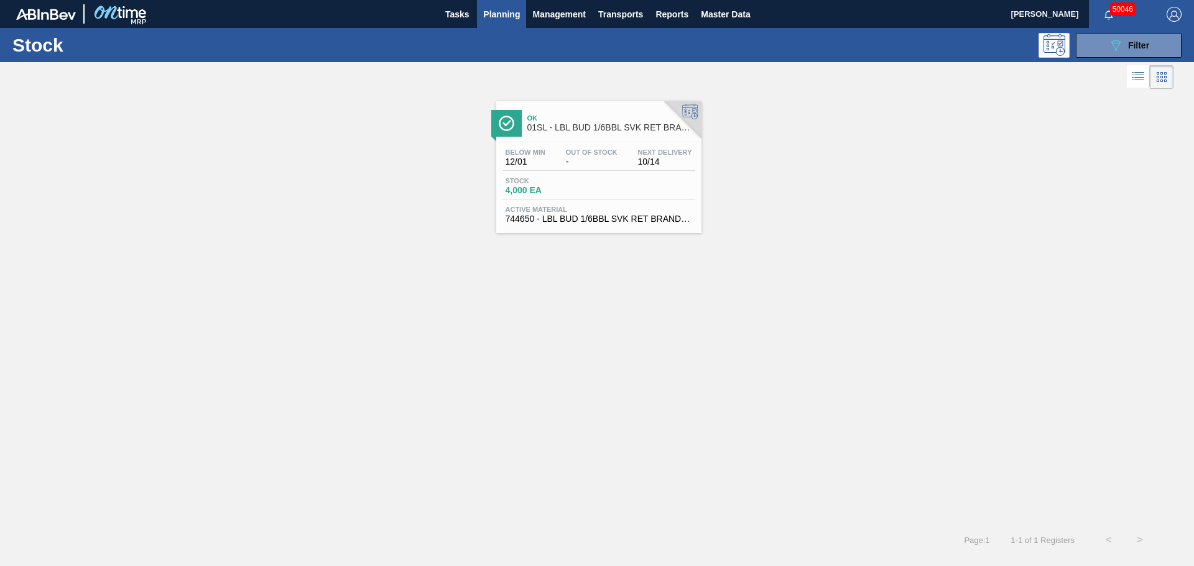
click at [618, 175] on div "Below Min 12/01 Out Of Stock - Next Delivery 10/14 Stock 4,000 EA Active Materi…" at bounding box center [598, 184] width 205 height 85
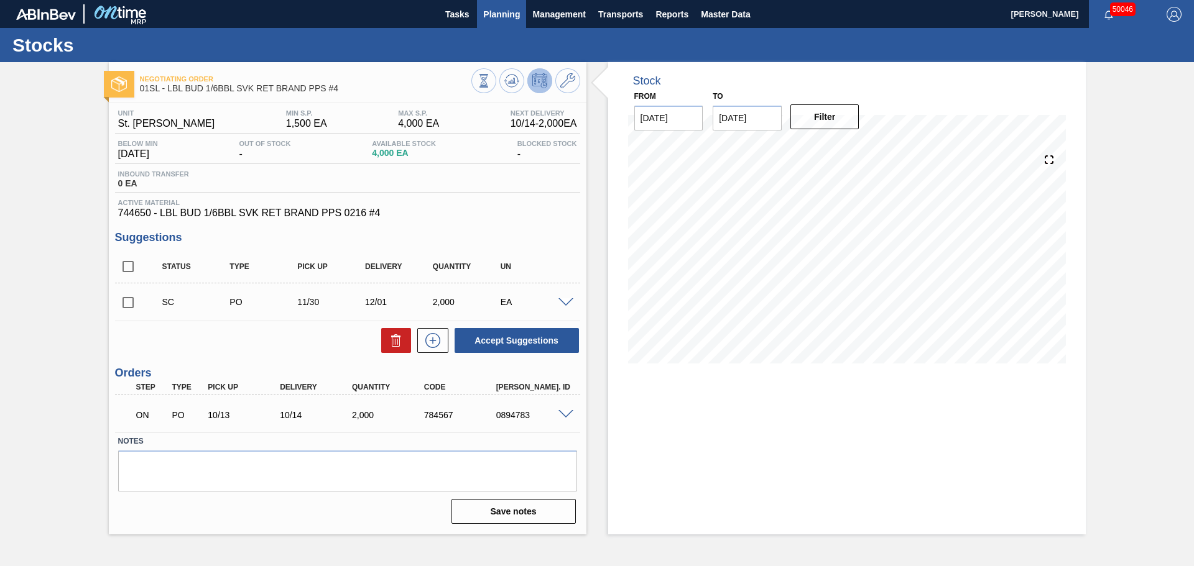
click at [496, 14] on span "Planning" at bounding box center [501, 14] width 37 height 15
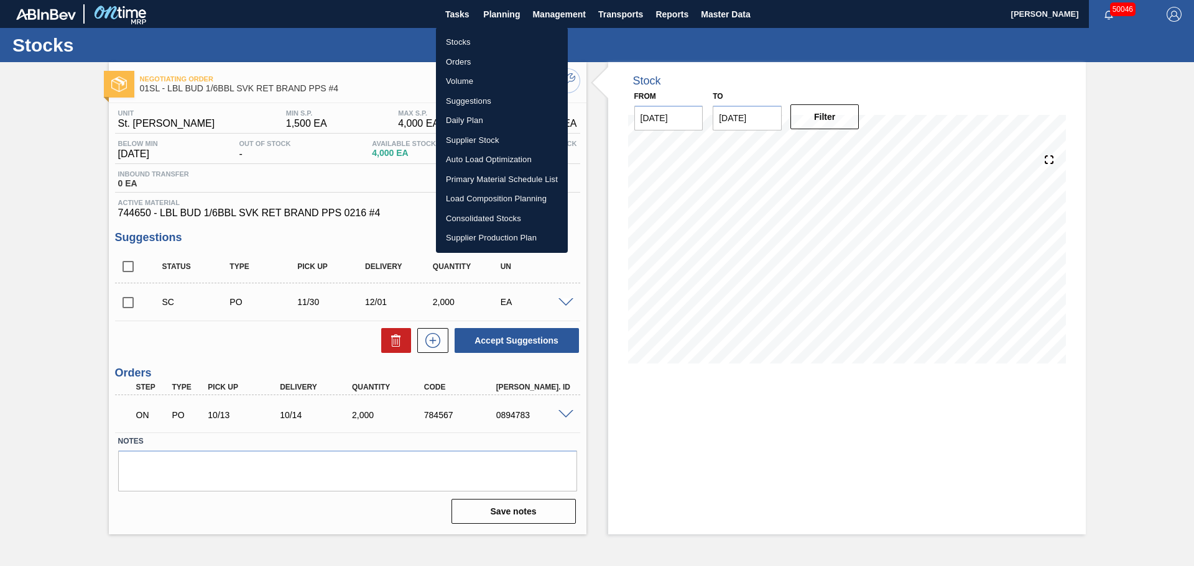
click at [460, 40] on li "Stocks" at bounding box center [502, 42] width 132 height 20
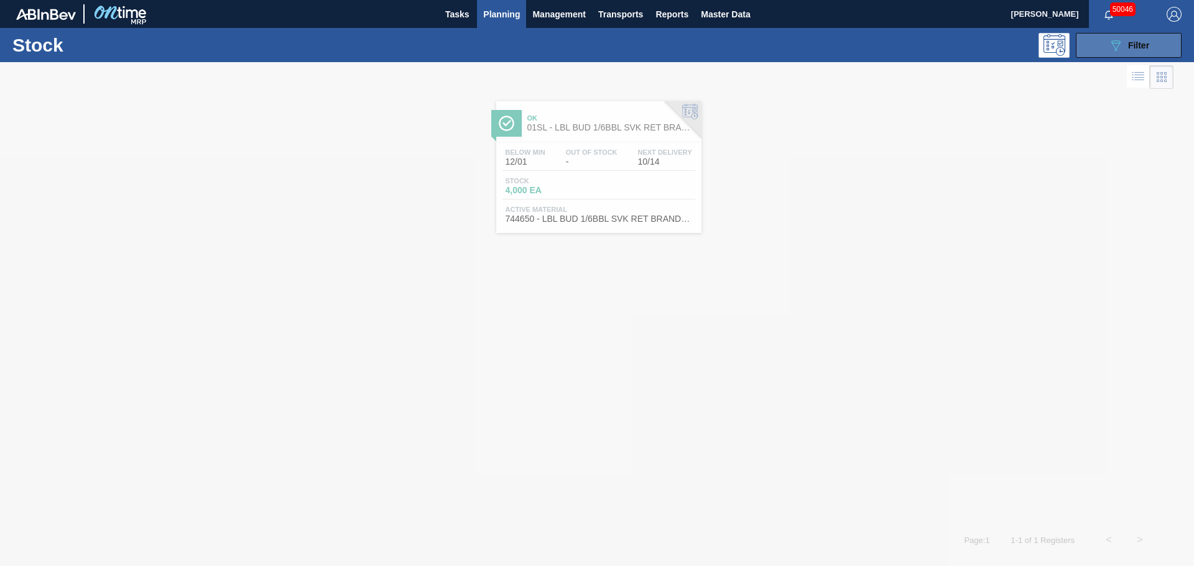
click at [1104, 48] on button "089F7B8B-B2A5-4AFE-B5C0-19BA573D28AC Filter" at bounding box center [1129, 45] width 106 height 25
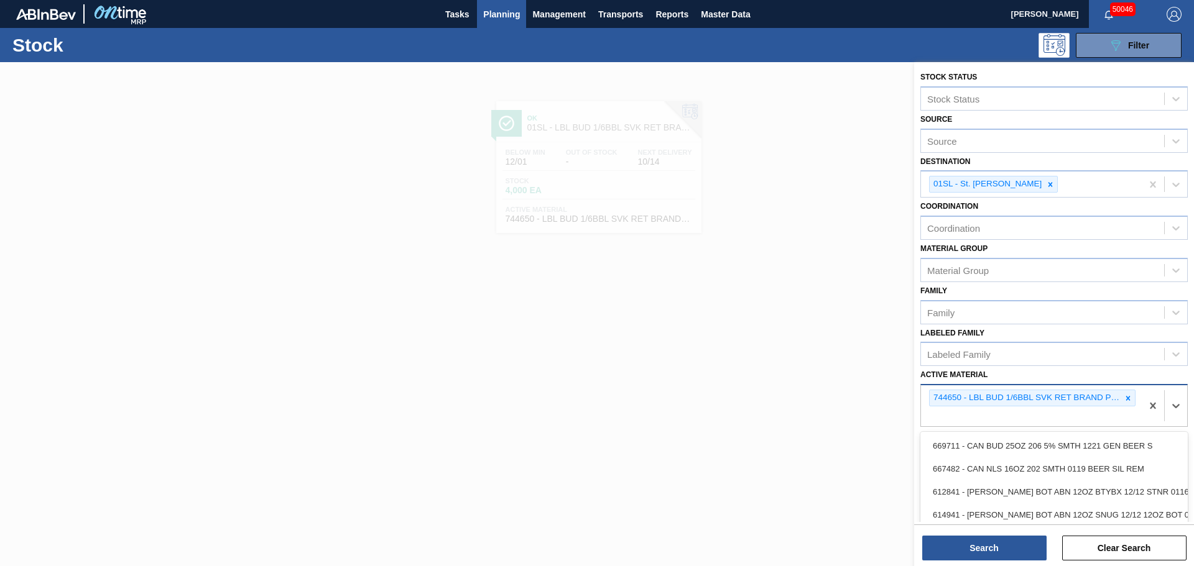
click at [1000, 414] on div "744650 - LBL BUD 1/6BBL SVK RET BRAND PPS 0216 #4" at bounding box center [1031, 405] width 221 height 41
paste Material "746512"
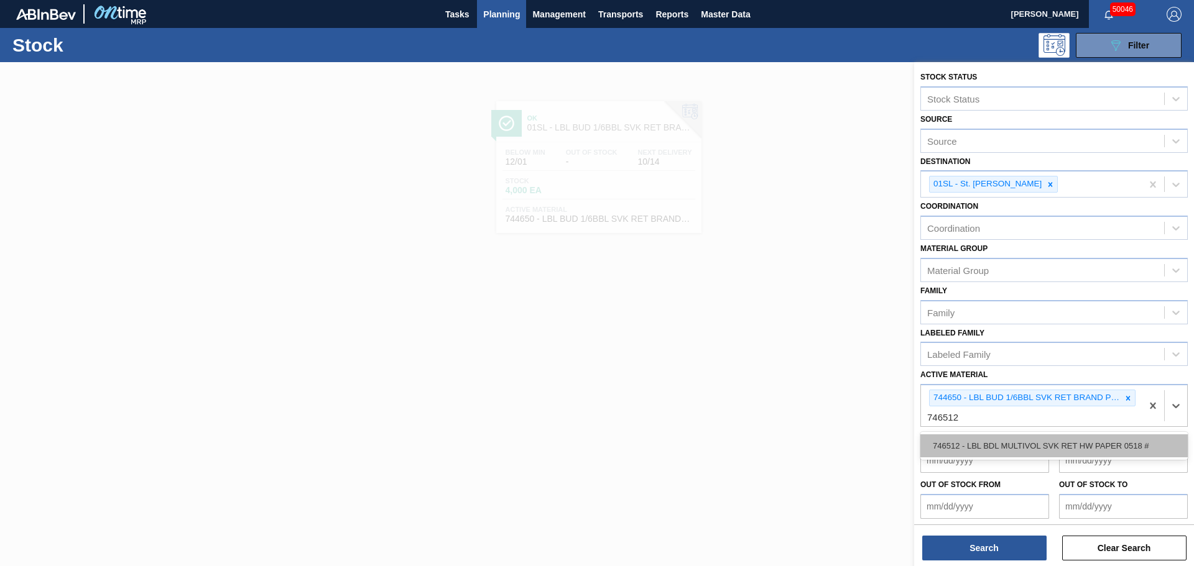
click at [1020, 448] on div "746512 - LBL BDL MULTIVOL SVK RET HW PAPER 0518 #" at bounding box center [1053, 446] width 267 height 23
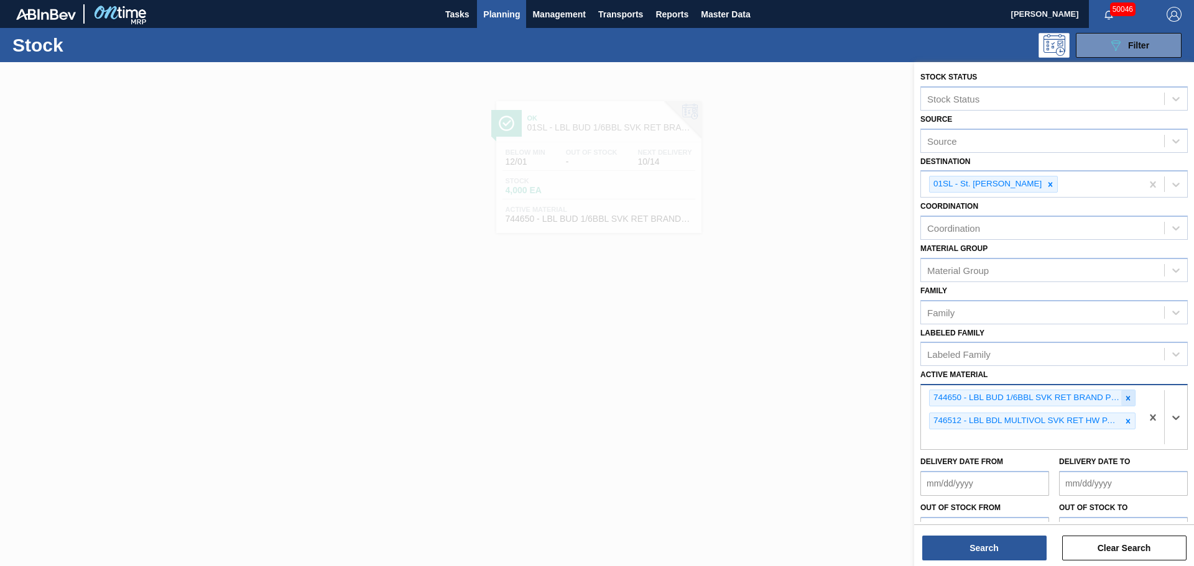
click at [1127, 399] on icon at bounding box center [1128, 398] width 4 height 4
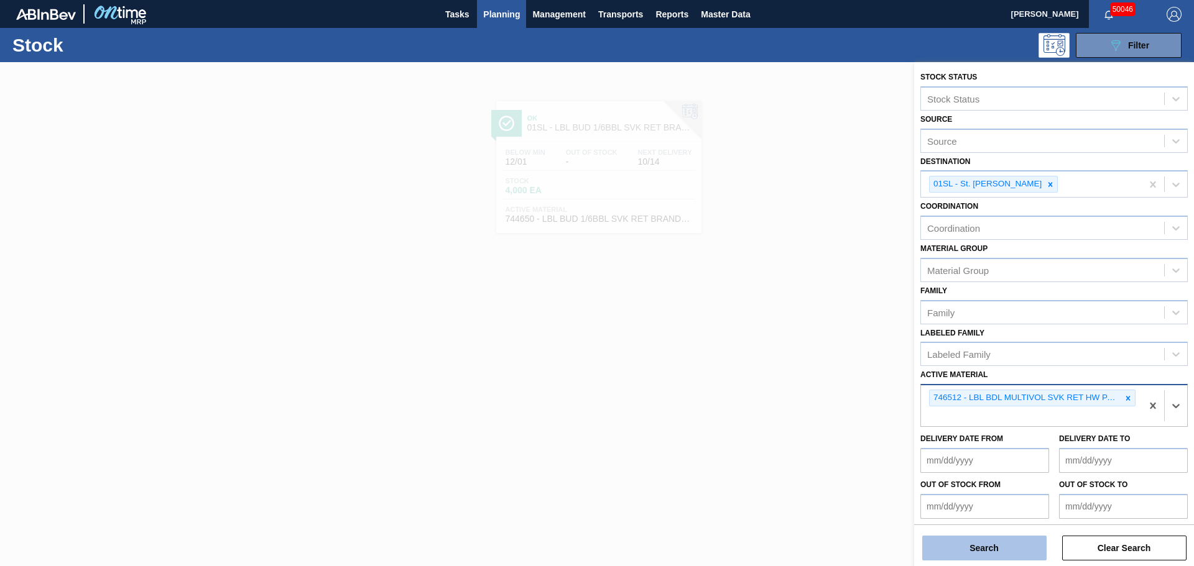
click at [969, 557] on button "Search" at bounding box center [984, 548] width 124 height 25
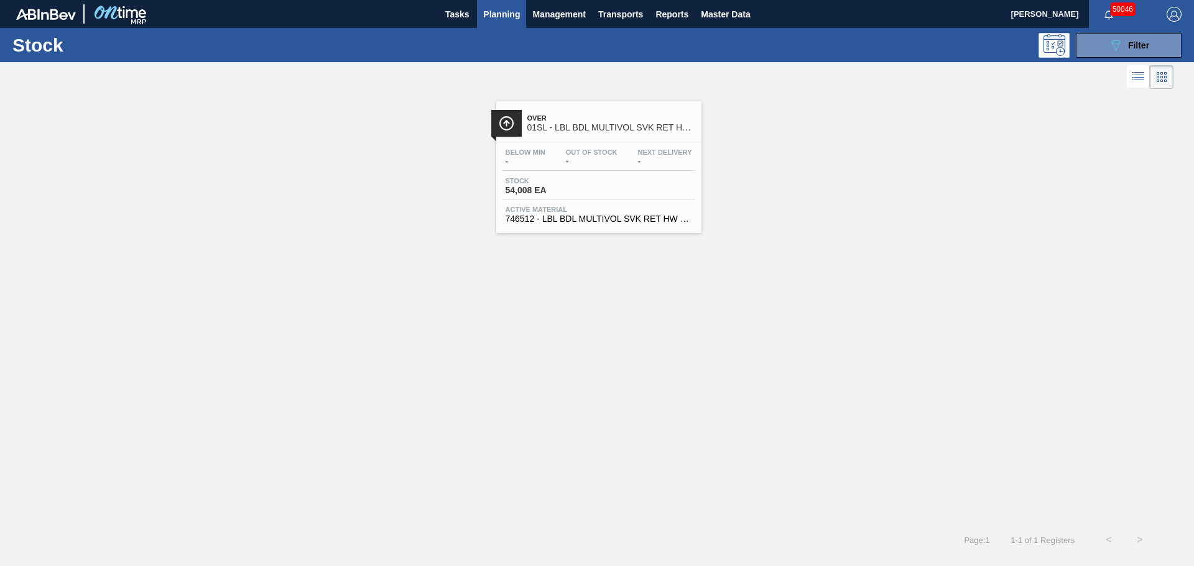
click at [593, 177] on div "Stock 54,008 EA" at bounding box center [548, 186] width 93 height 18
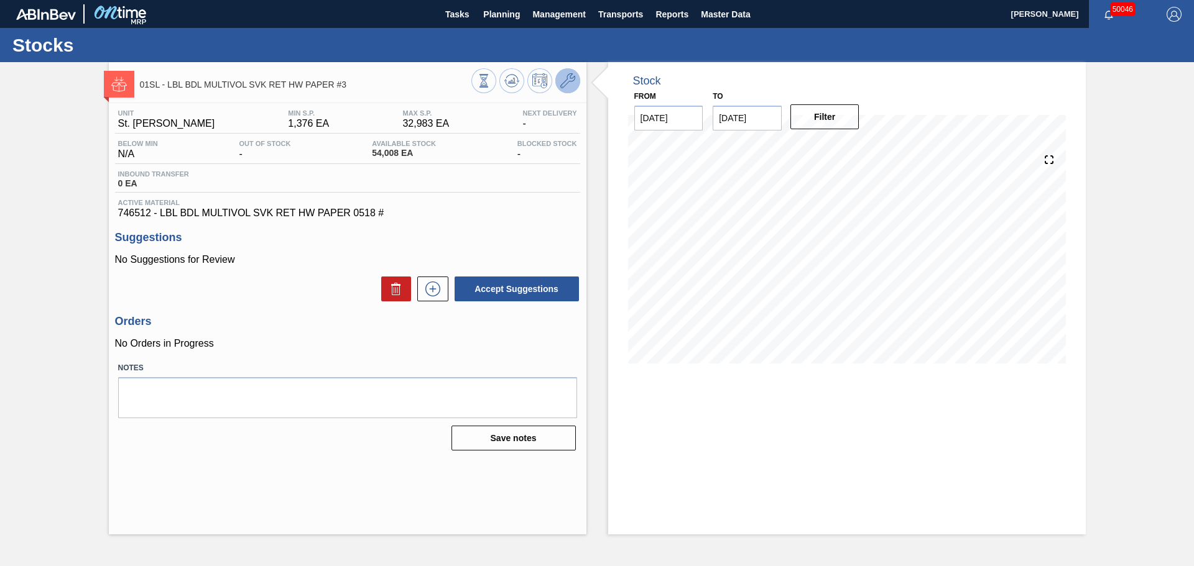
click at [566, 86] on icon at bounding box center [567, 80] width 15 height 15
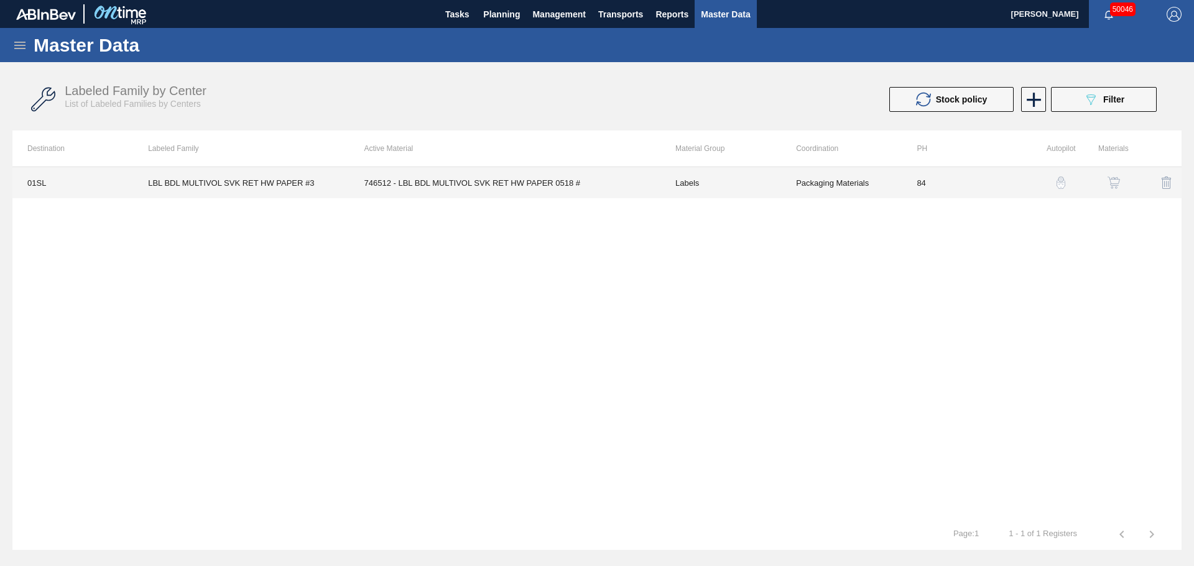
click at [413, 188] on td "746512 - LBL BDL MULTIVOL SVK RET HW PAPER 0518 #" at bounding box center [504, 182] width 311 height 31
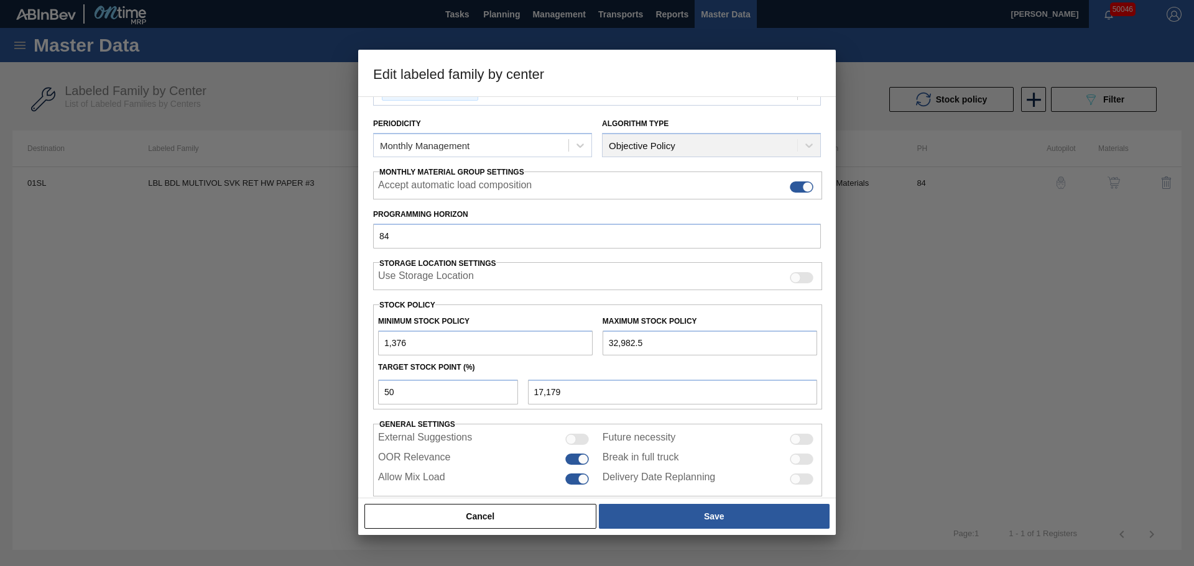
scroll to position [151, 0]
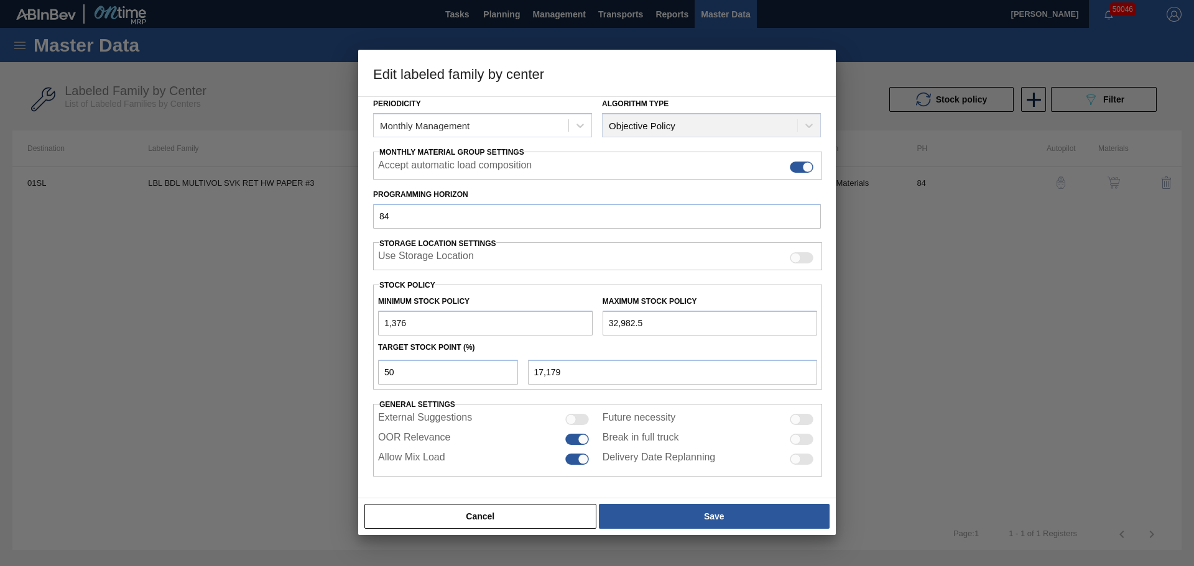
drag, startPoint x: 450, startPoint y: 329, endPoint x: 341, endPoint y: 322, distance: 109.0
click at [341, 322] on div "Edit labeled family by center Material Group Labels Family Keg Labels Labeled F…" at bounding box center [597, 283] width 1194 height 566
click at [389, 323] on input "4,000" at bounding box center [485, 323] width 215 height 25
drag, startPoint x: 647, startPoint y: 321, endPoint x: 596, endPoint y: 322, distance: 51.6
click at [596, 322] on div "Minimum Stock Policy 6,000 Maximum Stock Policy 32,982.5" at bounding box center [597, 313] width 449 height 46
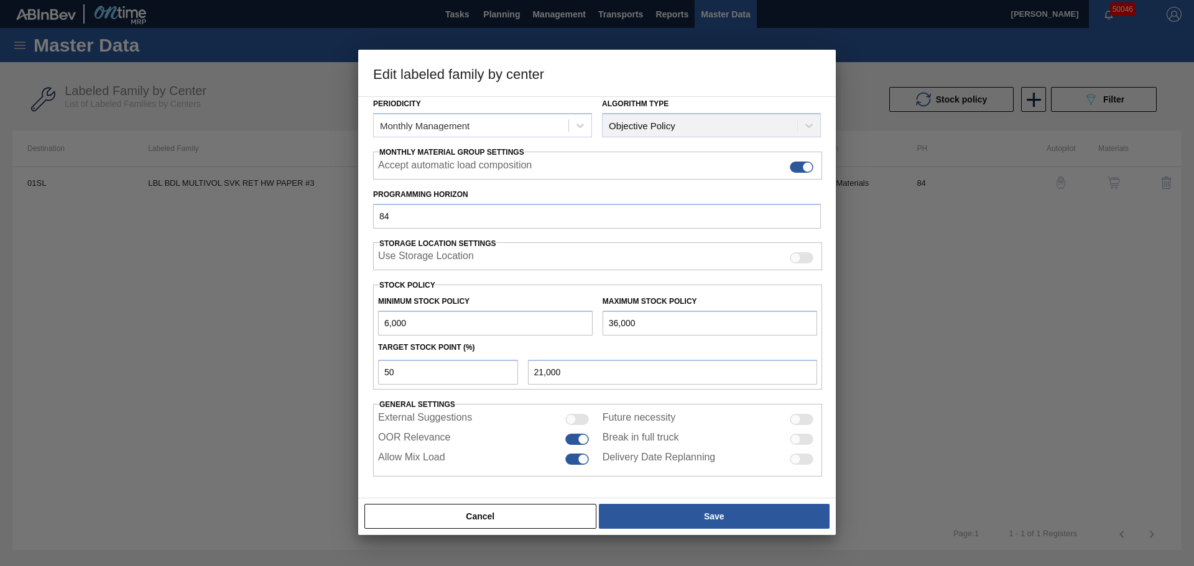
click at [645, 344] on div "Target Stock Point (%)" at bounding box center [597, 348] width 449 height 18
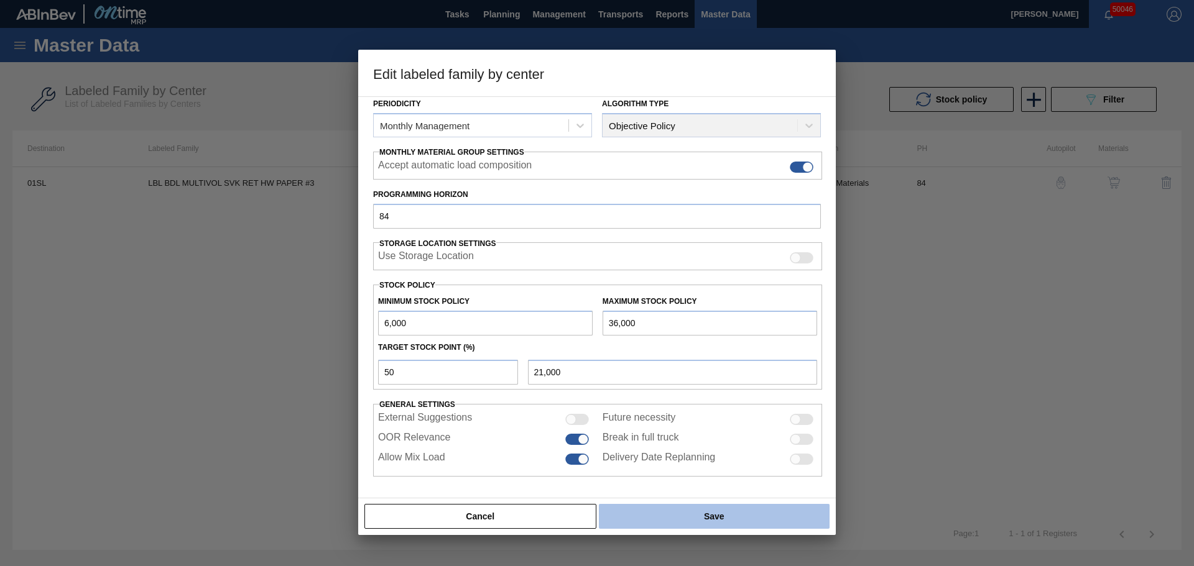
click at [683, 518] on button "Save" at bounding box center [714, 516] width 231 height 25
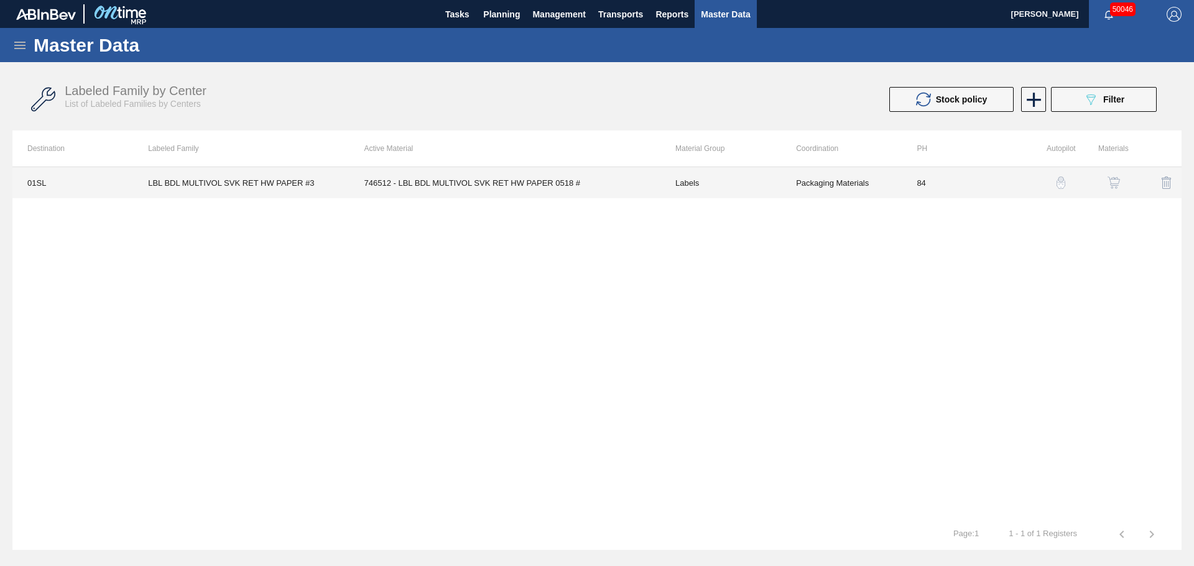
click at [490, 182] on td "746512 - LBL BDL MULTIVOL SVK RET HW PAPER 0518 #" at bounding box center [504, 182] width 311 height 31
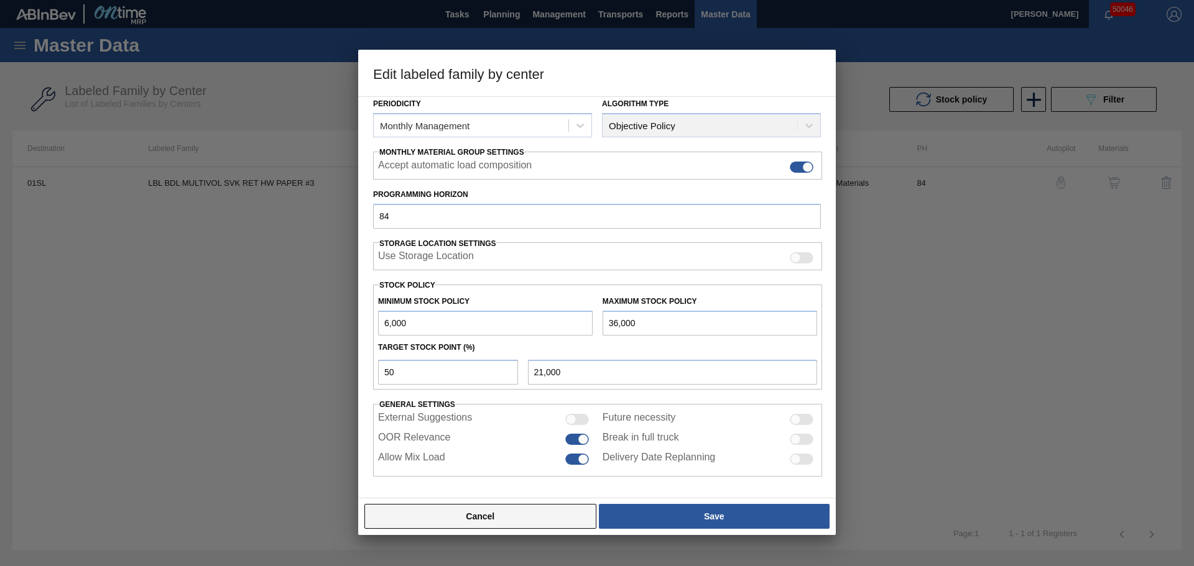
click at [525, 507] on button "Cancel" at bounding box center [480, 516] width 232 height 25
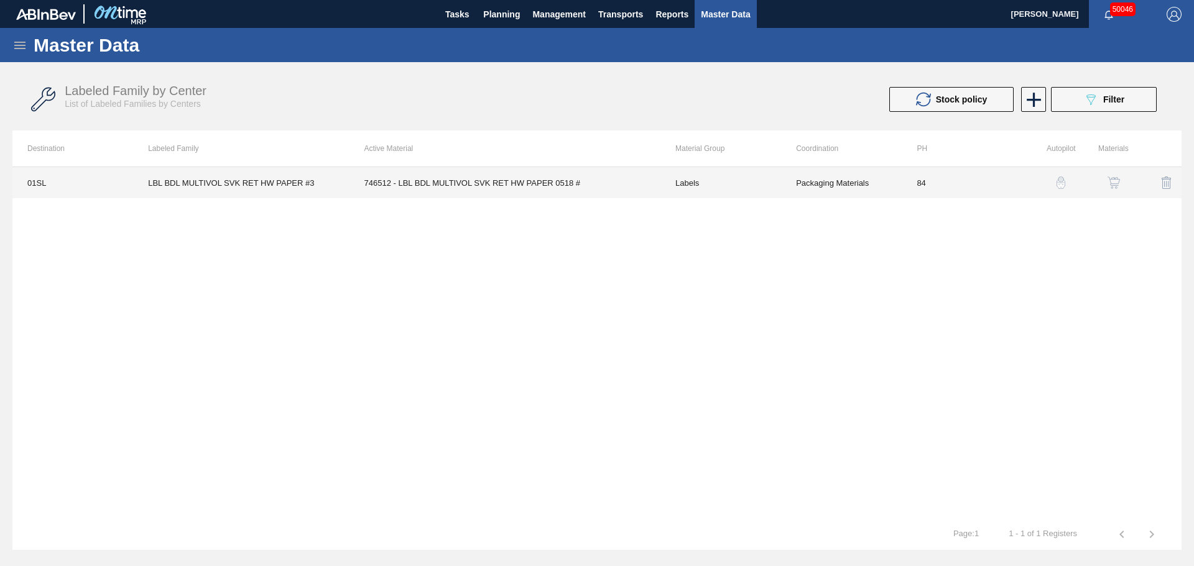
click at [431, 180] on td "746512 - LBL BDL MULTIVOL SVK RET HW PAPER 0518 #" at bounding box center [504, 182] width 311 height 31
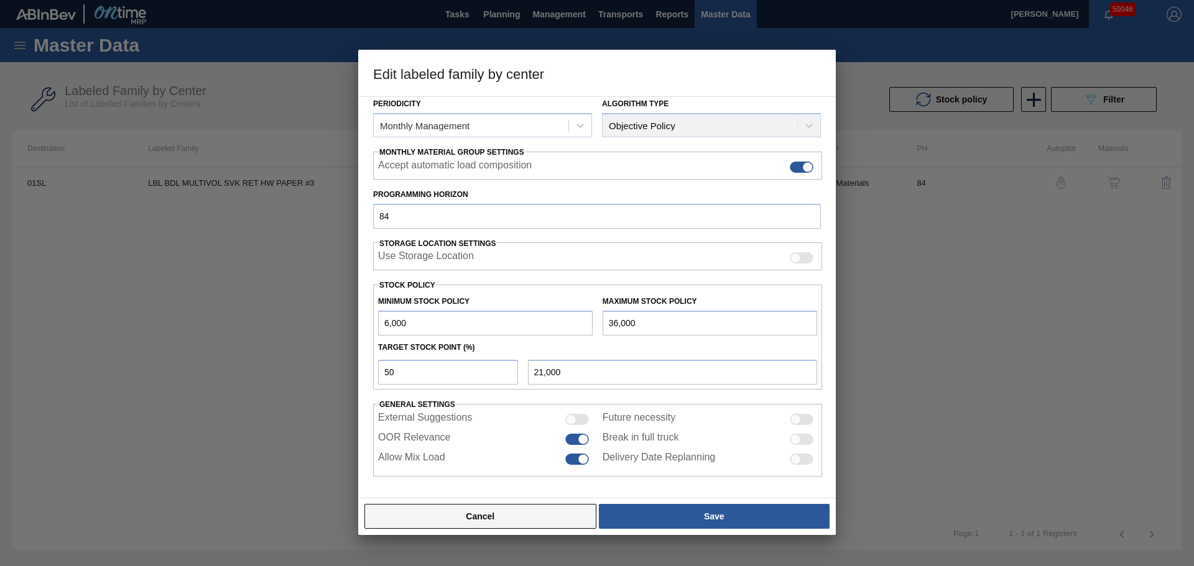
click at [459, 521] on button "Cancel" at bounding box center [480, 516] width 232 height 25
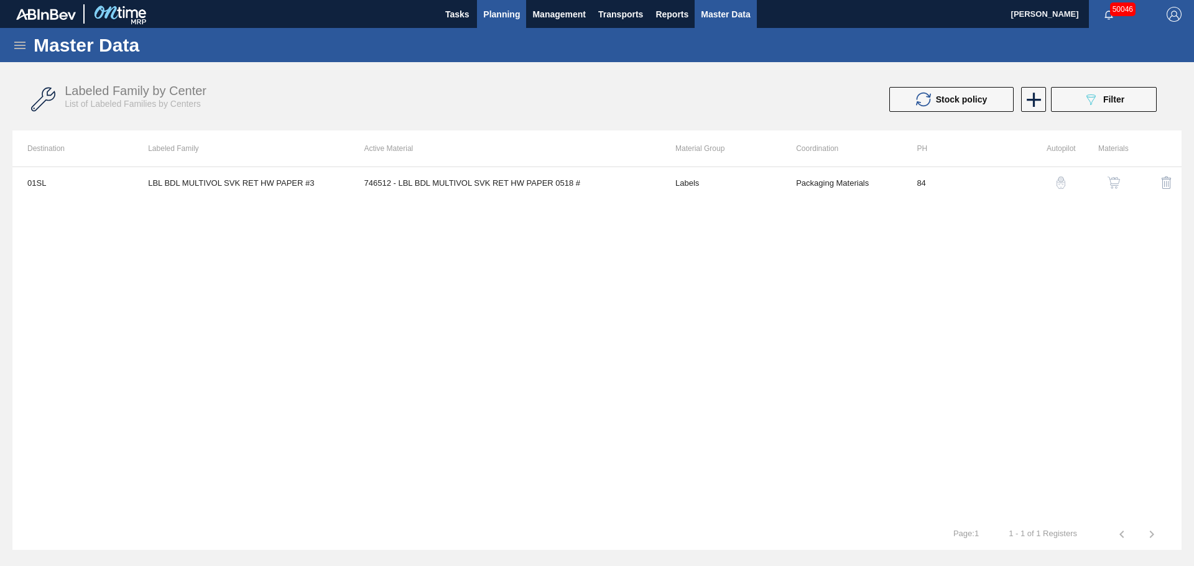
click at [500, 10] on span "Planning" at bounding box center [501, 14] width 37 height 15
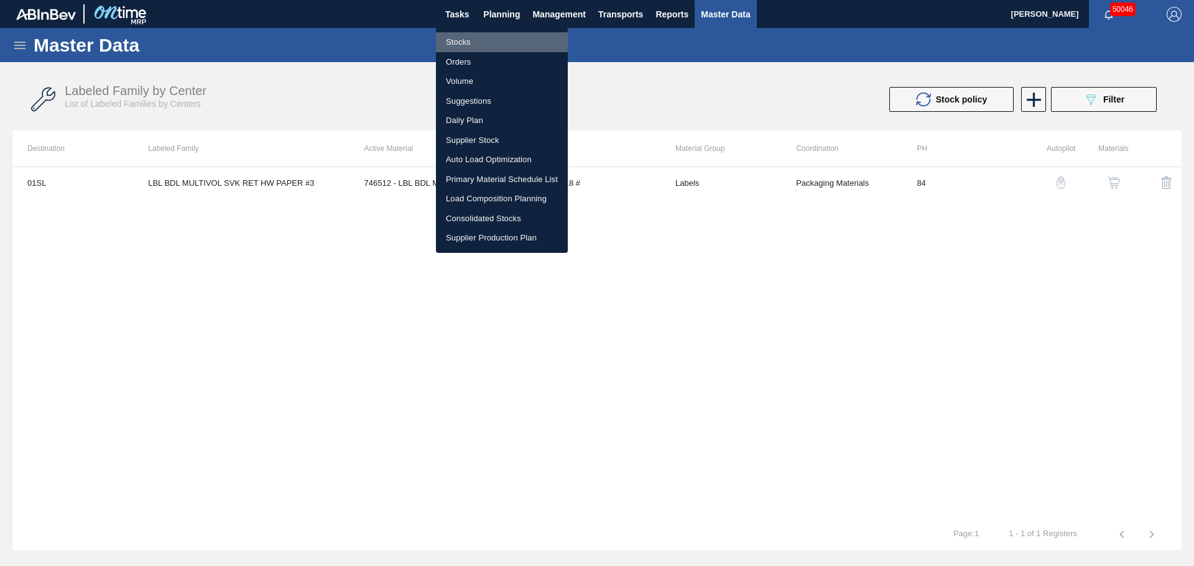
click at [455, 37] on li "Stocks" at bounding box center [502, 42] width 132 height 20
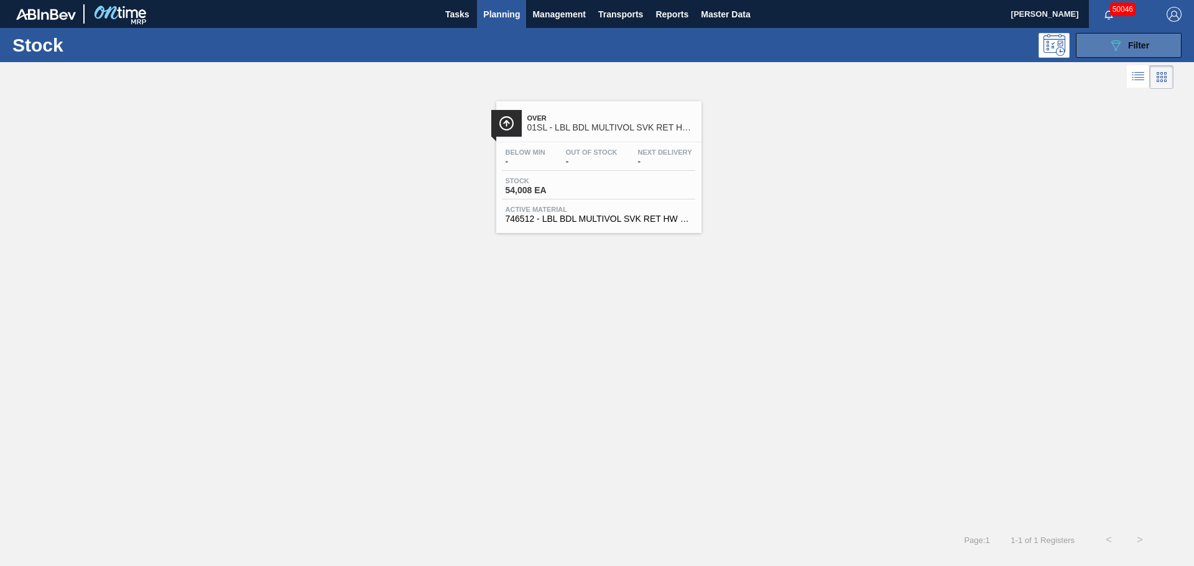
click at [1117, 39] on icon "089F7B8B-B2A5-4AFE-B5C0-19BA573D28AC" at bounding box center [1115, 45] width 15 height 15
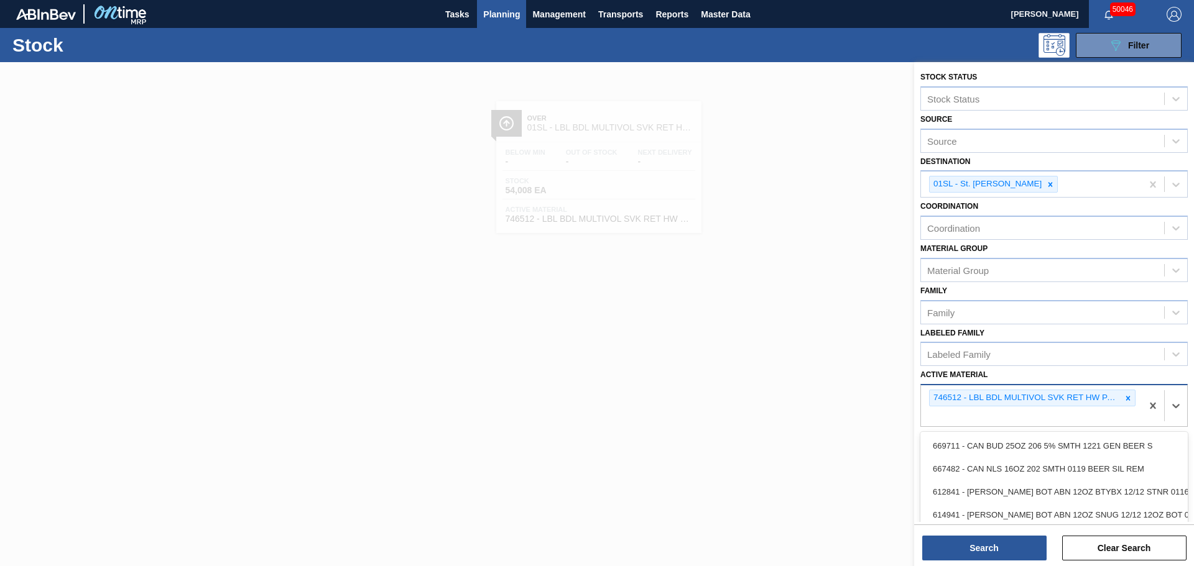
click at [1000, 413] on div "746512 - LBL BDL MULTIVOL SVK RET HW PAPER 0518 #" at bounding box center [1031, 405] width 221 height 41
paste Material "746559"
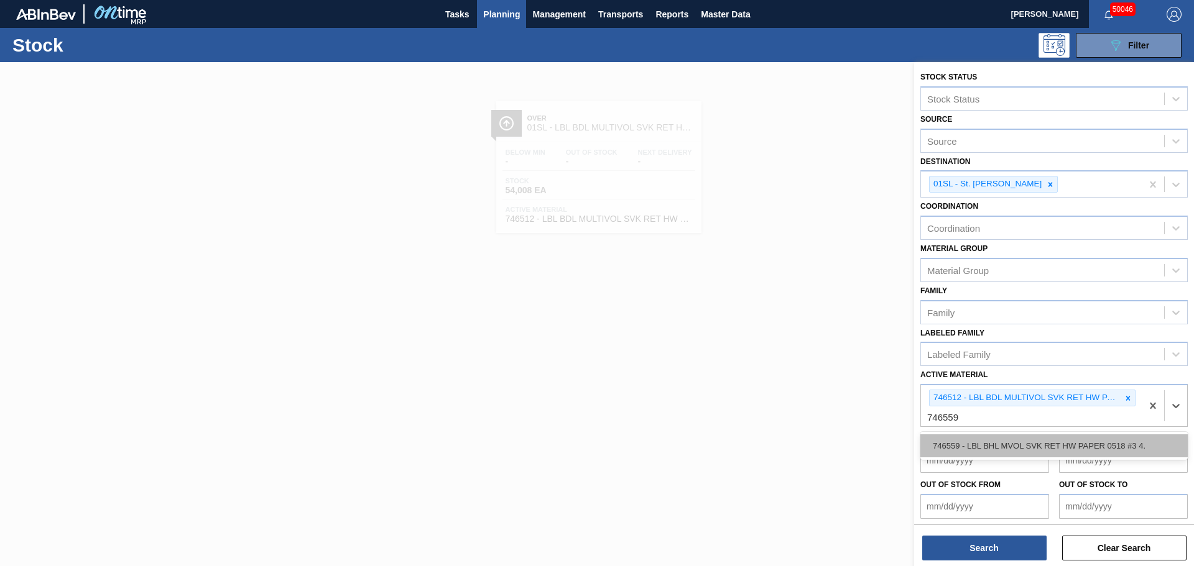
click at [969, 448] on div "746559 - LBL BHL MVOL SVK RET HW PAPER 0518 #3 4." at bounding box center [1053, 446] width 267 height 23
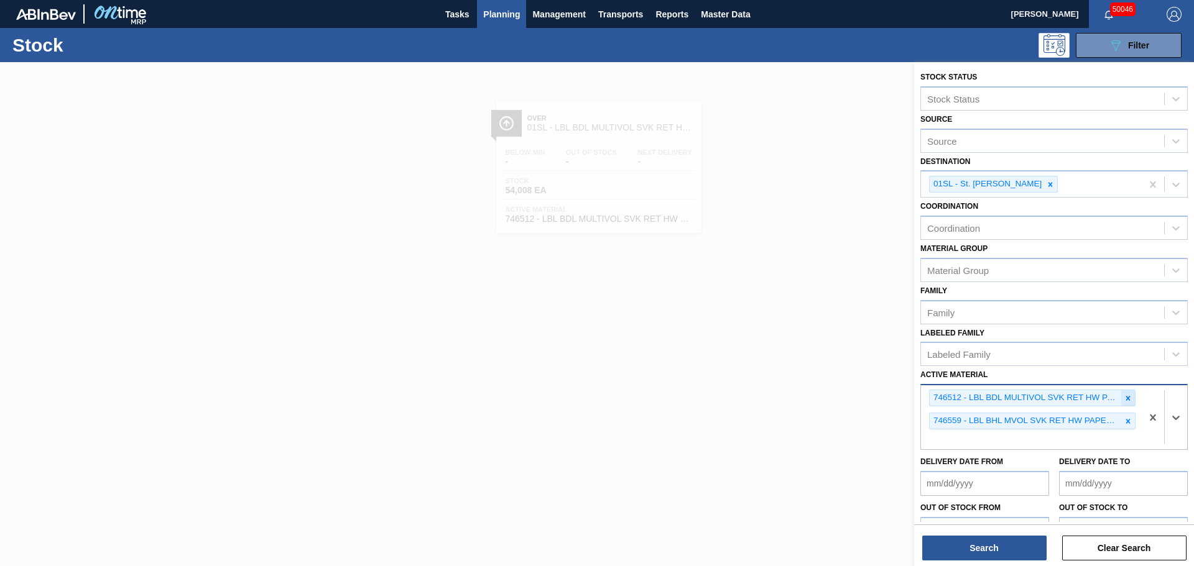
click at [1123, 396] on icon at bounding box center [1127, 398] width 9 height 9
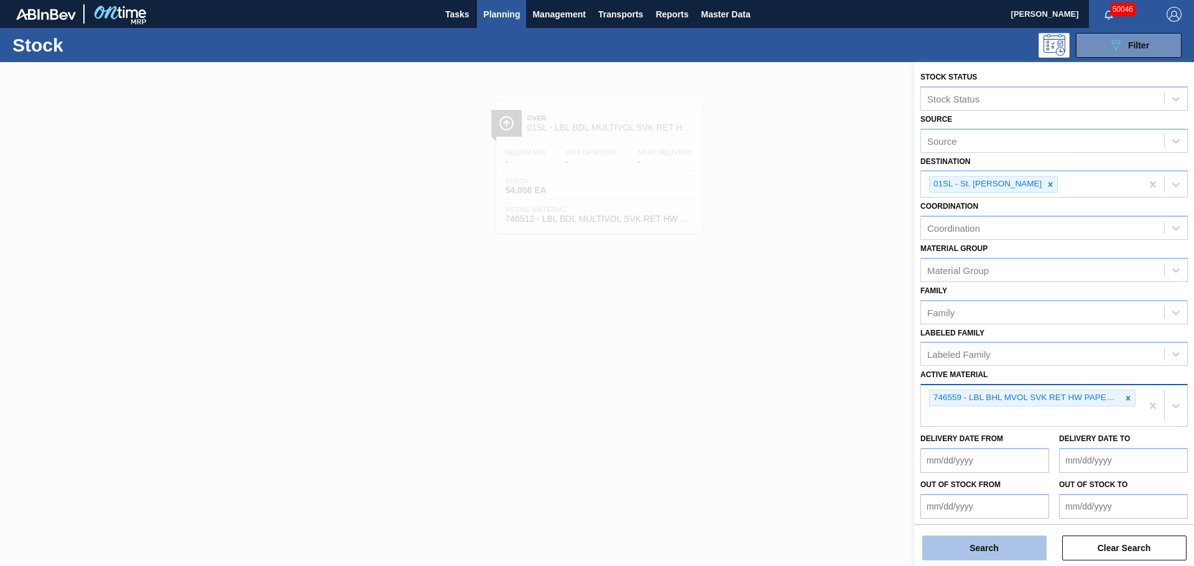
click at [990, 555] on button "Search" at bounding box center [984, 548] width 124 height 25
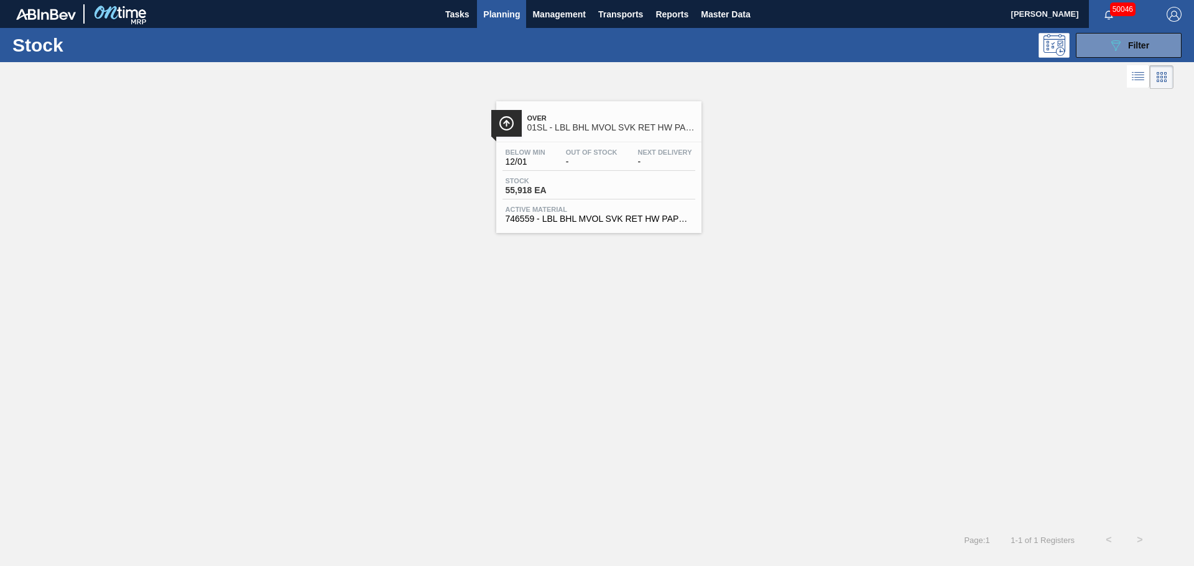
click at [575, 179] on span "Stock" at bounding box center [548, 180] width 87 height 7
